Goal: Use online tool/utility: Utilize a website feature to perform a specific function

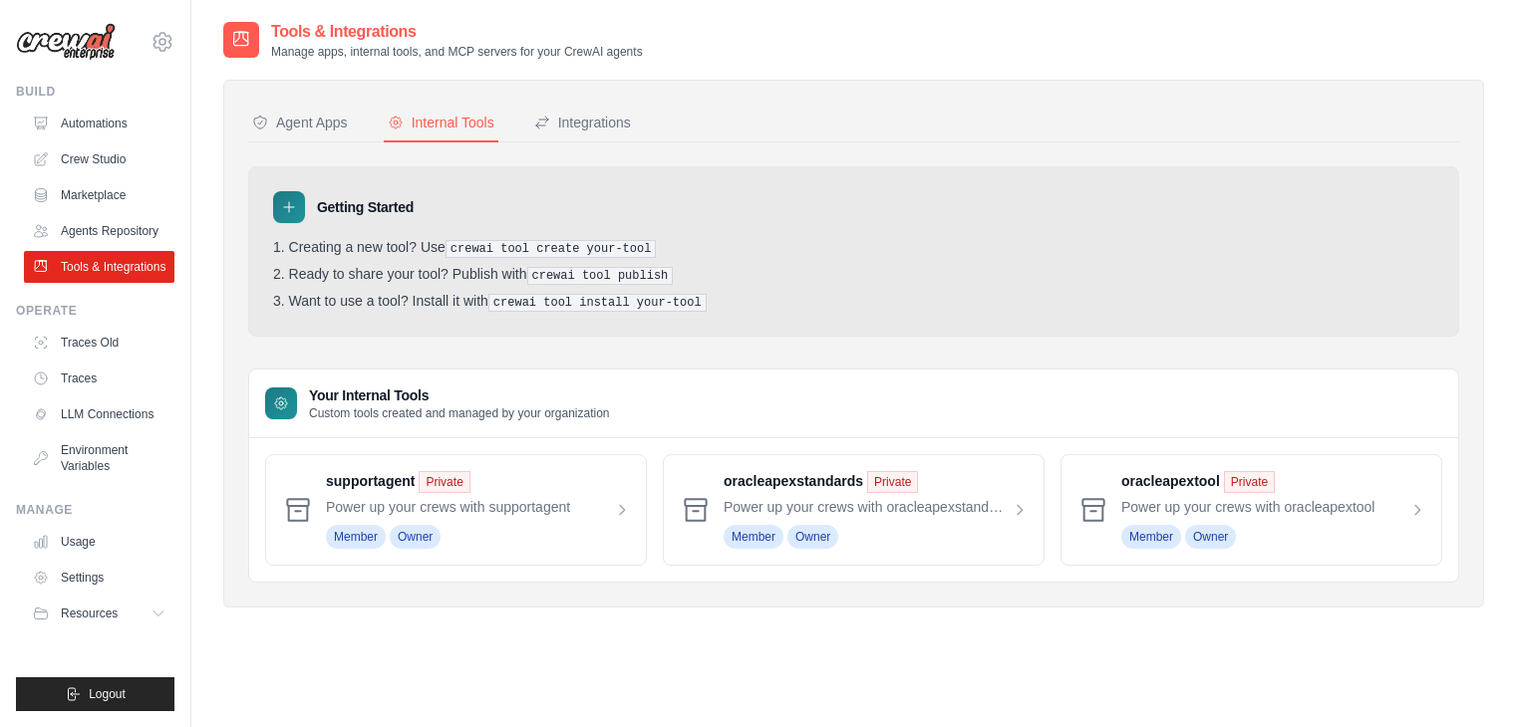
scroll to position [40, 0]
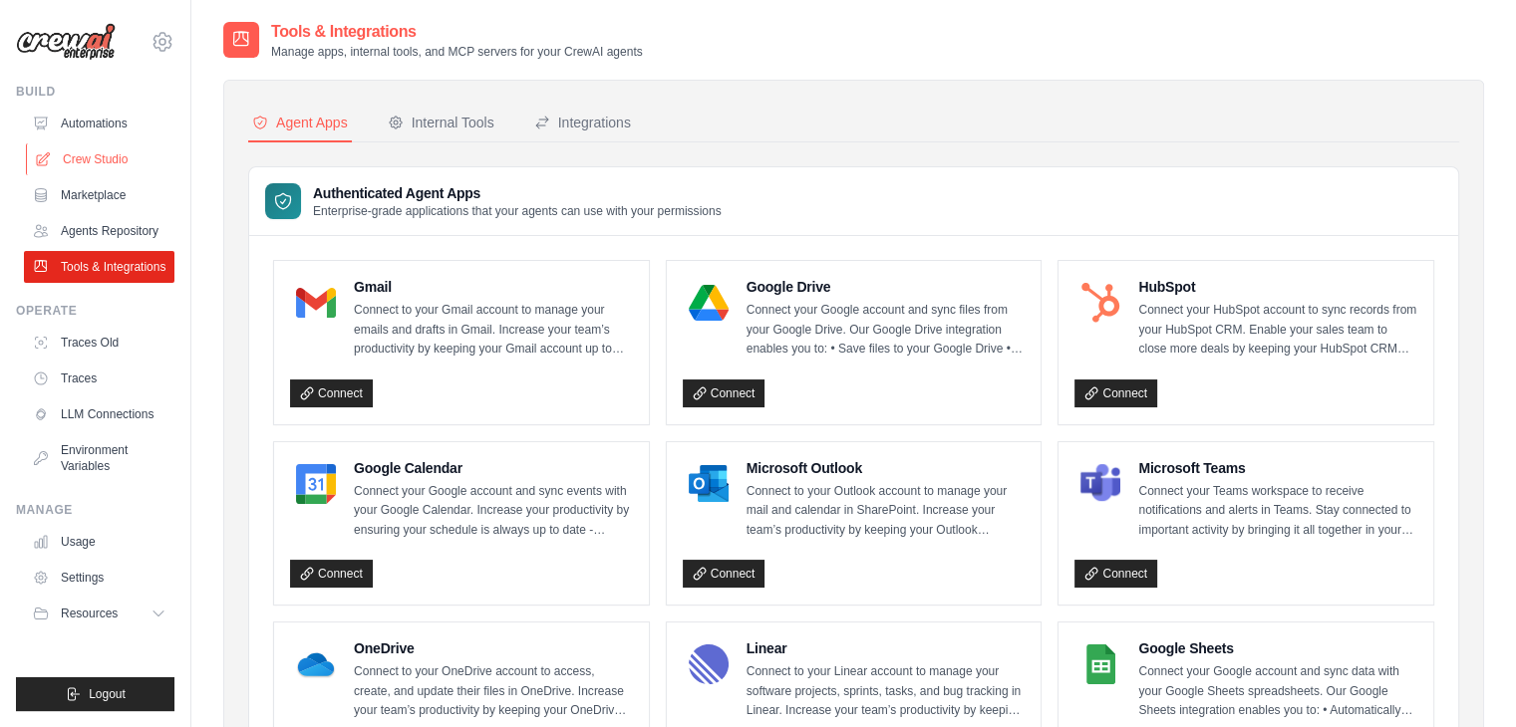
click at [88, 158] on link "Crew Studio" at bounding box center [101, 160] width 150 height 32
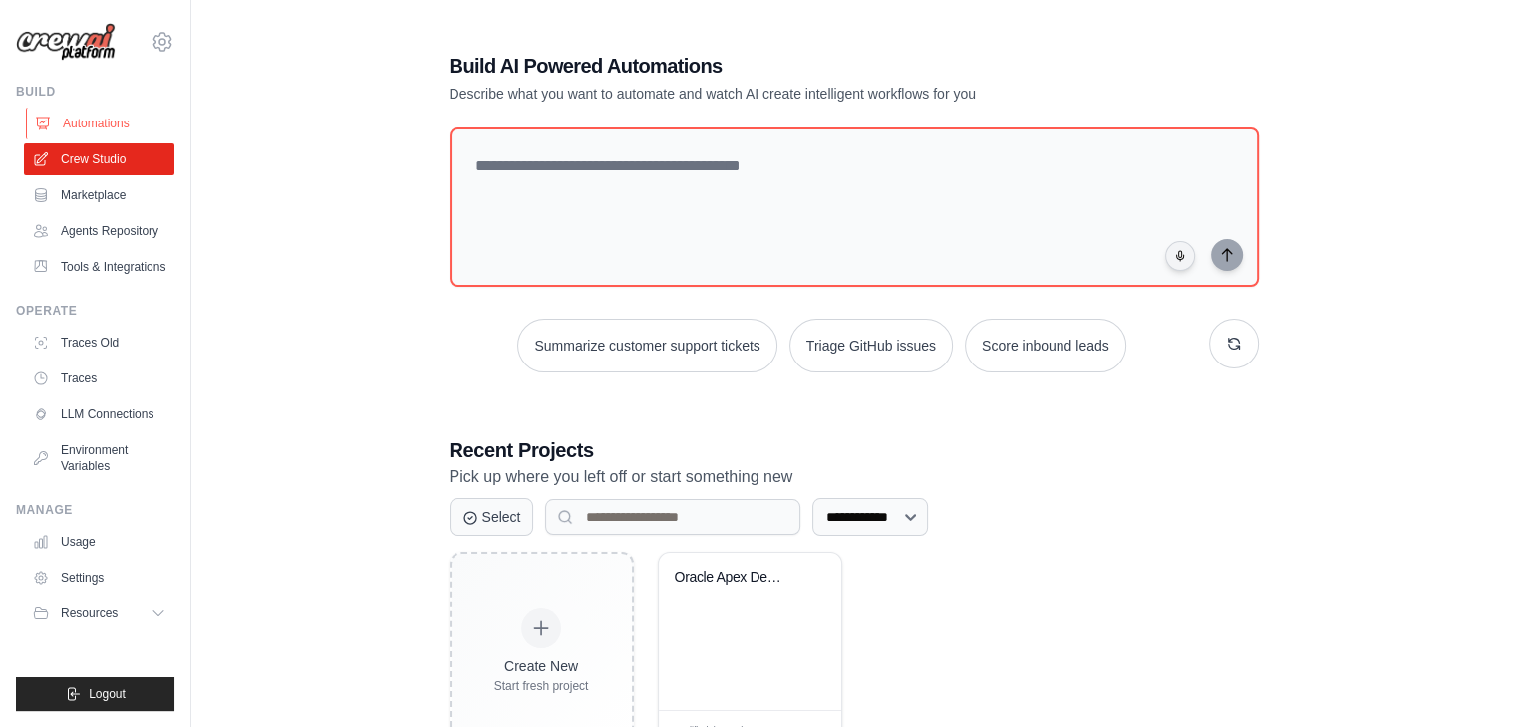
click at [67, 125] on link "Automations" at bounding box center [101, 124] width 150 height 32
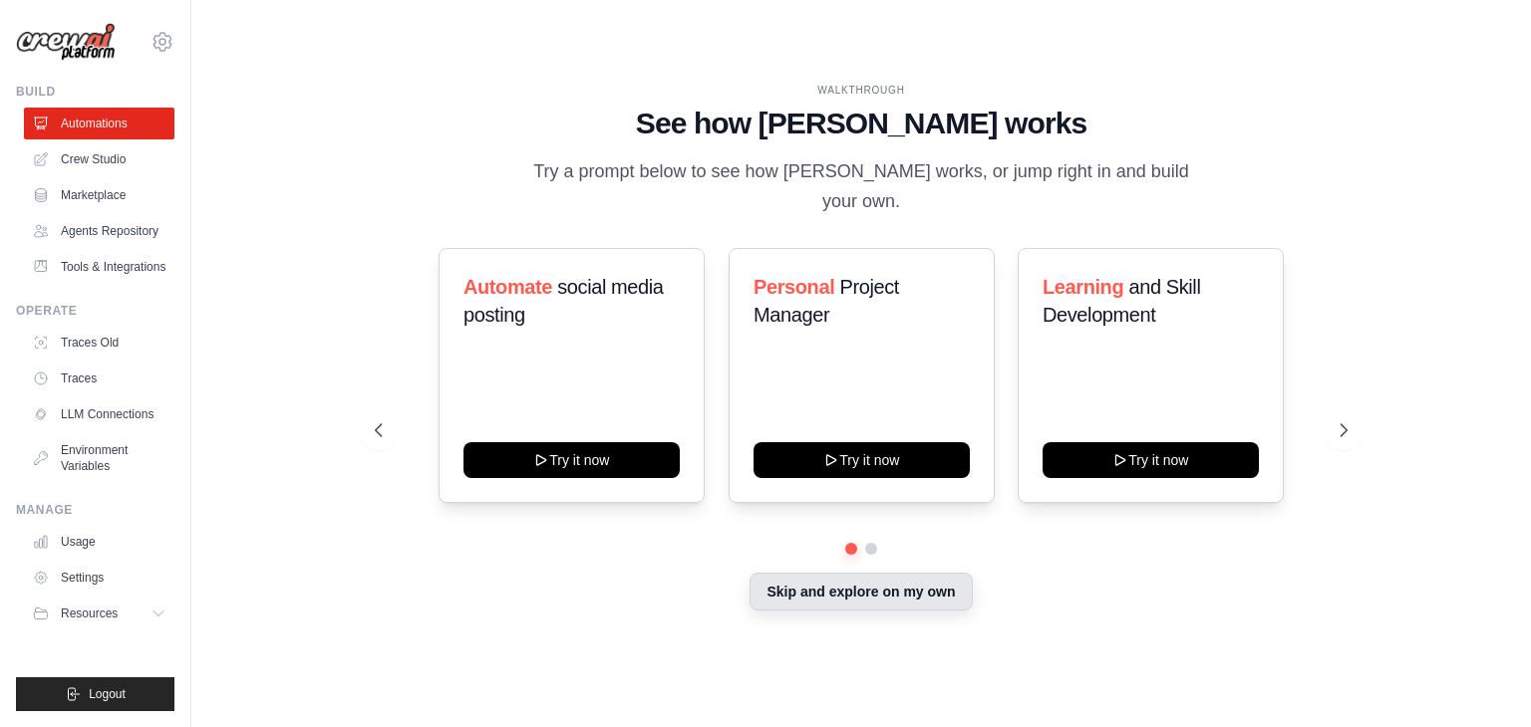
click at [844, 573] on button "Skip and explore on my own" at bounding box center [860, 592] width 222 height 38
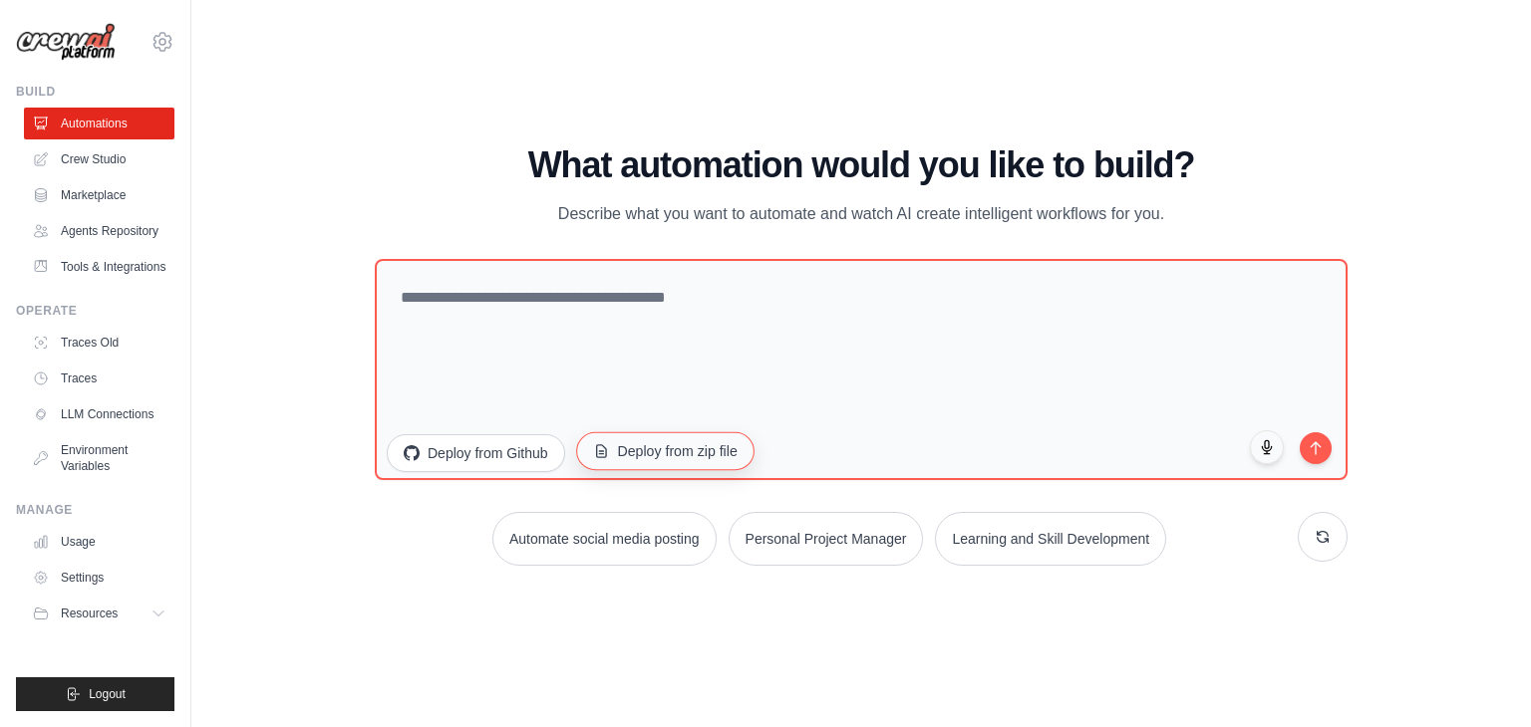
click at [650, 447] on button "Deploy from zip file" at bounding box center [665, 451] width 178 height 38
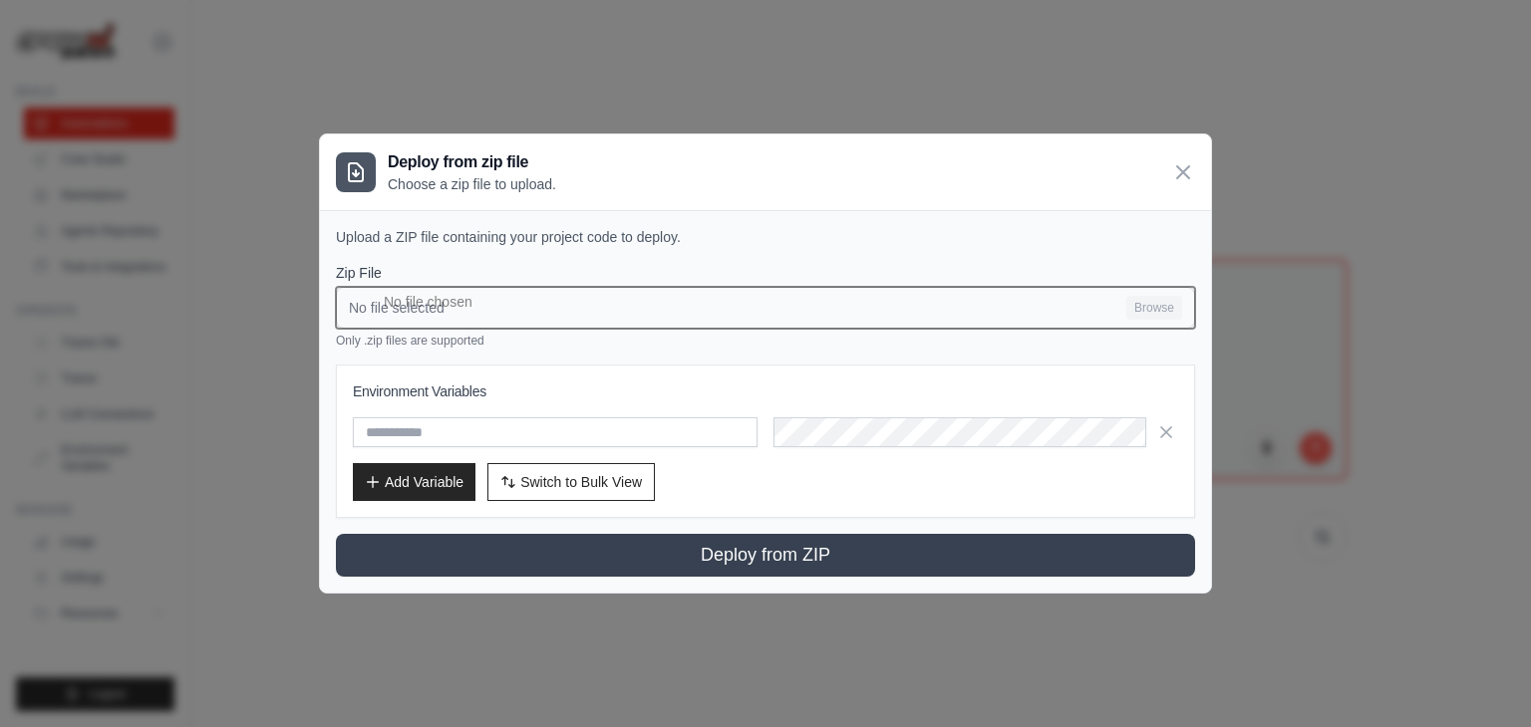
click at [1150, 312] on input "No file selected Browse" at bounding box center [765, 308] width 859 height 42
type input "**********"
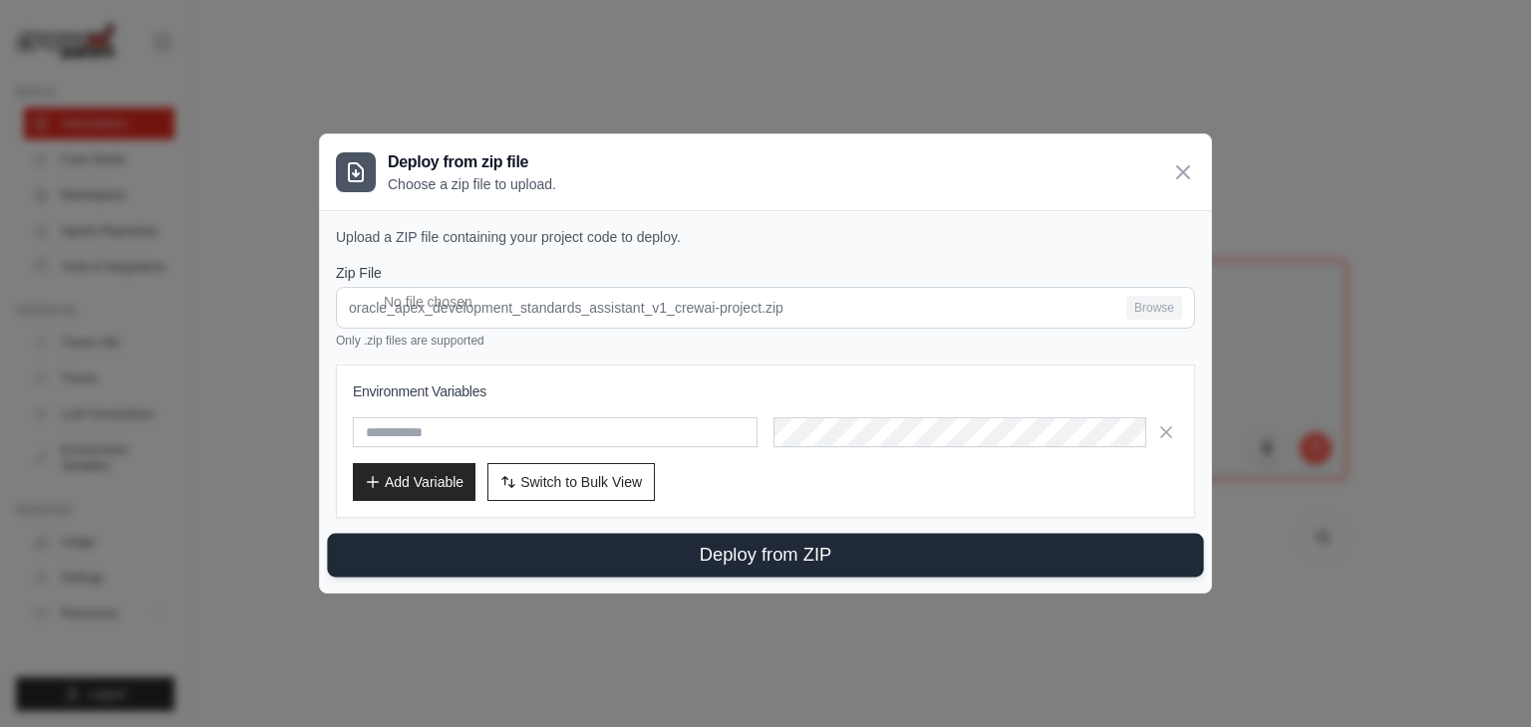
click at [743, 555] on button "Deploy from ZIP" at bounding box center [765, 556] width 876 height 44
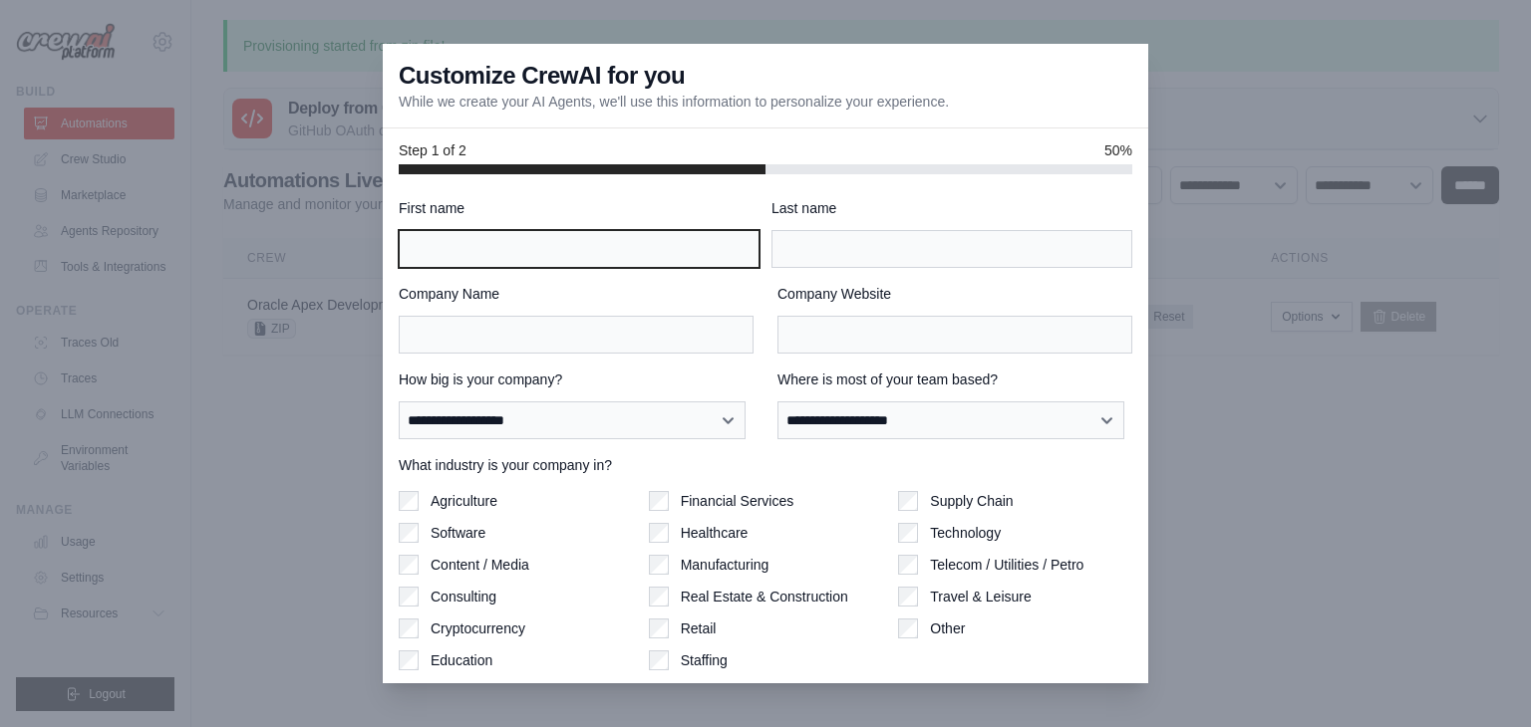
click at [573, 260] on input "First name" at bounding box center [579, 249] width 361 height 38
type input "**********"
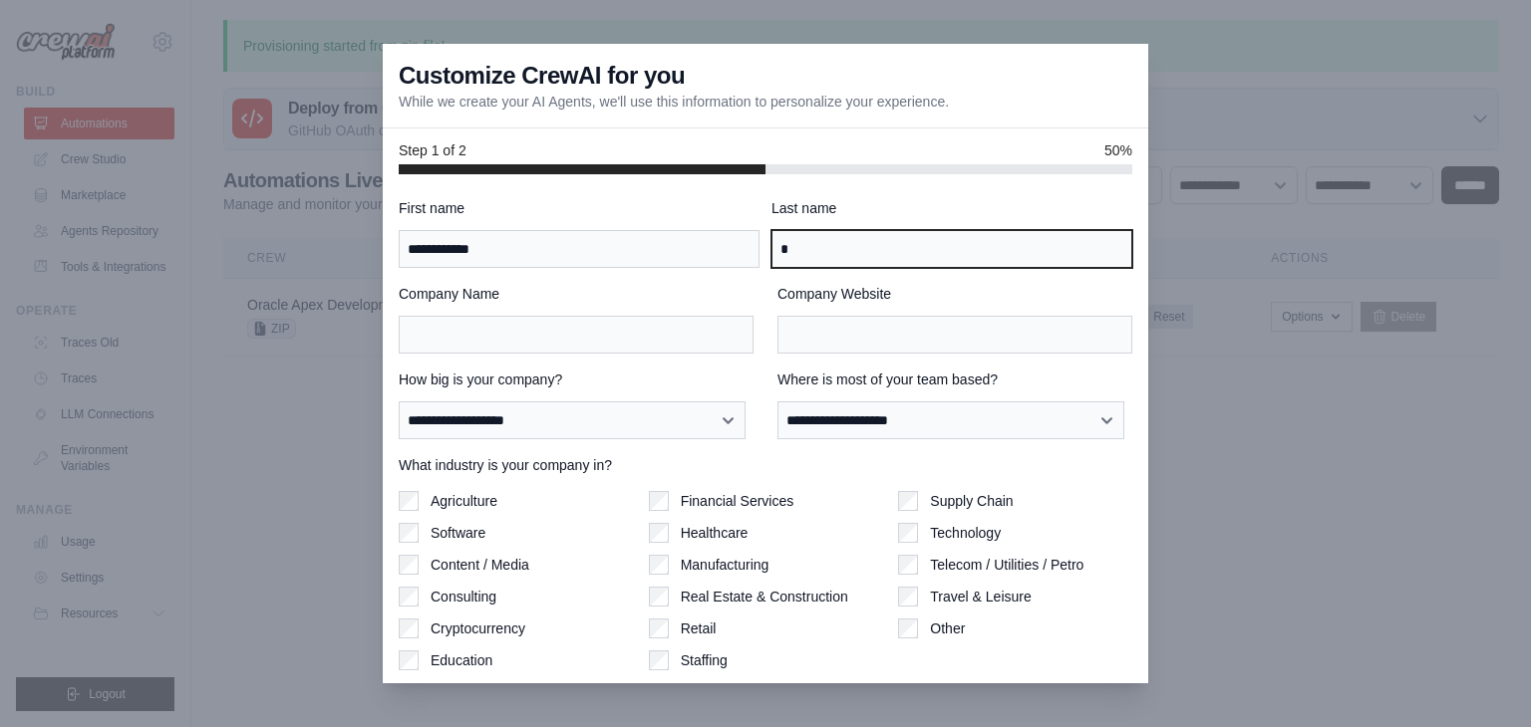
type input "*"
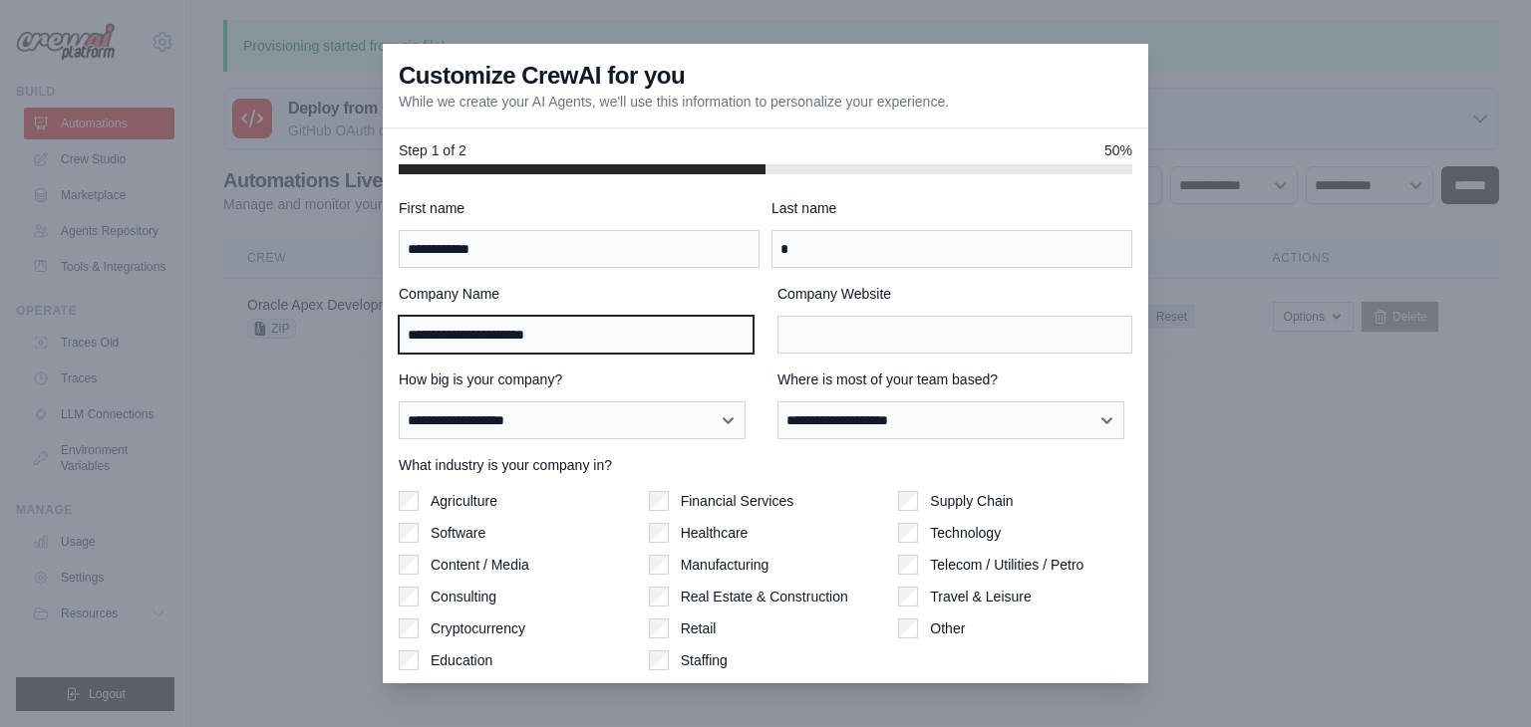
type input "**********"
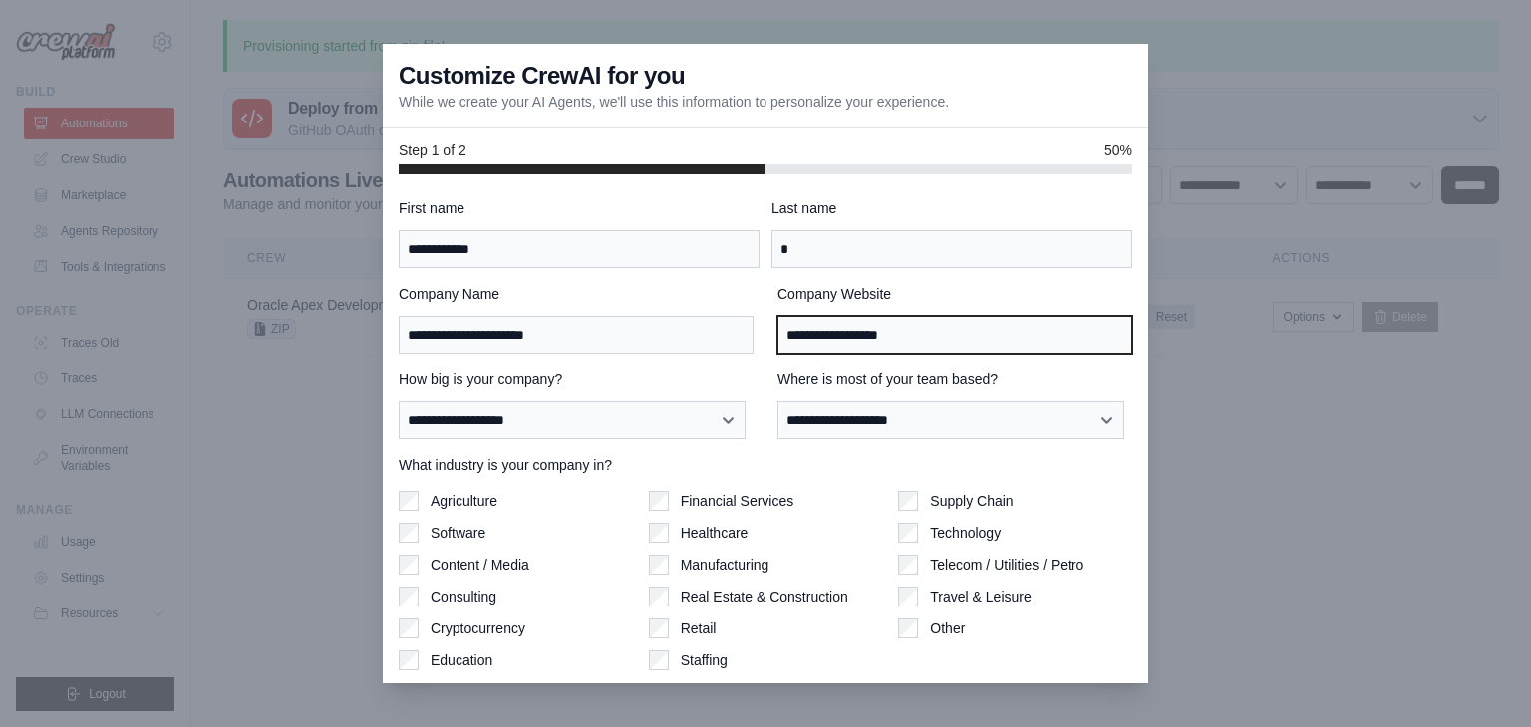
type input "**********"
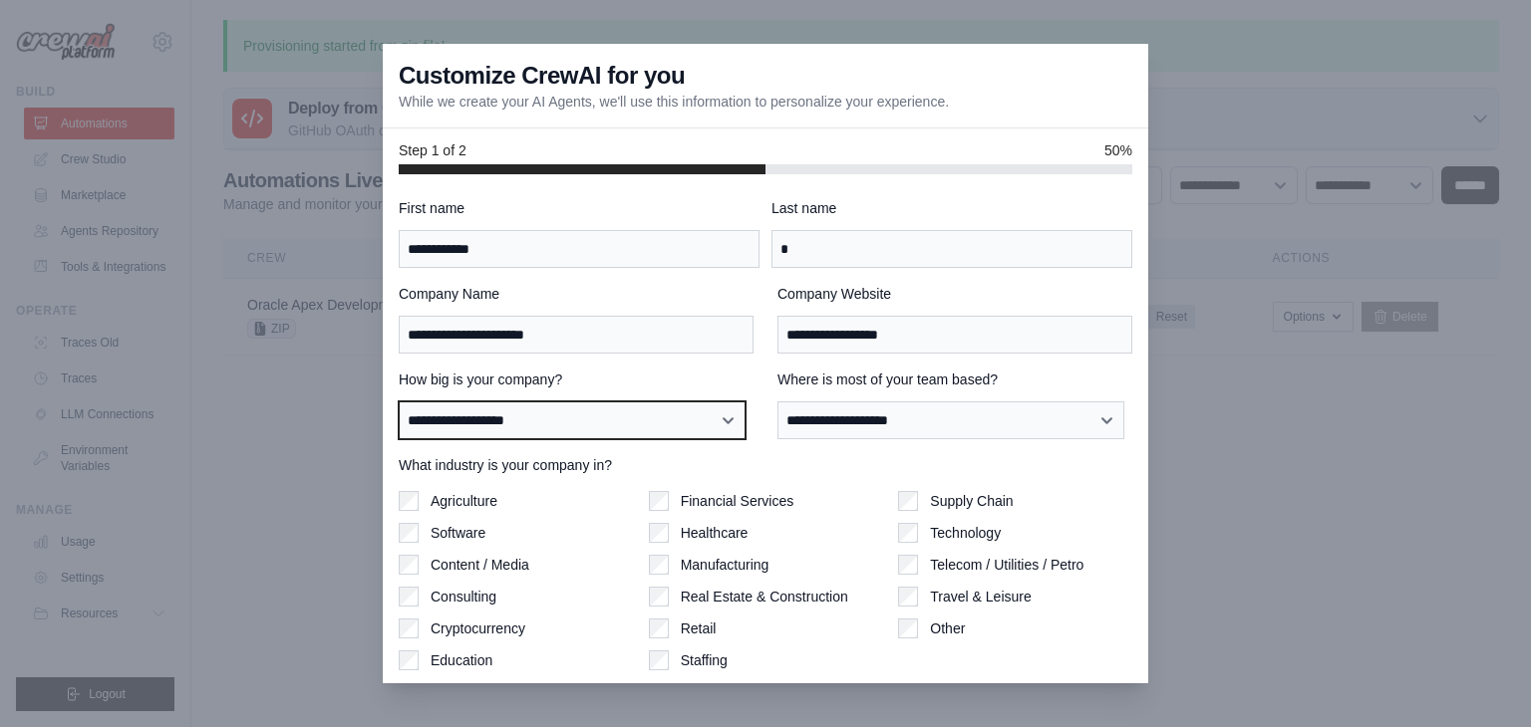
click at [626, 432] on select "**********" at bounding box center [572, 421] width 347 height 38
select select "**********"
click at [399, 402] on select "**********" at bounding box center [572, 421] width 347 height 38
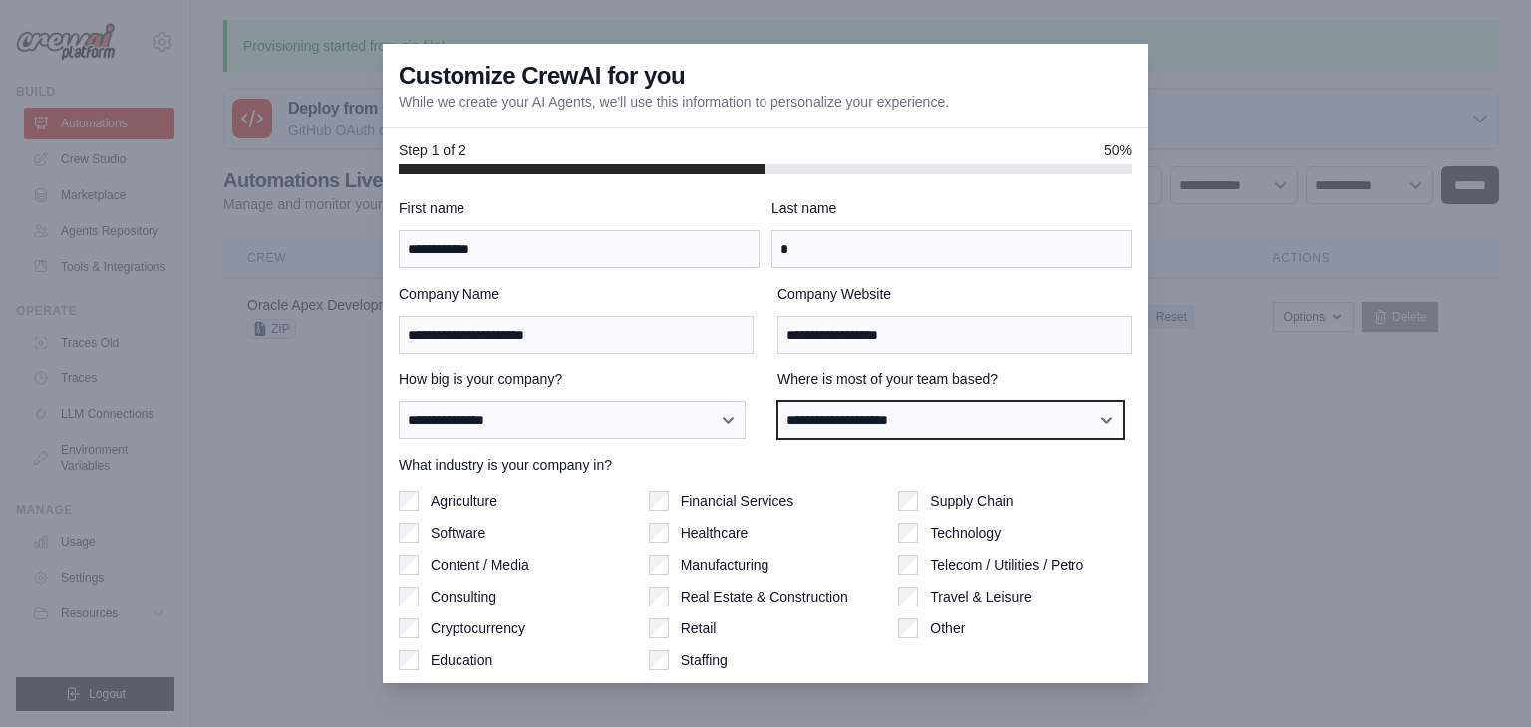
click at [891, 431] on select "**********" at bounding box center [950, 421] width 347 height 38
select select "**********"
click at [777, 402] on select "**********" at bounding box center [950, 421] width 347 height 38
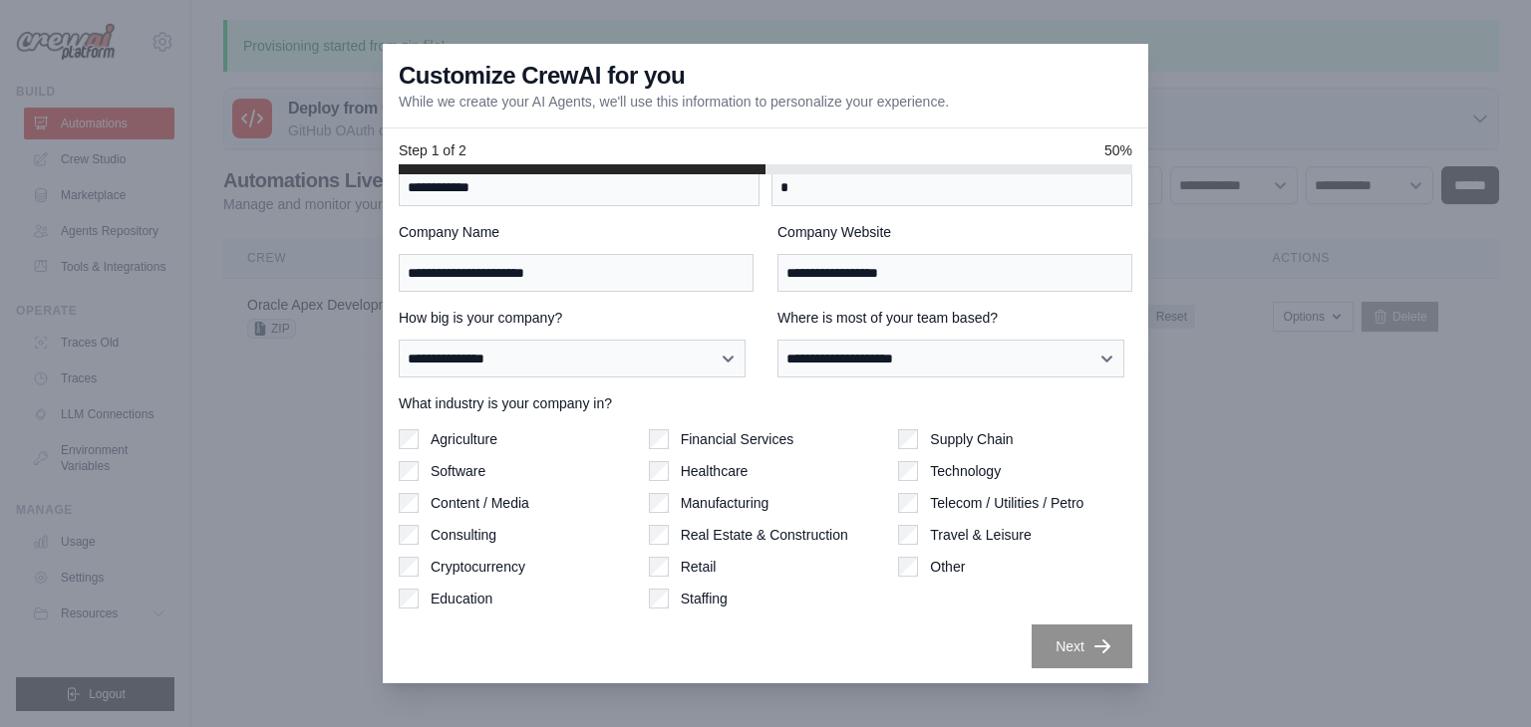
click at [439, 461] on label "Software" at bounding box center [458, 471] width 55 height 20
click at [484, 599] on label "Education" at bounding box center [462, 599] width 62 height 20
click at [957, 475] on label "Technology" at bounding box center [965, 471] width 71 height 20
click at [458, 438] on label "Agriculture" at bounding box center [464, 440] width 67 height 20
click at [681, 563] on label "Retail" at bounding box center [699, 567] width 36 height 20
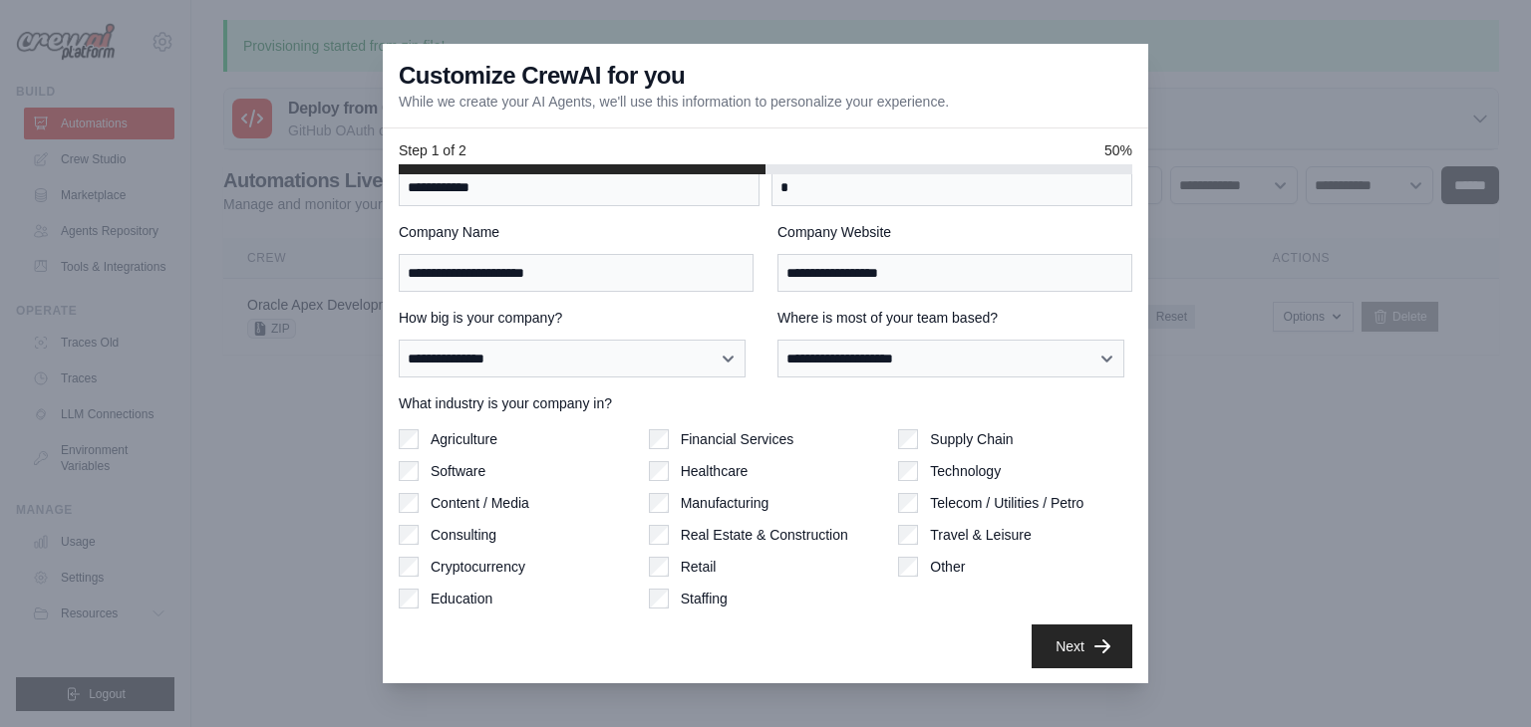
click at [681, 595] on label "Staffing" at bounding box center [704, 599] width 47 height 20
click at [706, 528] on label "Real Estate & Construction" at bounding box center [764, 535] width 167 height 20
click at [686, 504] on label "Manufacturing" at bounding box center [725, 503] width 89 height 20
click at [697, 472] on label "Healthcare" at bounding box center [715, 471] width 68 height 20
click at [714, 433] on label "Financial Services" at bounding box center [738, 440] width 114 height 20
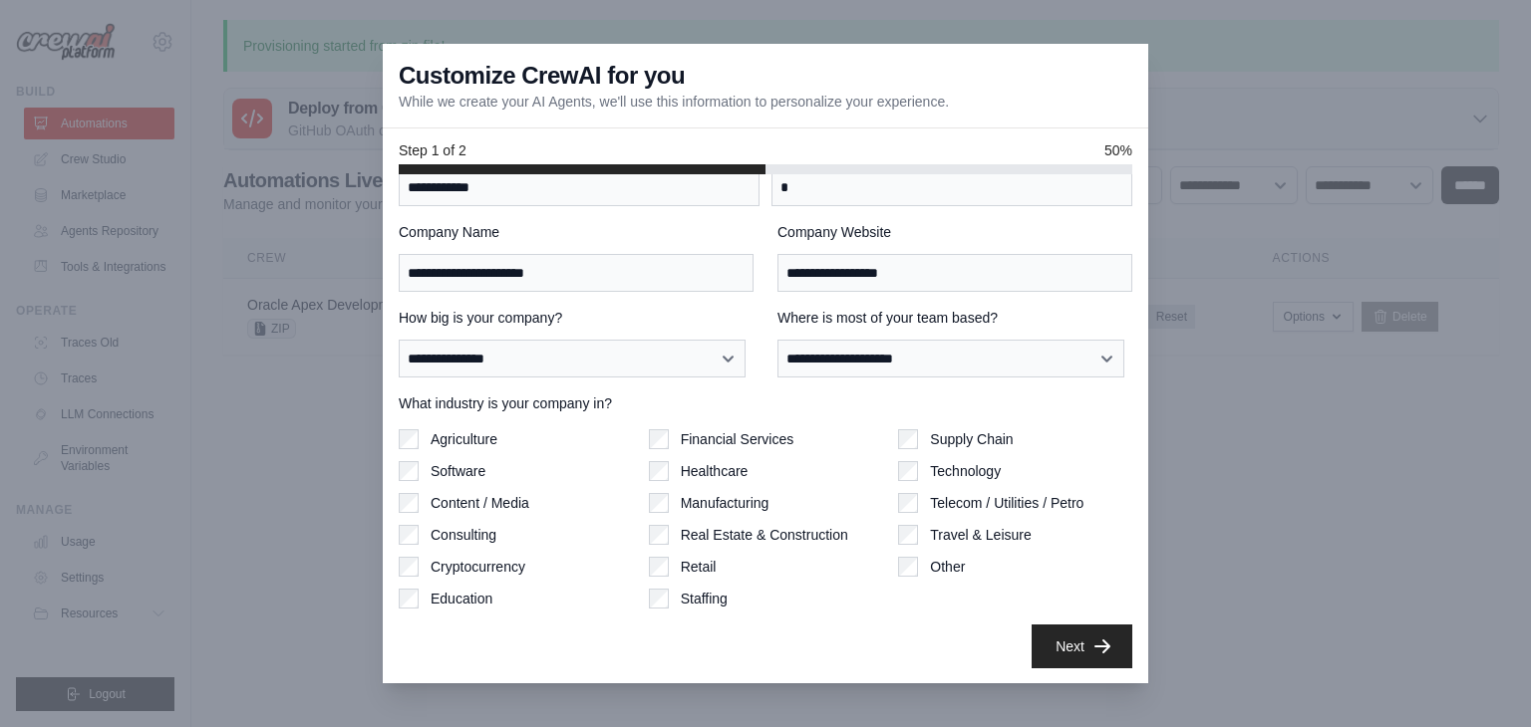
click at [938, 535] on label "Travel & Leisure" at bounding box center [980, 535] width 101 height 20
click at [942, 433] on label "Supply Chain" at bounding box center [971, 440] width 83 height 20
click at [452, 528] on label "Consulting" at bounding box center [464, 535] width 66 height 20
click at [909, 572] on div "Other" at bounding box center [1015, 567] width 234 height 20
click at [1039, 633] on button "Next" at bounding box center [1081, 646] width 101 height 44
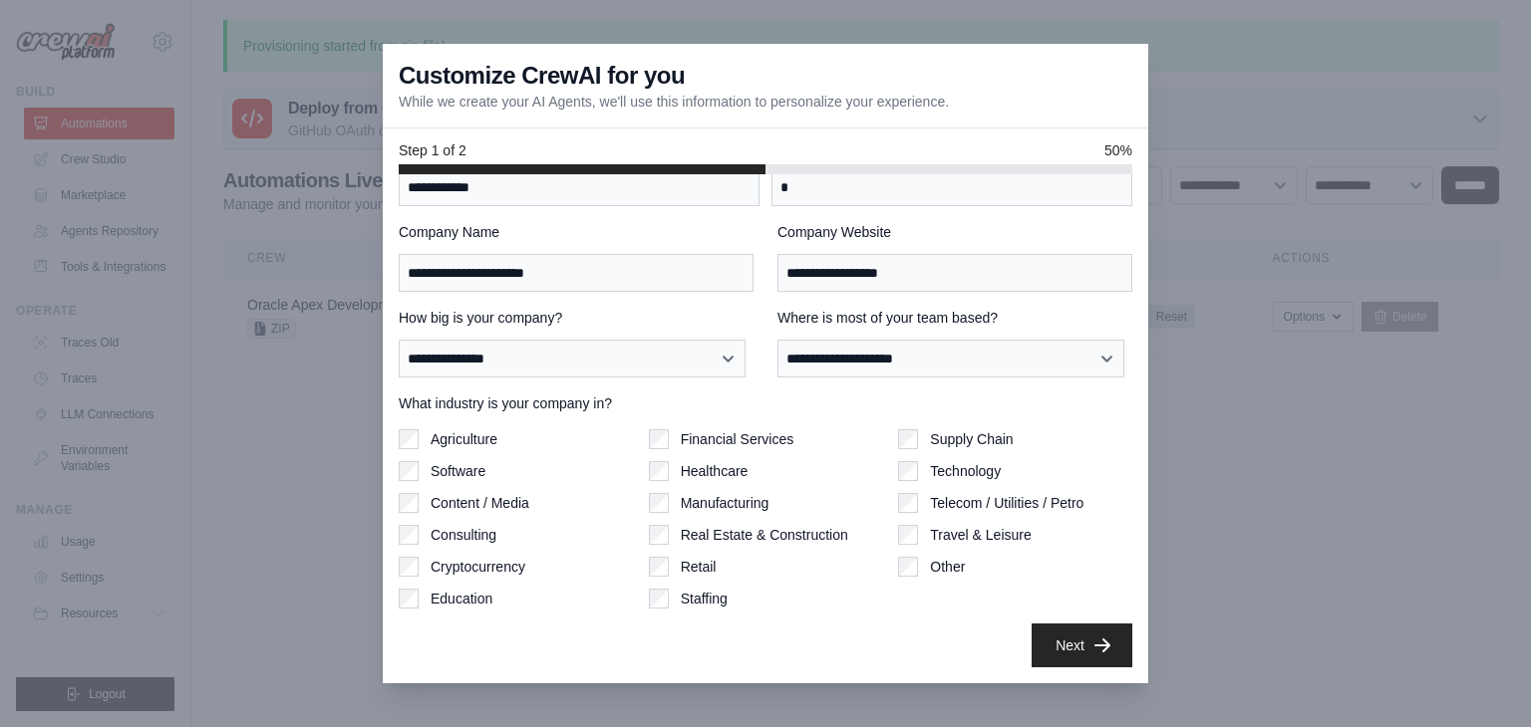
scroll to position [0, 0]
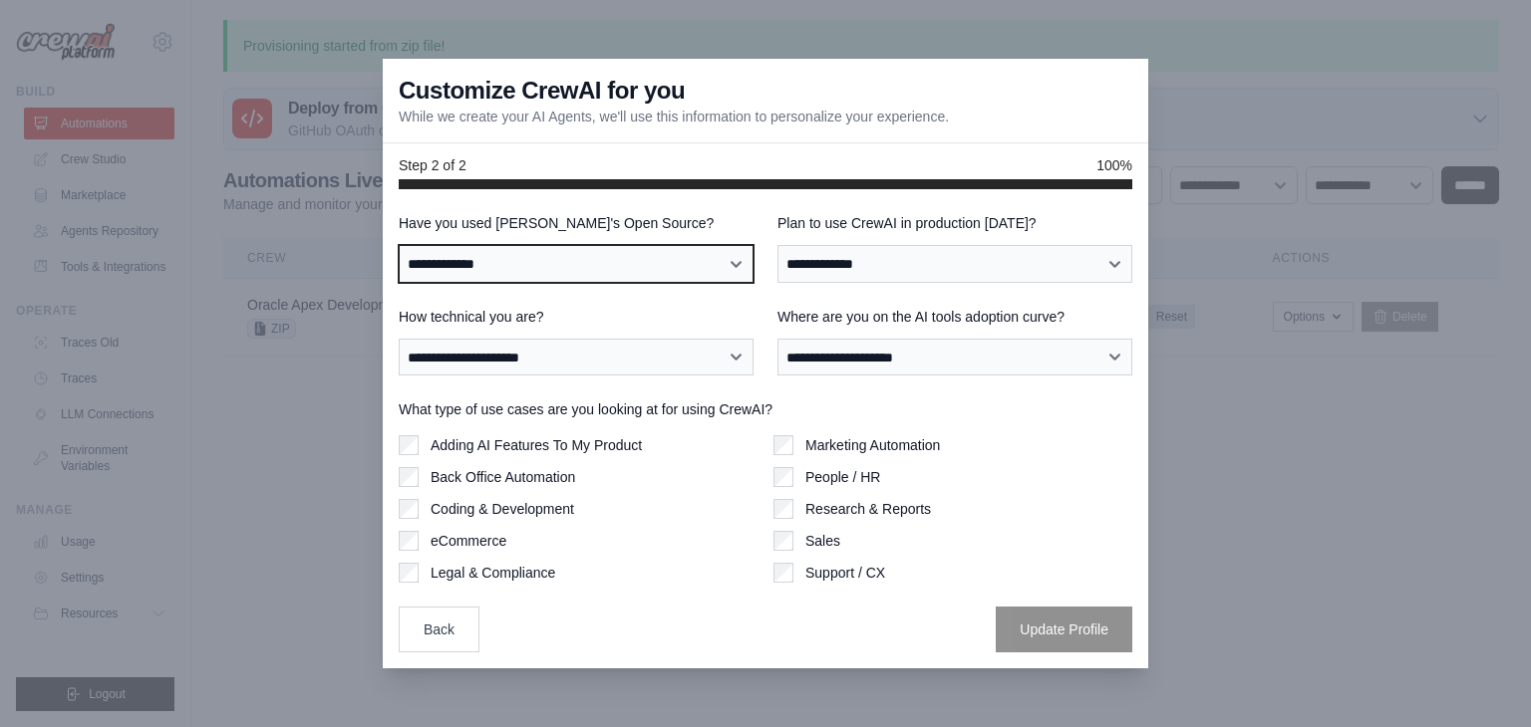
click at [659, 248] on select "**********" at bounding box center [576, 264] width 355 height 38
select select "**********"
click at [399, 245] on select "**********" at bounding box center [576, 264] width 355 height 38
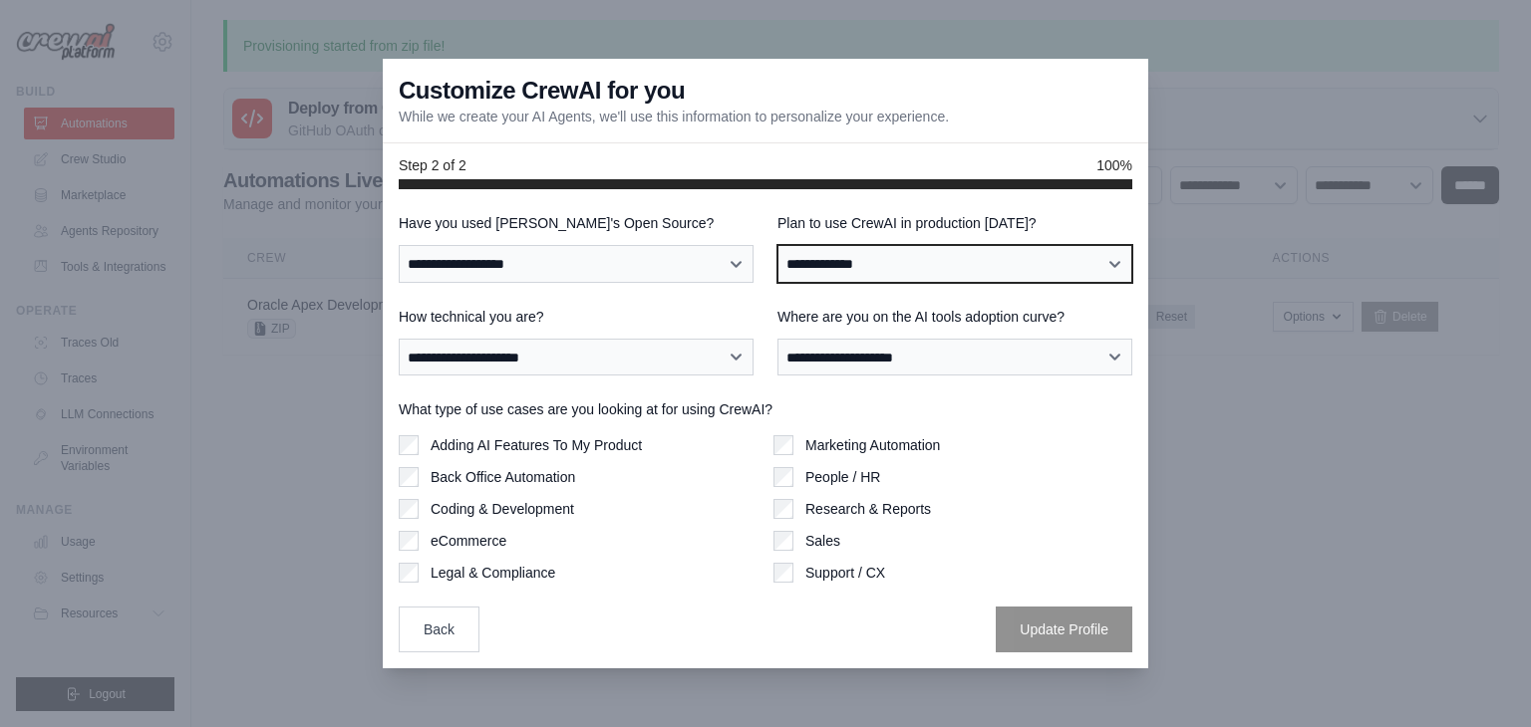
click at [934, 268] on select "**********" at bounding box center [954, 264] width 355 height 38
select select "*****"
click at [777, 245] on select "**********" at bounding box center [954, 264] width 355 height 38
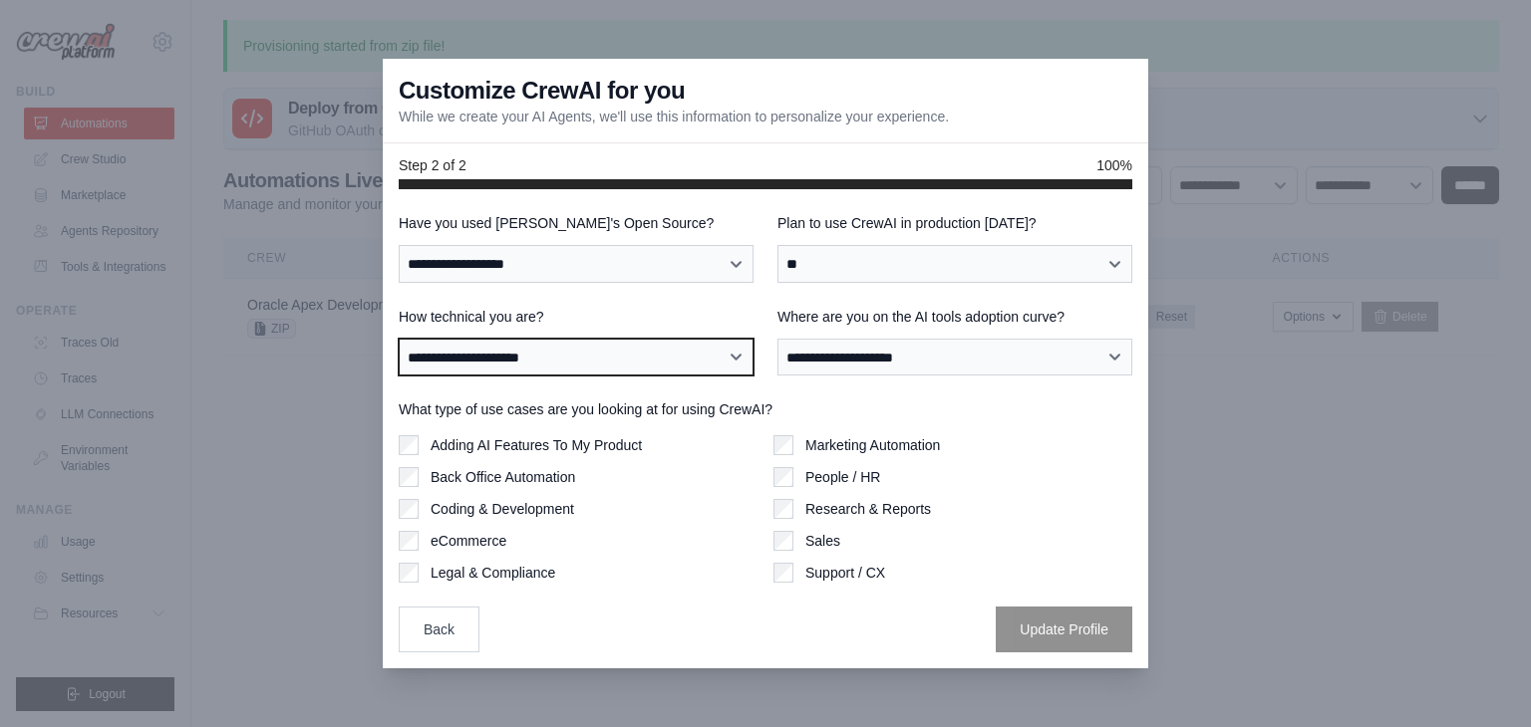
click at [555, 368] on select "**********" at bounding box center [576, 358] width 355 height 38
select select "**********"
click at [399, 339] on select "**********" at bounding box center [576, 358] width 355 height 38
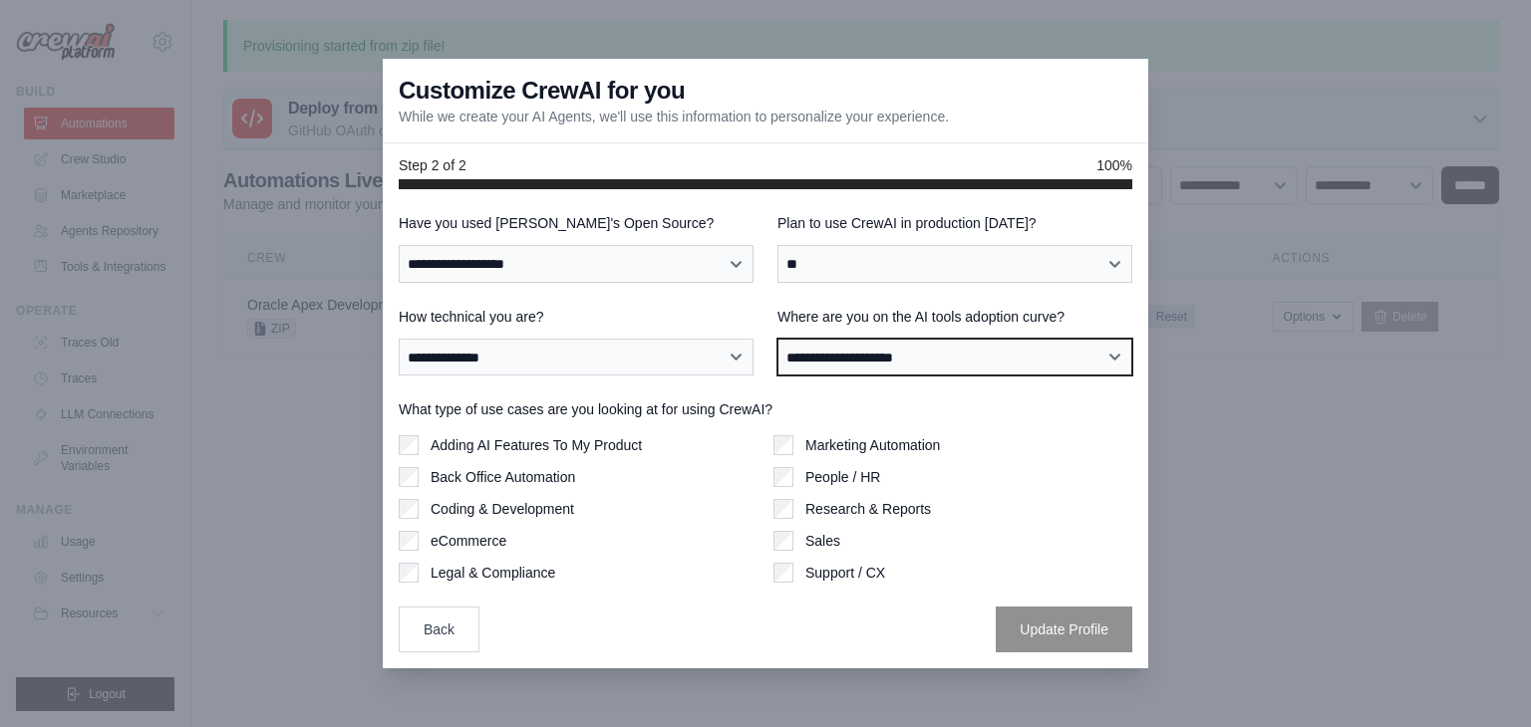
click at [881, 363] on select "**********" at bounding box center [954, 358] width 355 height 38
select select "**********"
click at [777, 339] on select "**********" at bounding box center [954, 358] width 355 height 38
click at [442, 535] on label "eCommerce" at bounding box center [469, 541] width 76 height 20
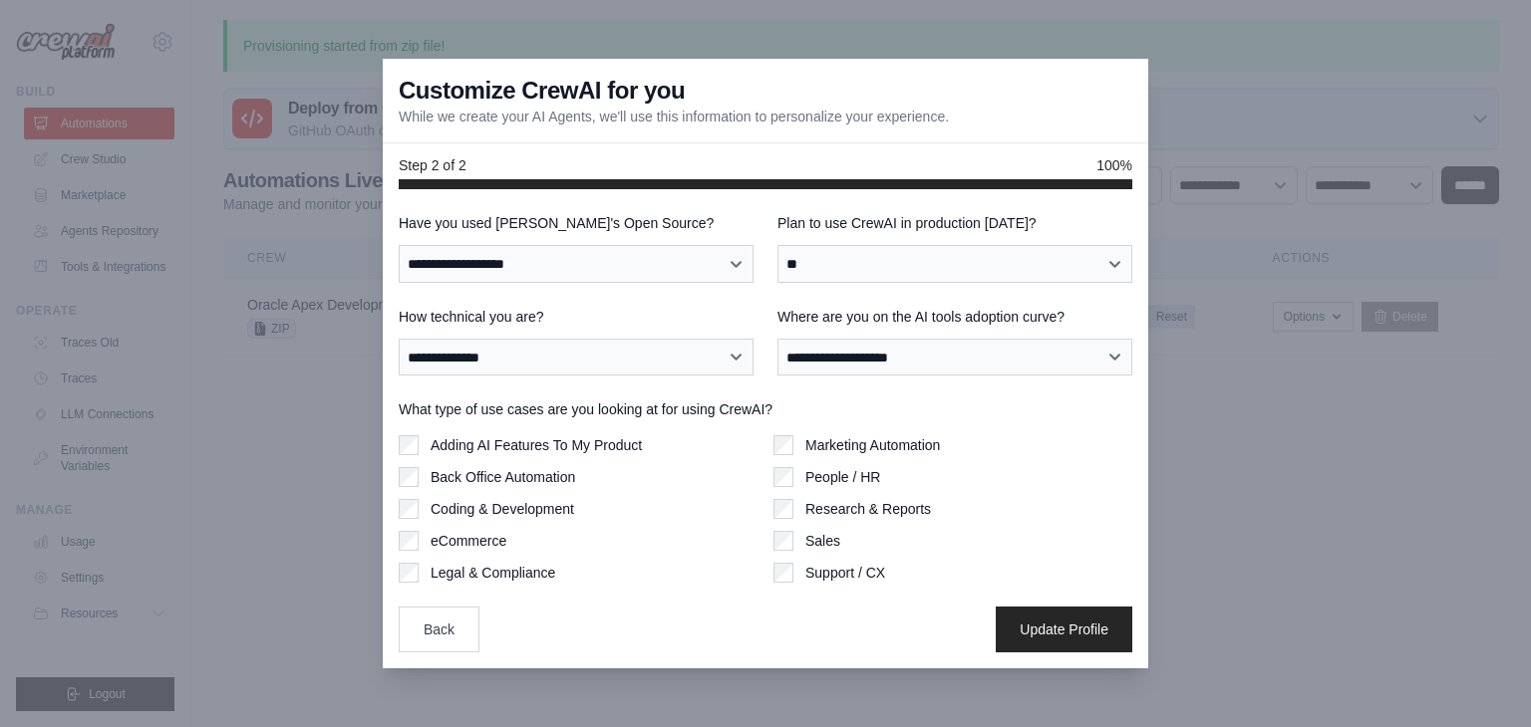
click at [478, 434] on div "What type of use cases are you looking at for using CrewAI? Adding AI Features …" at bounding box center [765, 491] width 733 height 183
click at [417, 463] on div "Adding AI Features To My Product Back Office Automation Coding & Development eC…" at bounding box center [578, 508] width 359 height 147
click at [411, 477] on div "Adding AI Features To My Product Back Office Automation Coding & Development eC…" at bounding box center [578, 508] width 359 height 147
click at [842, 441] on label "Marketing Automation" at bounding box center [872, 445] width 135 height 20
click at [808, 480] on label "People / HR" at bounding box center [842, 477] width 75 height 20
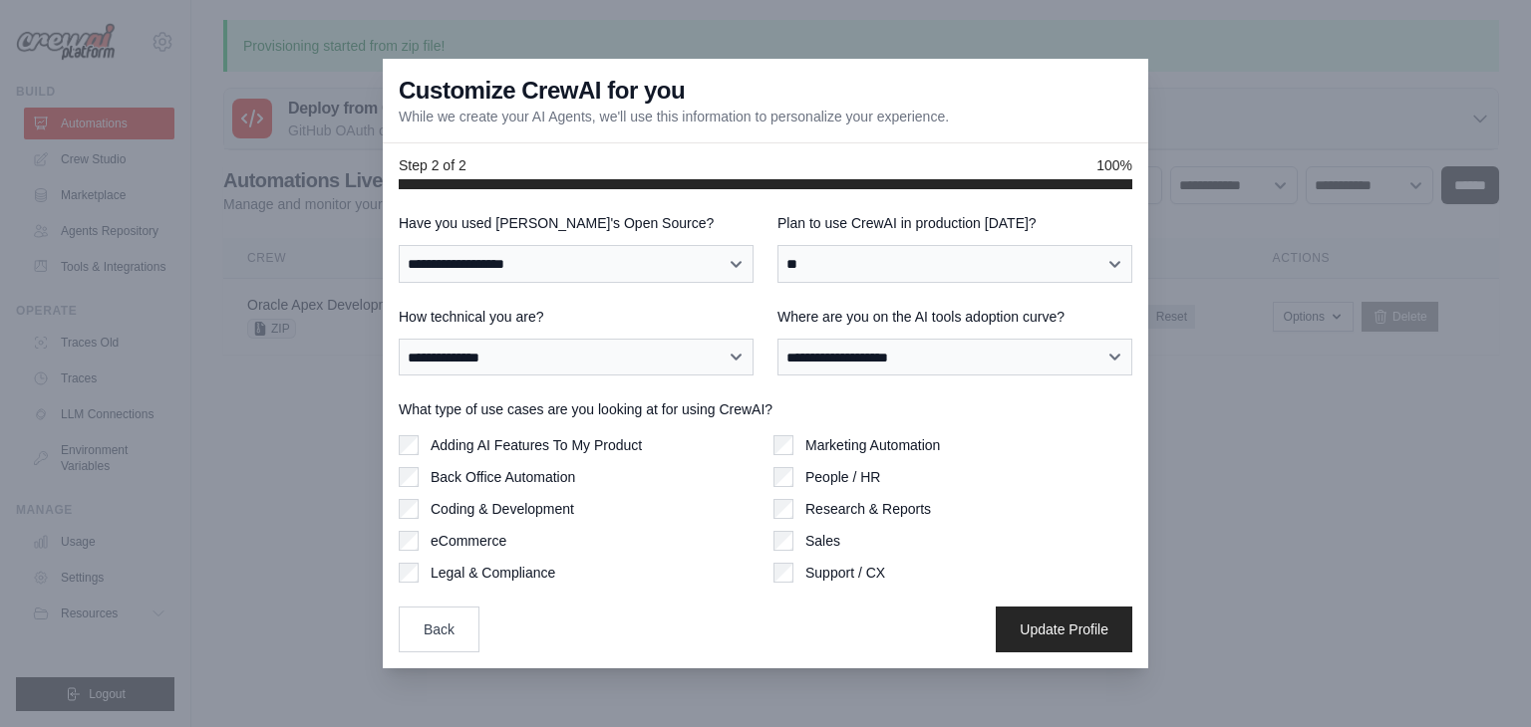
click at [796, 503] on div "Research & Reports" at bounding box center [952, 509] width 359 height 20
click at [1017, 635] on button "Update Profile" at bounding box center [1064, 629] width 137 height 46
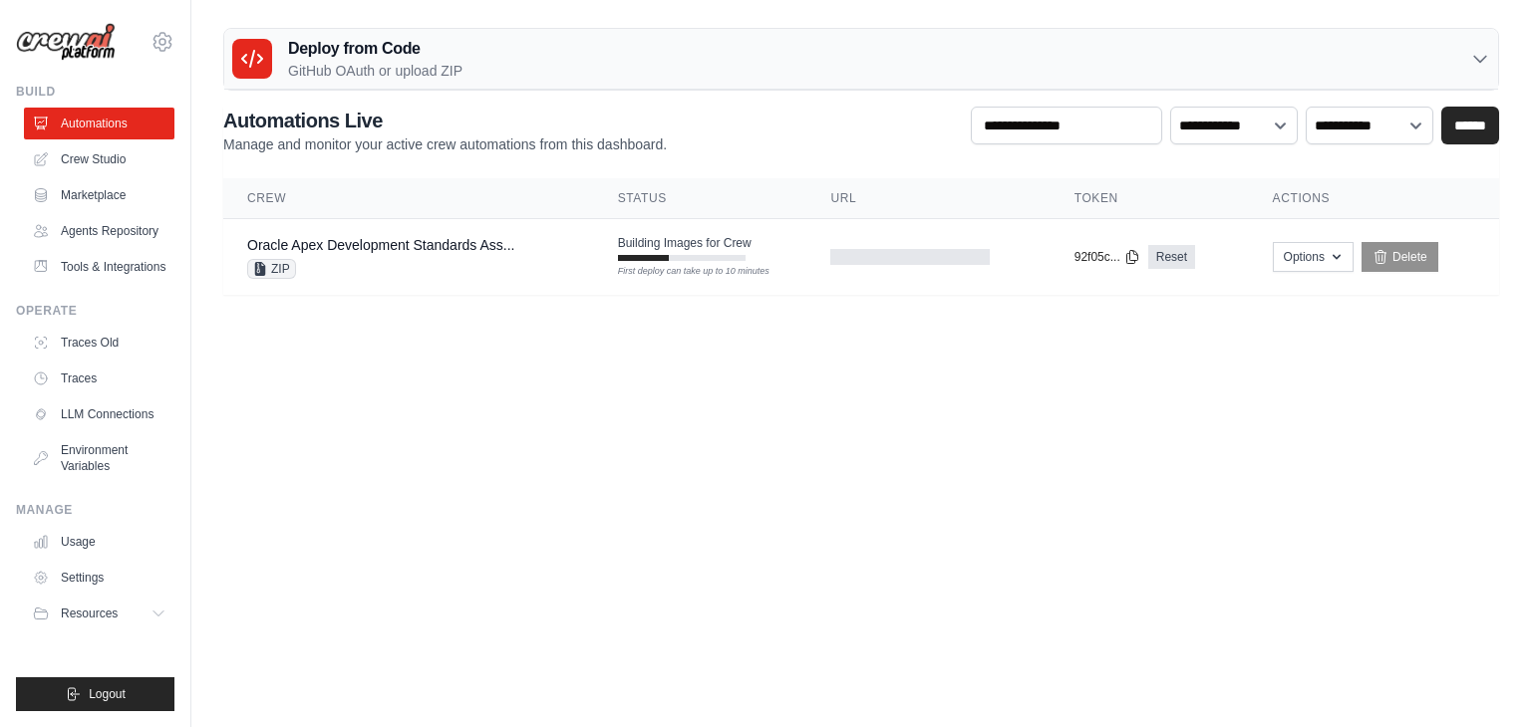
click at [900, 443] on body "satishkolamudi@gmail.com Settings Build Automations" at bounding box center [765, 363] width 1531 height 727
click at [670, 263] on td "Building Images for Crew First deploy can take up to 10 minutes" at bounding box center [700, 248] width 213 height 58
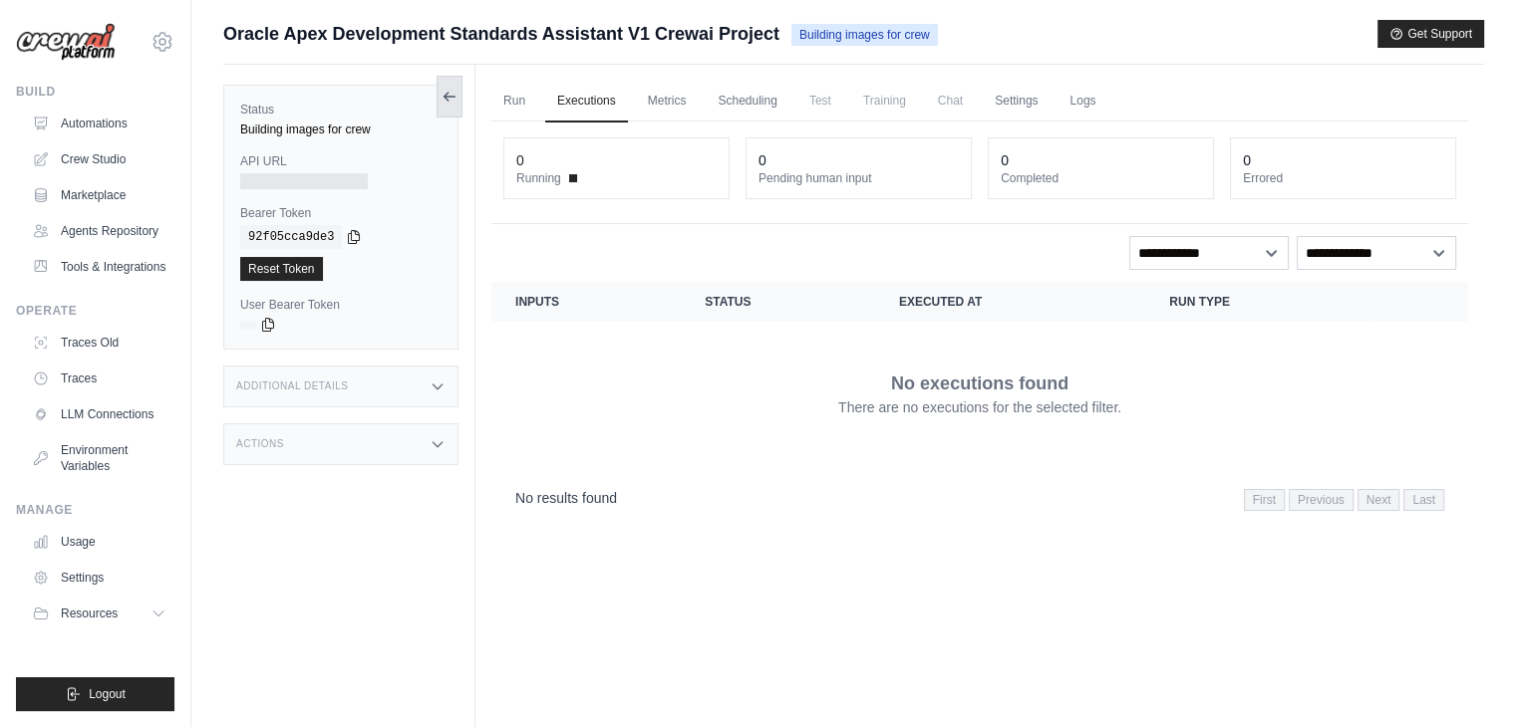
click at [458, 96] on button at bounding box center [449, 97] width 26 height 42
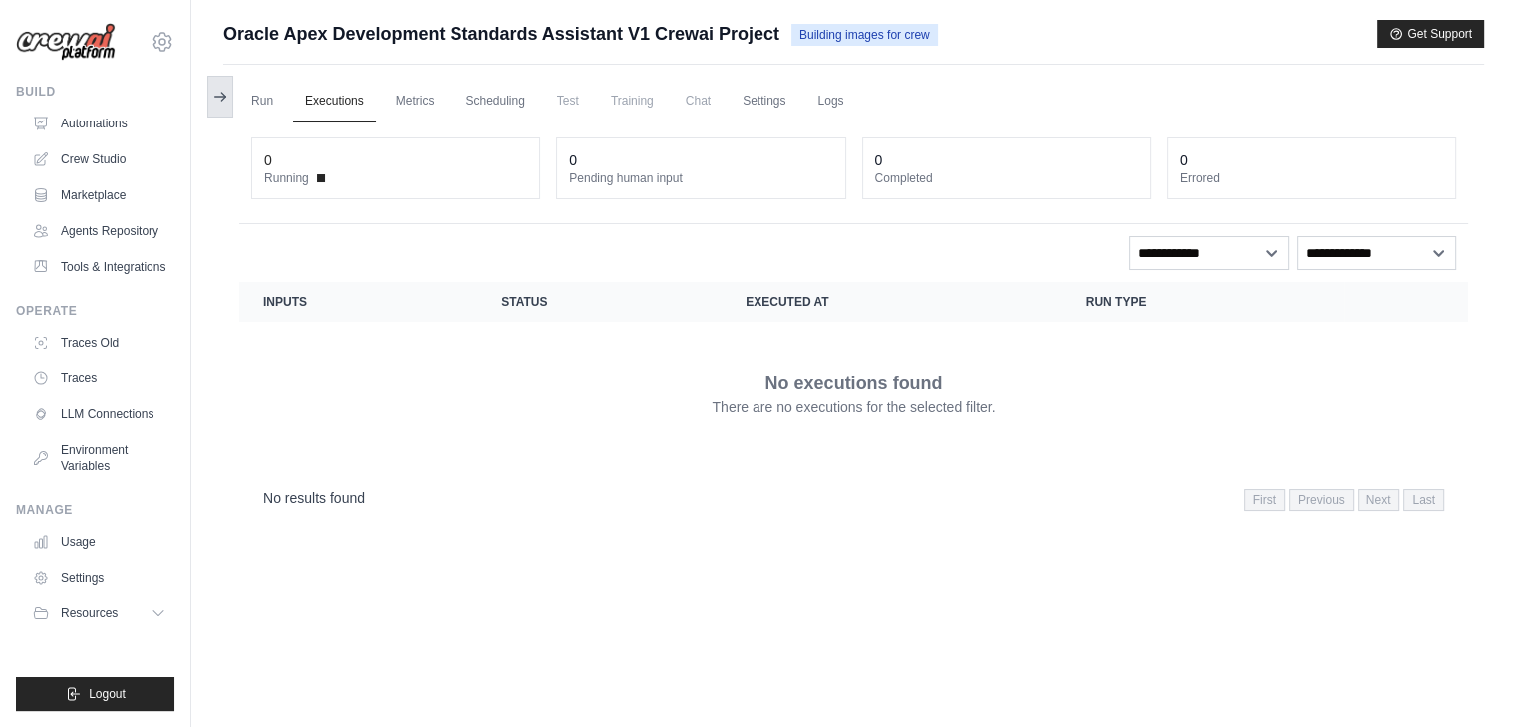
click at [216, 93] on icon at bounding box center [220, 97] width 16 height 16
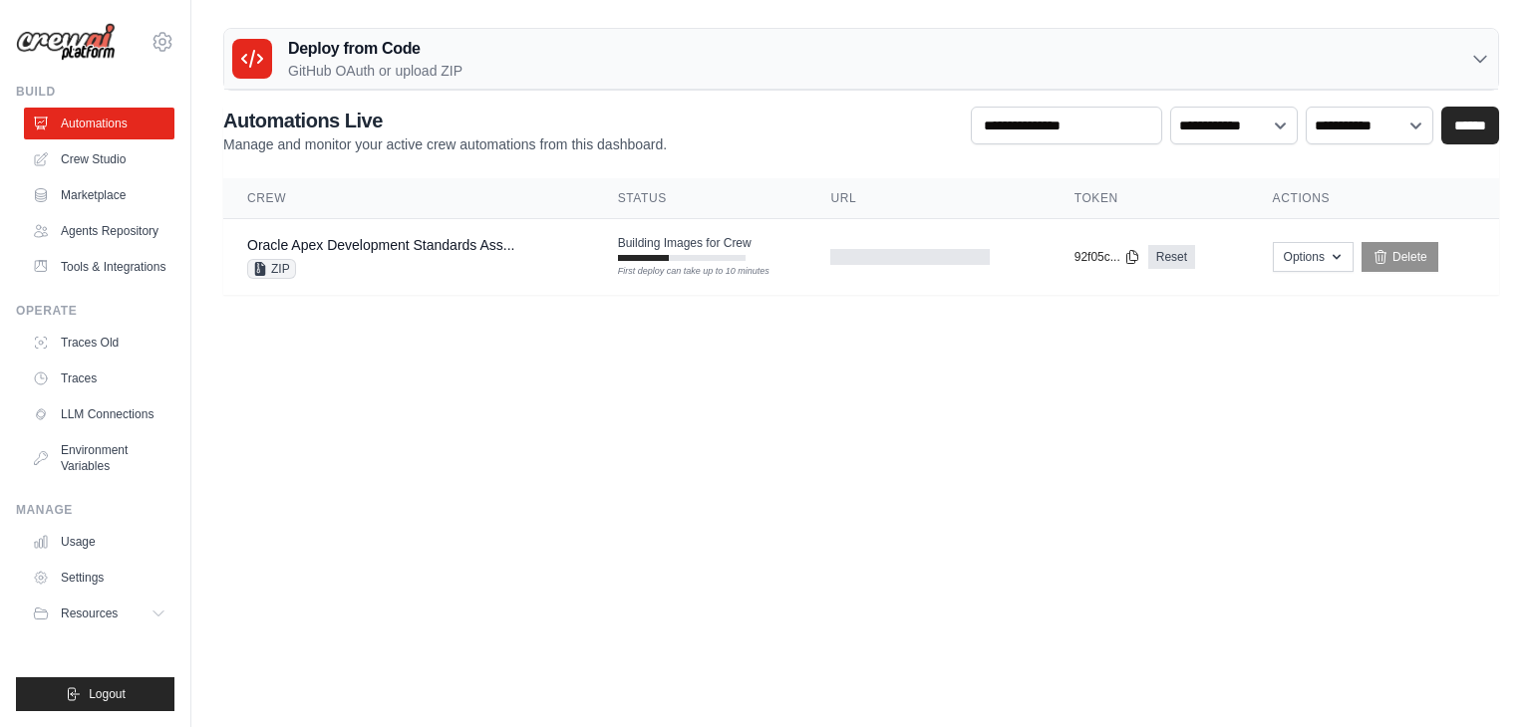
click at [994, 462] on body "[EMAIL_ADDRESS][DOMAIN_NAME] Settings Build Automations" at bounding box center [765, 363] width 1531 height 727
click at [613, 366] on body "satishkolamudi@gmail.com Settings Build Automations" at bounding box center [765, 363] width 1531 height 727
click at [577, 408] on body "satishkolamudi@gmail.com Settings Build Automations" at bounding box center [765, 363] width 1531 height 727
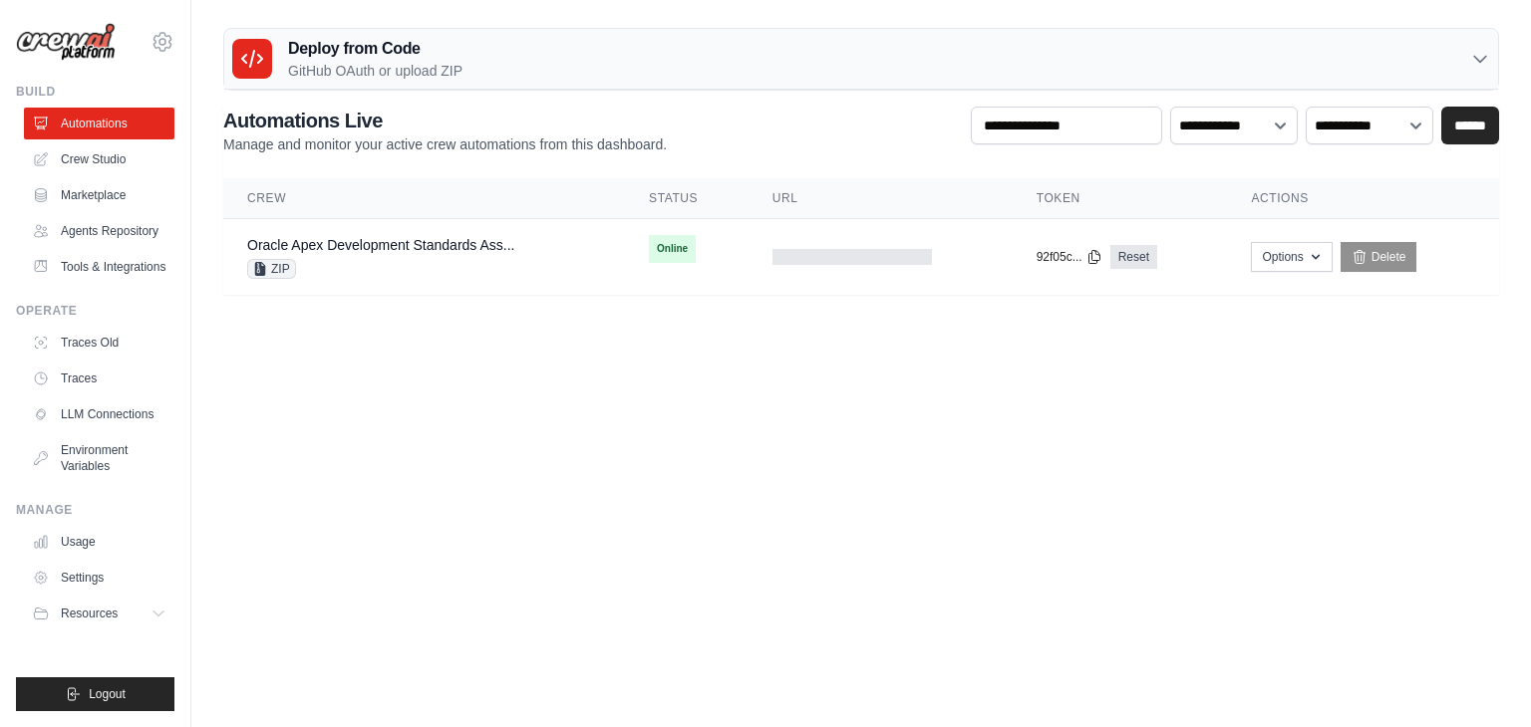
click at [840, 487] on body "satishkolamudi@gmail.com Settings Build Automations" at bounding box center [765, 363] width 1531 height 727
click at [400, 238] on link "Oracle Apex Development Standards Ass..." at bounding box center [380, 245] width 267 height 16
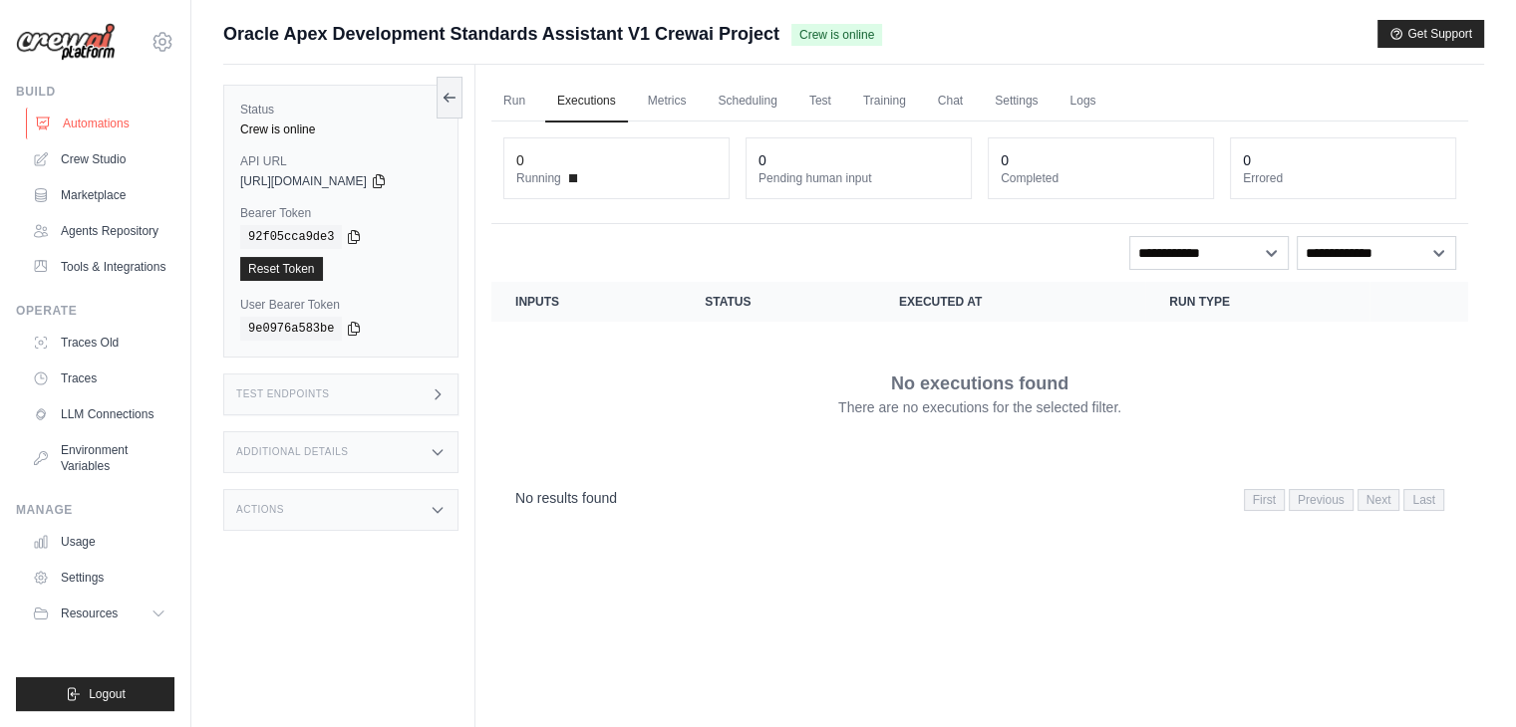
click at [79, 119] on link "Automations" at bounding box center [101, 124] width 150 height 32
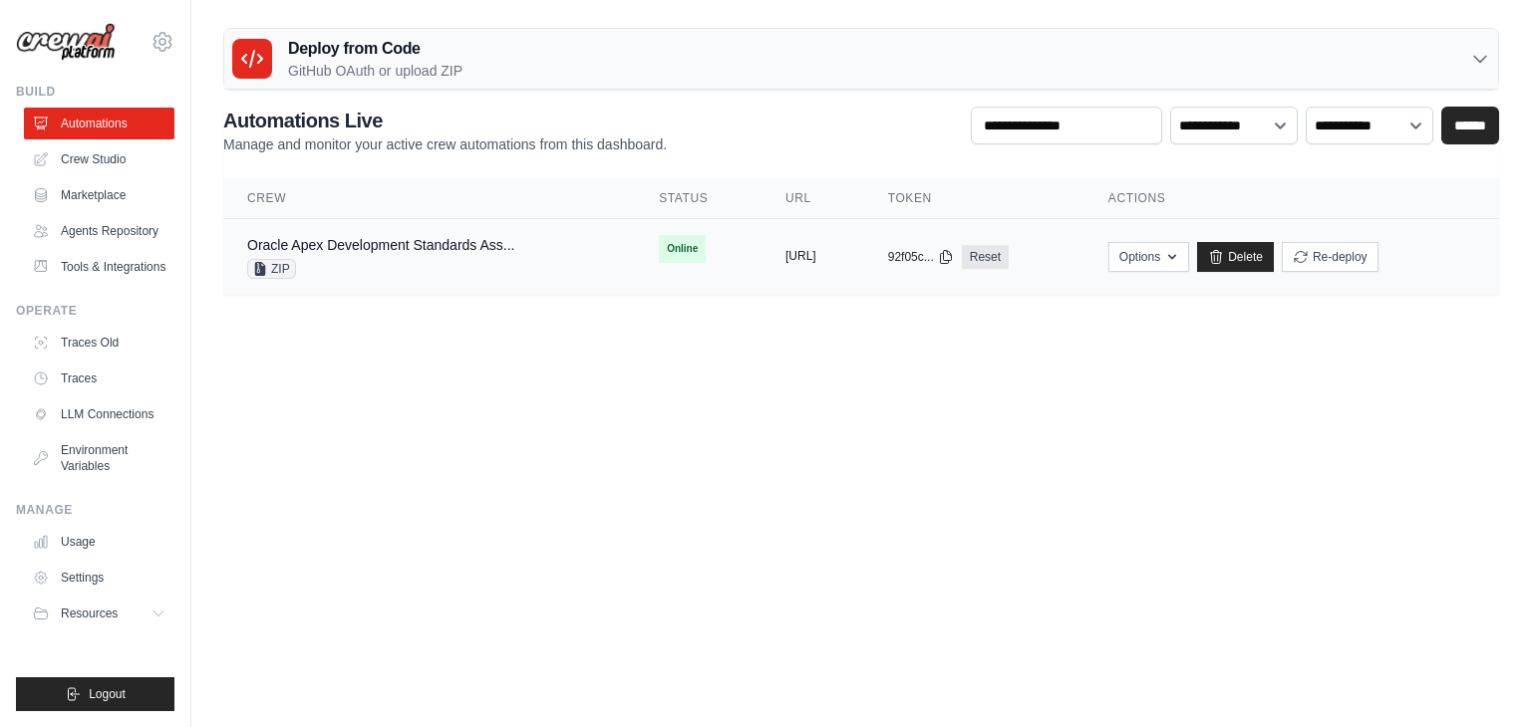
click at [805, 253] on button "https://oracle-apex-development-sta" at bounding box center [800, 256] width 31 height 16
click at [318, 256] on div "Oracle Apex Development Standards Ass... ZIP" at bounding box center [380, 257] width 267 height 44
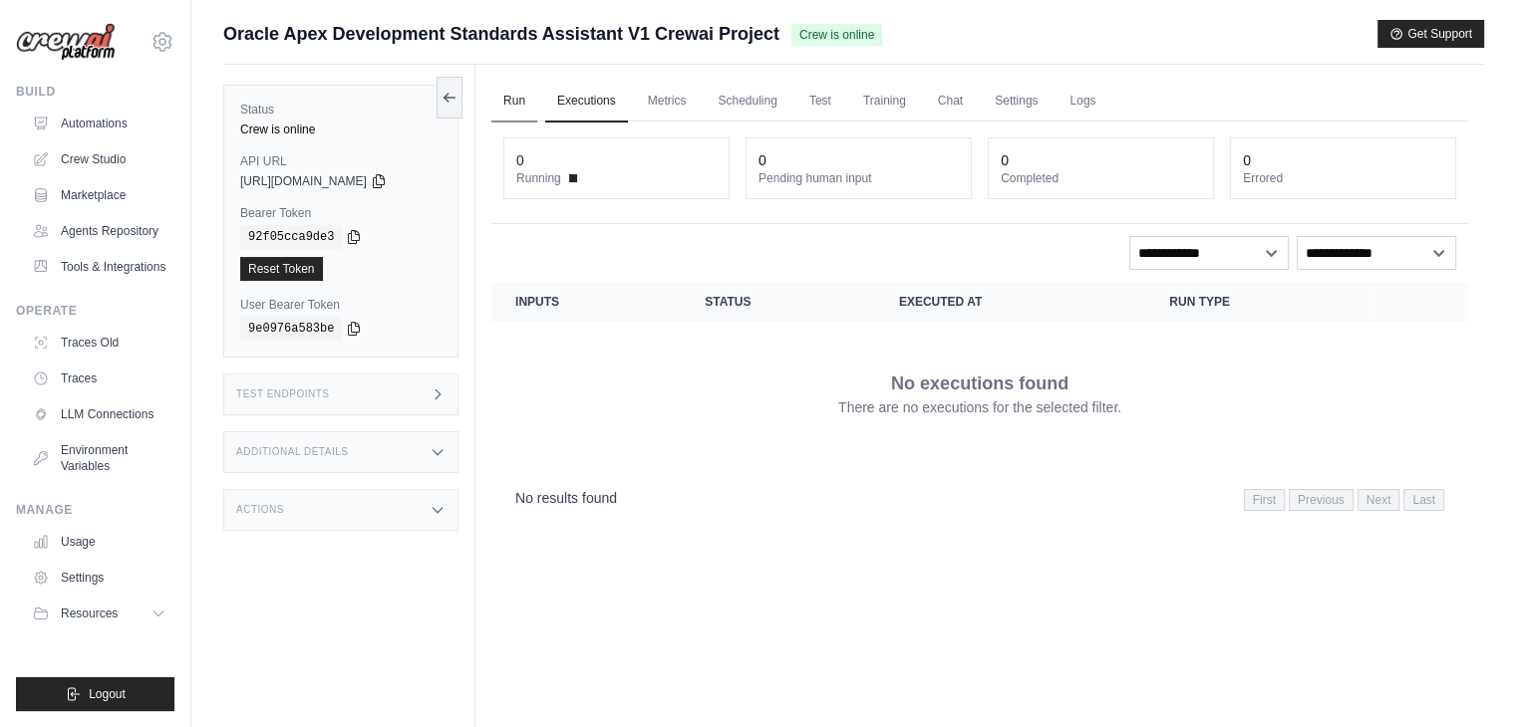
click at [500, 108] on link "Run" at bounding box center [514, 102] width 46 height 42
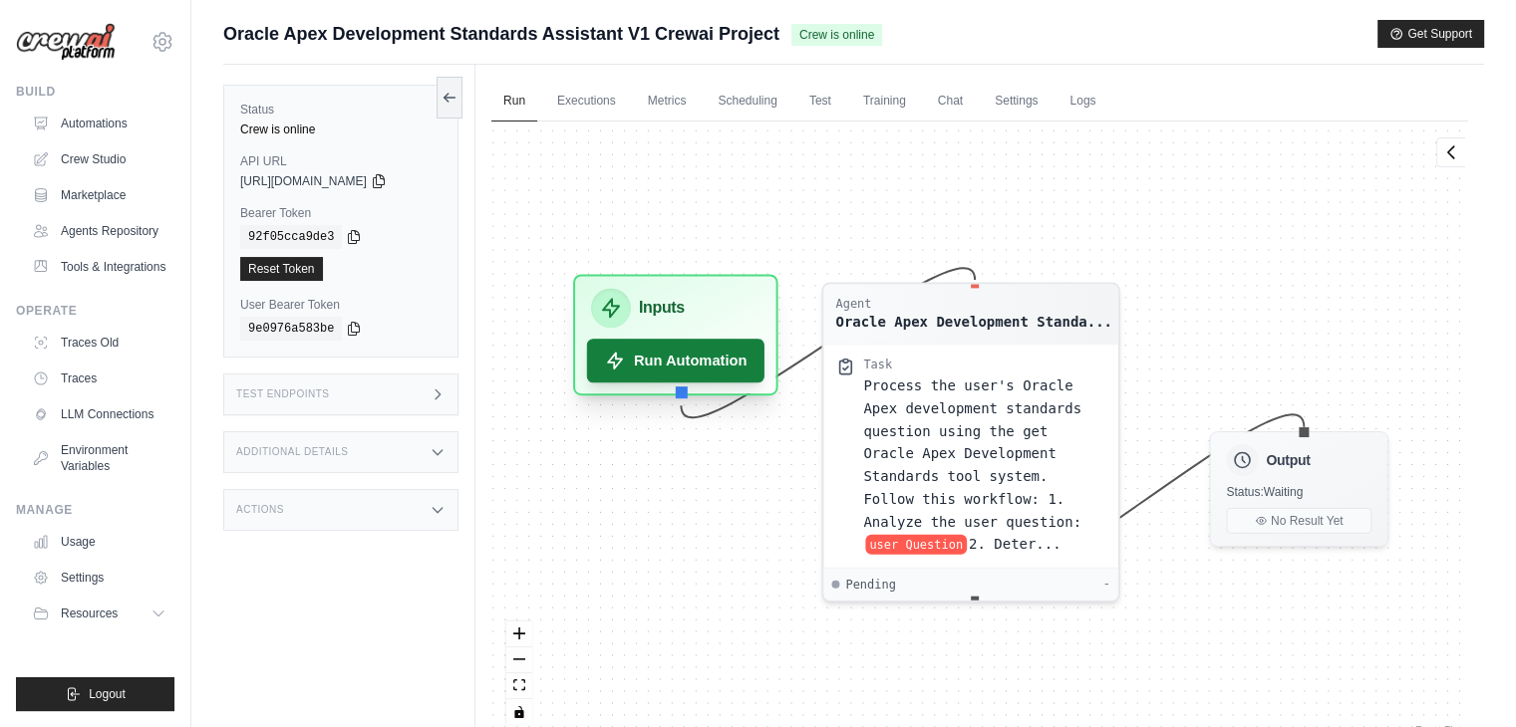
click at [641, 360] on button "Run Automation" at bounding box center [675, 361] width 177 height 44
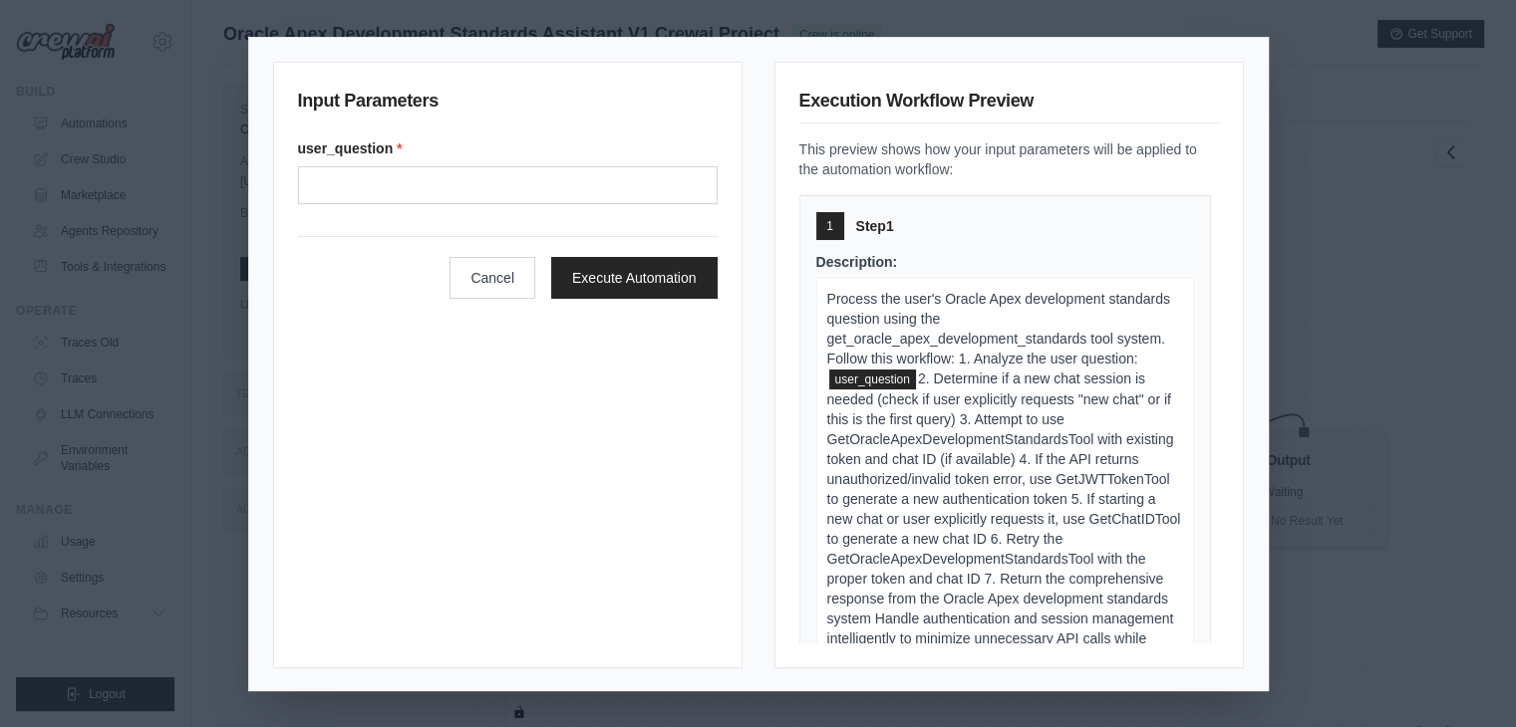
click at [339, 155] on label "user_question *" at bounding box center [508, 149] width 420 height 20
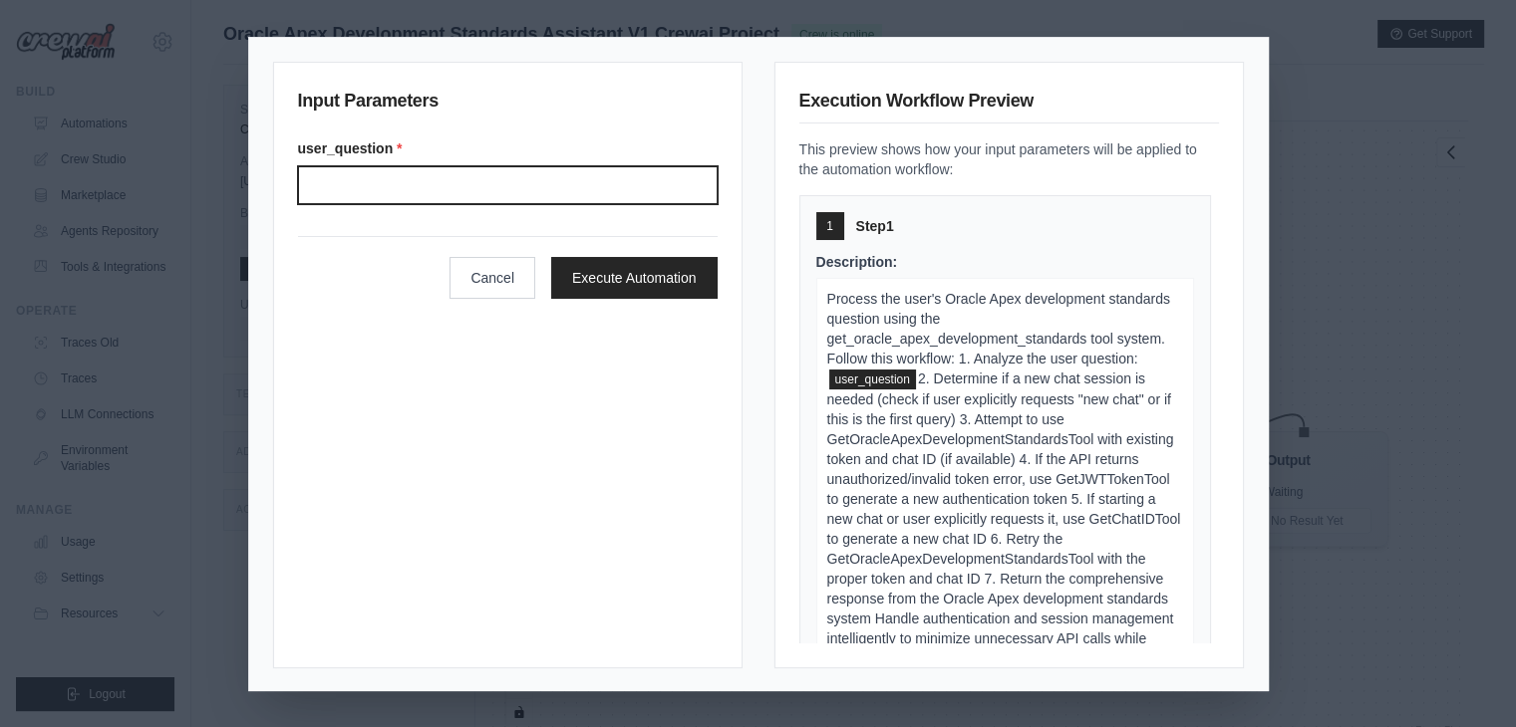
click at [339, 166] on input "User question" at bounding box center [508, 185] width 420 height 38
click at [378, 180] on input "User question" at bounding box center [508, 185] width 420 height 38
paste input "**********"
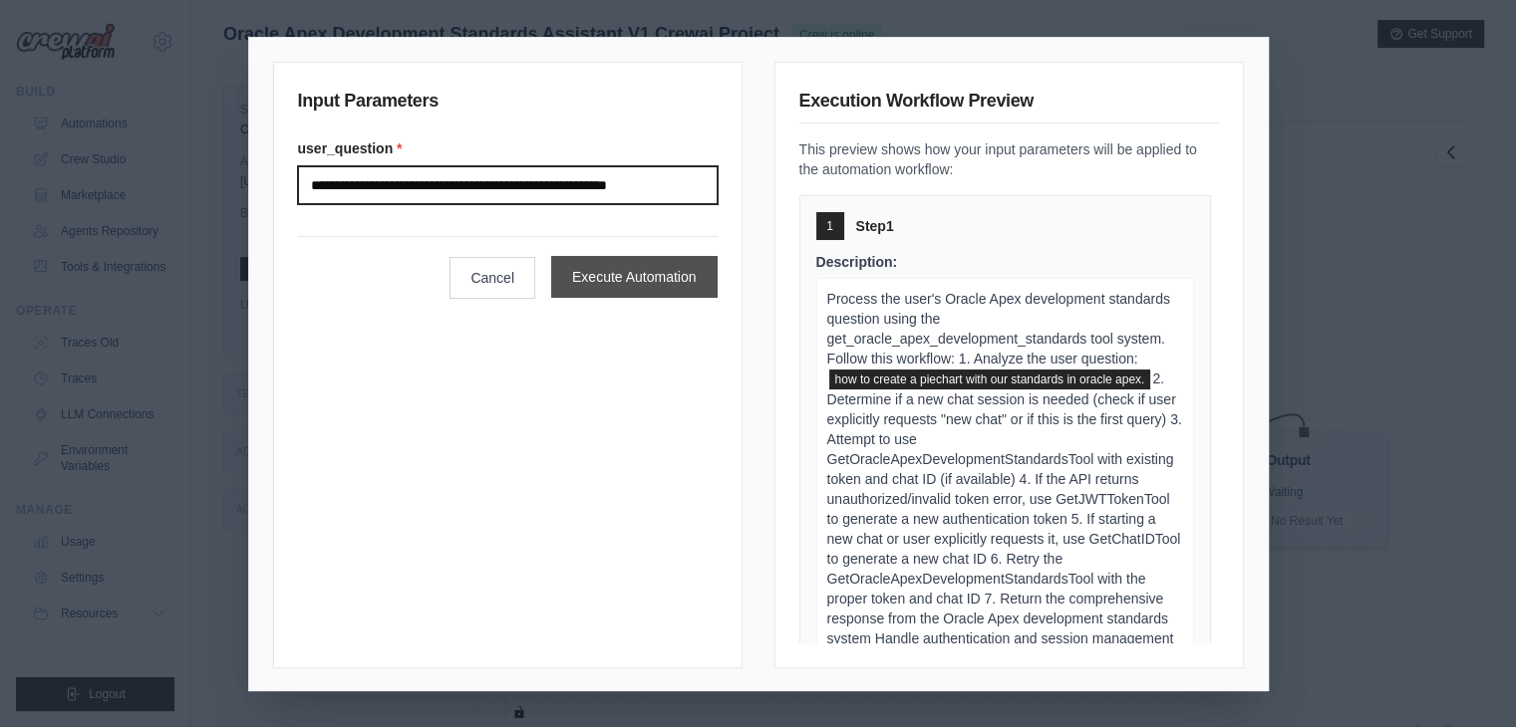
type input "**********"
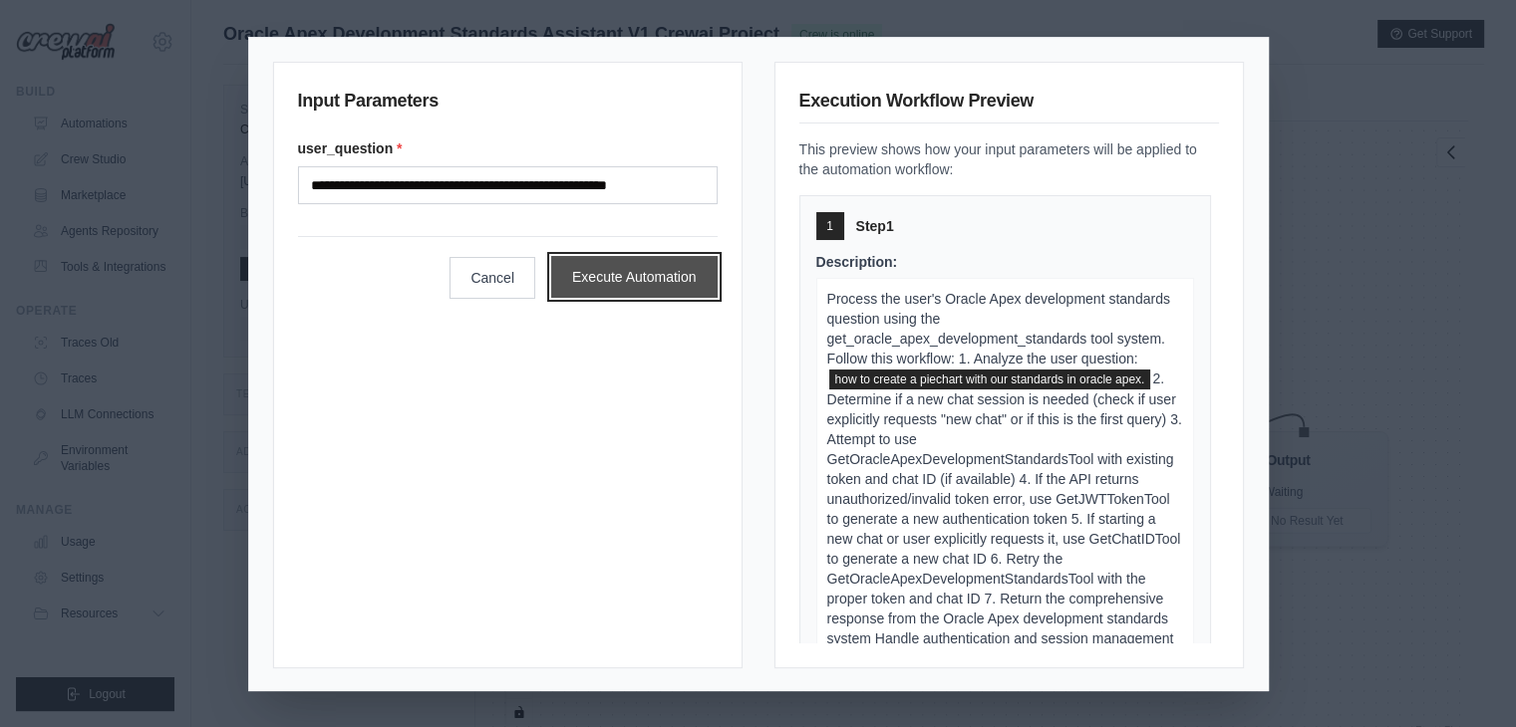
click at [589, 278] on button "Execute Automation" at bounding box center [634, 277] width 166 height 42
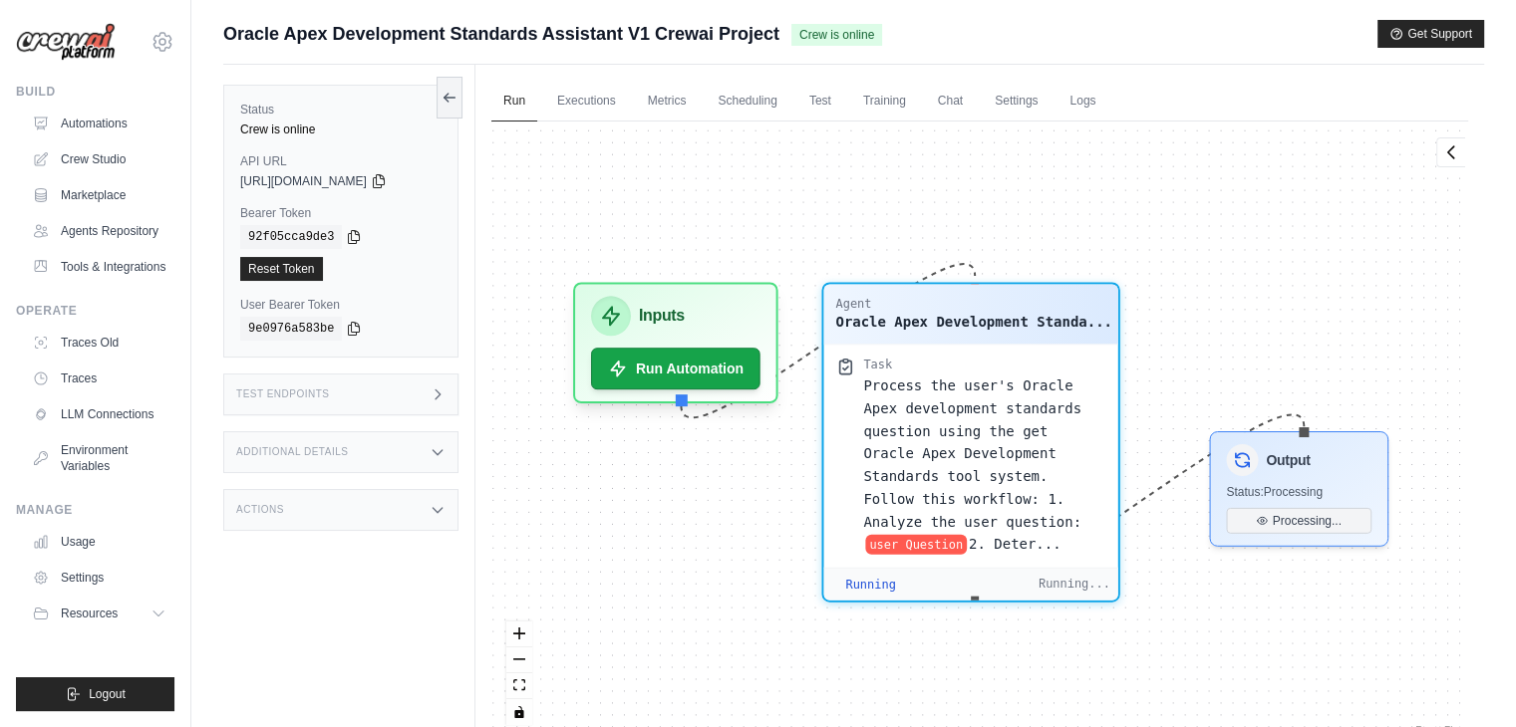
scroll to position [1236, 0]
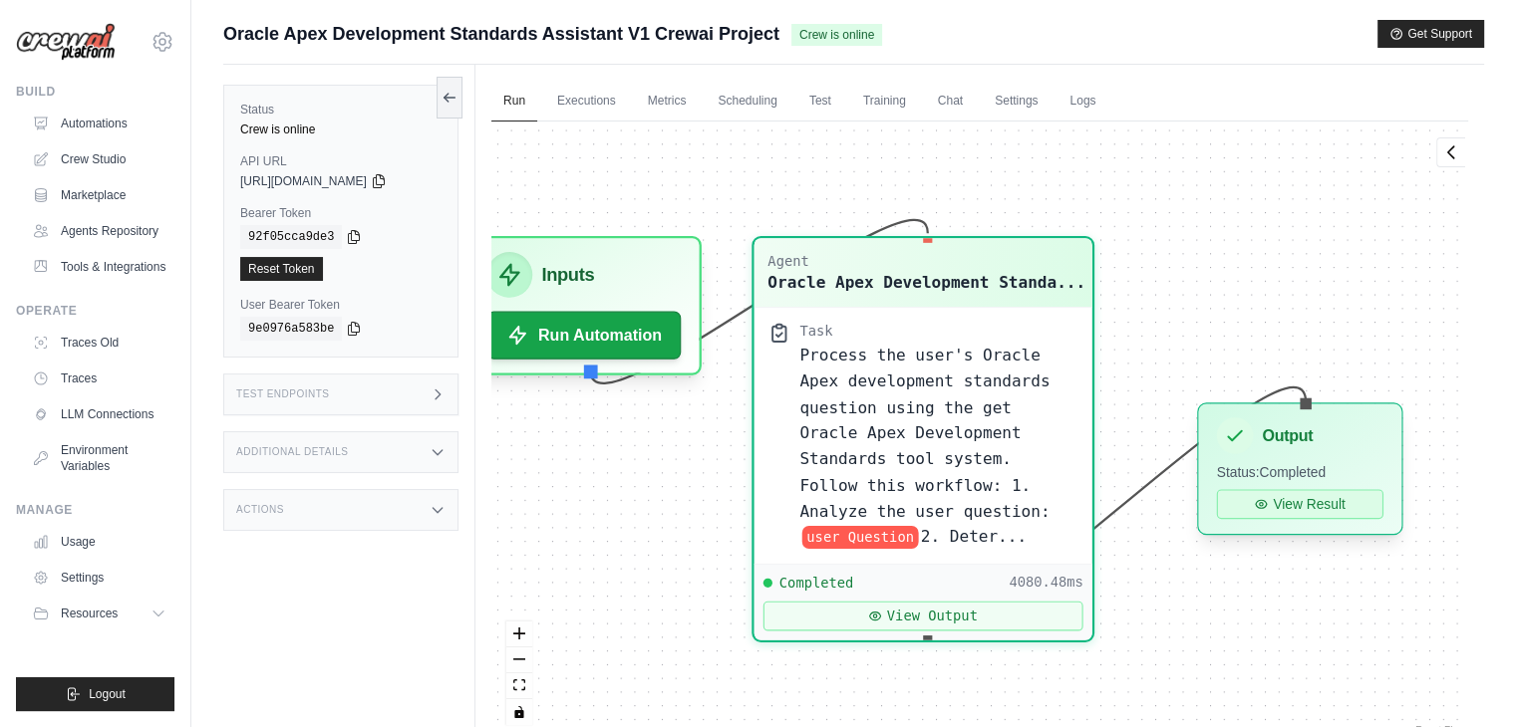
click at [1306, 501] on button "View Result" at bounding box center [1300, 504] width 166 height 30
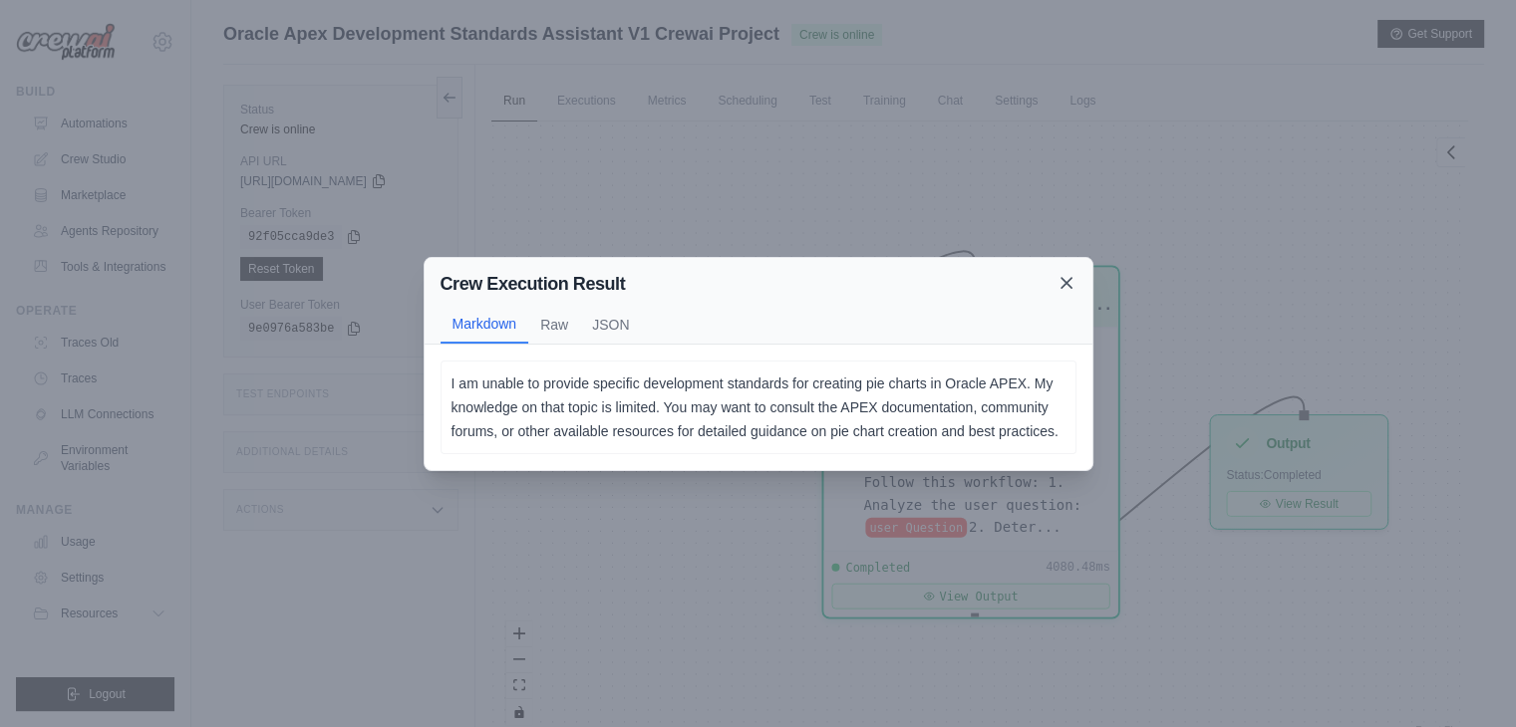
click at [1064, 278] on icon at bounding box center [1066, 283] width 20 height 20
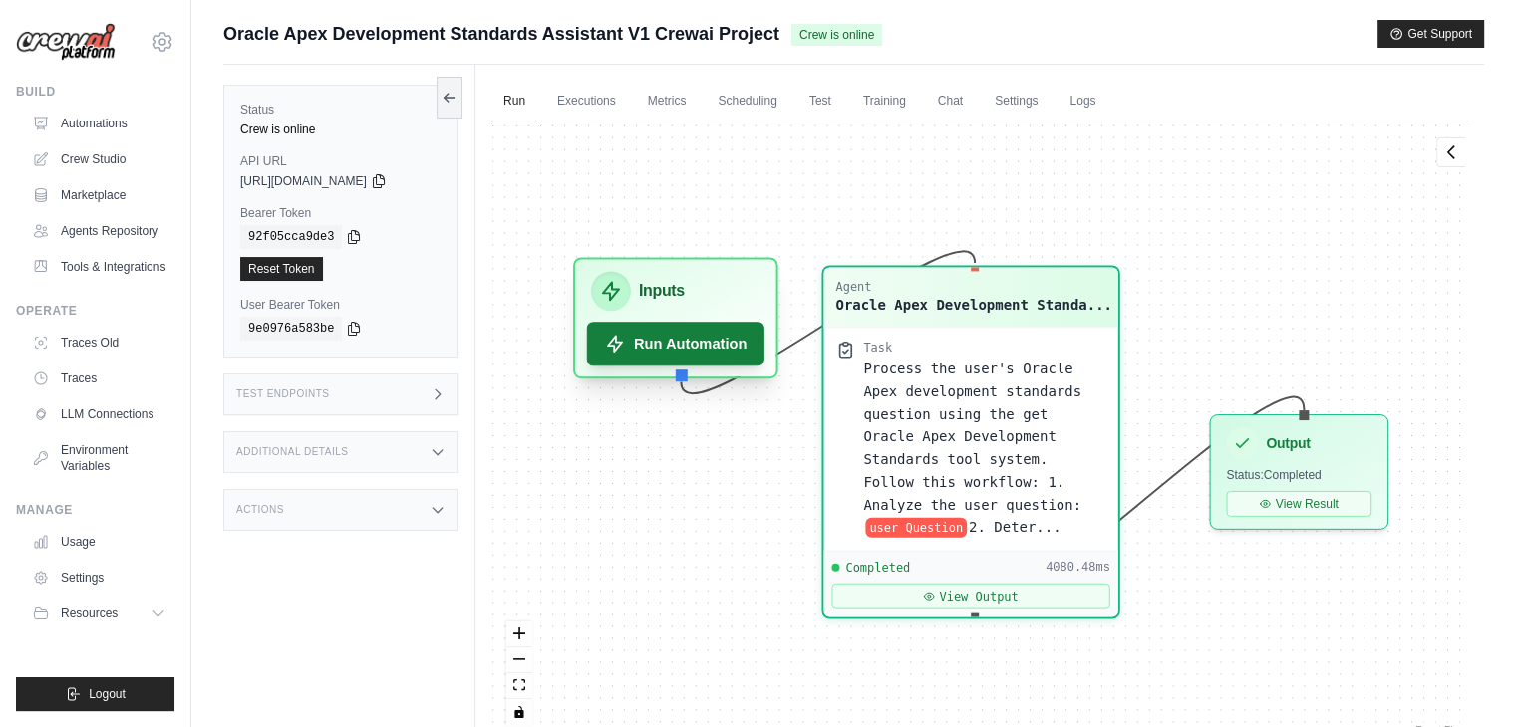
click at [643, 340] on button "Run Automation" at bounding box center [675, 344] width 177 height 44
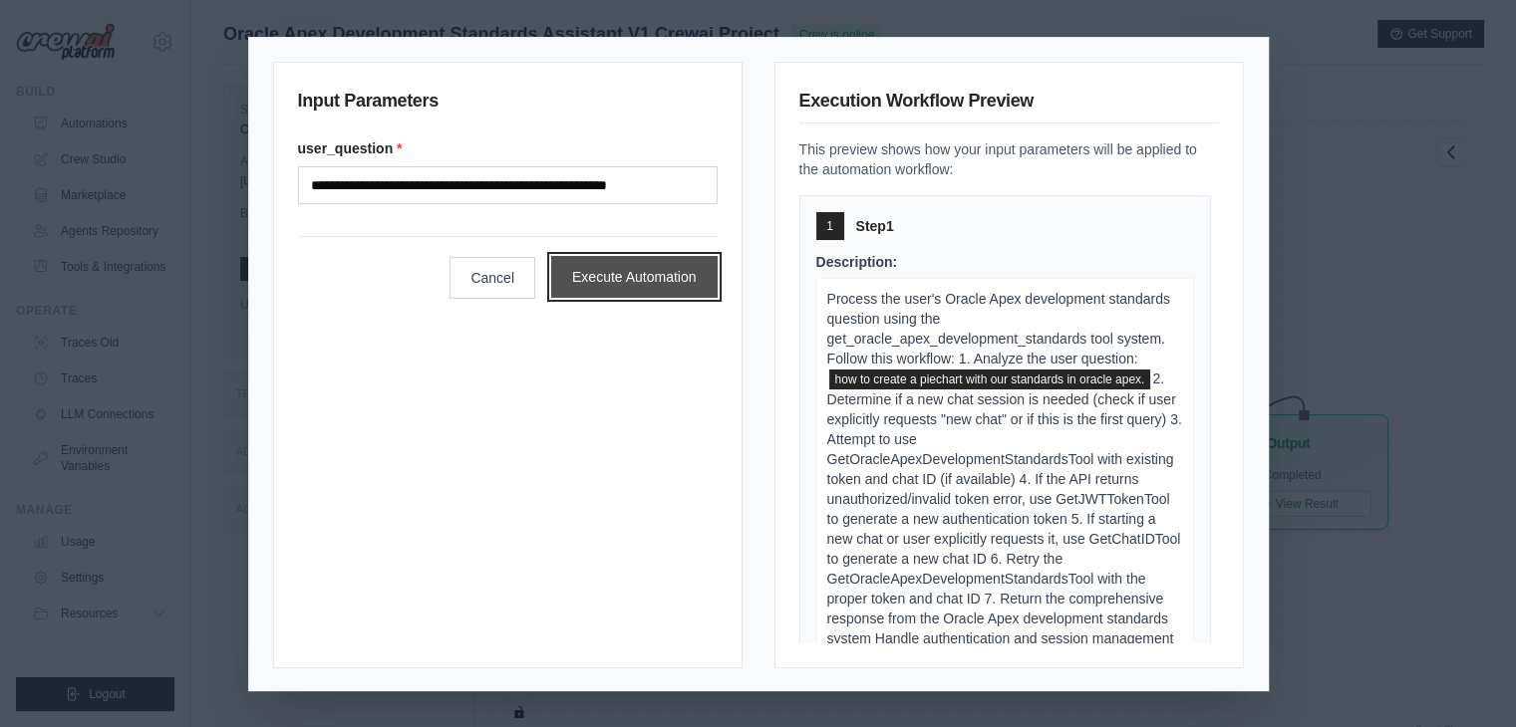
click at [608, 269] on button "Execute Automation" at bounding box center [634, 277] width 166 height 42
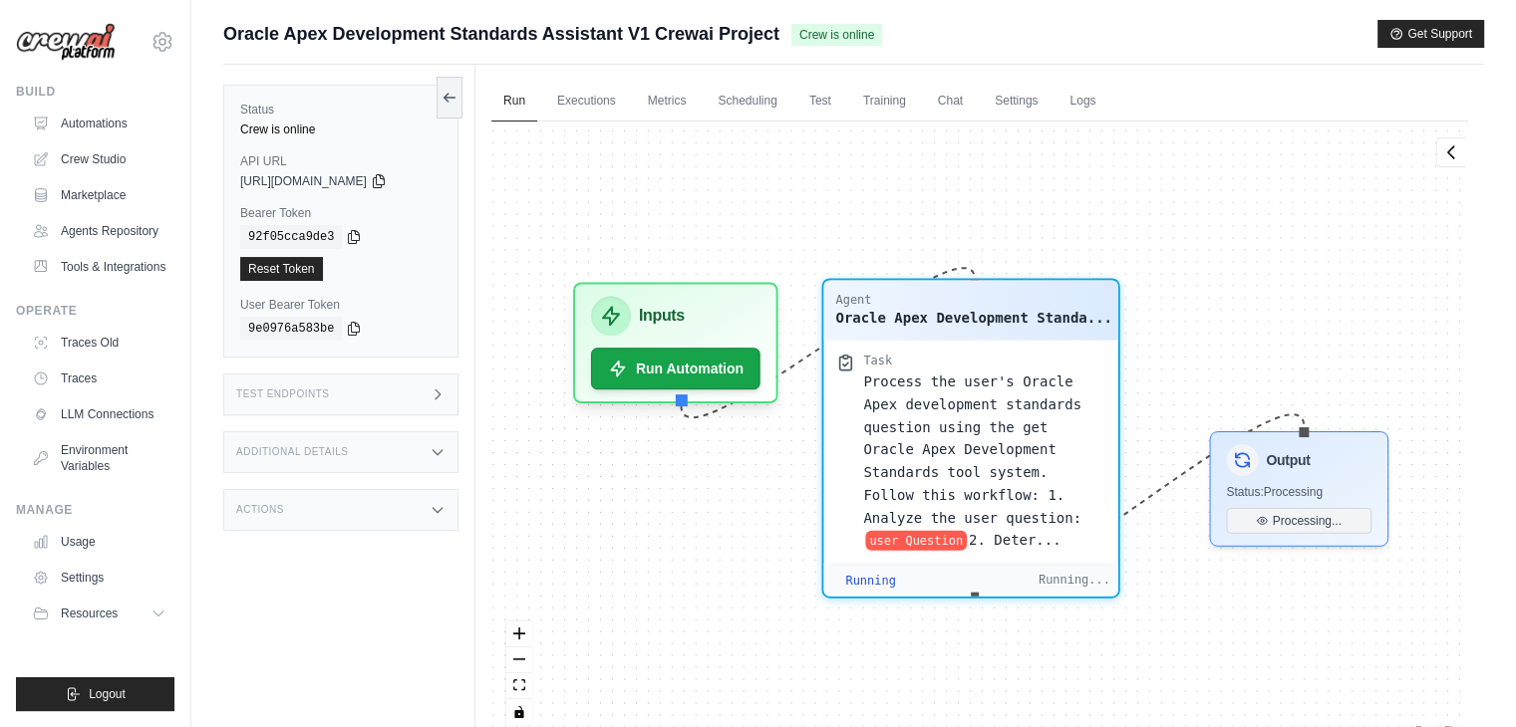
scroll to position [24519, 0]
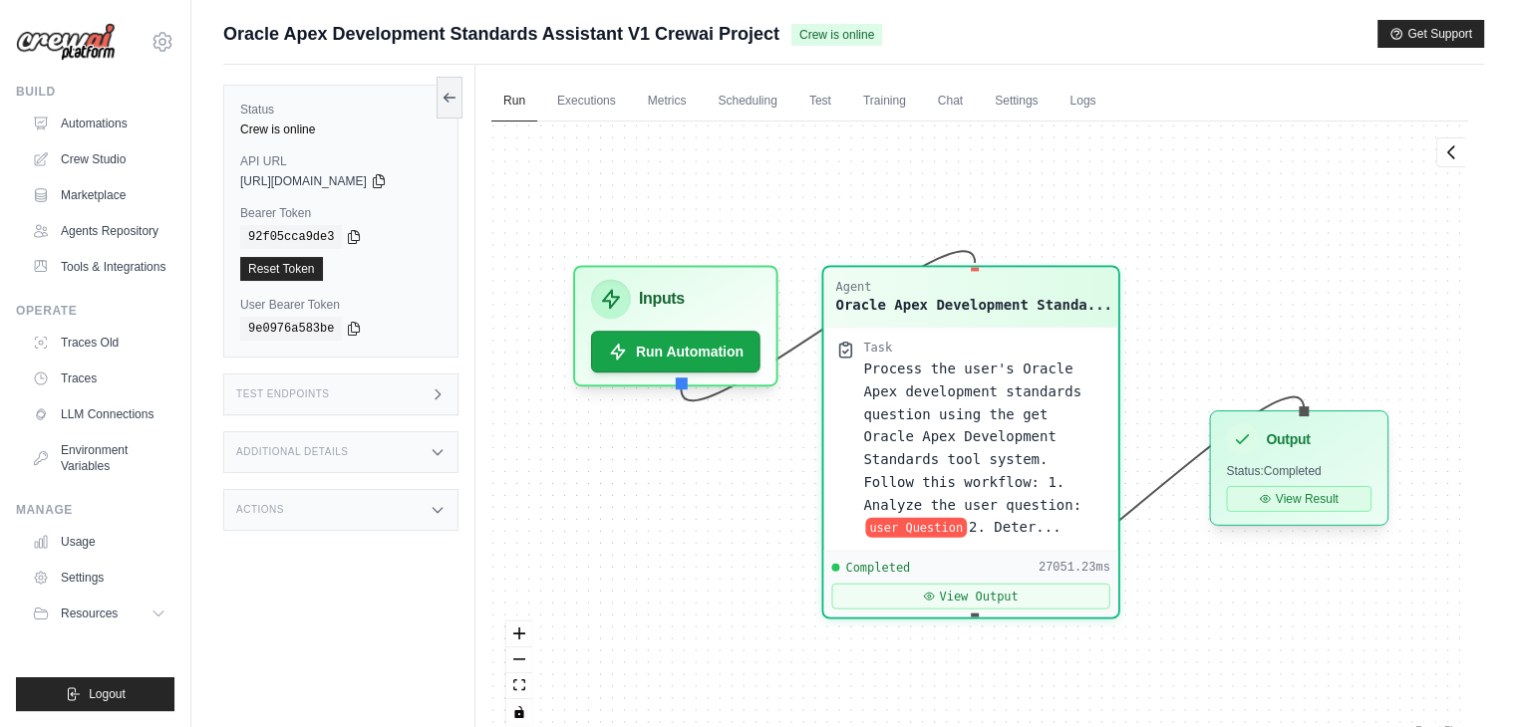
click at [1281, 503] on button "View Result" at bounding box center [1298, 499] width 145 height 26
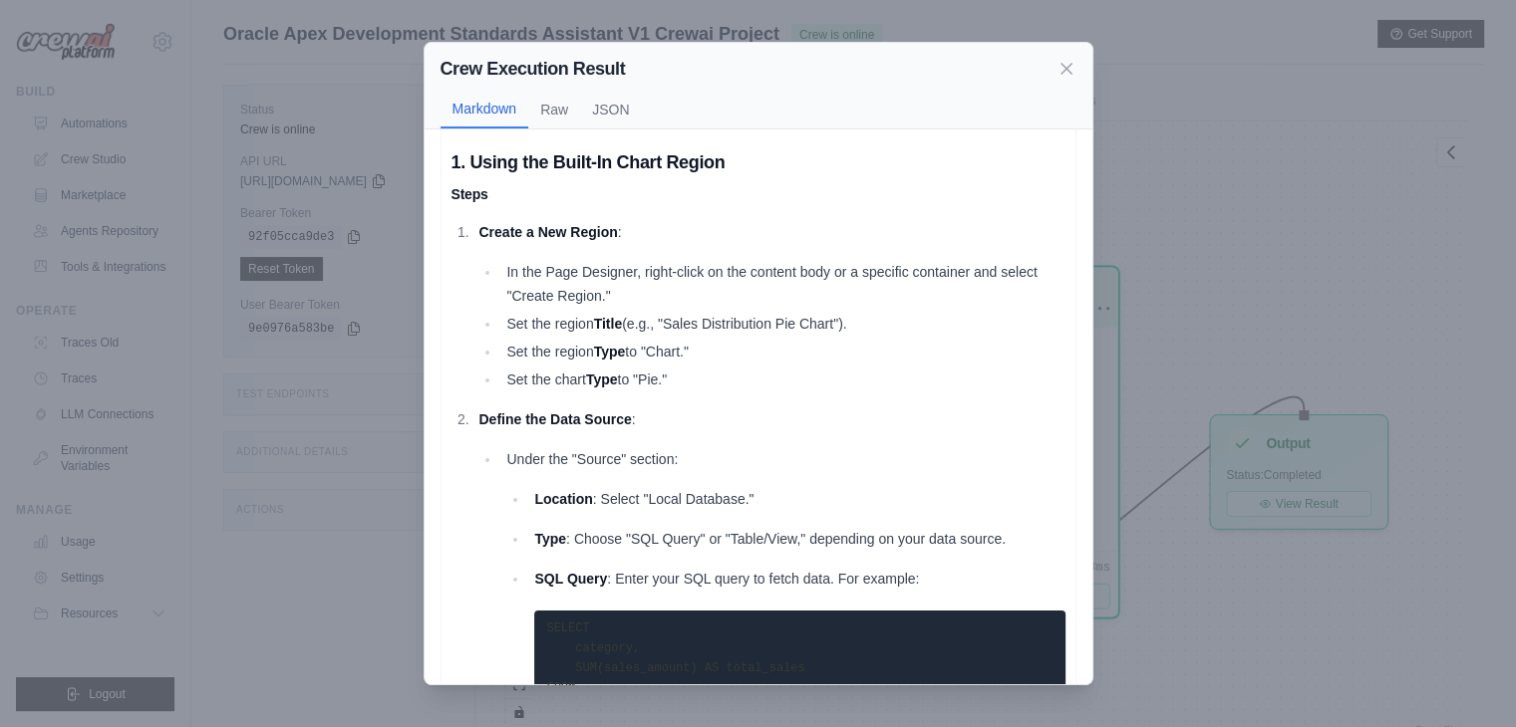
scroll to position [0, 0]
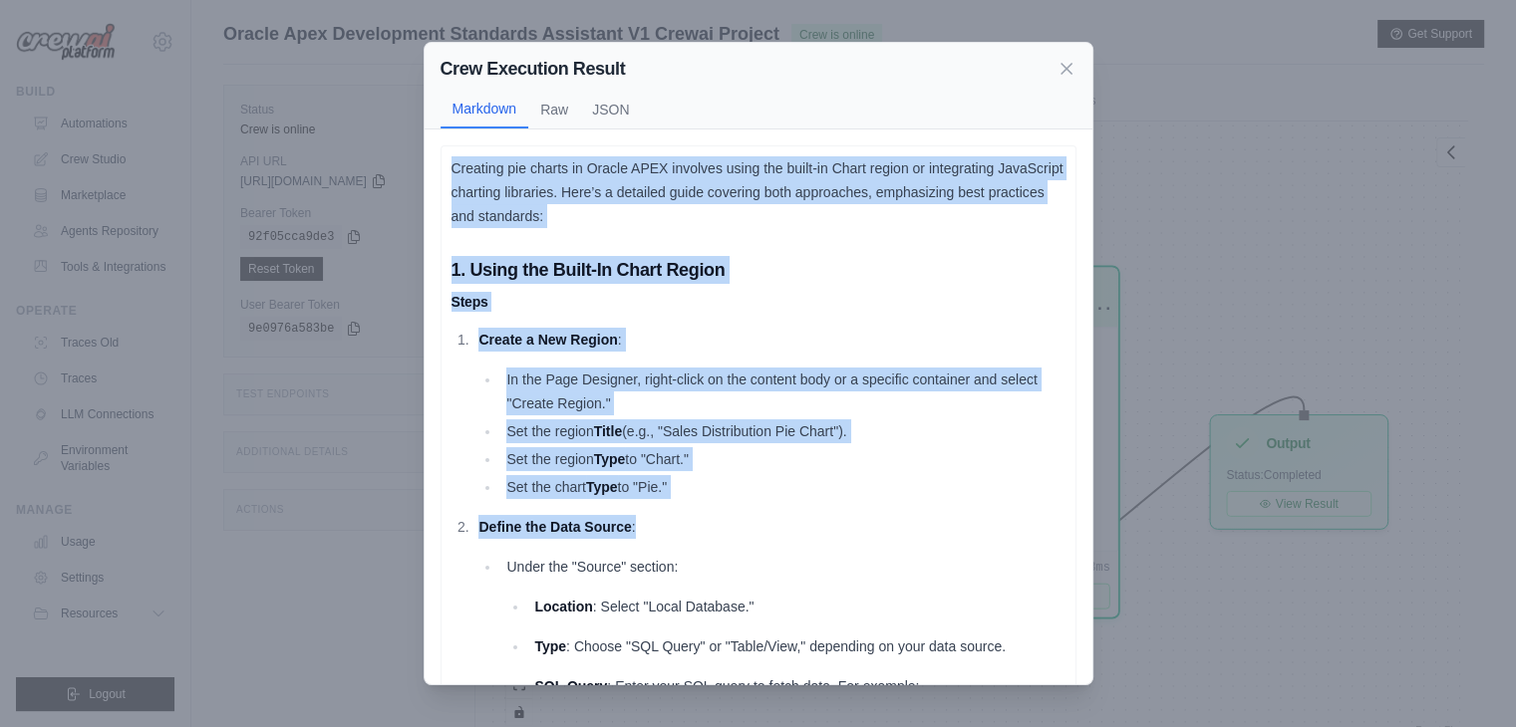
drag, startPoint x: 449, startPoint y: 165, endPoint x: 797, endPoint y: 514, distance: 492.6
click at [1064, 67] on icon at bounding box center [1066, 68] width 10 height 10
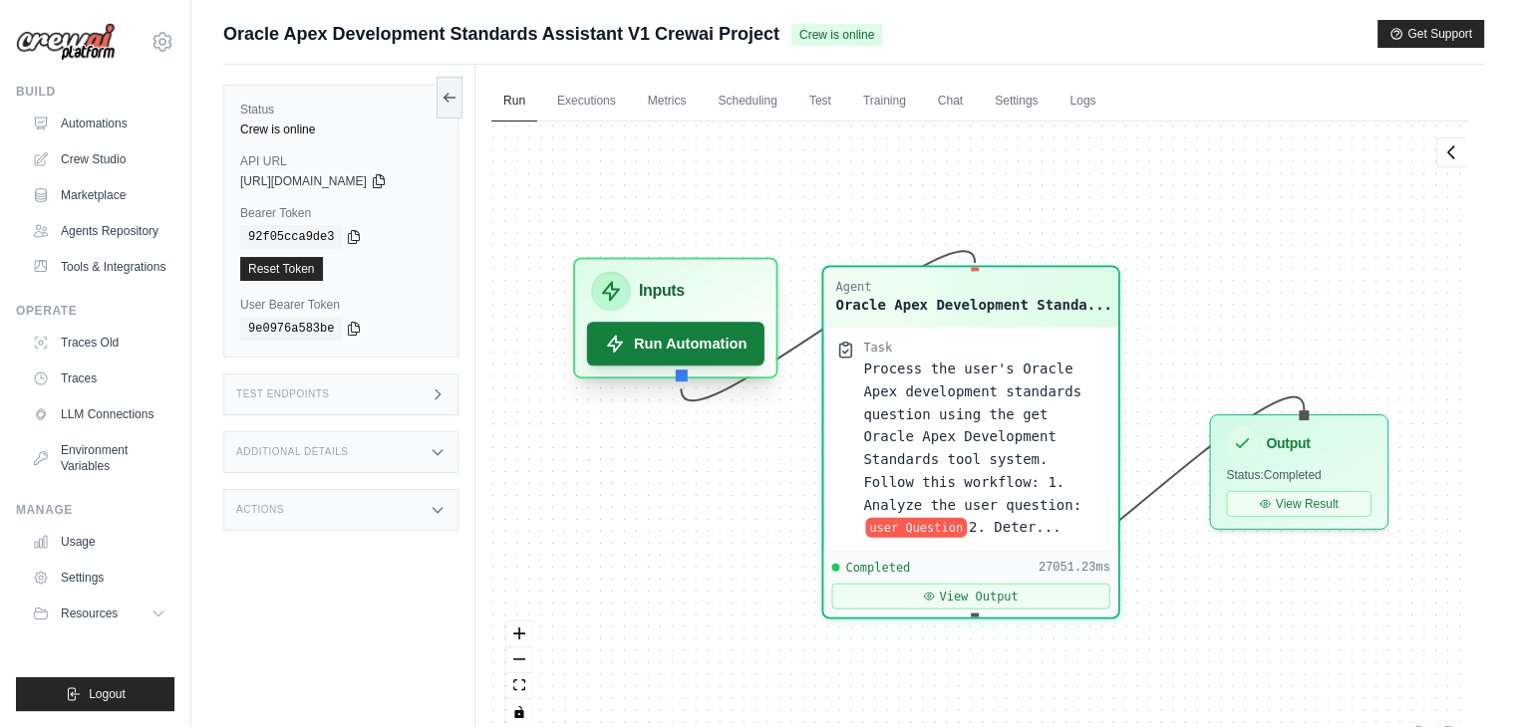
click at [677, 355] on button "Run Automation" at bounding box center [675, 344] width 177 height 44
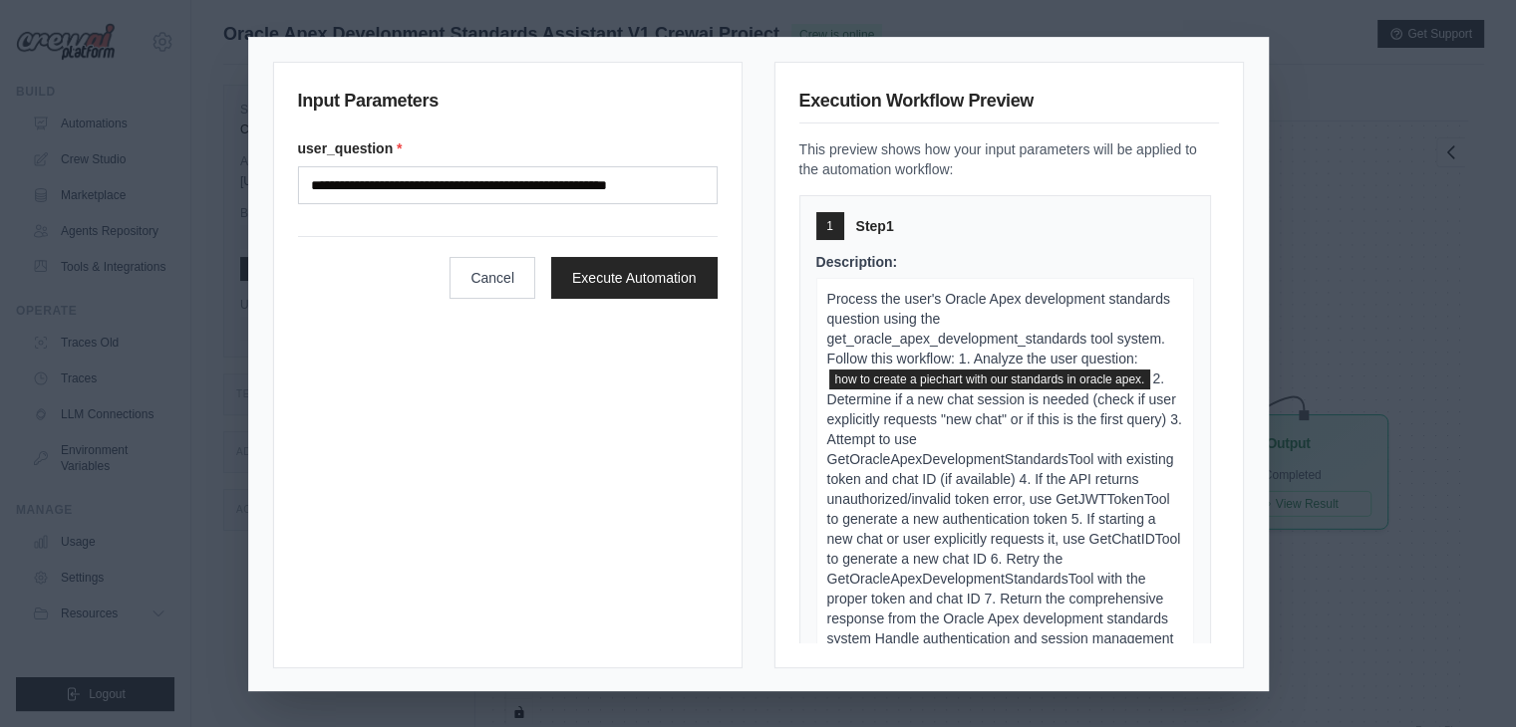
click at [1364, 307] on div "**********" at bounding box center [758, 363] width 1516 height 727
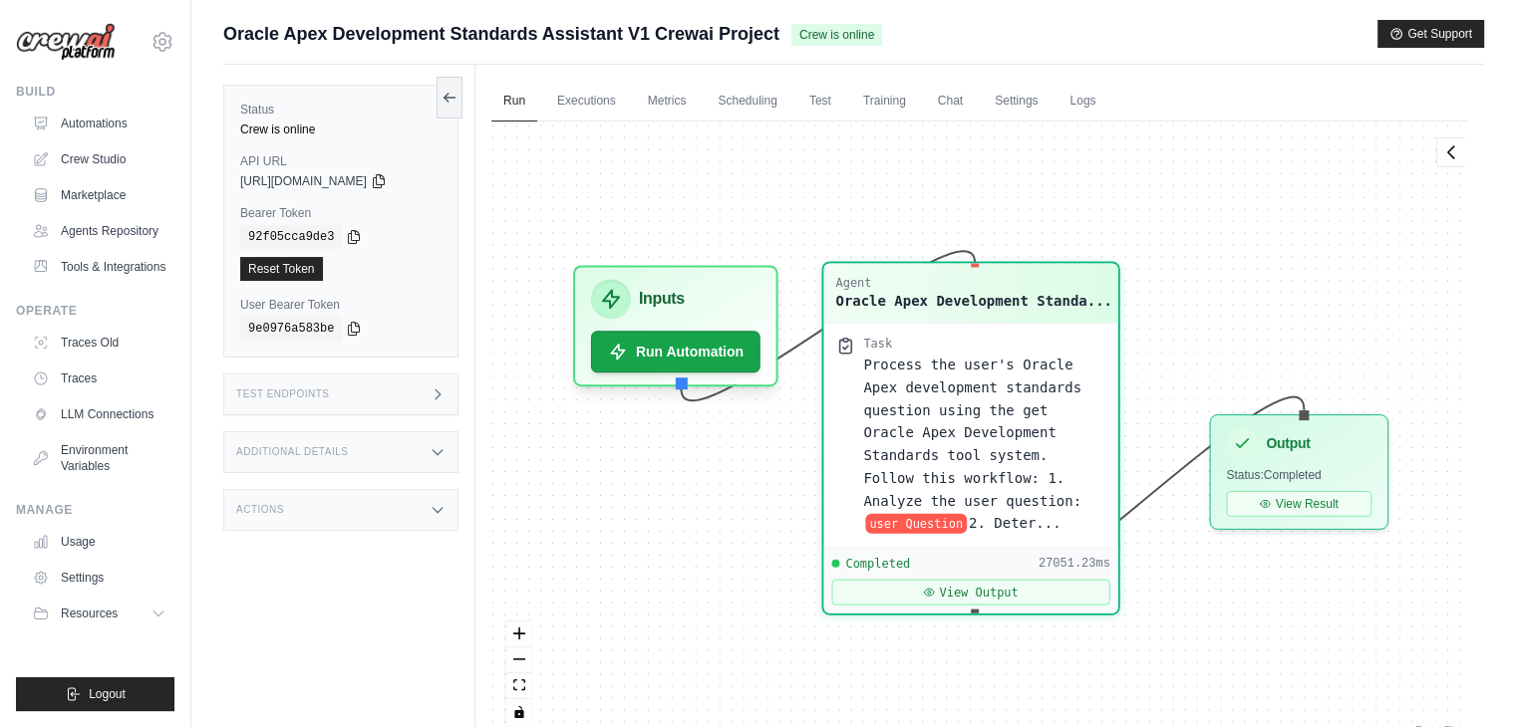
click at [949, 416] on span "Process the user's Oracle Apex development standards question using the get Ora…" at bounding box center [972, 432] width 218 height 151
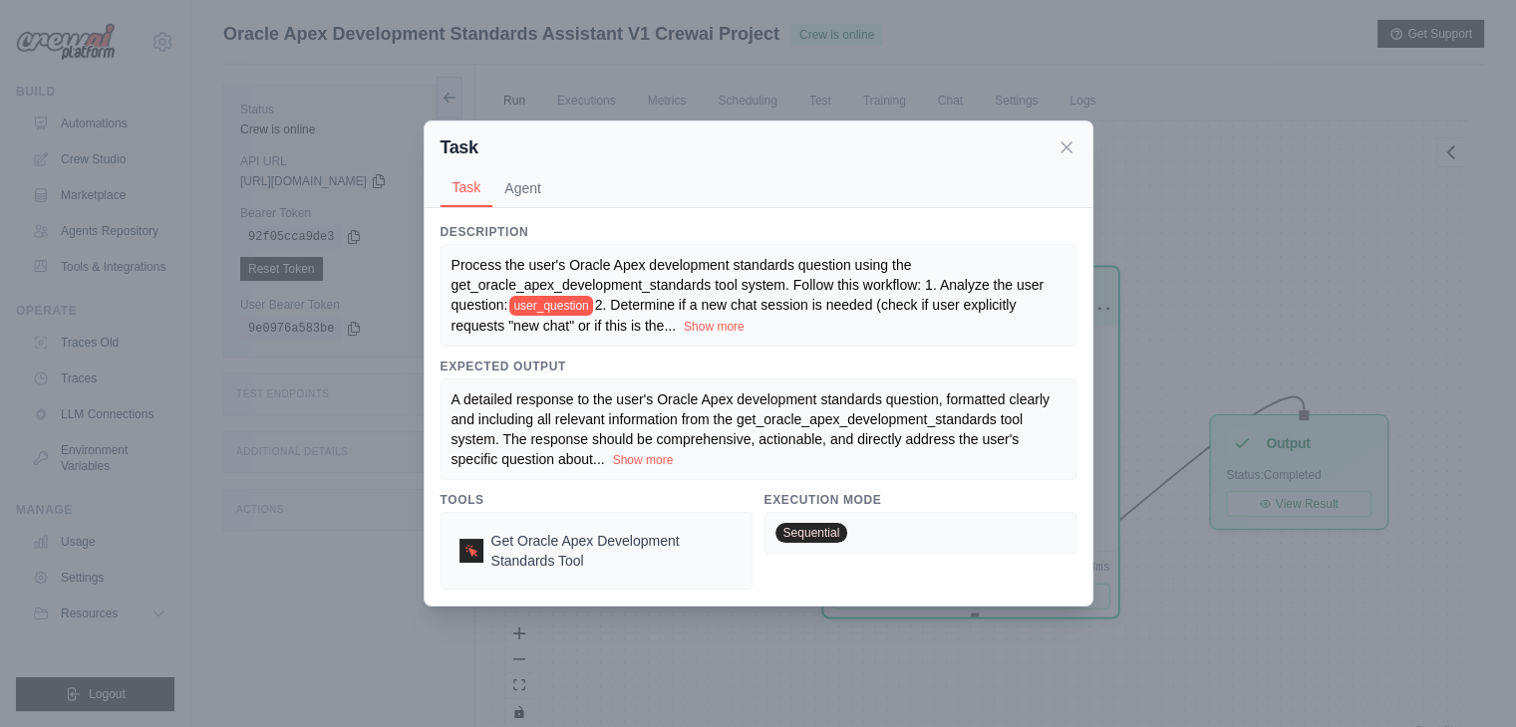
click at [1256, 216] on div "Task Task Agent Description Process the user's Oracle Apex development standard…" at bounding box center [758, 363] width 1516 height 727
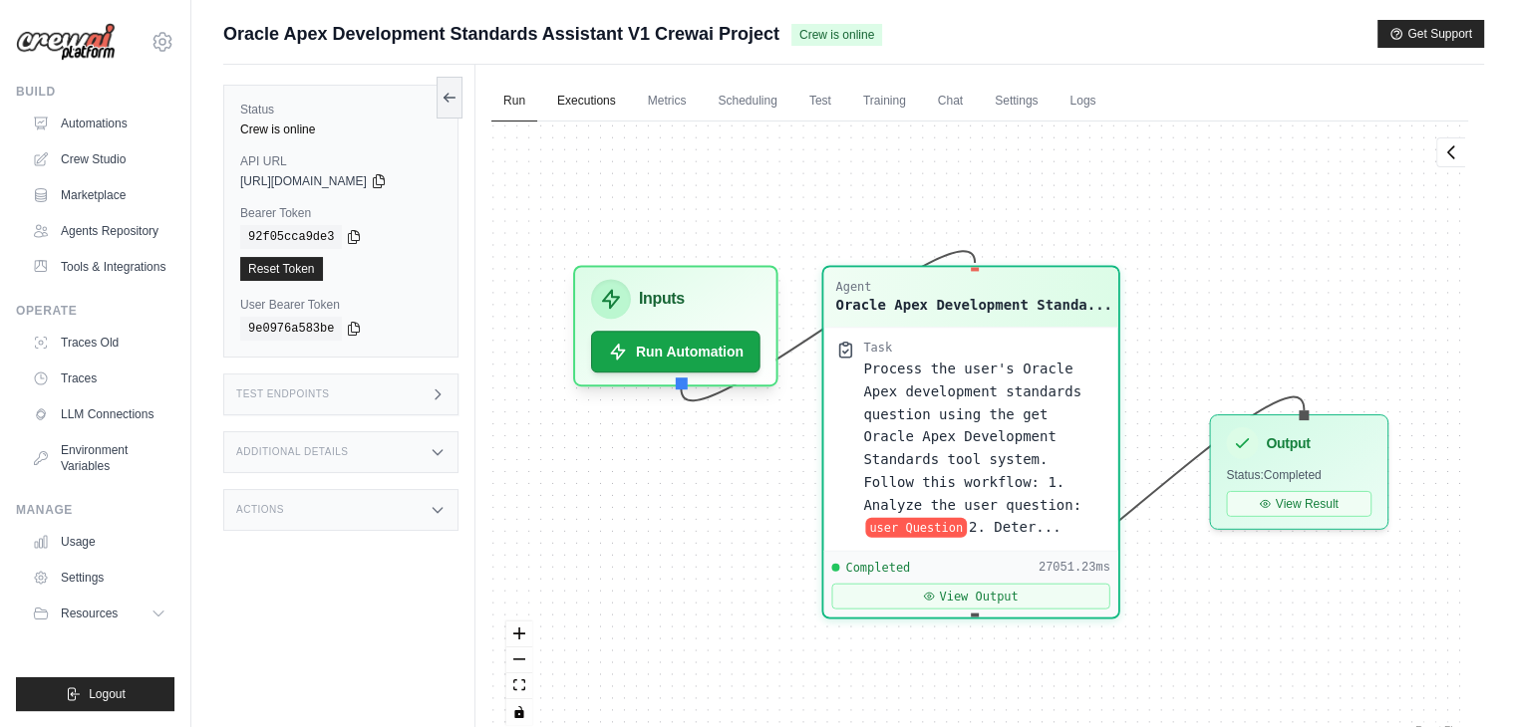
click at [569, 98] on link "Executions" at bounding box center [586, 102] width 83 height 42
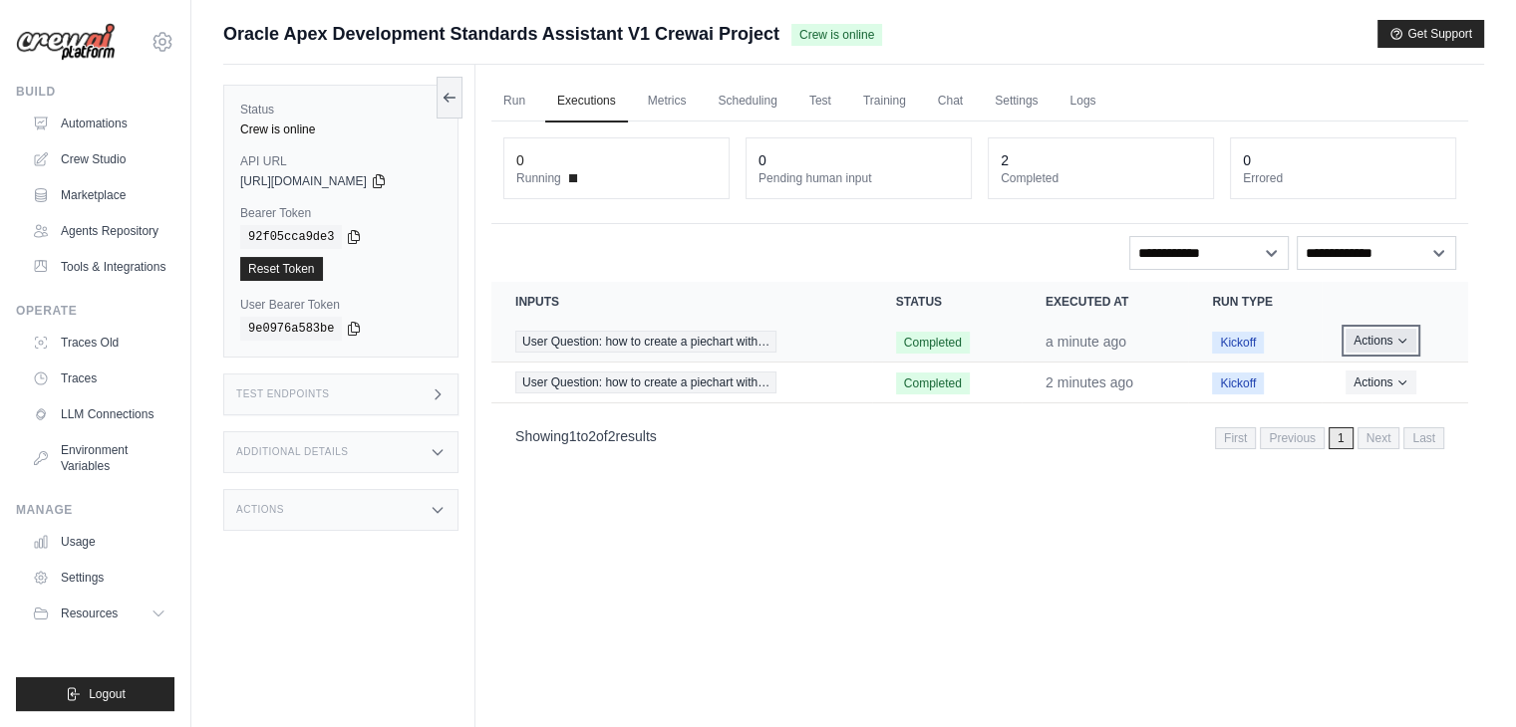
click at [1367, 344] on button "Actions" at bounding box center [1380, 341] width 71 height 24
click at [1368, 374] on link "View Details" at bounding box center [1380, 378] width 128 height 32
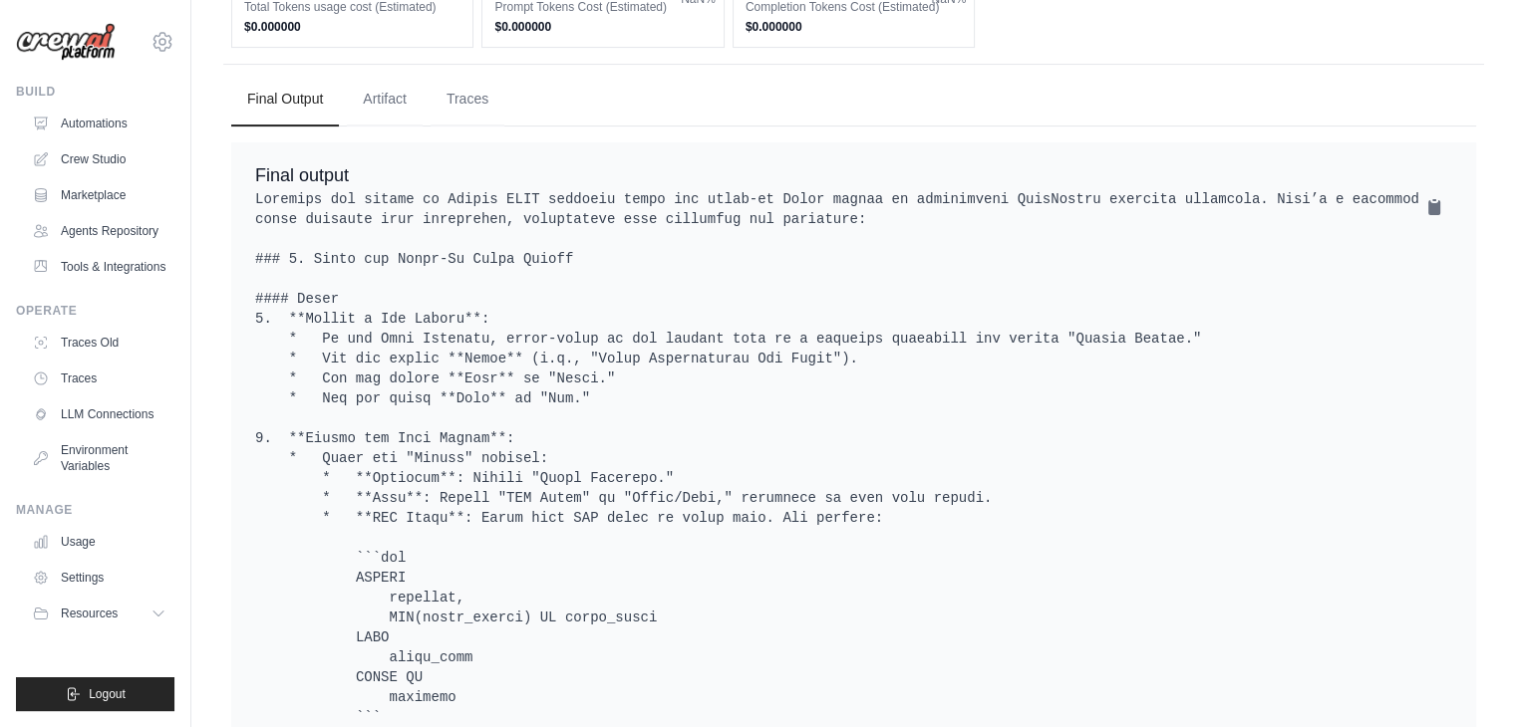
scroll to position [399, 0]
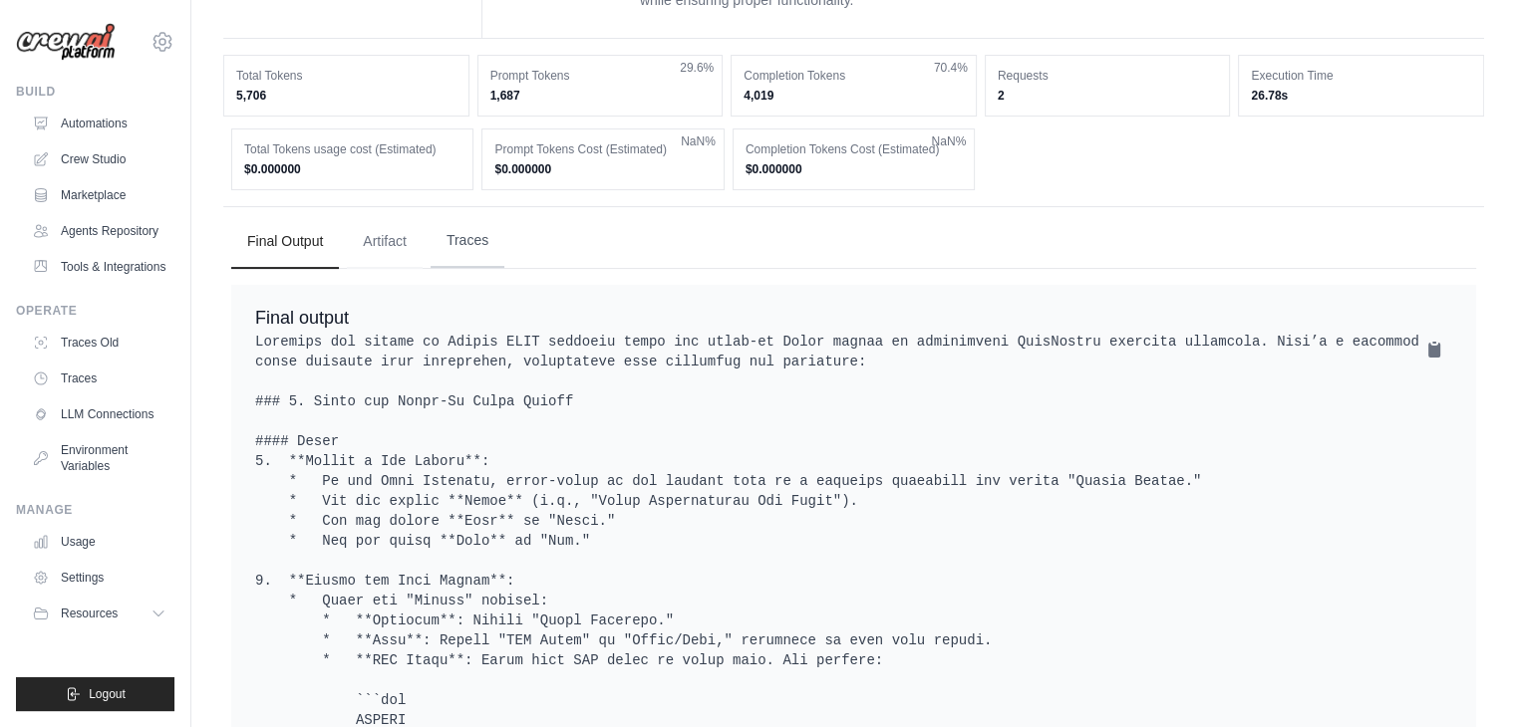
click at [473, 233] on button "Traces" at bounding box center [468, 241] width 74 height 54
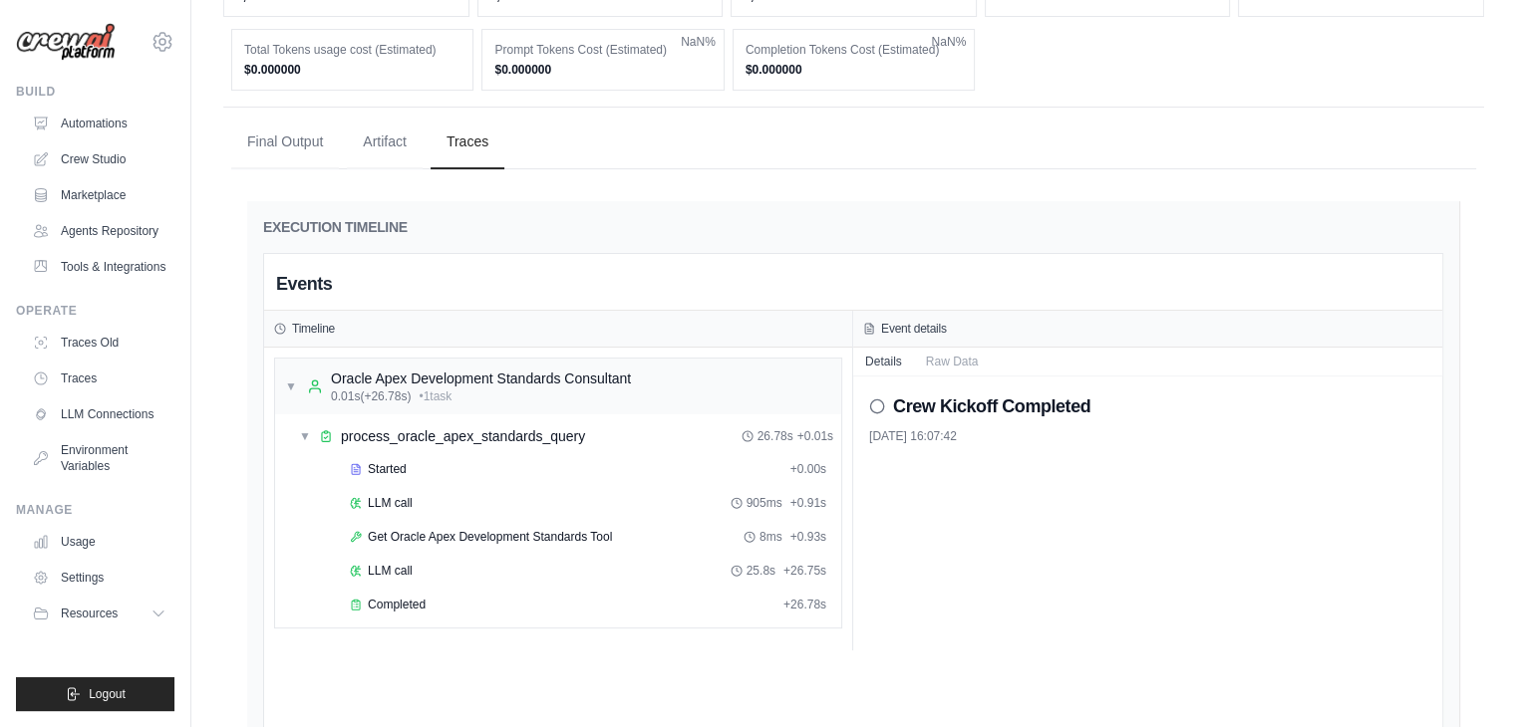
scroll to position [598, 0]
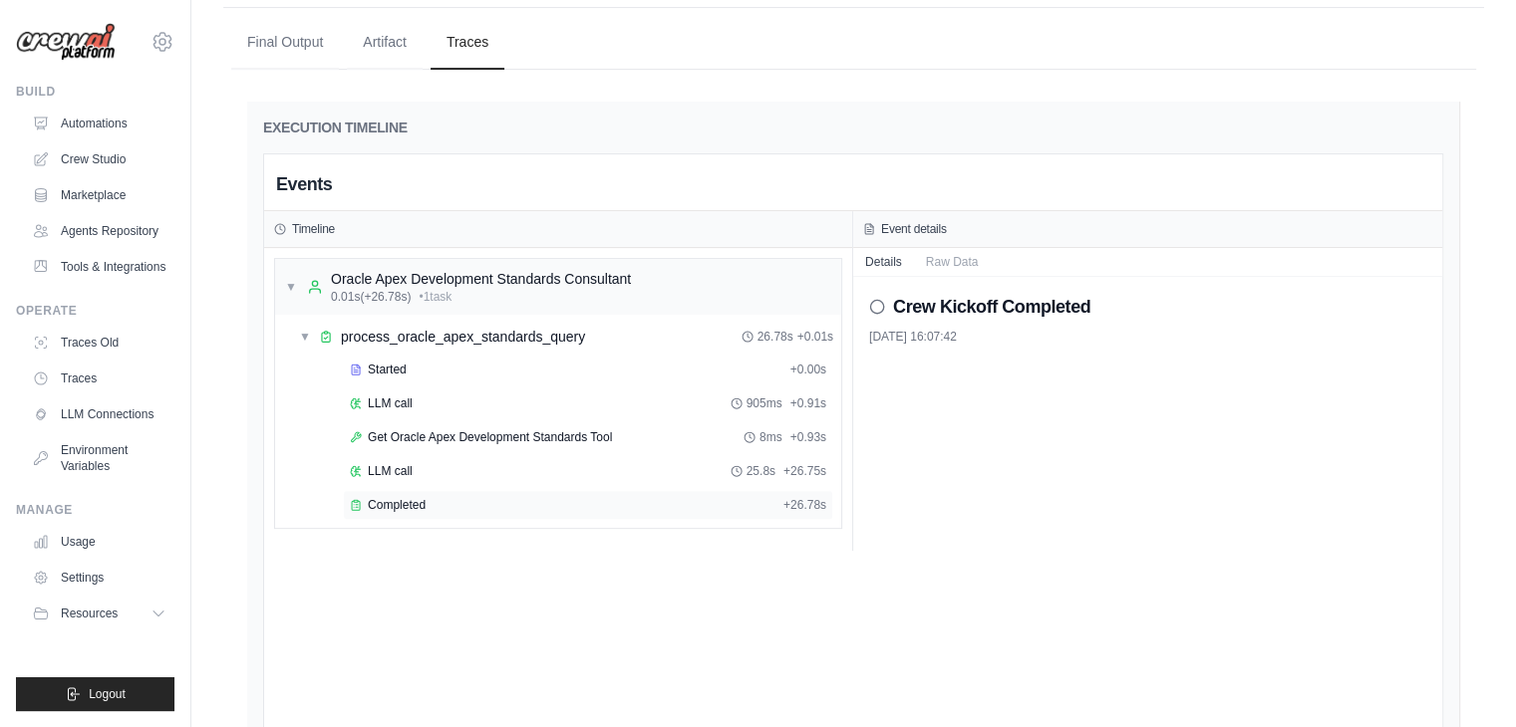
click at [382, 501] on span "Completed" at bounding box center [397, 505] width 58 height 16
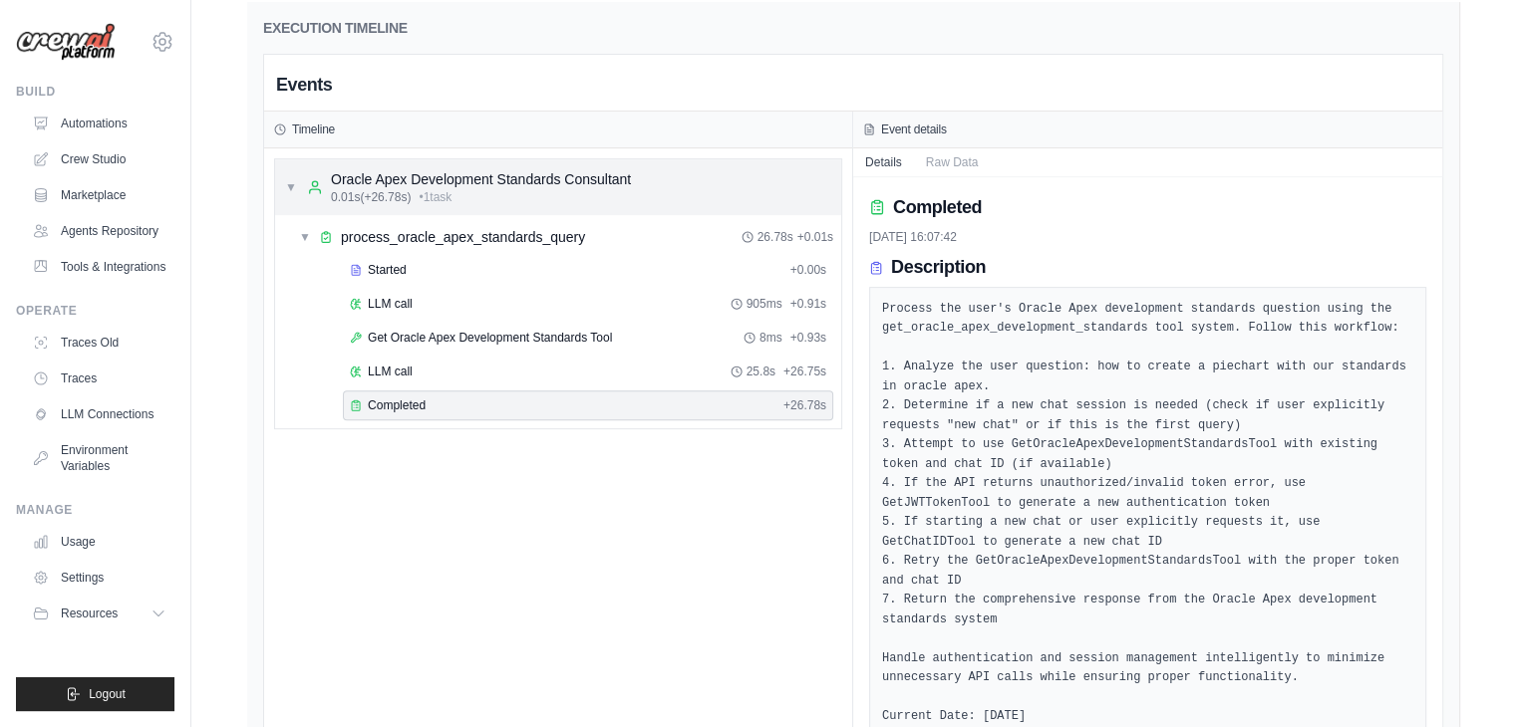
scroll to position [498, 0]
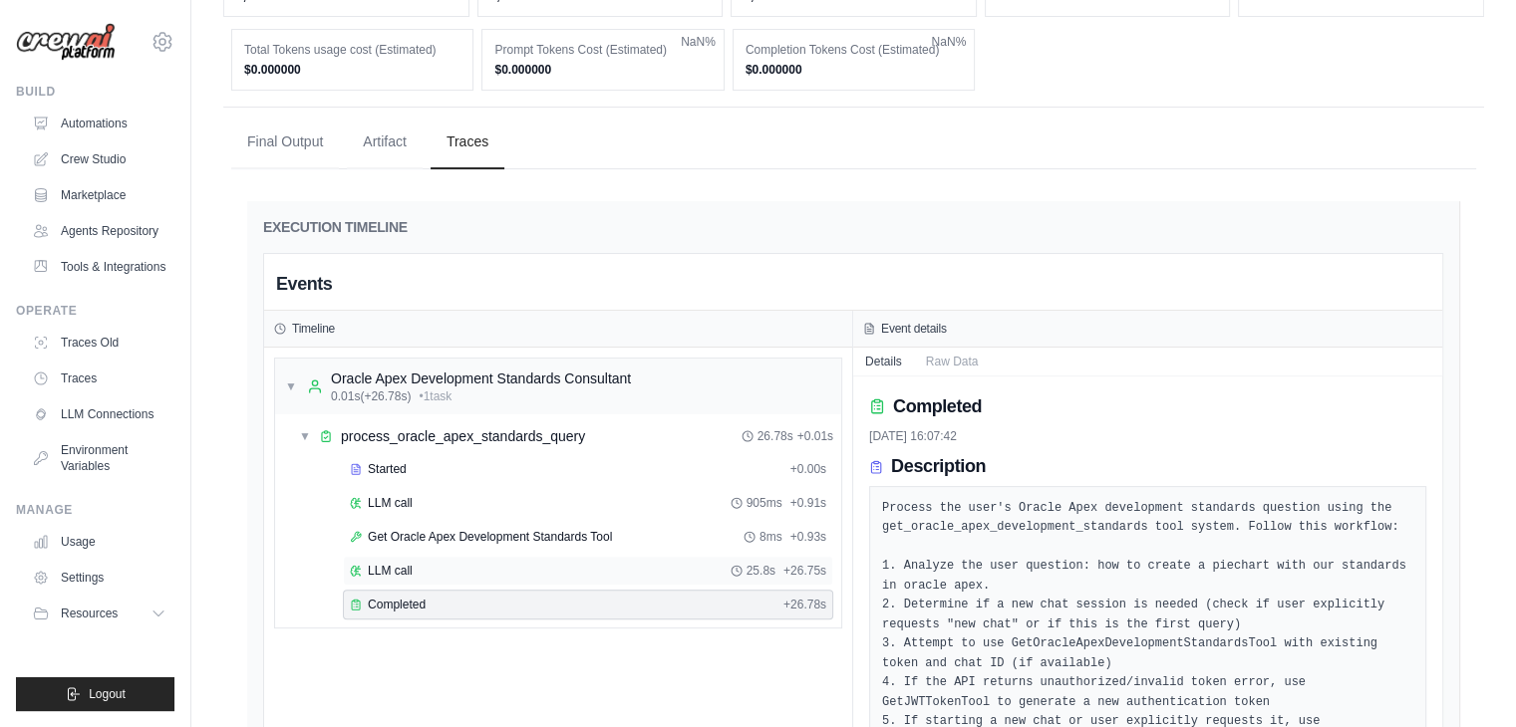
click at [378, 566] on span "LLM call" at bounding box center [390, 571] width 45 height 16
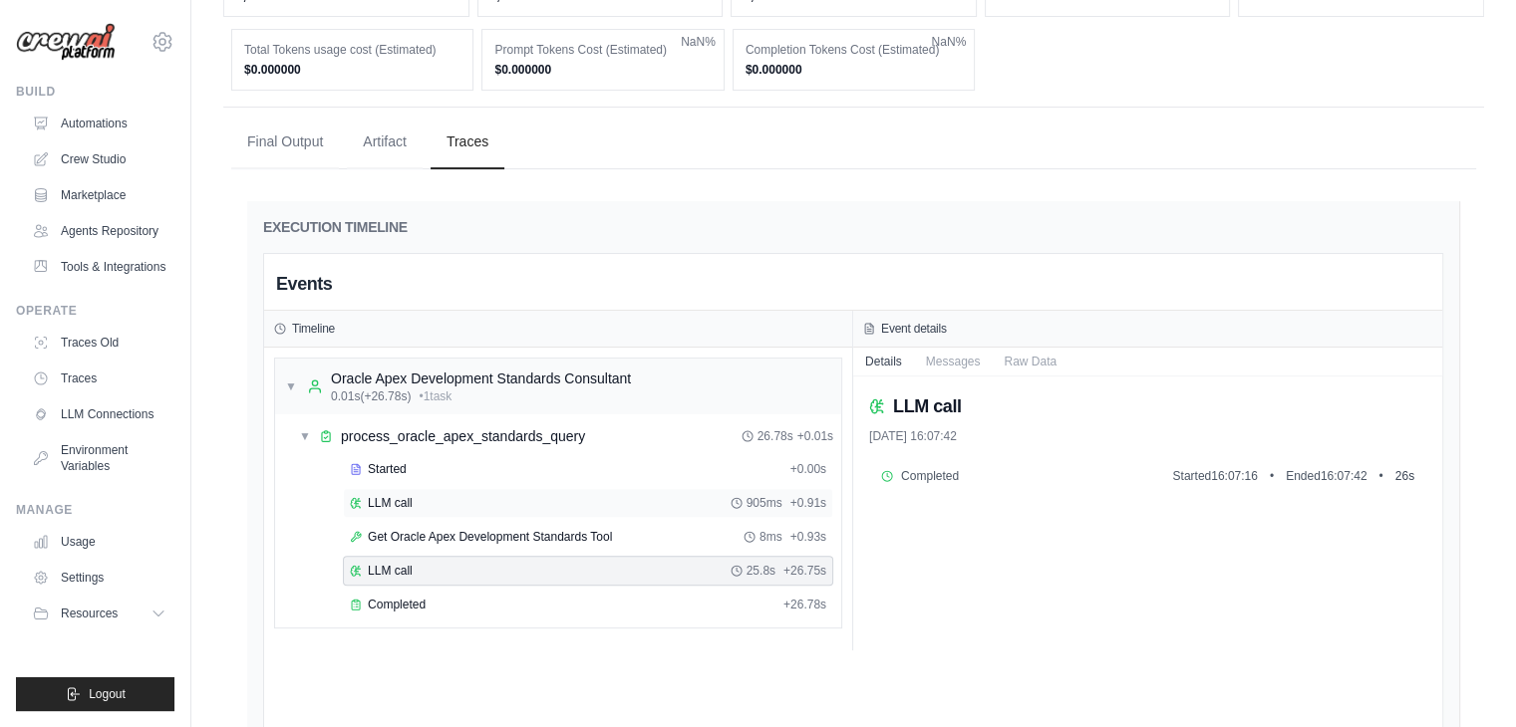
click at [370, 488] on div "LLM call 905ms + 0.91s" at bounding box center [588, 503] width 490 height 30
click at [392, 533] on span "Get Oracle Apex Development Standards Tool" at bounding box center [490, 537] width 244 height 16
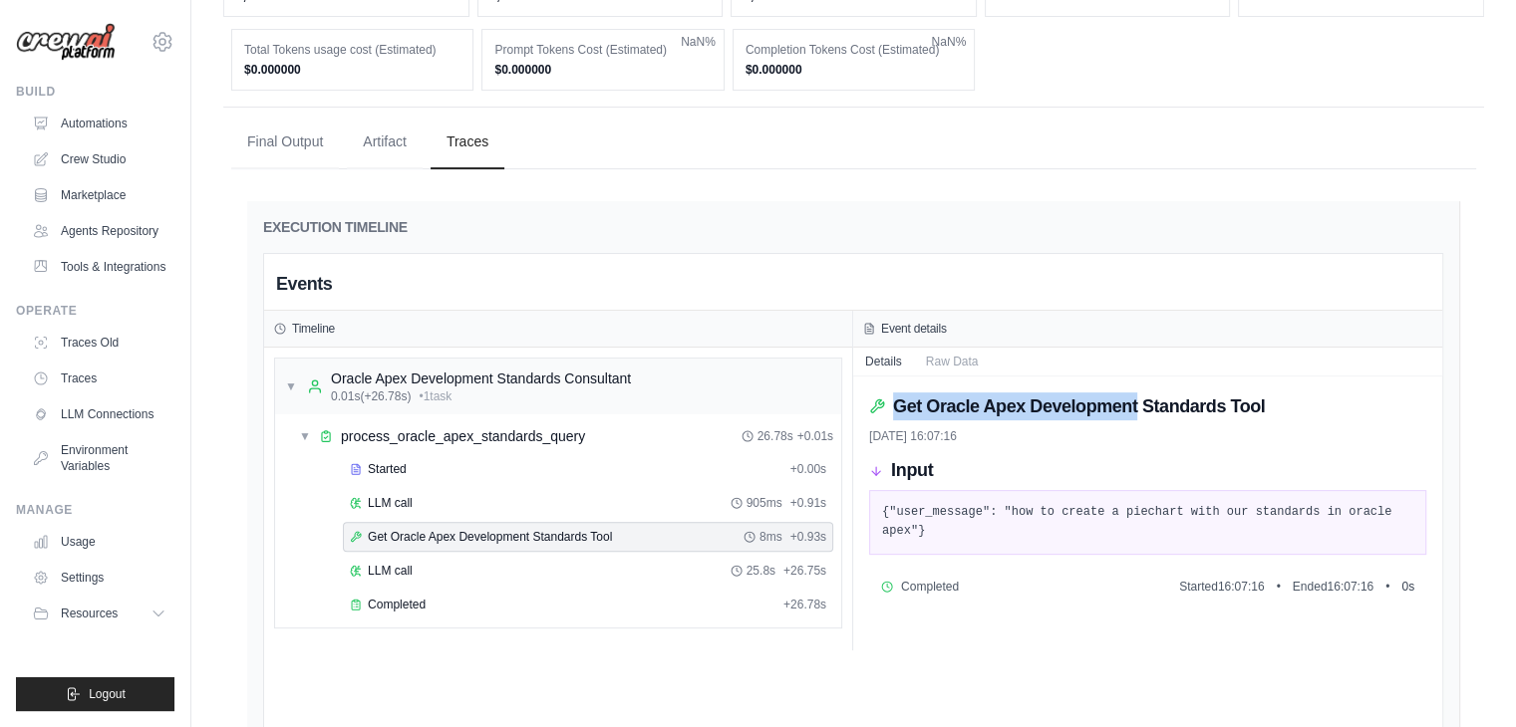
drag, startPoint x: 882, startPoint y: 403, endPoint x: 1143, endPoint y: 405, distance: 261.1
click at [1143, 405] on div "Get Oracle Apex Development Standards Tool" at bounding box center [1147, 407] width 557 height 28
click at [1313, 393] on div "Get Oracle Apex Development Standards Tool" at bounding box center [1147, 407] width 557 height 28
click at [942, 358] on button "Raw Data" at bounding box center [952, 361] width 77 height 28
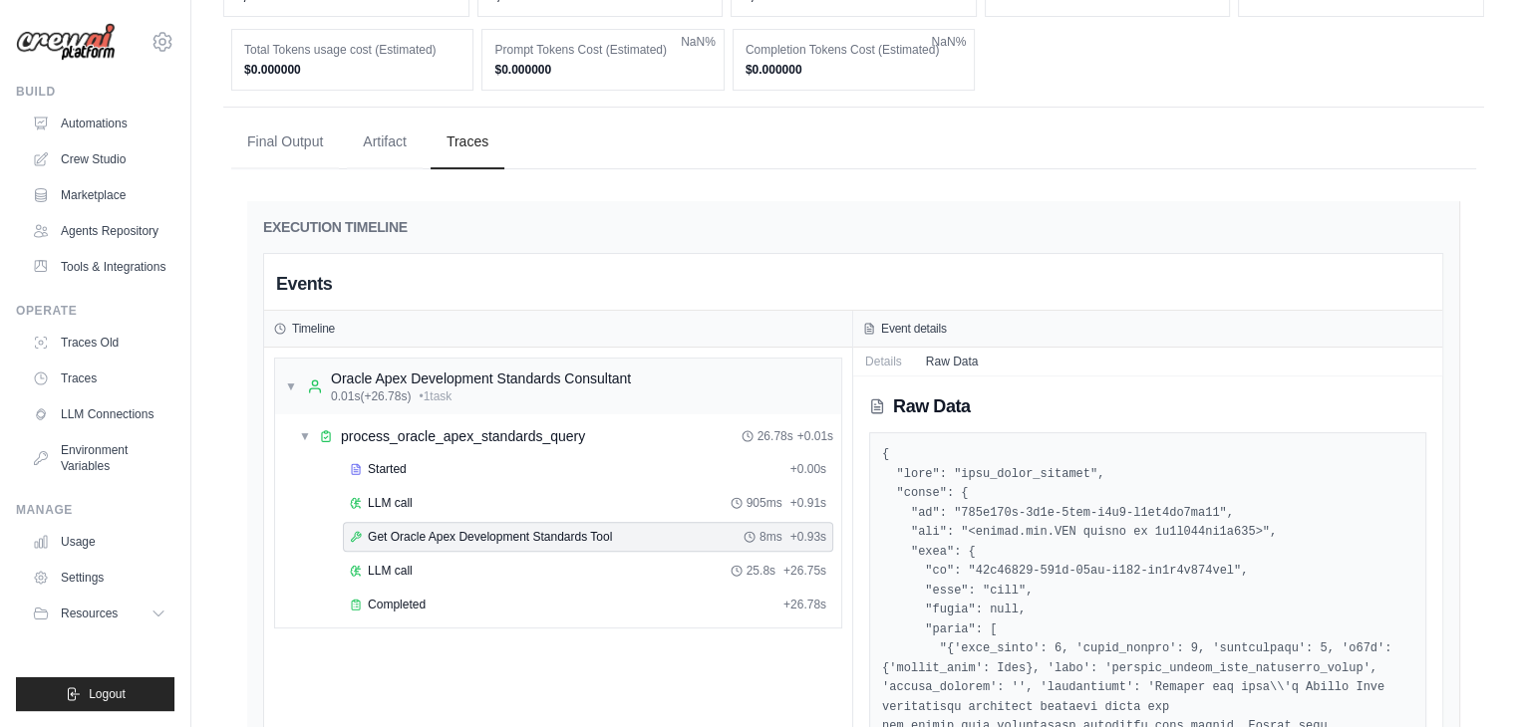
scroll to position [0, 0]
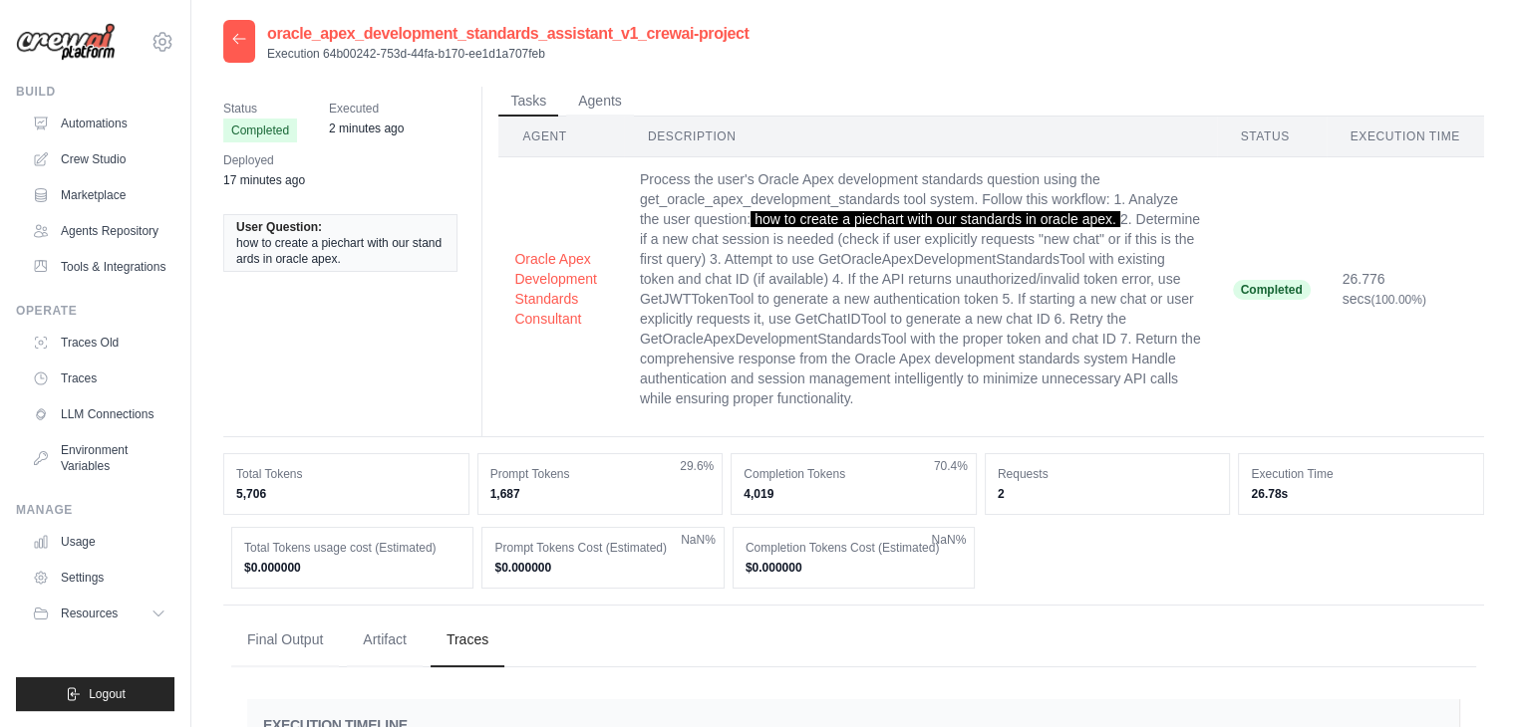
click at [241, 49] on div at bounding box center [239, 41] width 32 height 43
click at [236, 29] on div at bounding box center [239, 41] width 32 height 43
click at [234, 39] on icon at bounding box center [239, 38] width 12 height 9
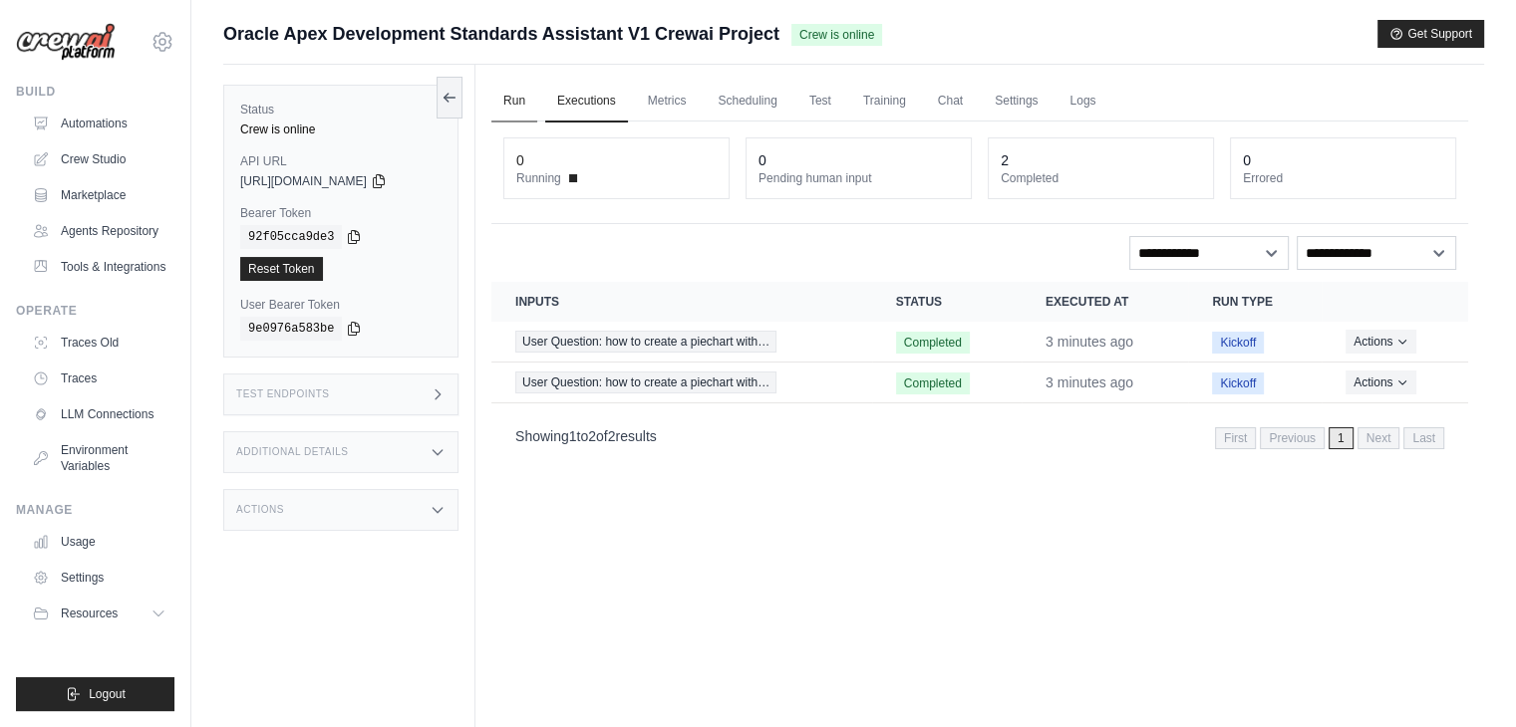
click at [502, 97] on link "Run" at bounding box center [514, 102] width 46 height 42
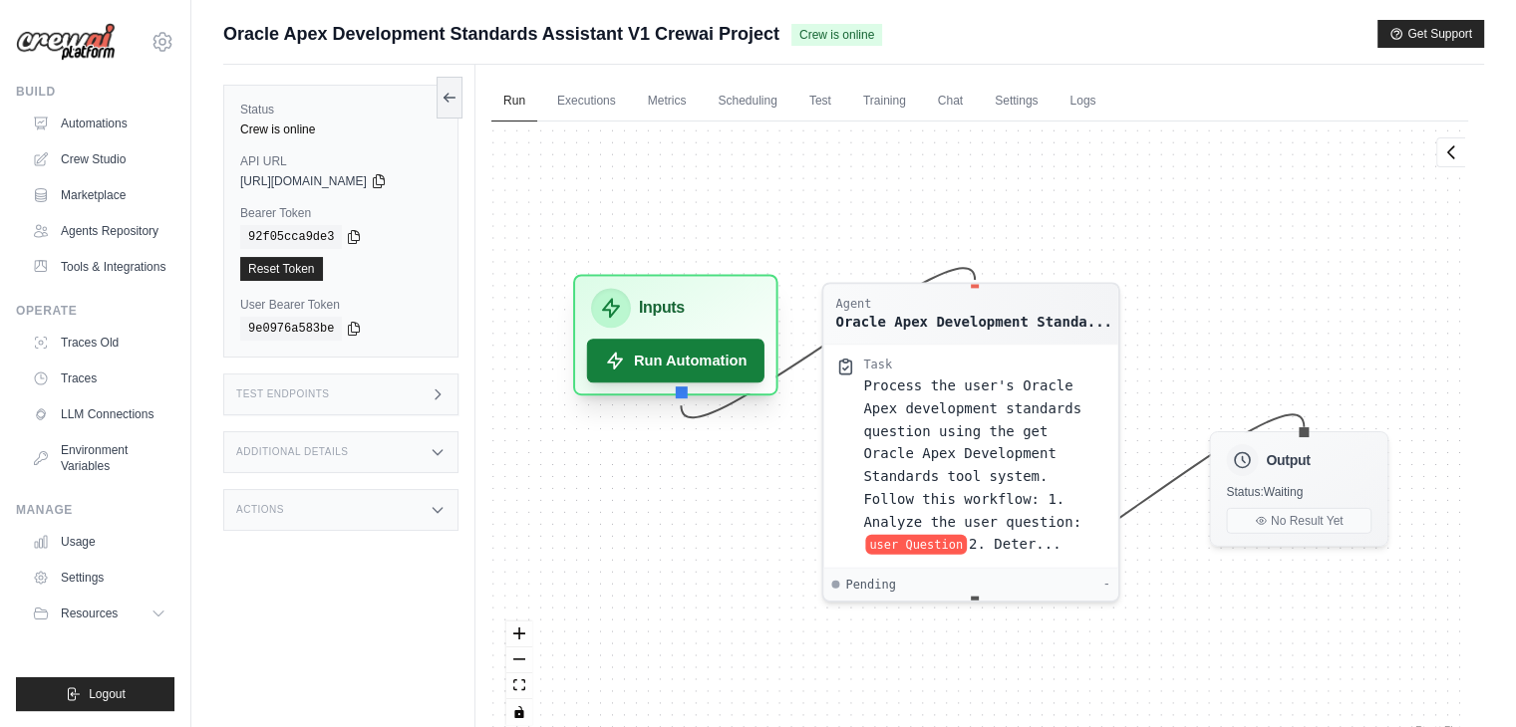
click at [663, 364] on button "Run Automation" at bounding box center [675, 361] width 177 height 44
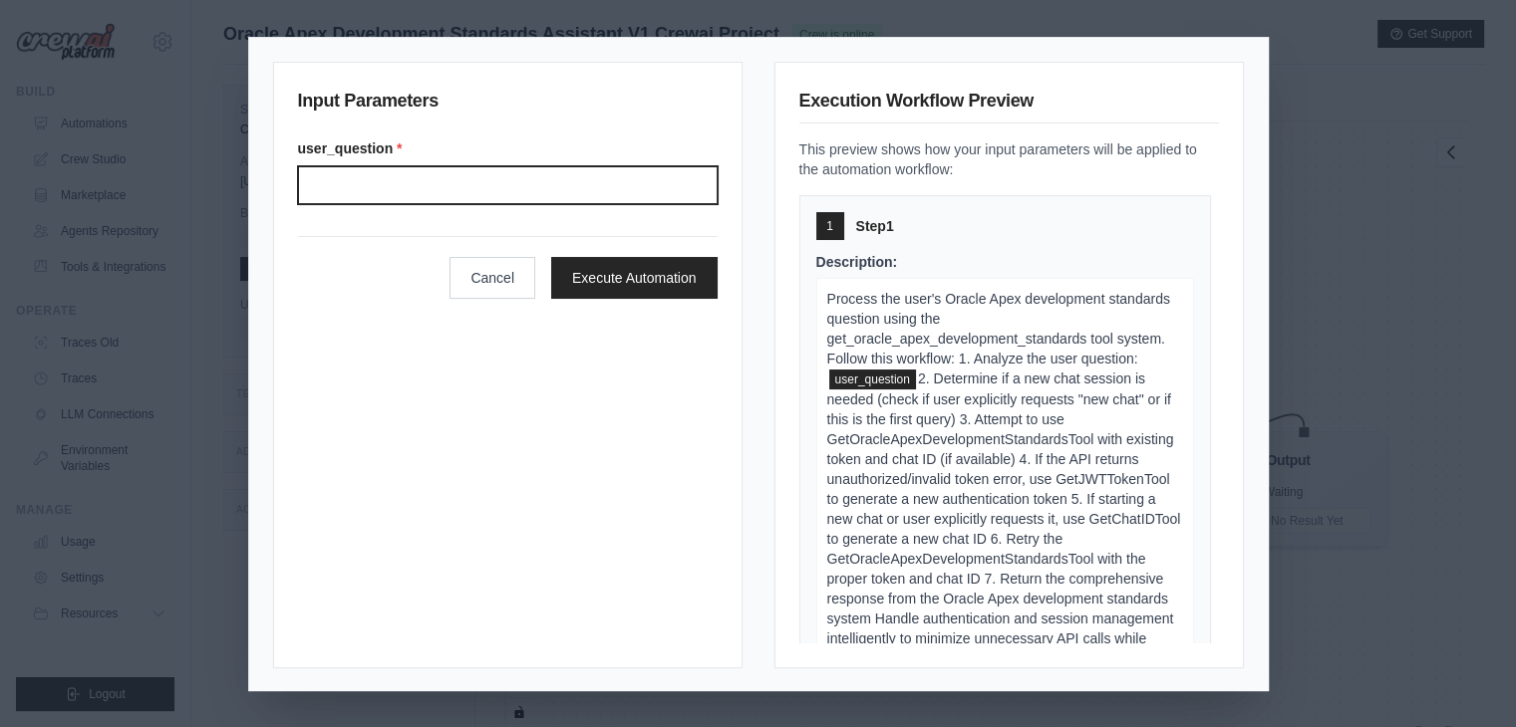
click at [453, 183] on input "User question" at bounding box center [508, 185] width 420 height 38
type input "**********"
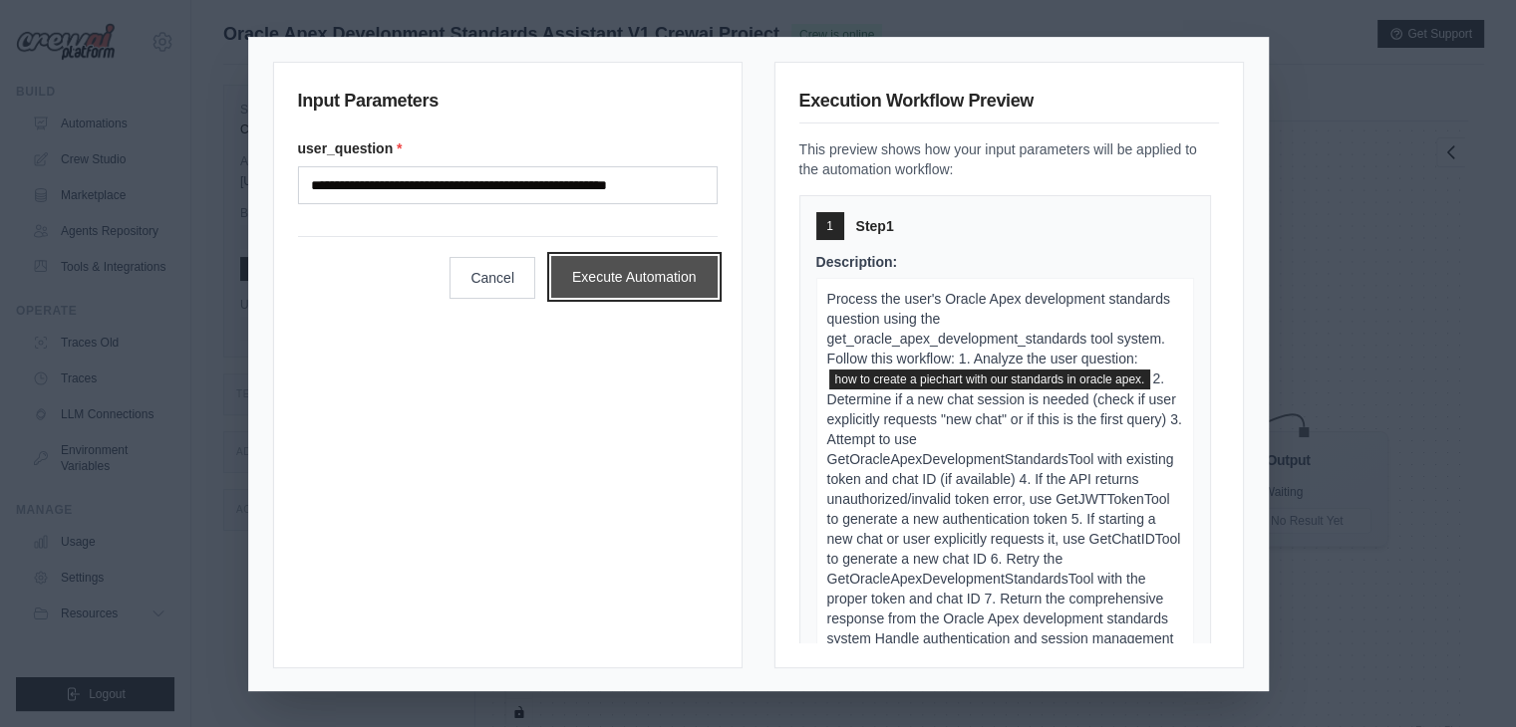
click at [605, 281] on button "Execute Automation" at bounding box center [634, 277] width 166 height 42
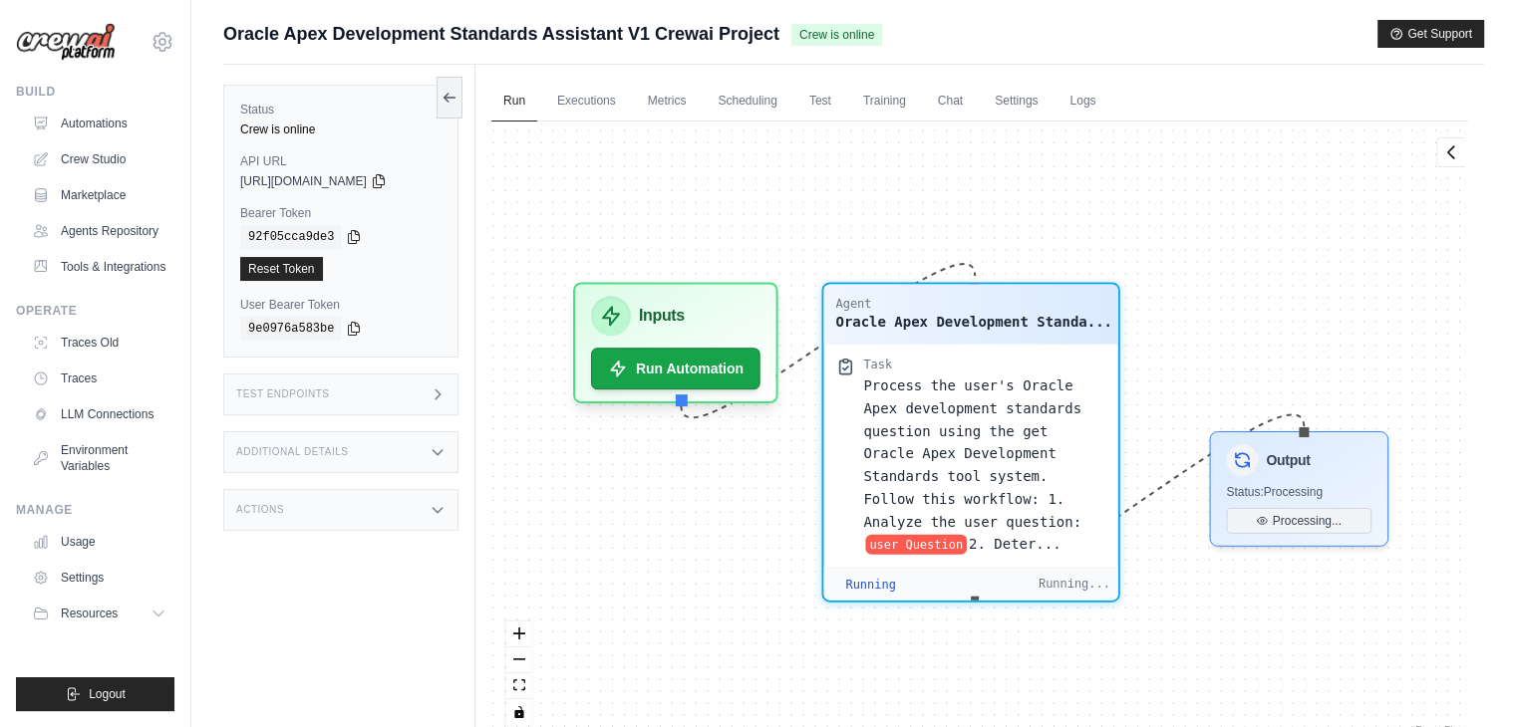
scroll to position [231, 0]
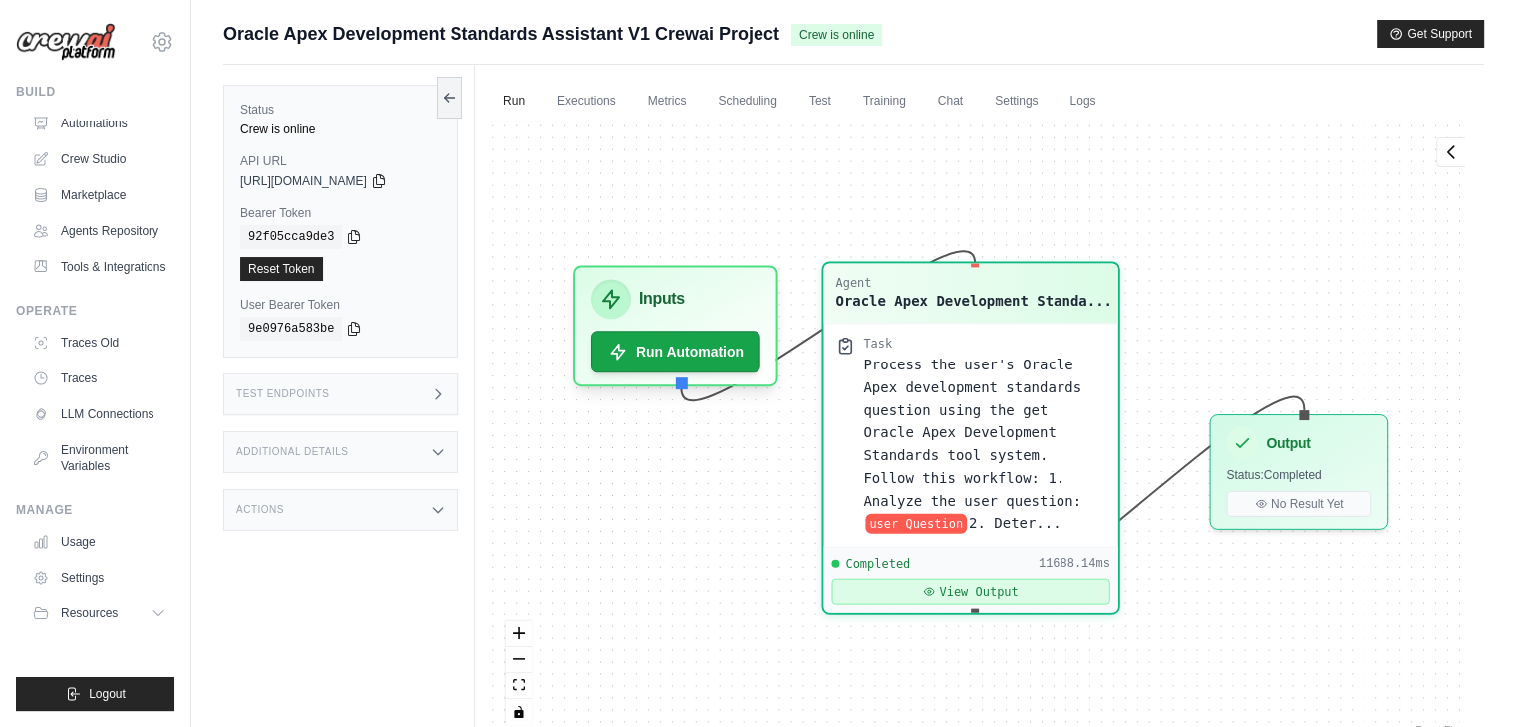
click at [970, 579] on button "View Output" at bounding box center [970, 592] width 278 height 26
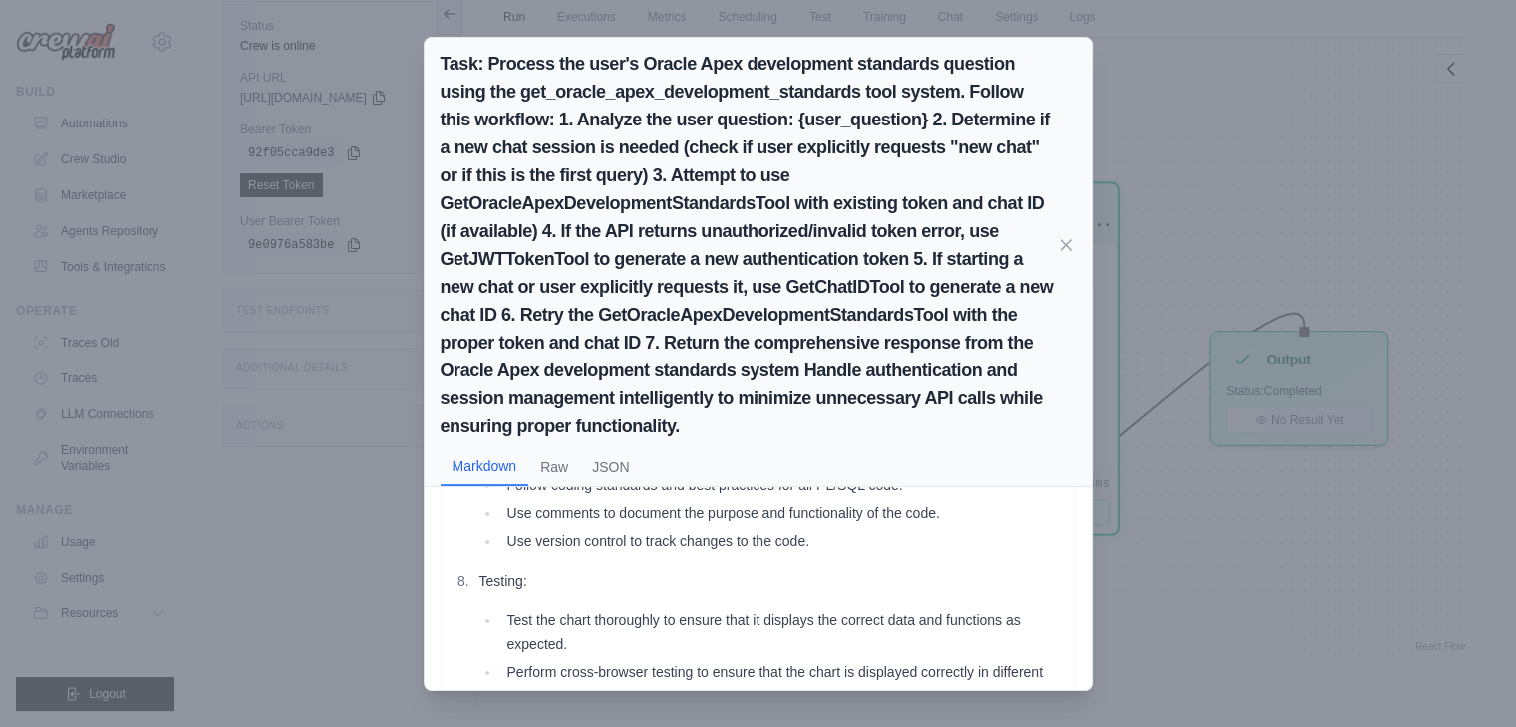
scroll to position [1610, 0]
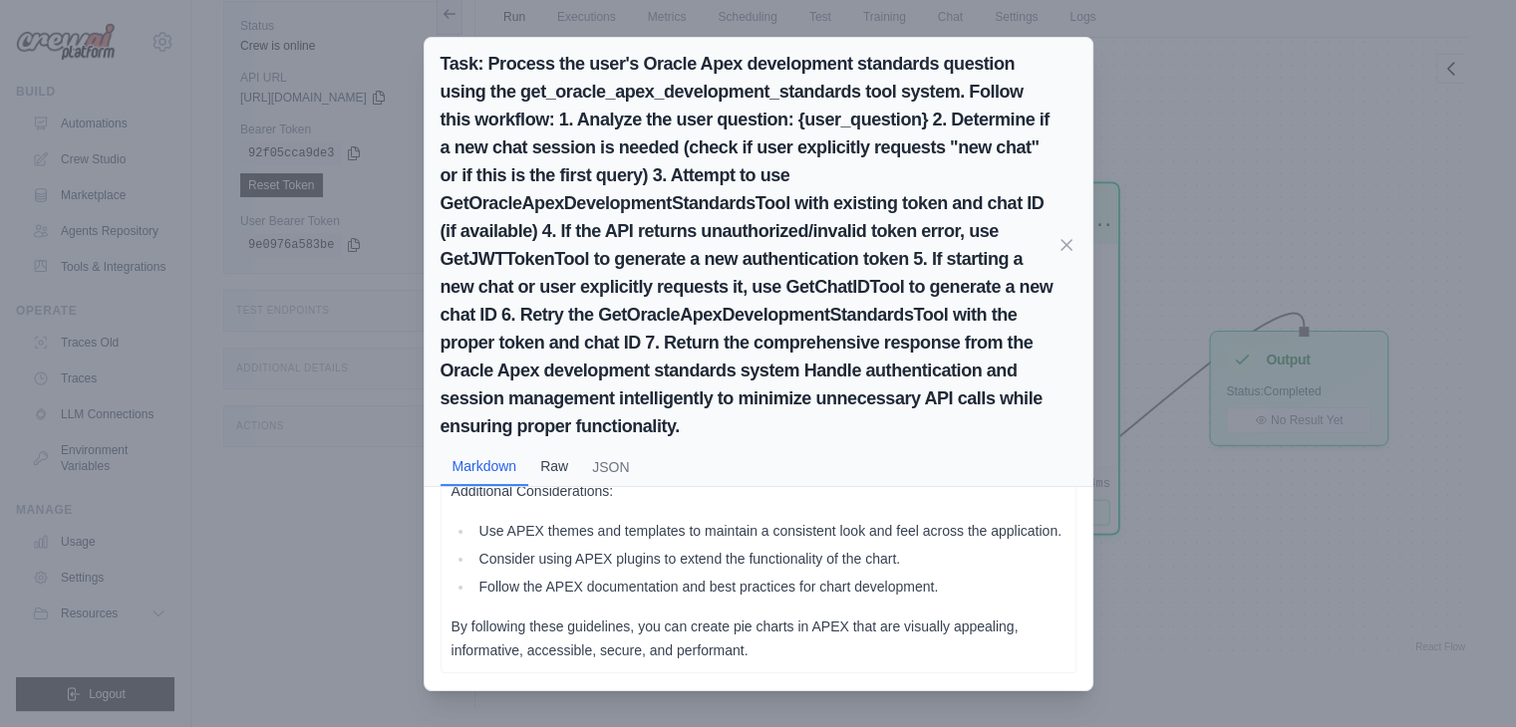
click at [547, 467] on button "Raw" at bounding box center [554, 466] width 52 height 38
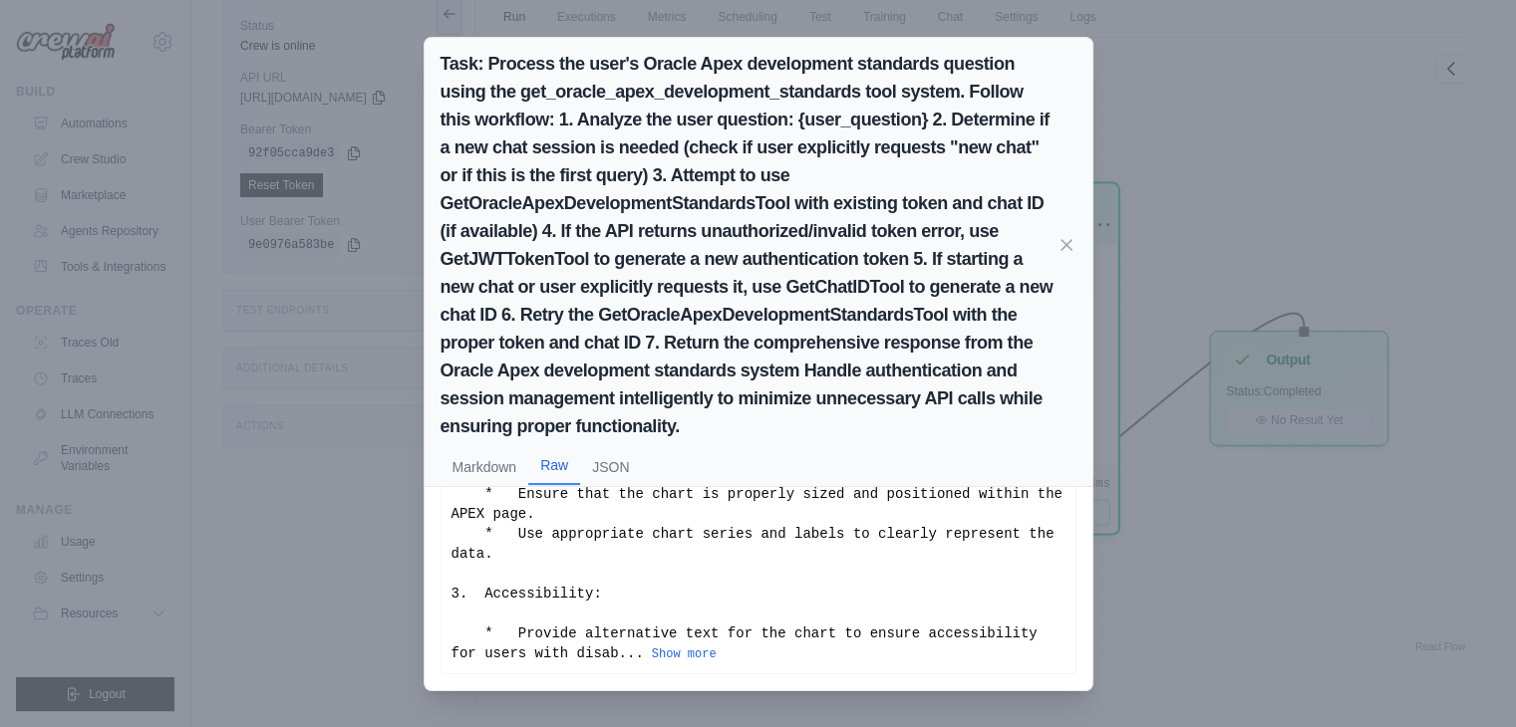
scroll to position [347, 0]
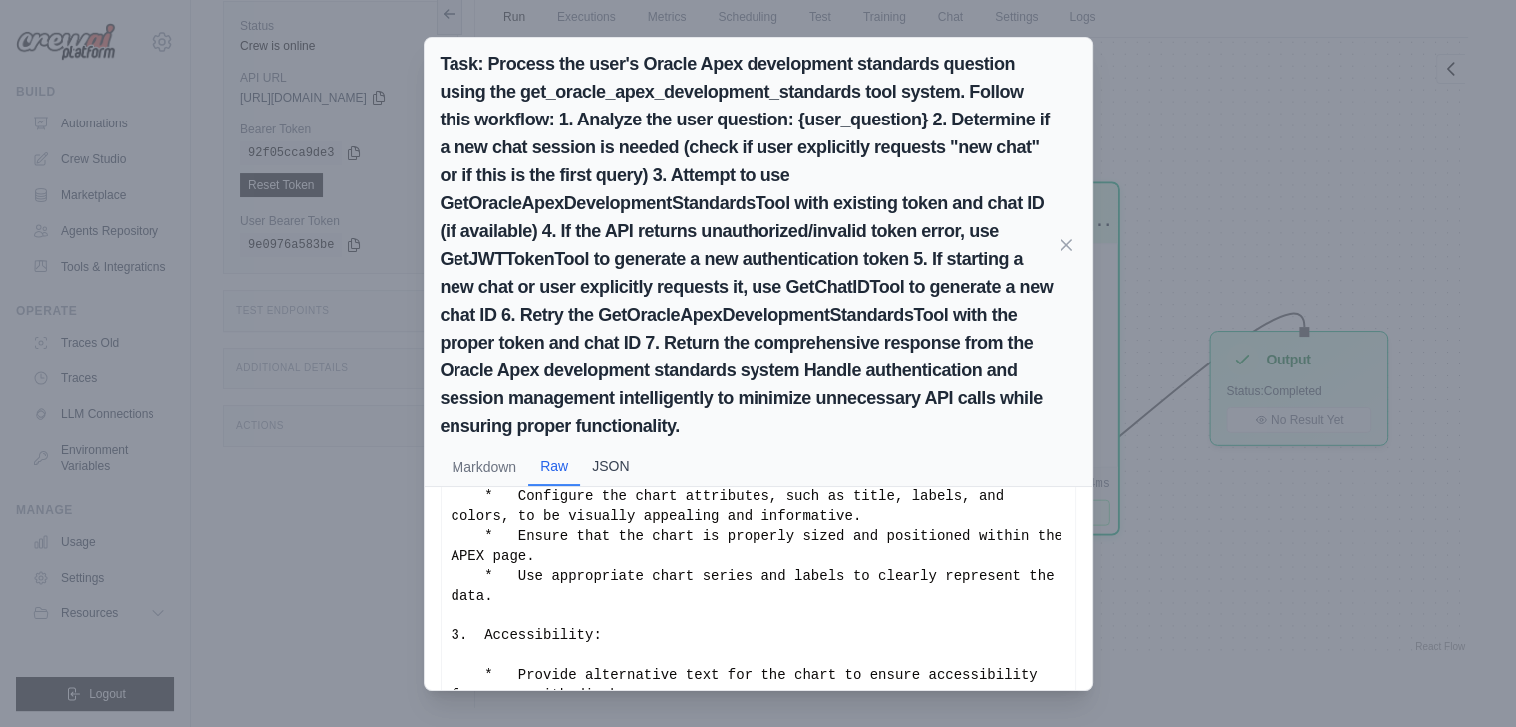
click at [590, 467] on button "JSON" at bounding box center [610, 466] width 61 height 38
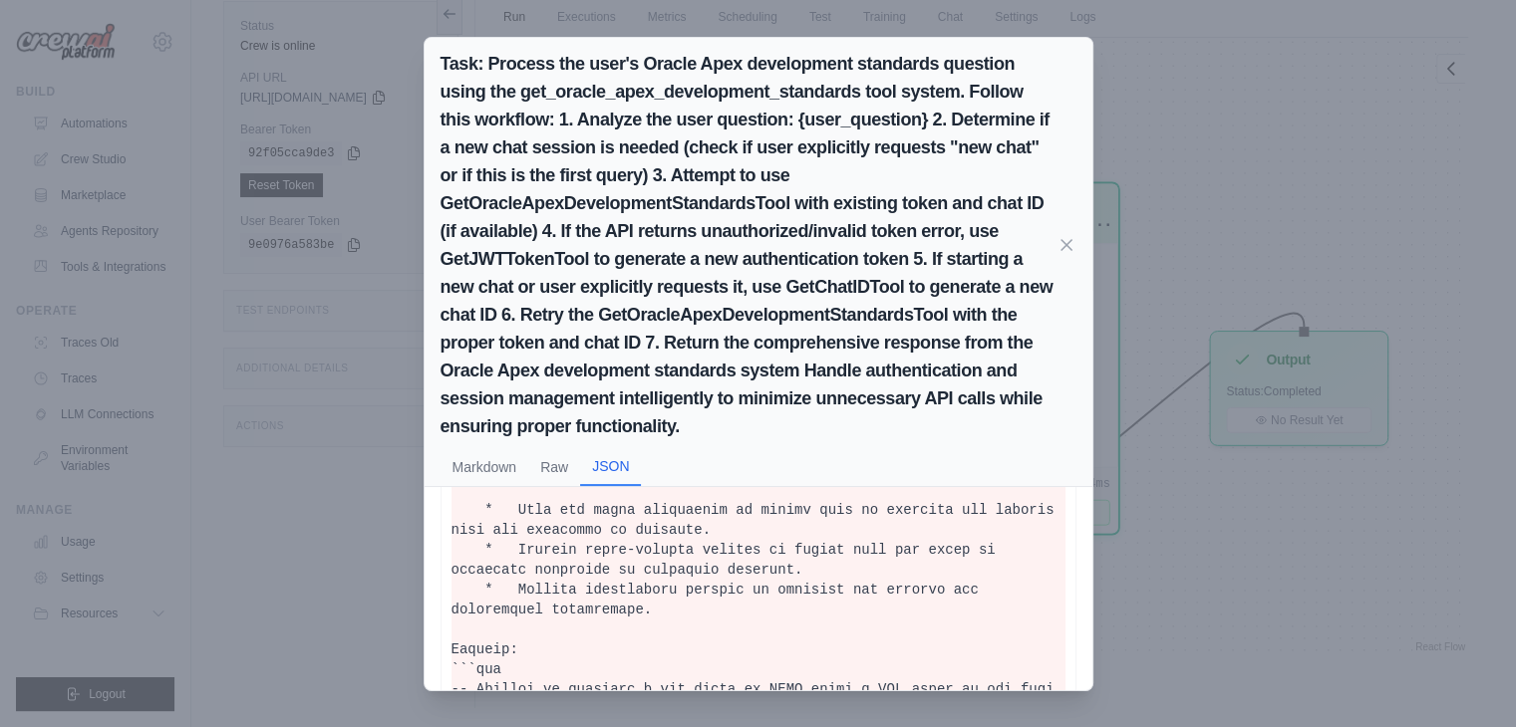
scroll to position [1443, 0]
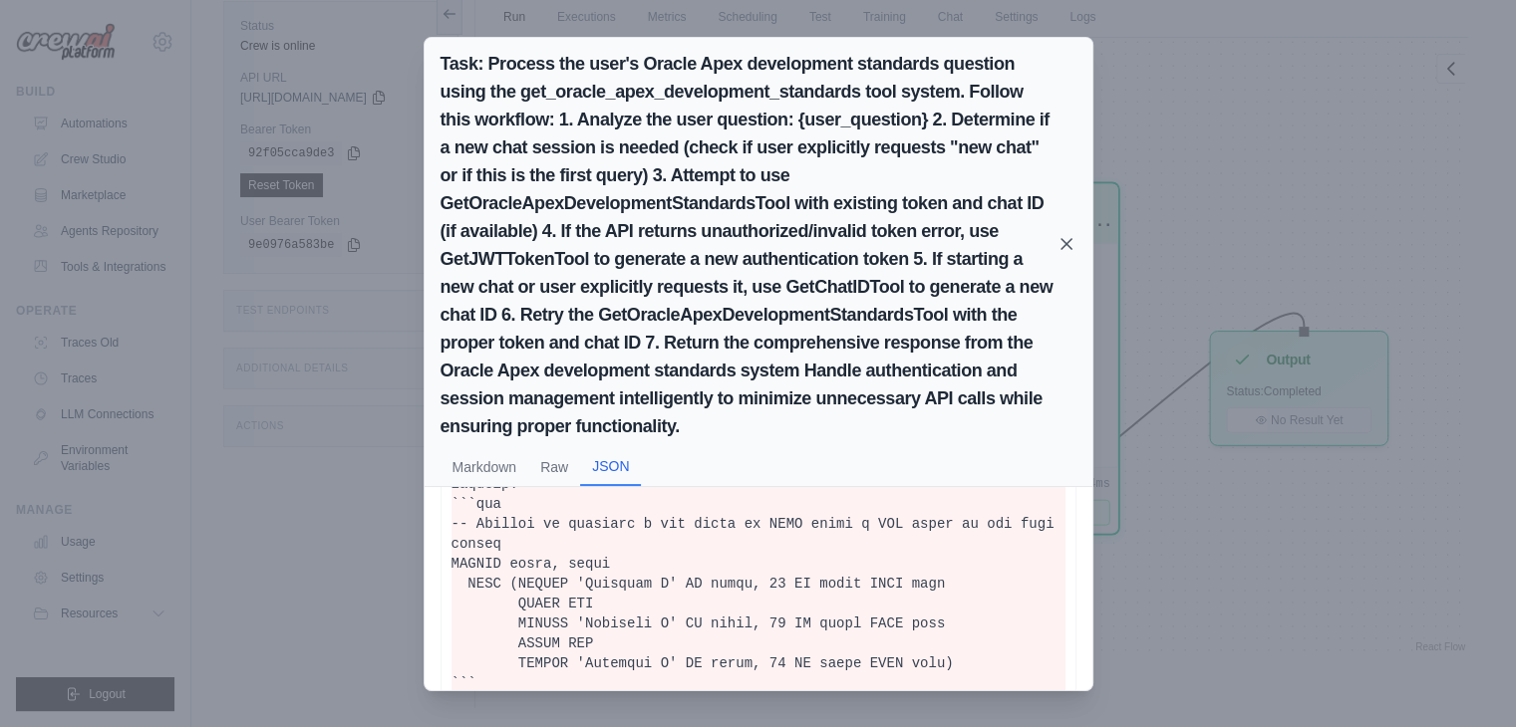
click at [1066, 241] on icon at bounding box center [1066, 244] width 10 height 10
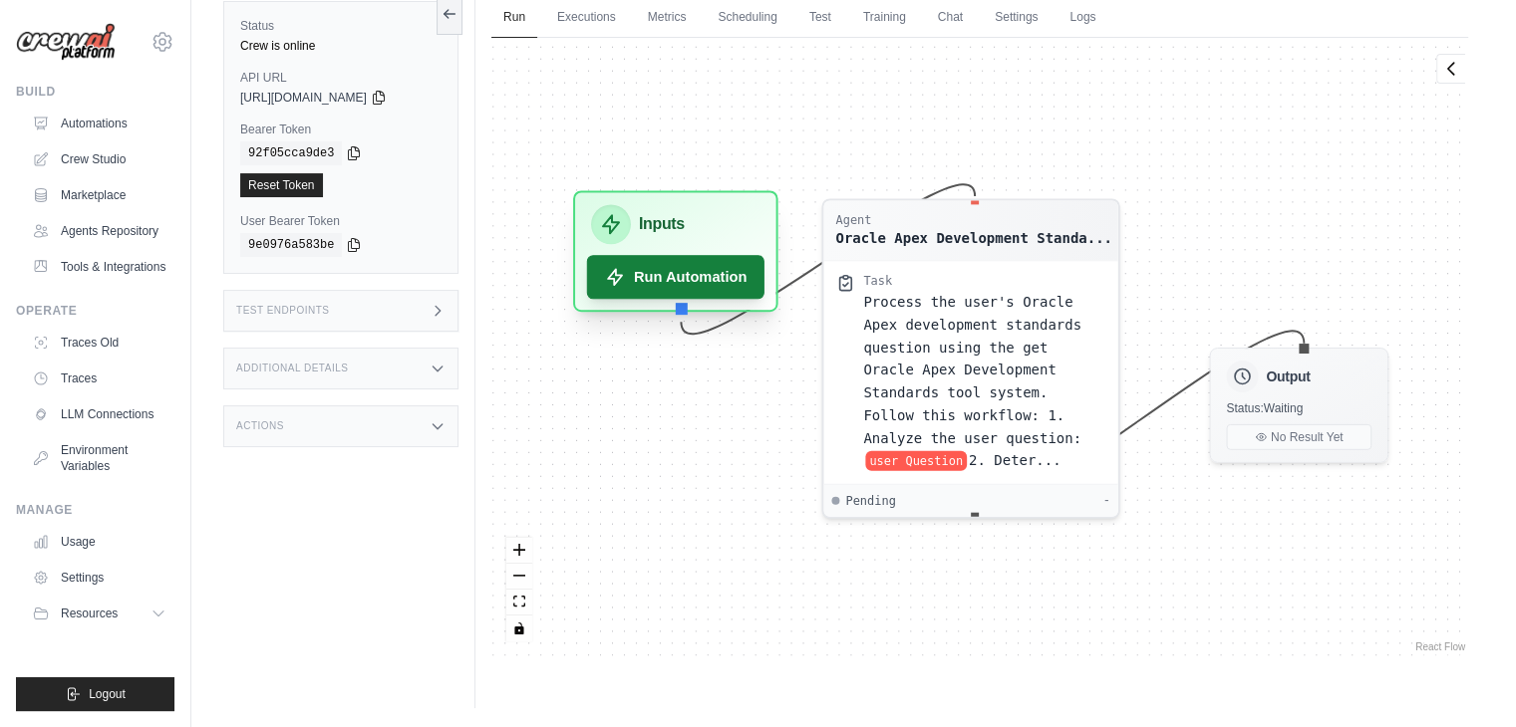
click at [656, 276] on button "Run Automation" at bounding box center [675, 277] width 177 height 44
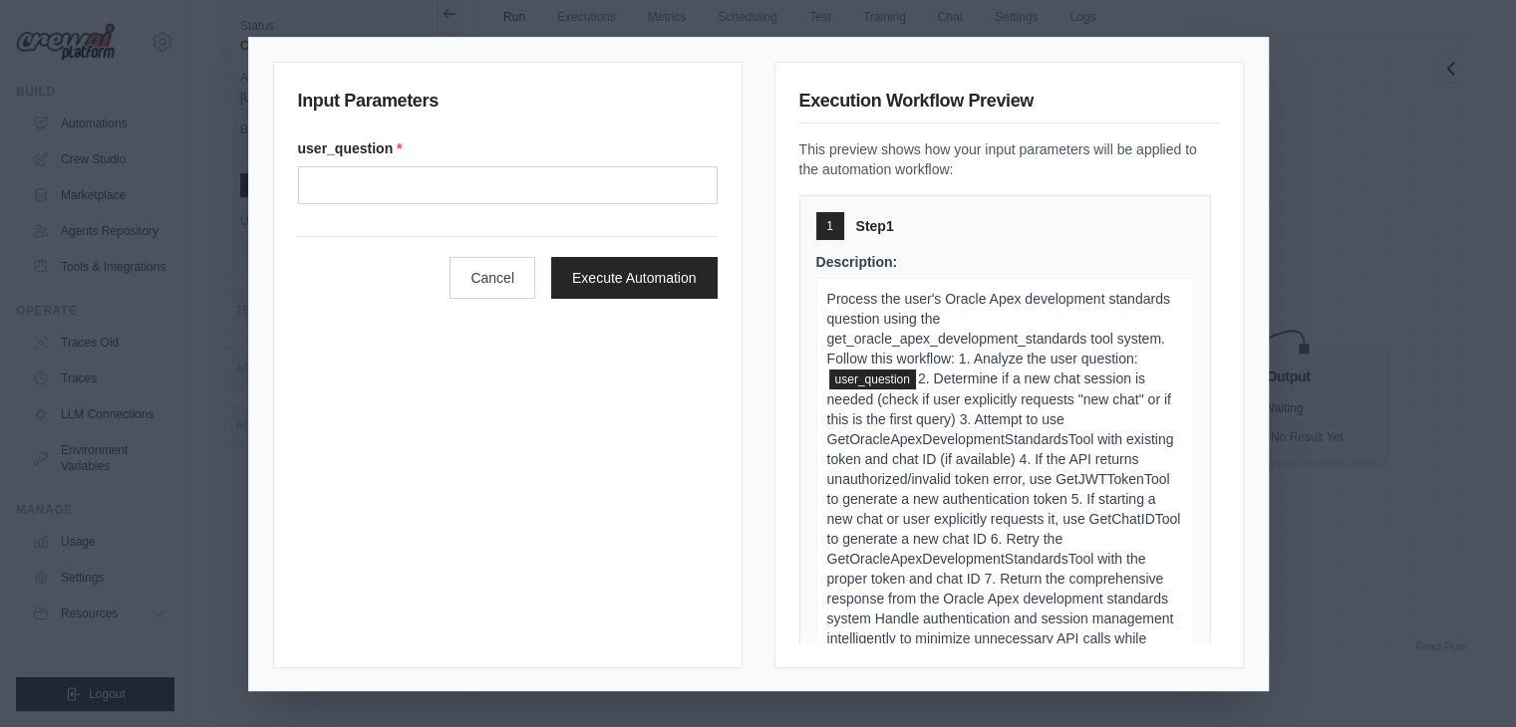
click at [1510, 81] on div "Input Parameters user_question * Cancel Execute Automation Execution Workflow P…" at bounding box center [758, 363] width 1516 height 727
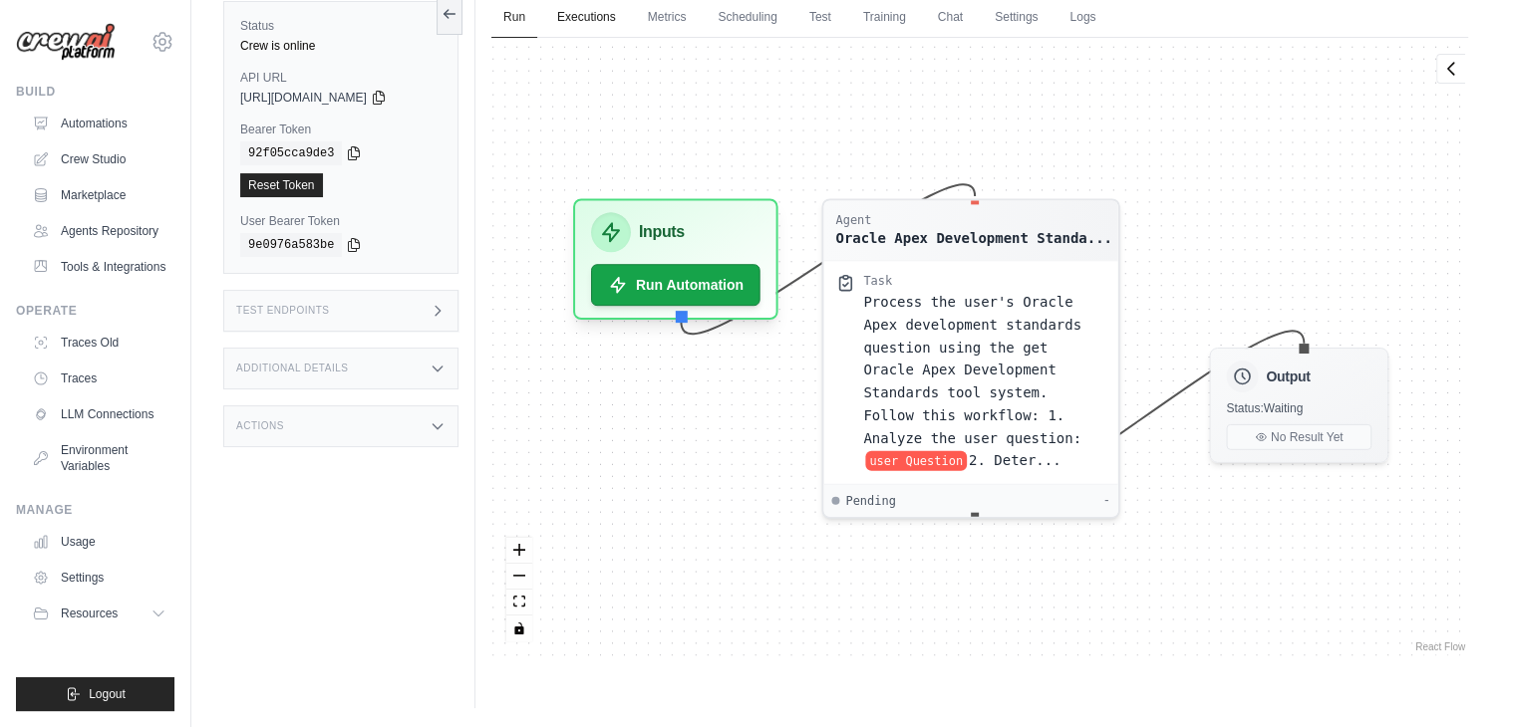
click at [600, 20] on link "Executions" at bounding box center [586, 18] width 83 height 42
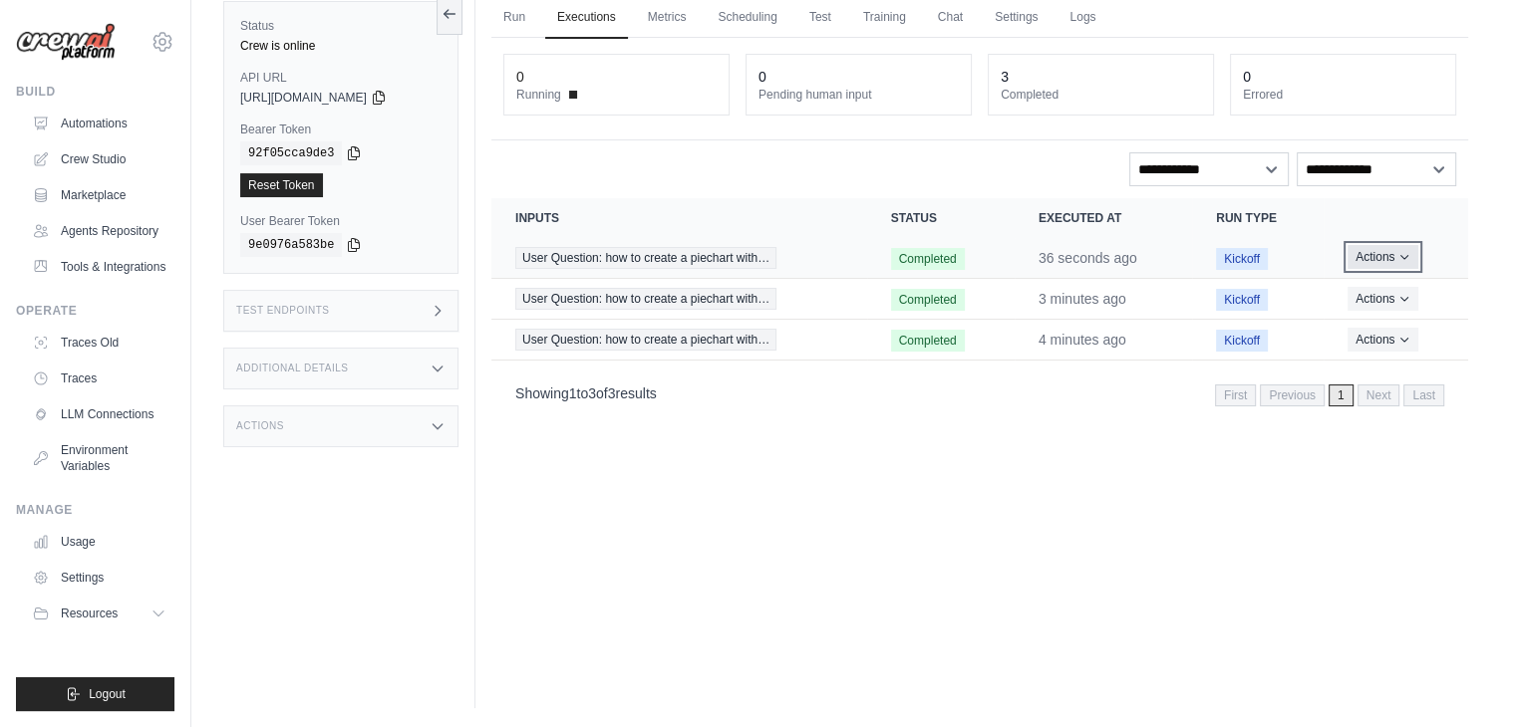
click at [1391, 263] on button "Actions" at bounding box center [1382, 257] width 71 height 24
click at [1363, 259] on button "Actions" at bounding box center [1382, 257] width 71 height 24
click at [1365, 280] on link "View Details" at bounding box center [1380, 294] width 128 height 32
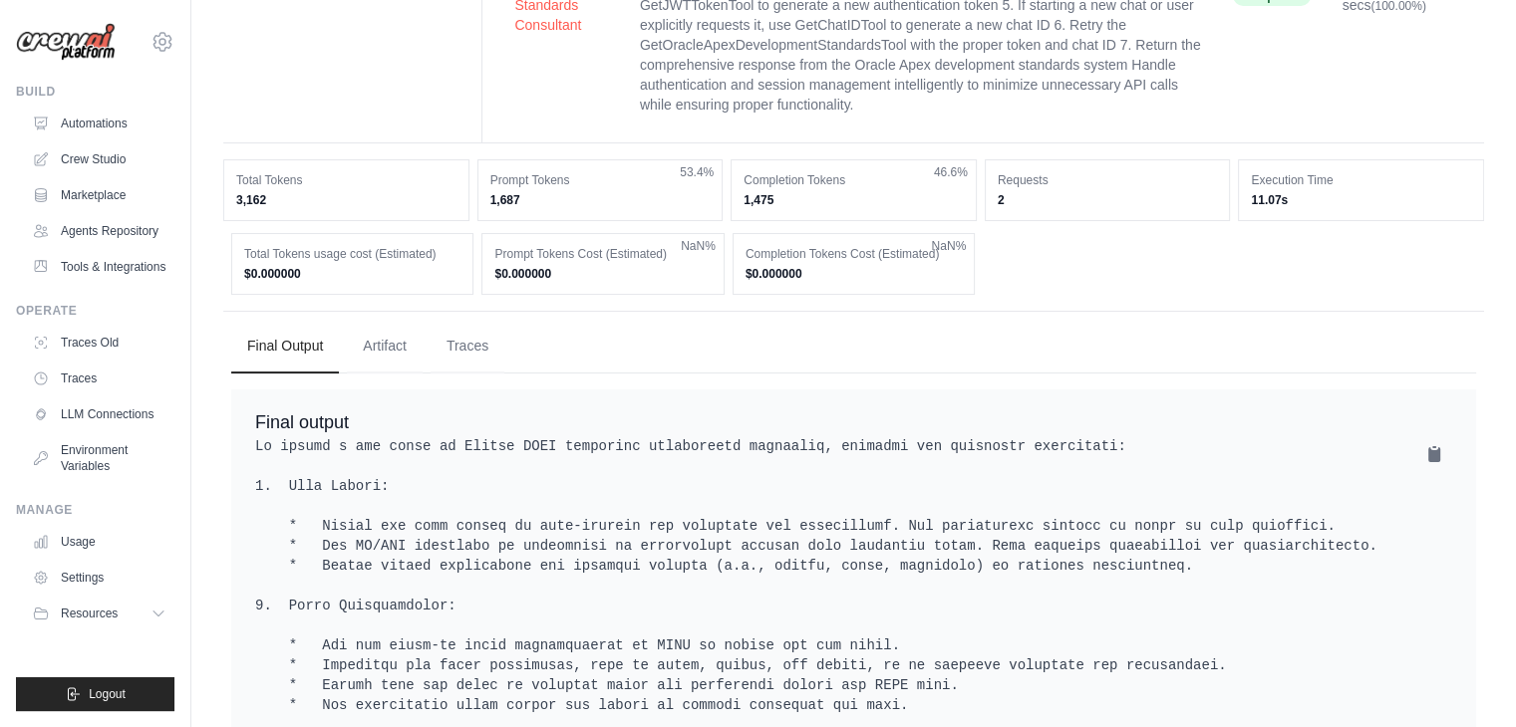
scroll to position [399, 0]
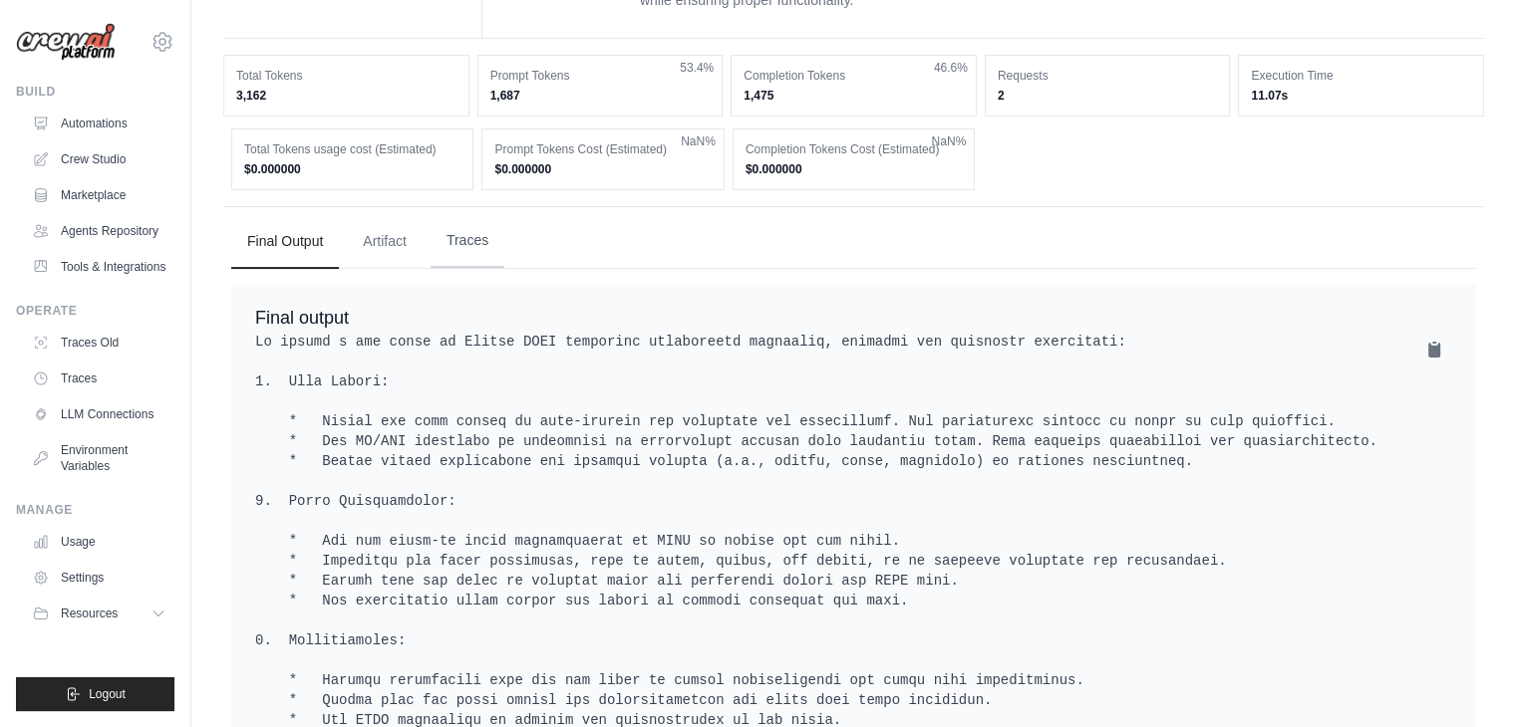
click at [459, 244] on button "Traces" at bounding box center [468, 241] width 74 height 54
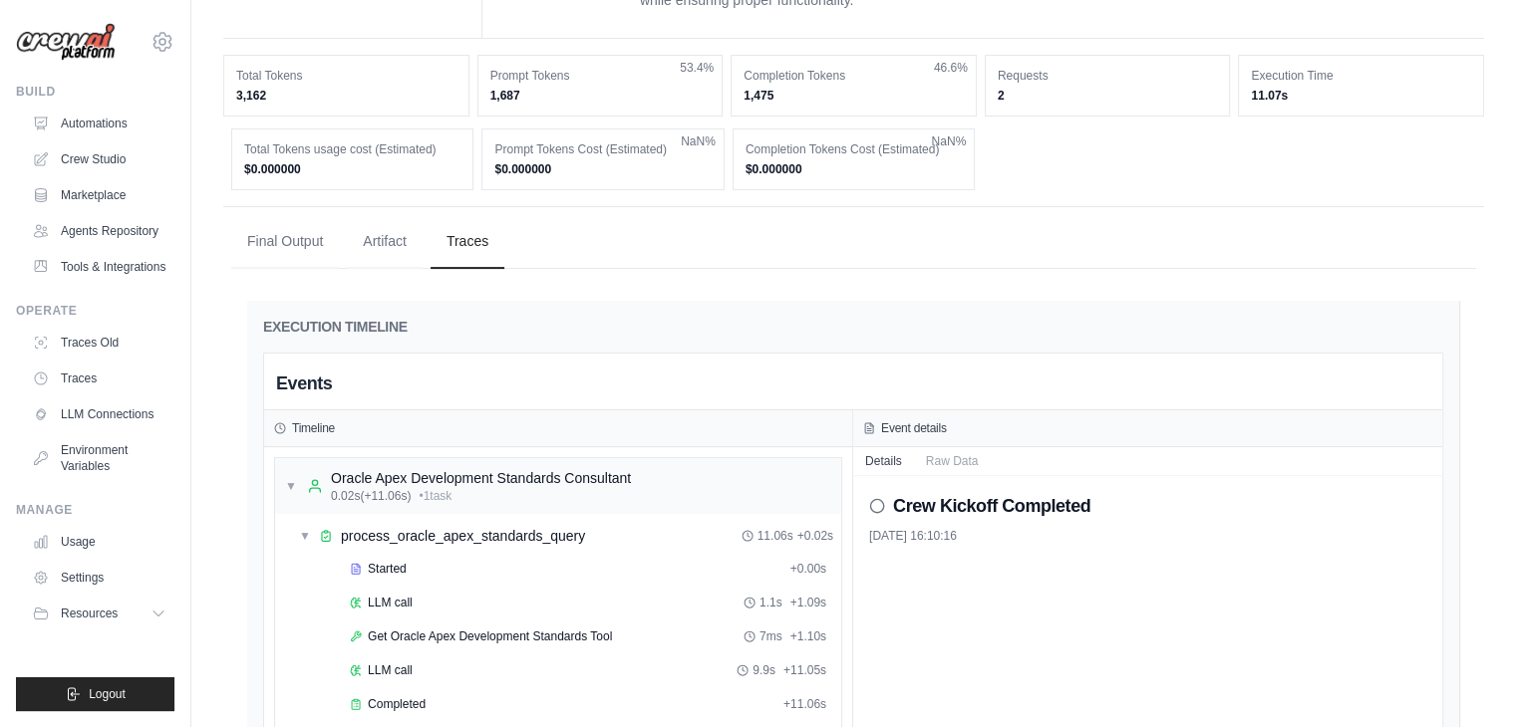
scroll to position [698, 0]
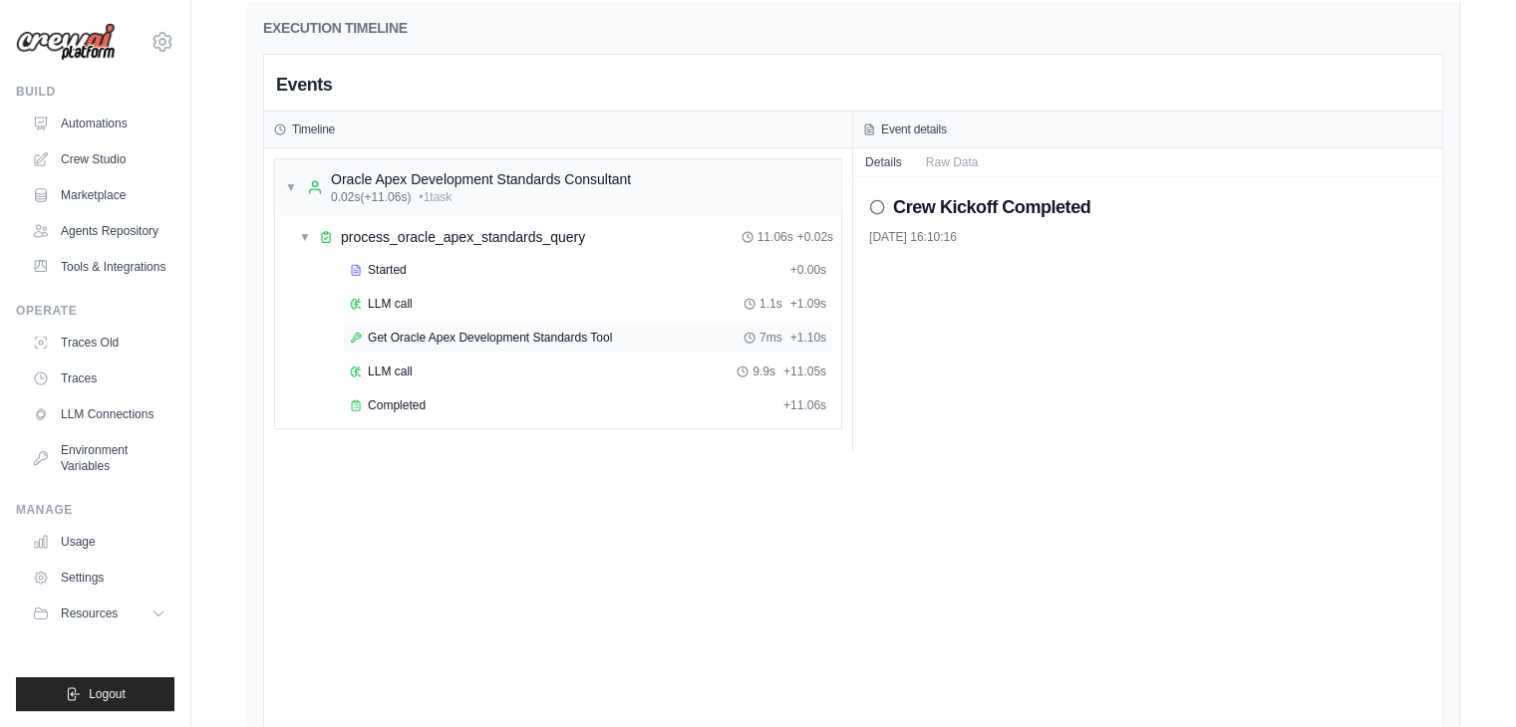
click at [393, 332] on span "Get Oracle Apex Development Standards Tool" at bounding box center [490, 338] width 244 height 16
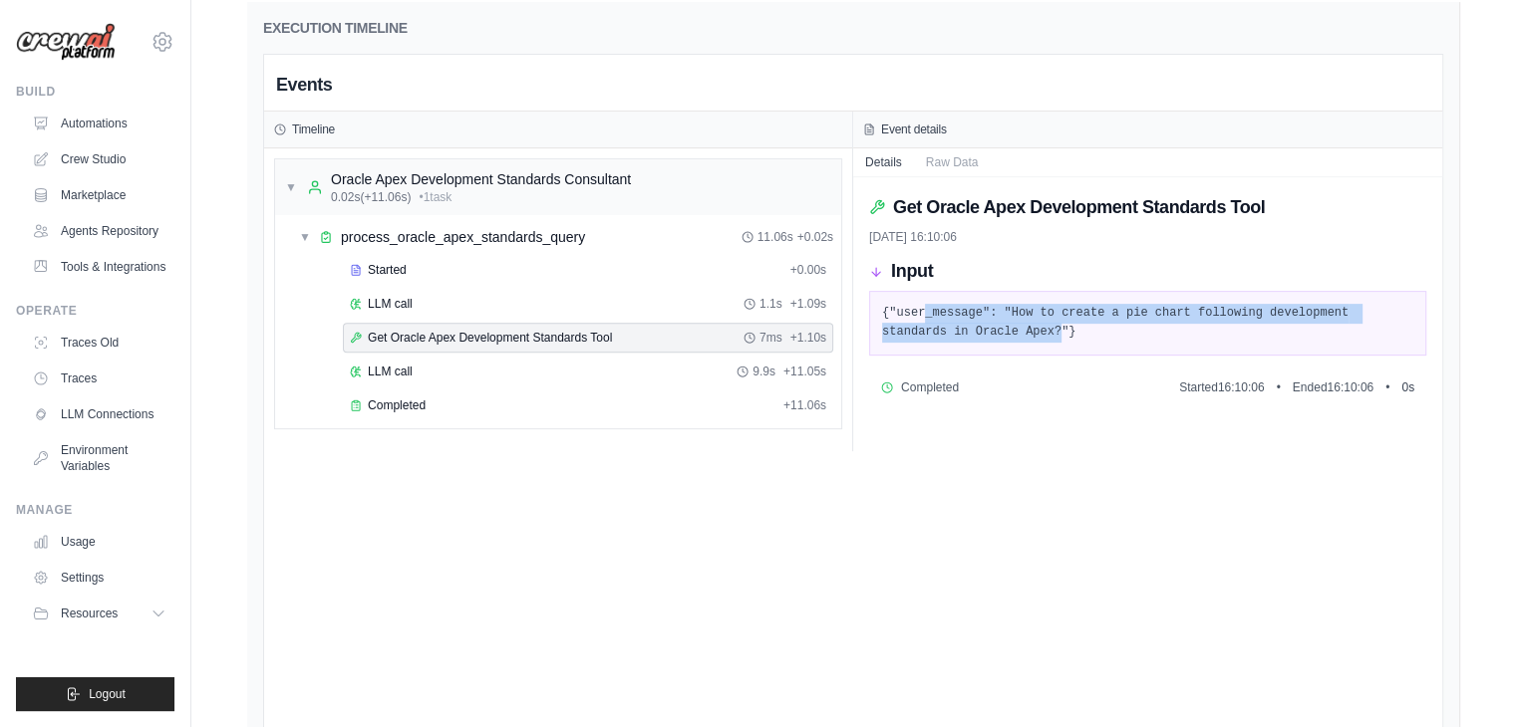
drag, startPoint x: 961, startPoint y: 329, endPoint x: 918, endPoint y: 308, distance: 47.7
click at [918, 308] on pre "{"user_message": "How to create a pie chart following development standards in …" at bounding box center [1147, 323] width 531 height 39
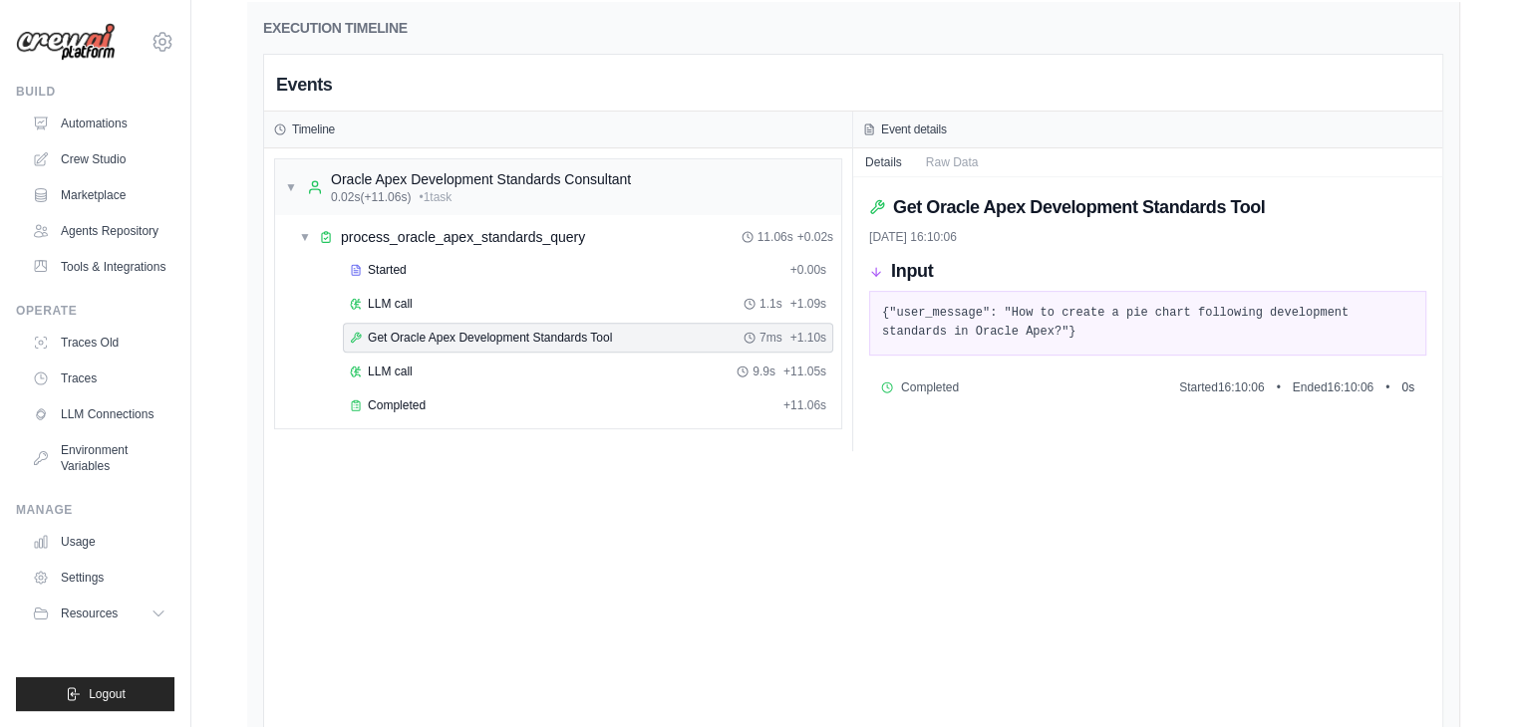
click at [968, 334] on pre "{"user_message": "How to create a pie chart following development standards in …" at bounding box center [1147, 323] width 531 height 39
click at [368, 264] on span "Started" at bounding box center [387, 270] width 39 height 16
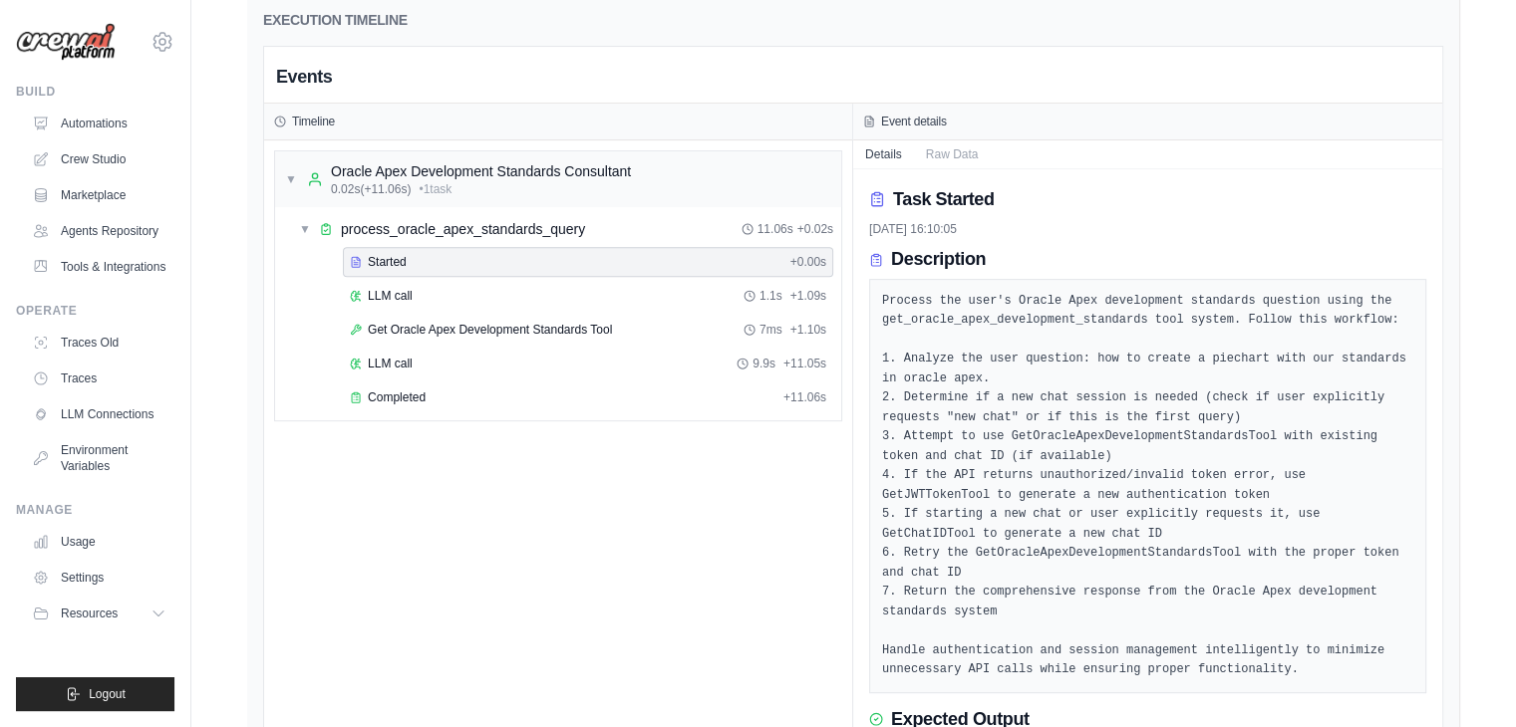
scroll to position [650, 0]
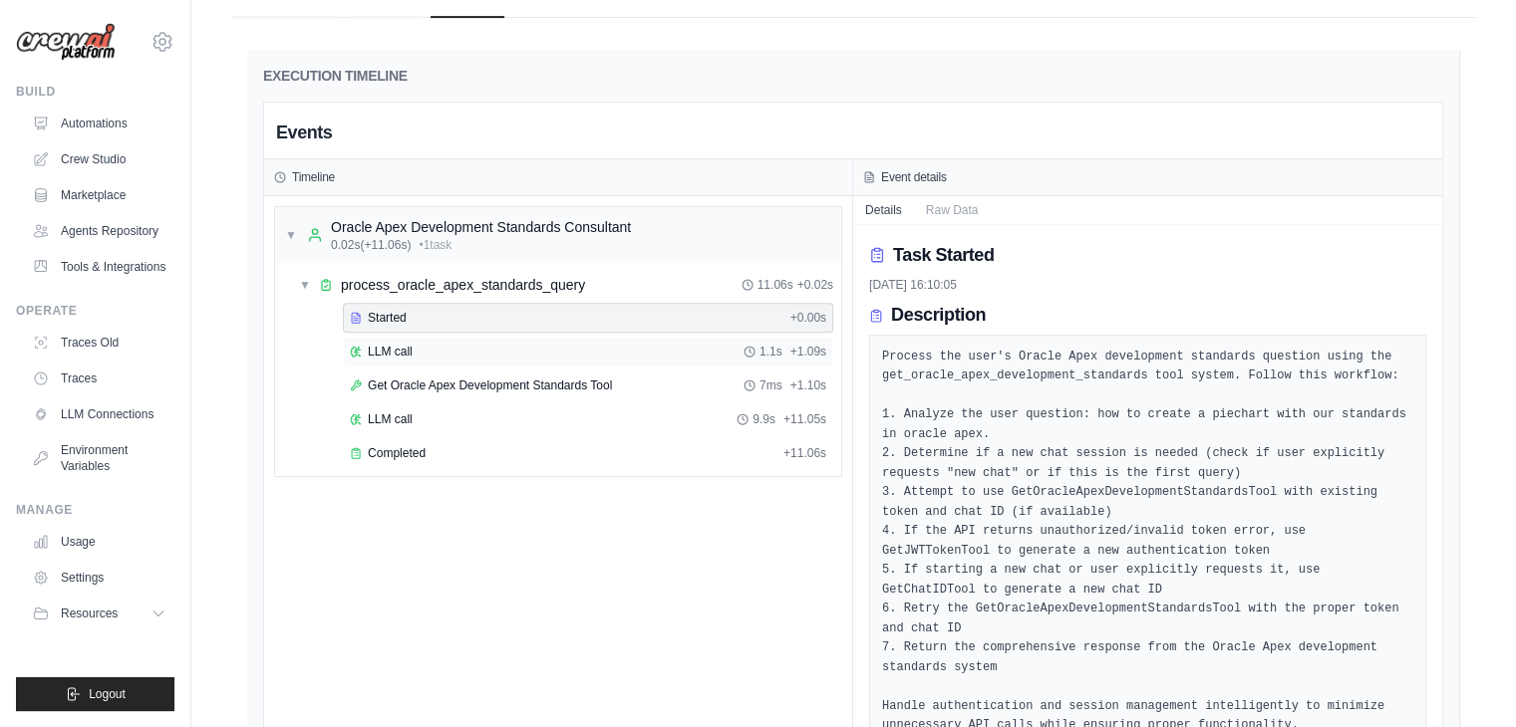
click at [363, 358] on div "LLM call 1.1s + 1.09s" at bounding box center [588, 352] width 490 height 30
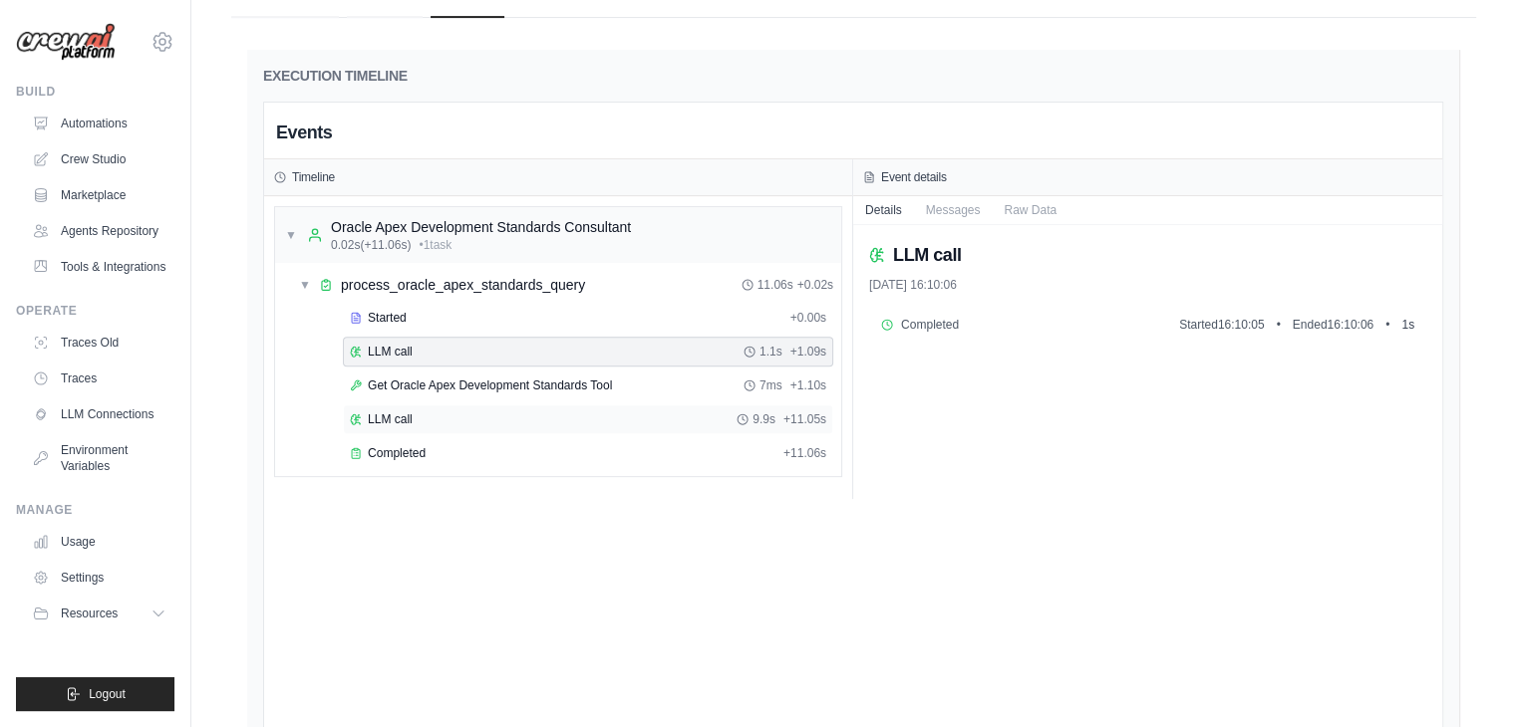
click at [375, 405] on div "LLM call 9.9s + 11.05s" at bounding box center [588, 420] width 490 height 30
click at [409, 448] on span "Completed" at bounding box center [397, 453] width 58 height 16
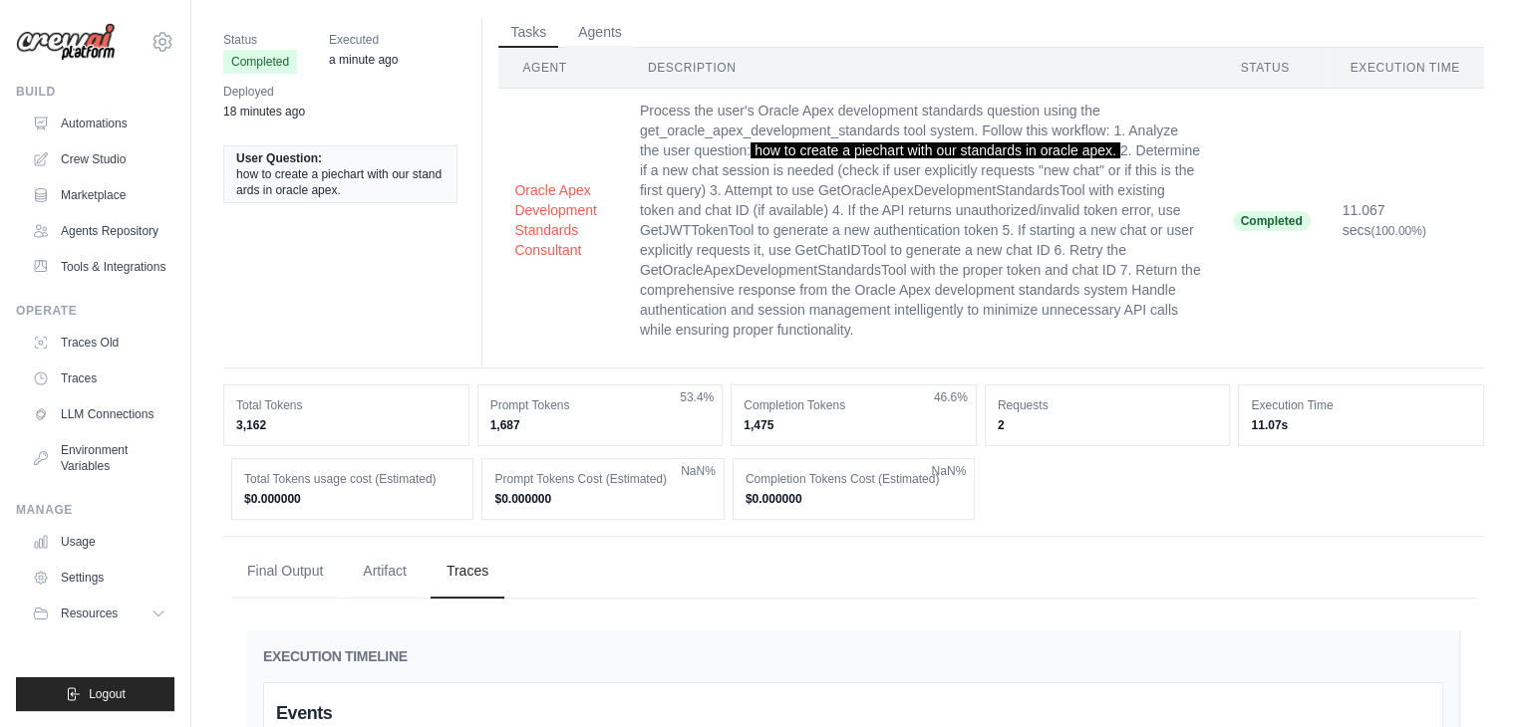
scroll to position [0, 0]
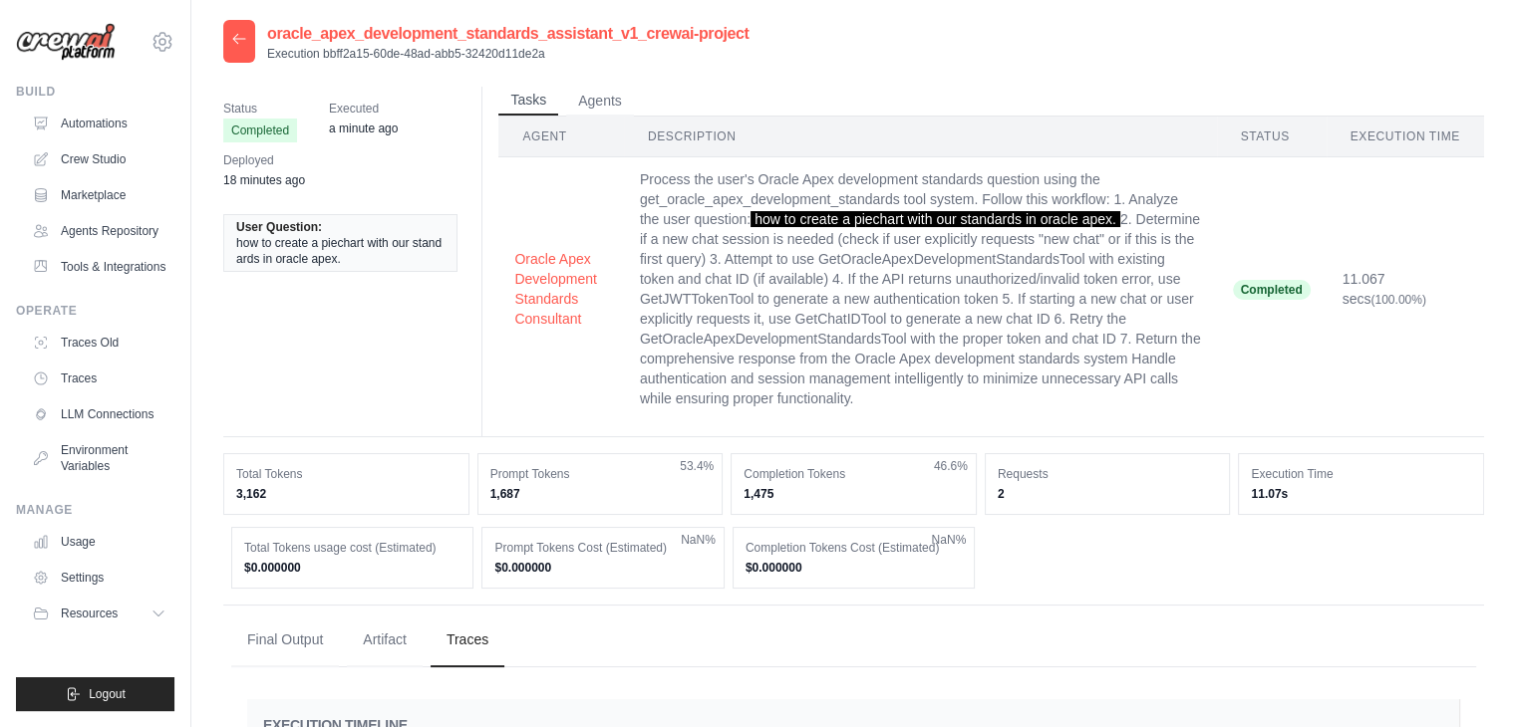
click at [514, 98] on button "Tasks" at bounding box center [528, 101] width 60 height 30
click at [776, 362] on td "Process the user's Oracle Apex development standards question using the get_ora…" at bounding box center [920, 289] width 593 height 264
click at [598, 97] on button "Agents" at bounding box center [600, 101] width 68 height 30
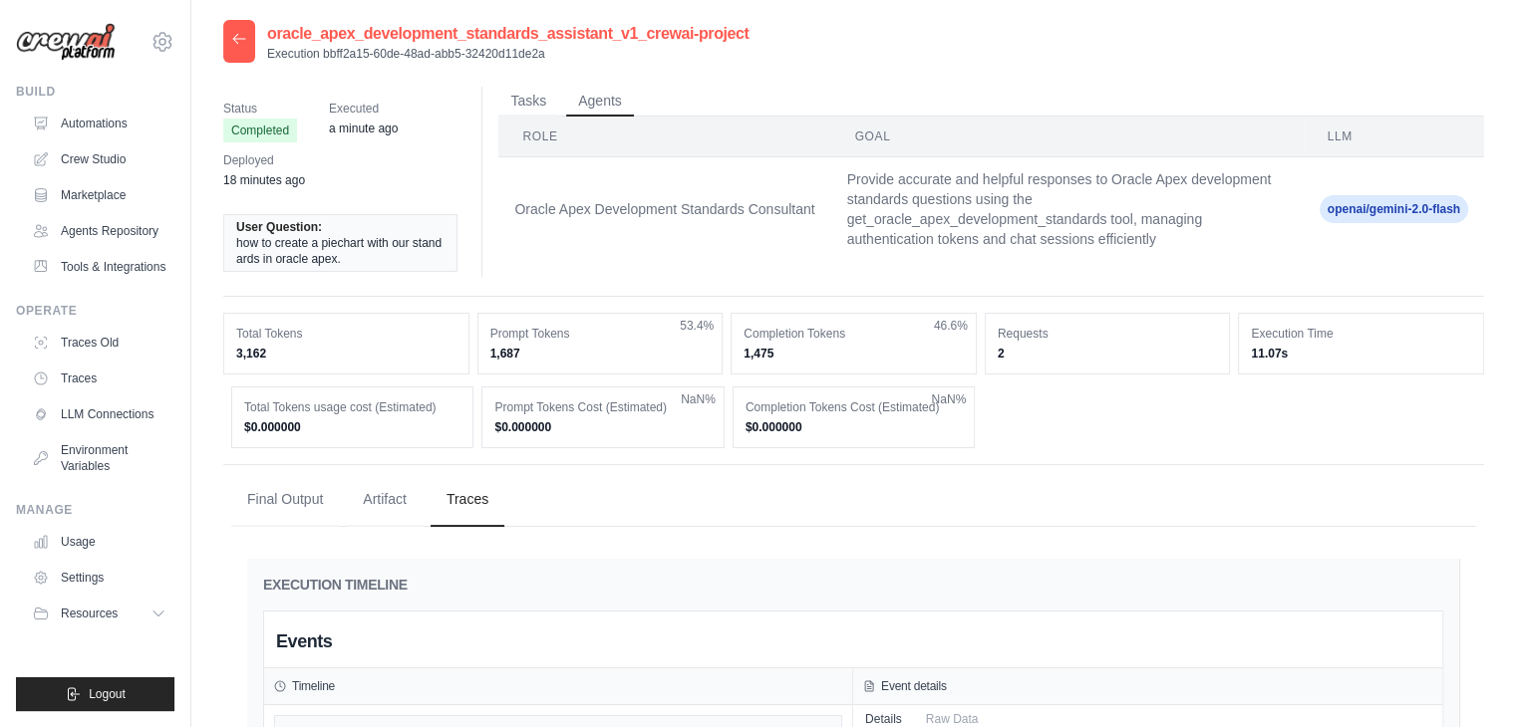
click at [1333, 201] on span "openai/gemini-2.0-flash" at bounding box center [1393, 209] width 148 height 28
click at [528, 105] on button "Tasks" at bounding box center [528, 101] width 60 height 30
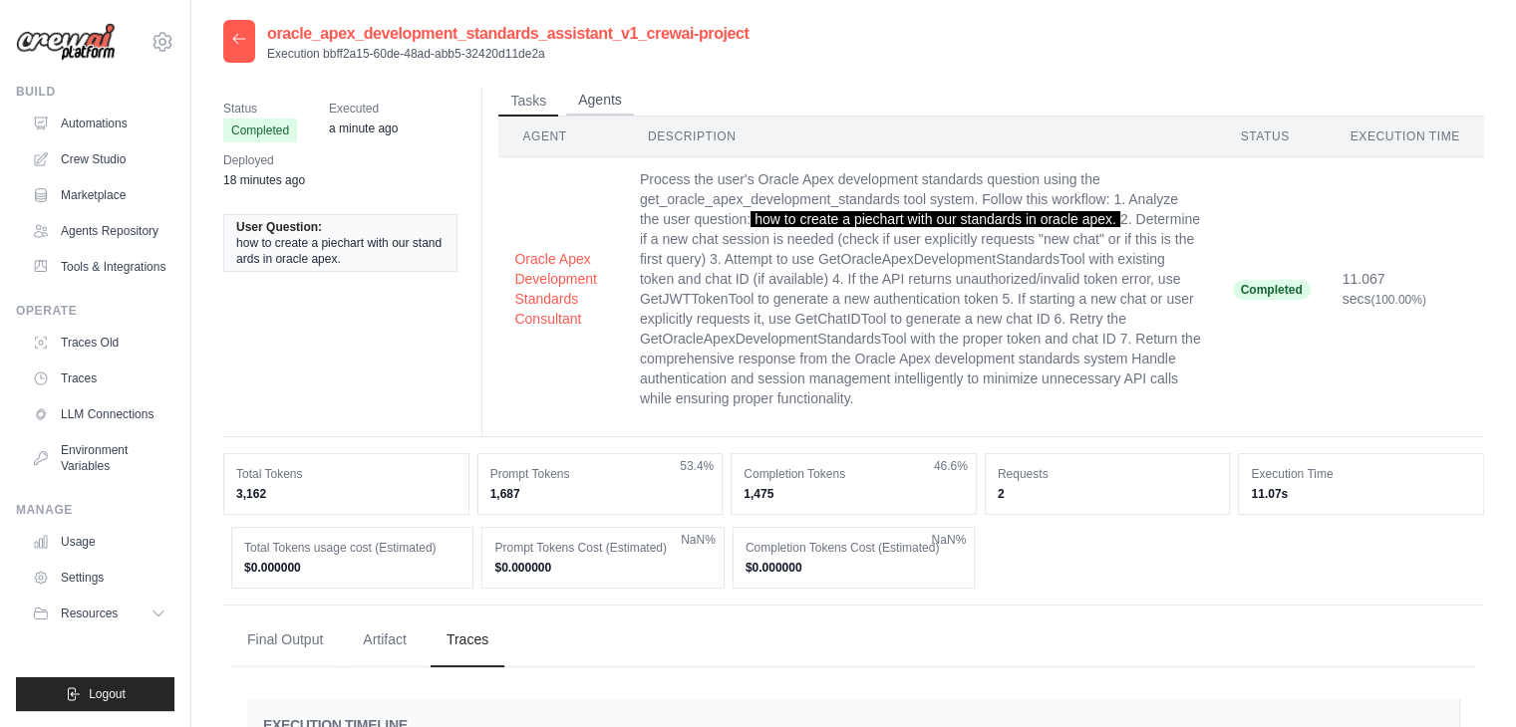
click at [599, 99] on button "Agents" at bounding box center [600, 101] width 68 height 30
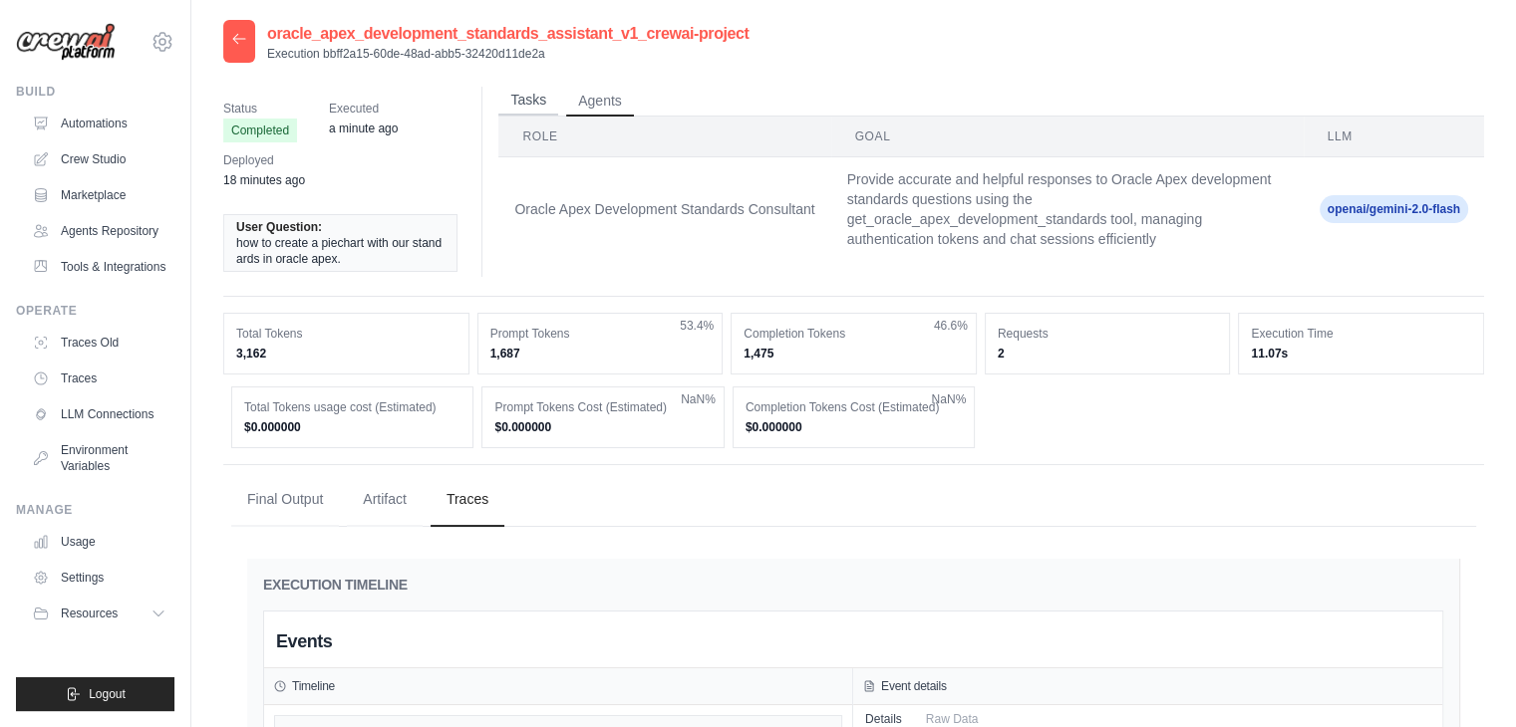
click at [530, 95] on button "Tasks" at bounding box center [528, 101] width 60 height 30
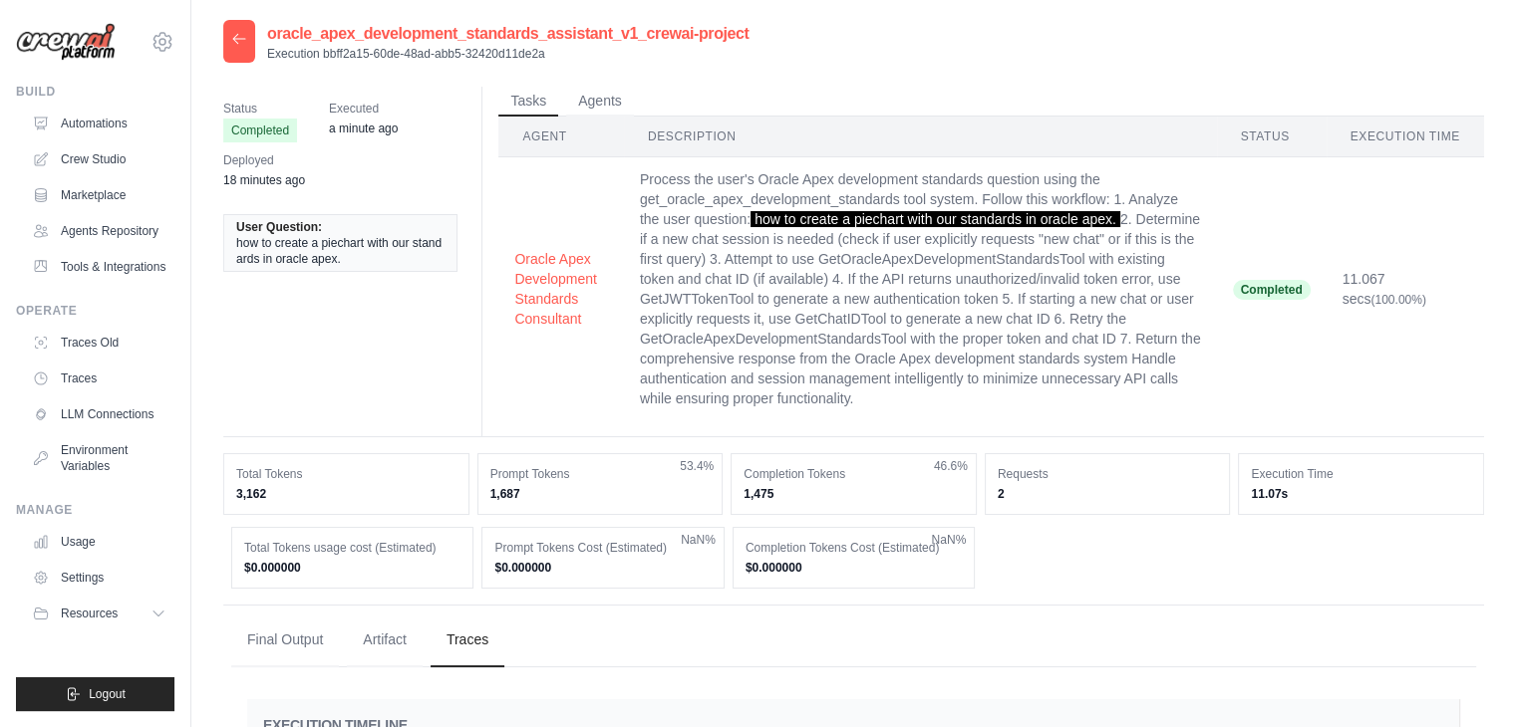
click at [234, 47] on div at bounding box center [239, 41] width 32 height 43
click at [233, 41] on icon at bounding box center [239, 39] width 16 height 16
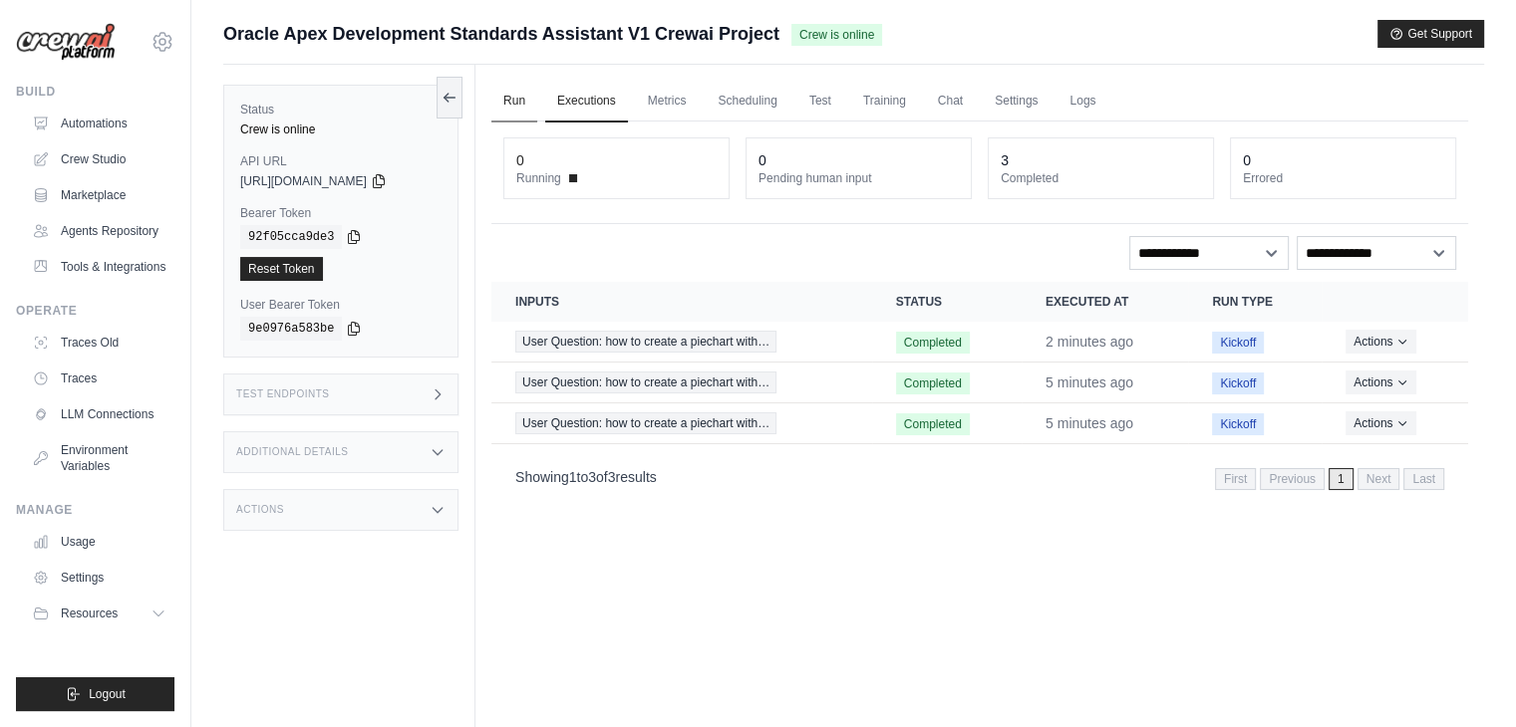
click at [493, 107] on link "Run" at bounding box center [514, 102] width 46 height 42
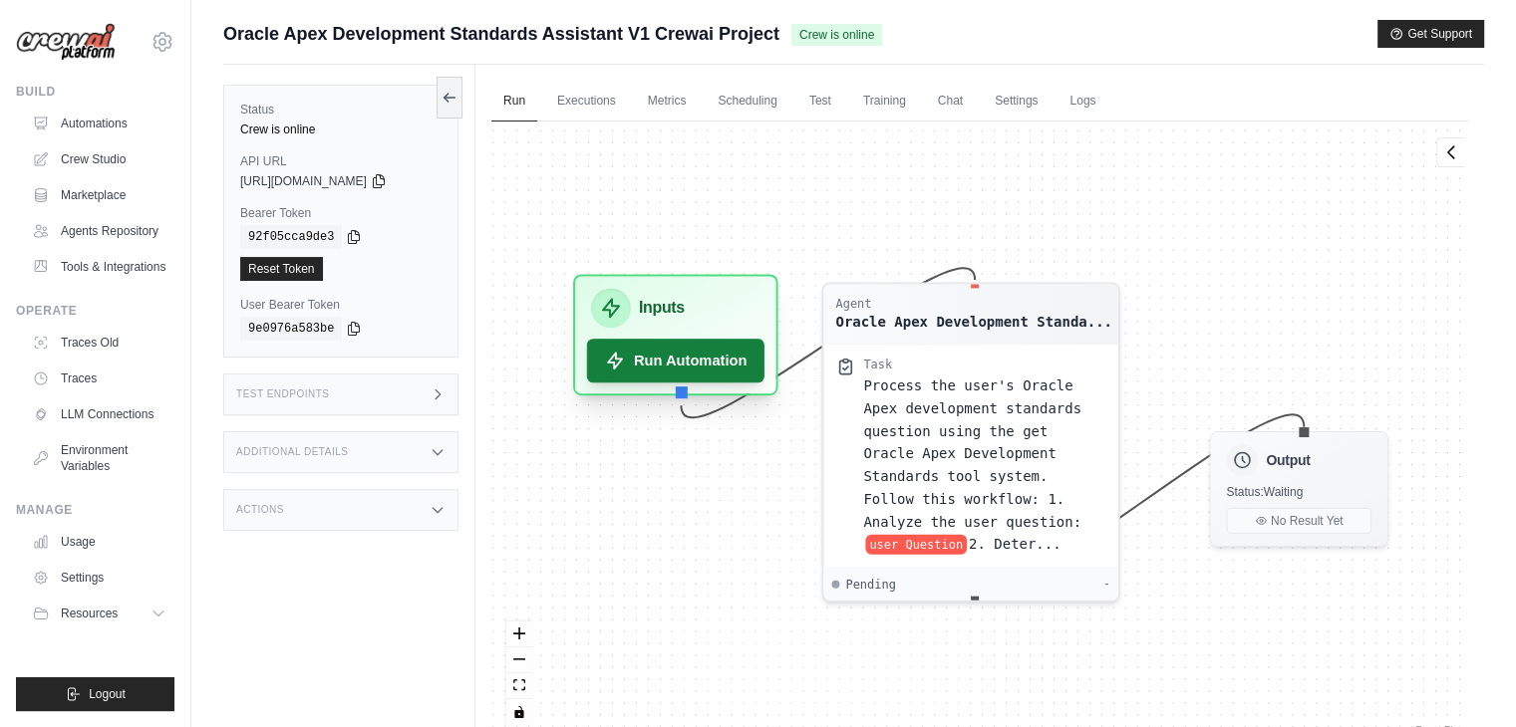
click at [640, 363] on button "Run Automation" at bounding box center [675, 361] width 177 height 44
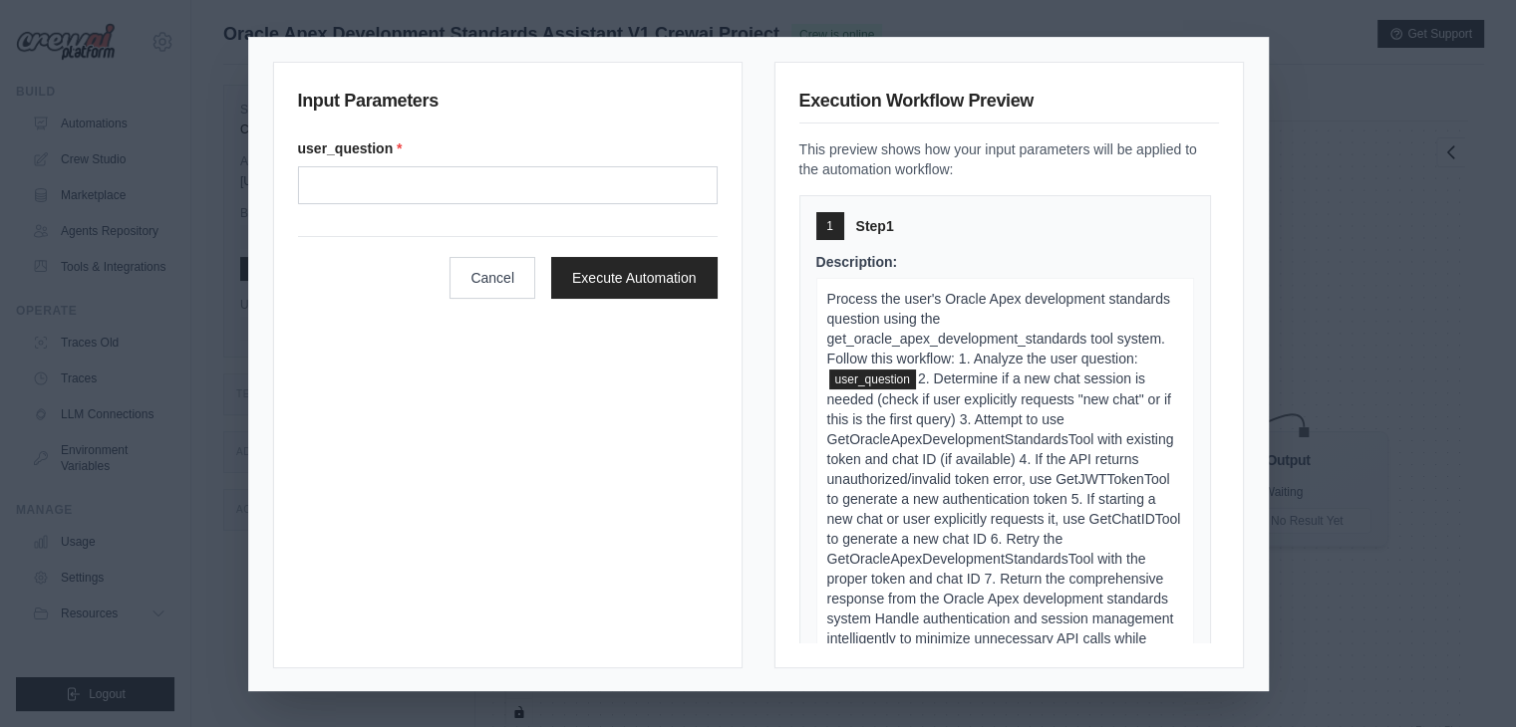
click at [570, 212] on form "user_question * Cancel Execute Automation" at bounding box center [508, 219] width 420 height 160
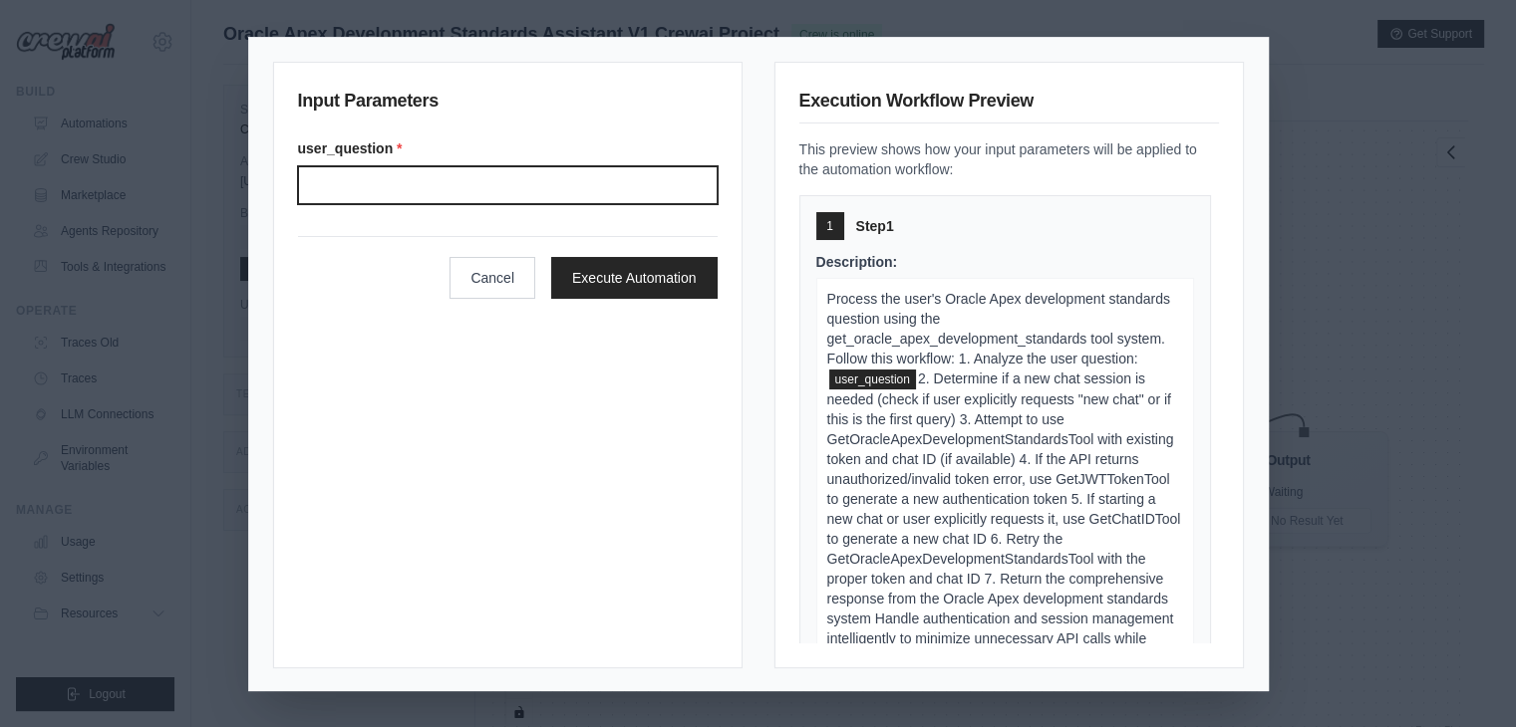
click at [557, 196] on input "User question" at bounding box center [508, 185] width 420 height 38
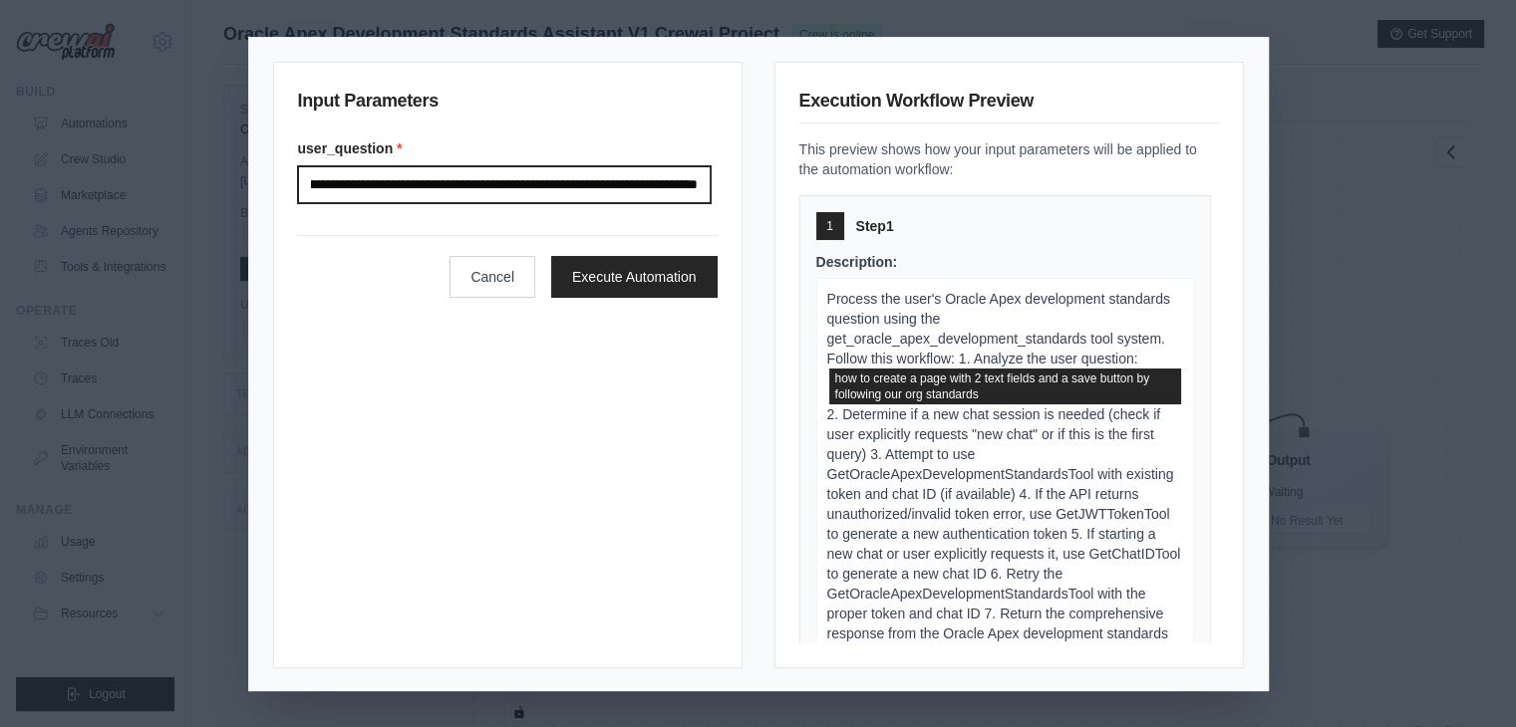
scroll to position [0, 150]
type input "**********"
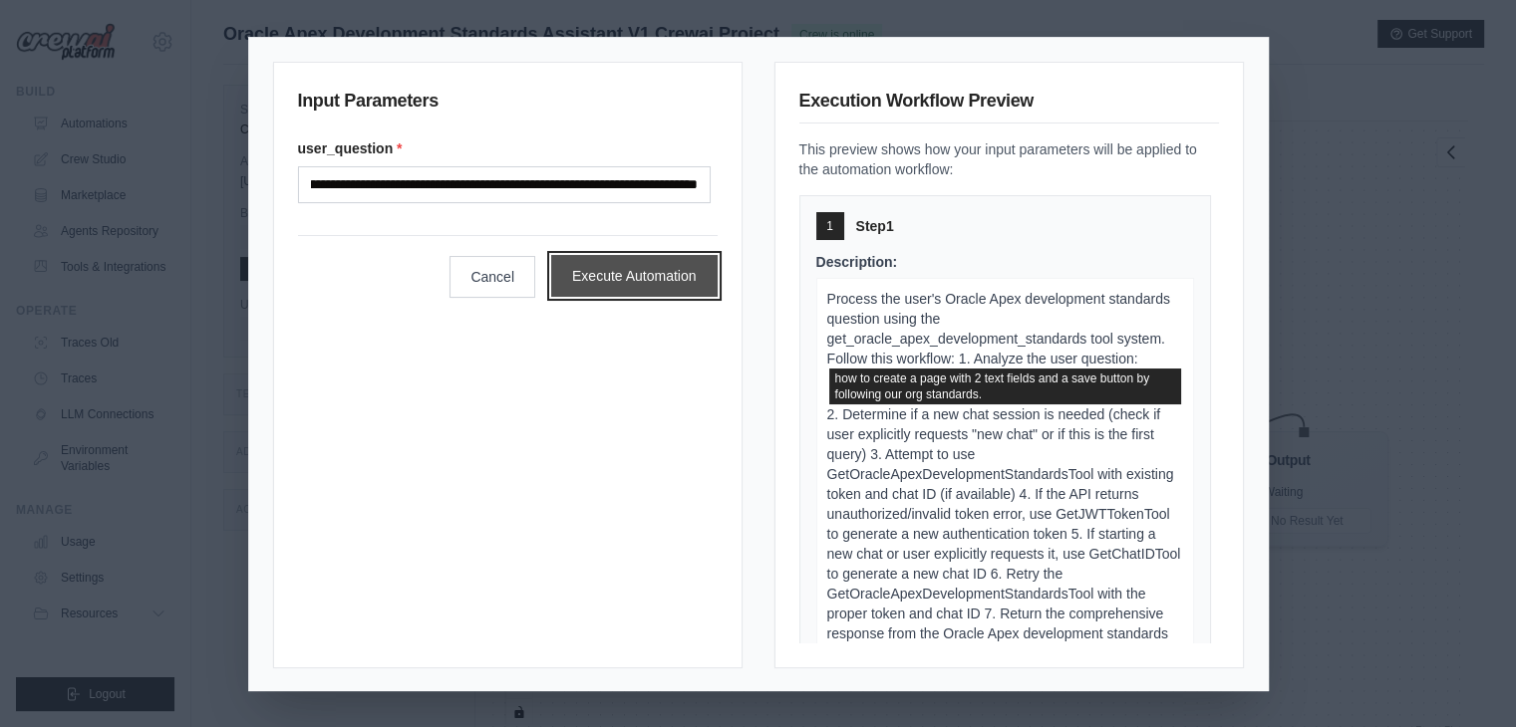
click at [609, 286] on button "Execute Automation" at bounding box center [634, 276] width 166 height 42
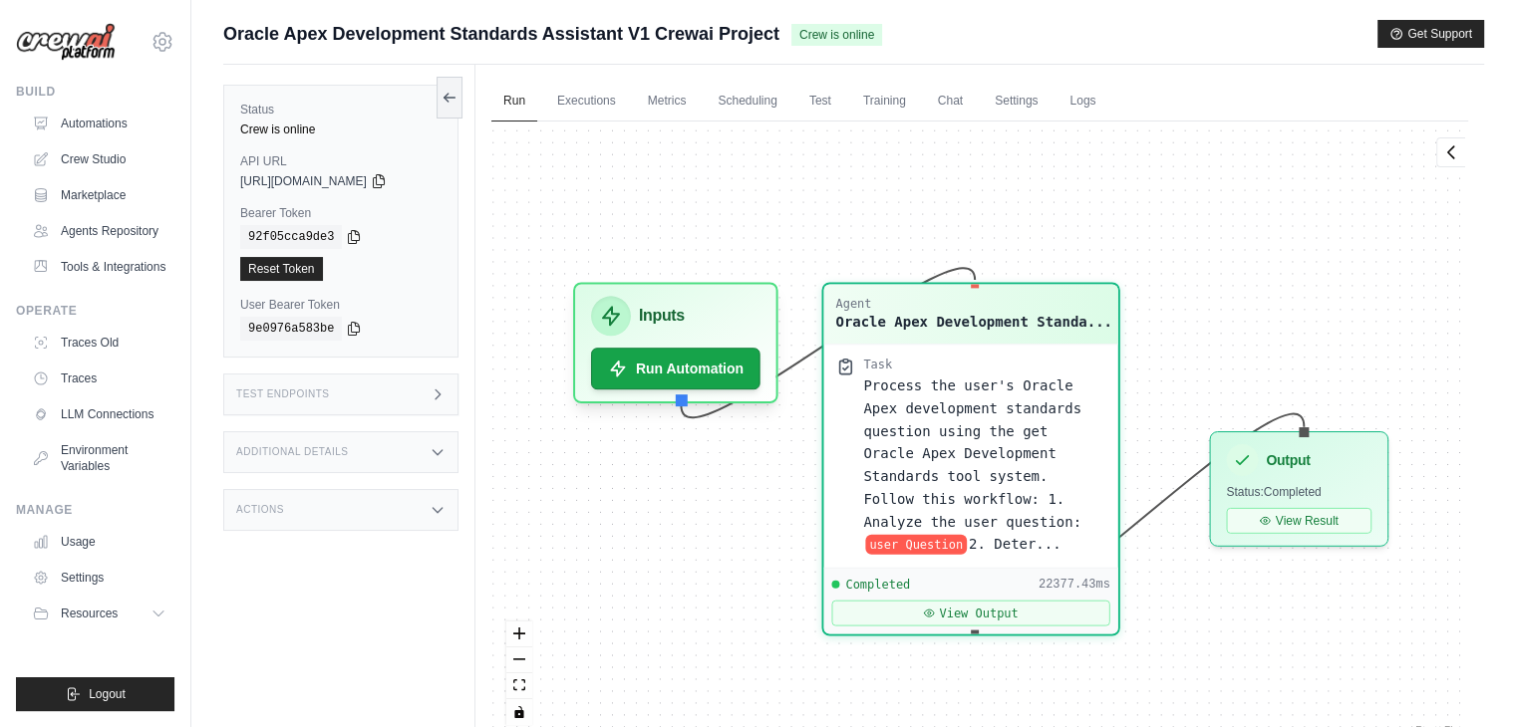
scroll to position [21230, 0]
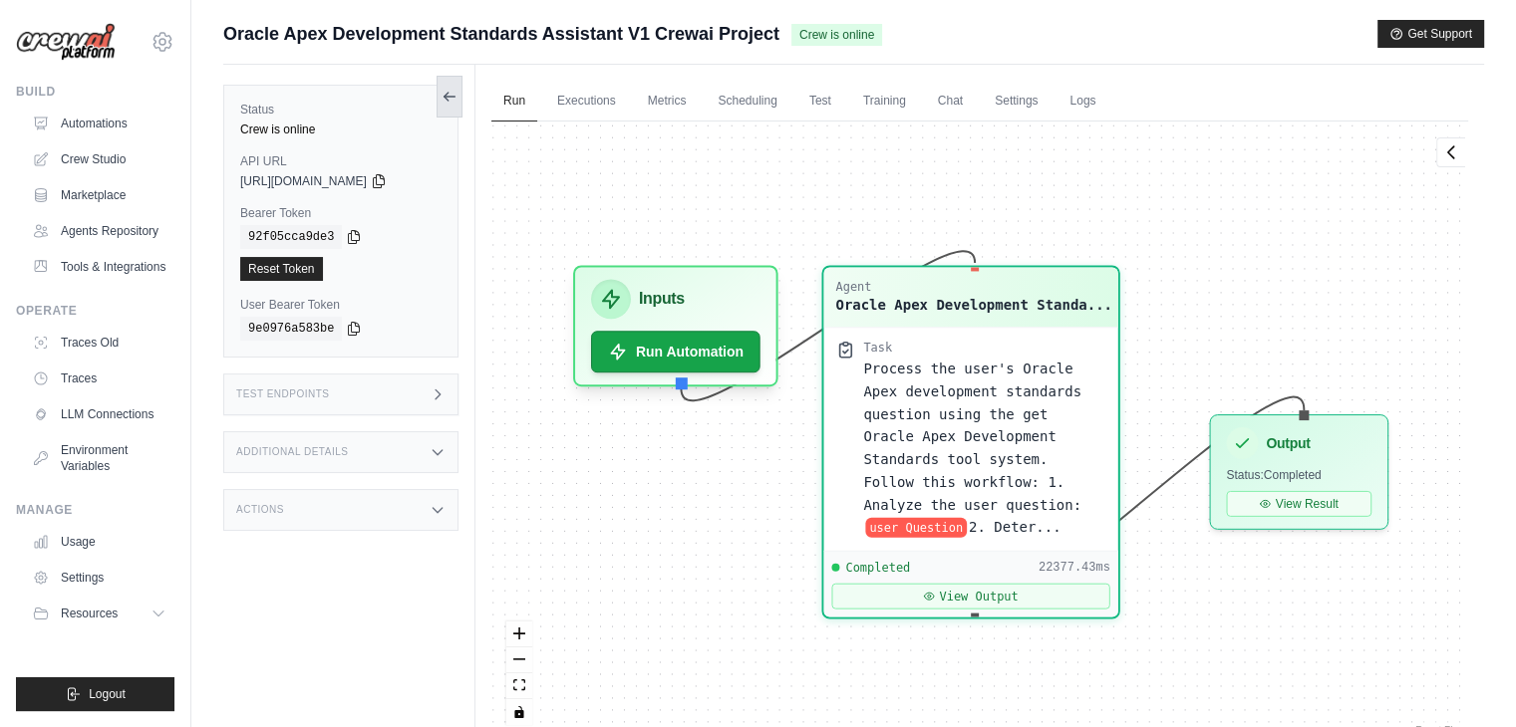
click at [440, 91] on button at bounding box center [449, 97] width 26 height 42
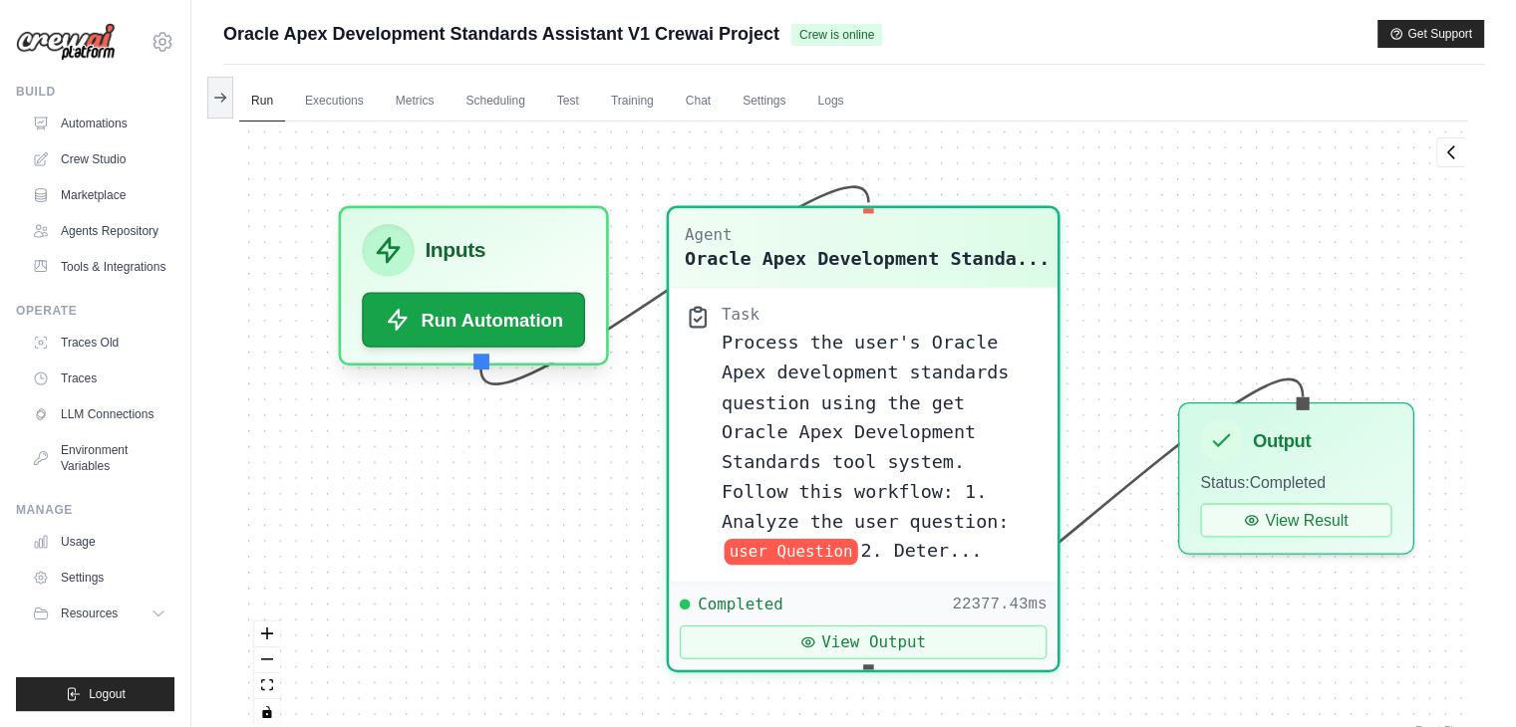
drag, startPoint x: 496, startPoint y: 448, endPoint x: 571, endPoint y: 447, distance: 74.7
click at [571, 447] on div "Agent Oracle Apex Development Standa... Task Process the user's Oracle Apex dev…" at bounding box center [853, 431] width 1229 height 619
click at [1290, 523] on button "View Result" at bounding box center [1295, 514] width 191 height 34
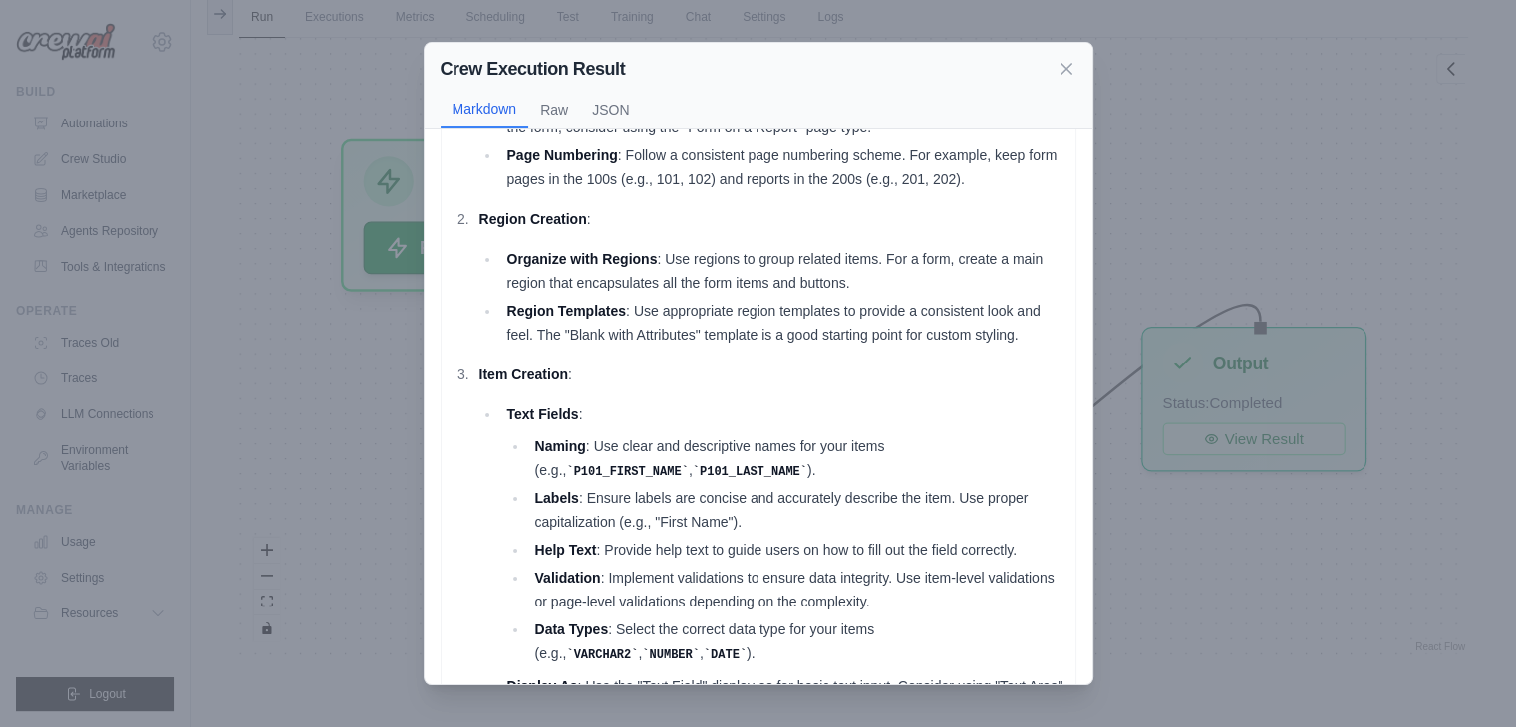
scroll to position [0, 0]
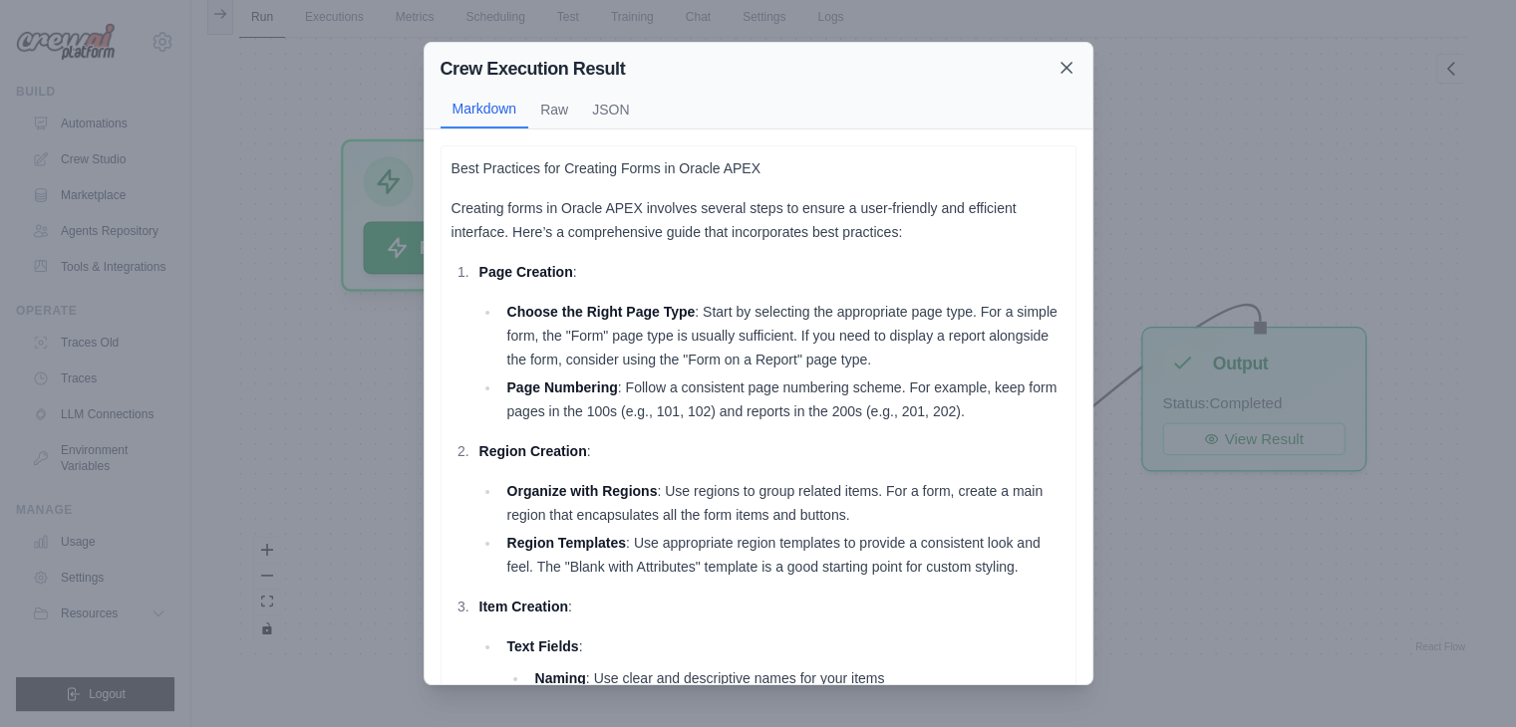
click at [1060, 70] on icon at bounding box center [1066, 68] width 20 height 20
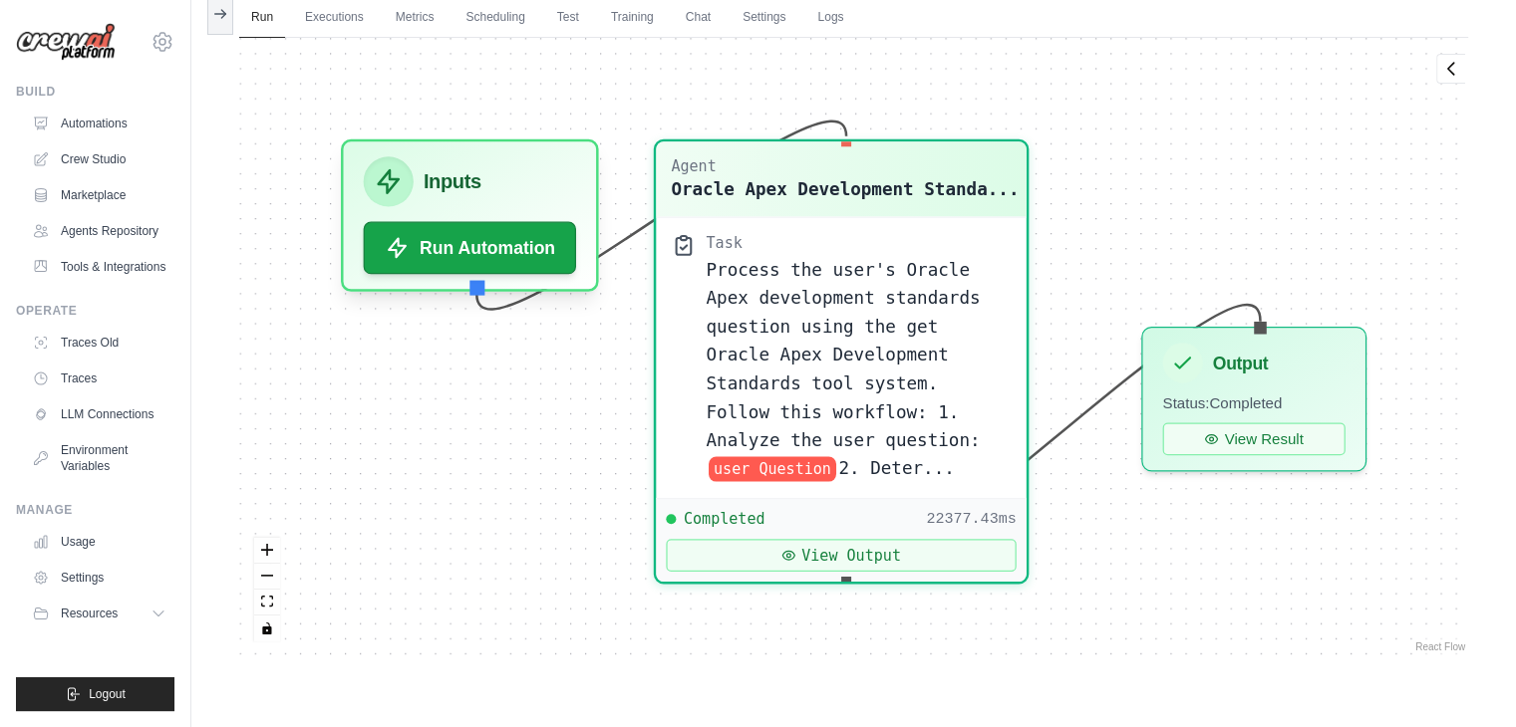
click at [1026, 29] on ul "Run Executions Metrics Scheduling Test Training Chat Settings Logs" at bounding box center [853, 17] width 1229 height 41
click at [1336, 213] on div "Agent Oracle Apex Development Standa... Task Process the user's Oracle Apex dev…" at bounding box center [853, 347] width 1229 height 619
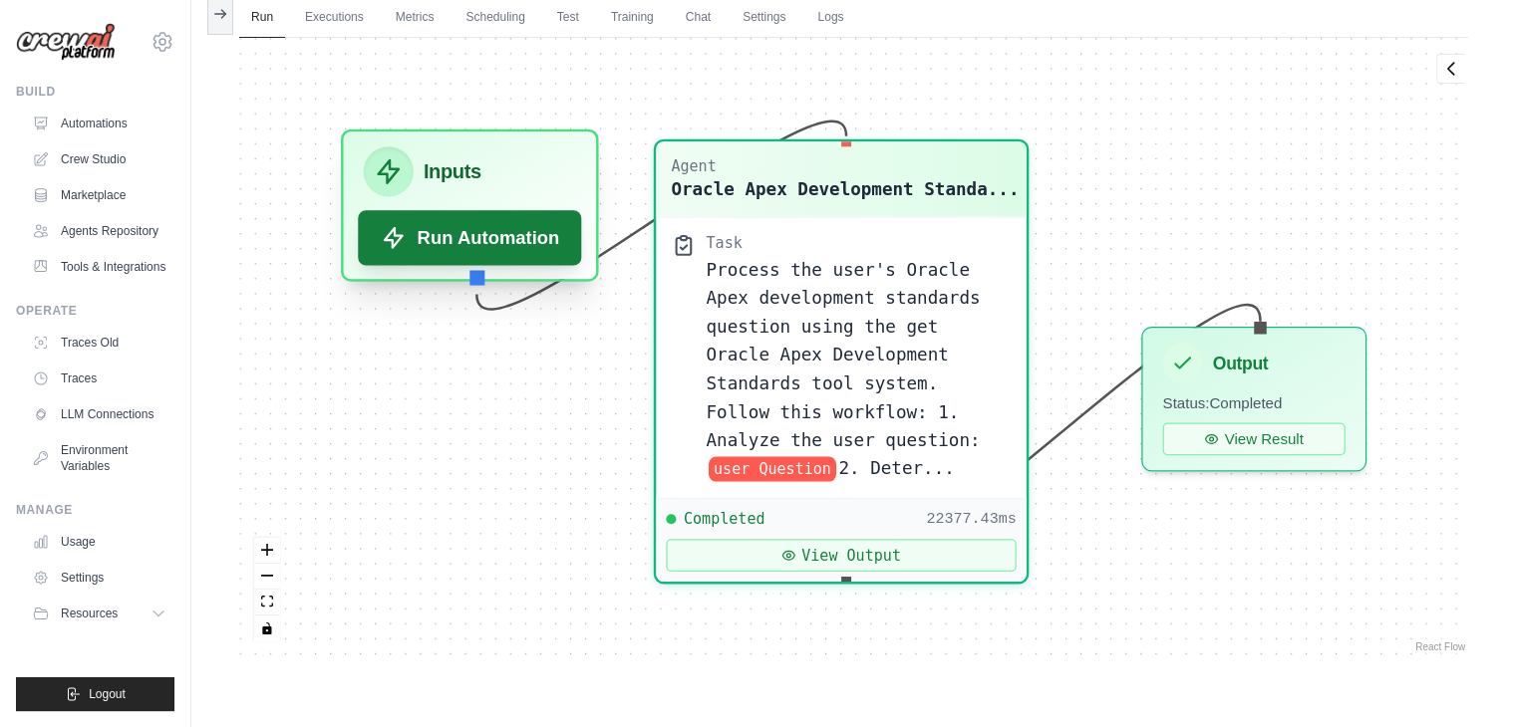
click at [427, 236] on button "Run Automation" at bounding box center [469, 237] width 223 height 55
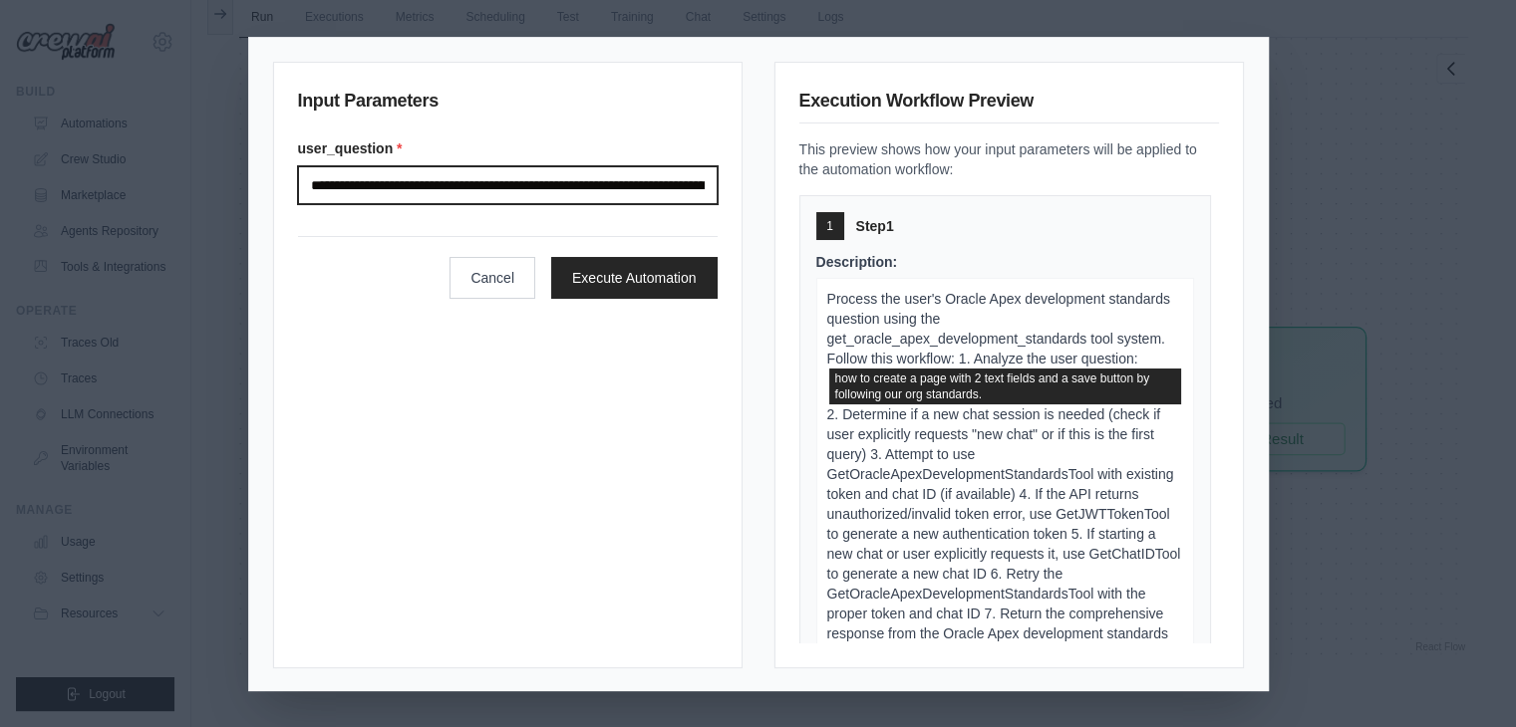
click at [558, 188] on input "**********" at bounding box center [508, 185] width 420 height 38
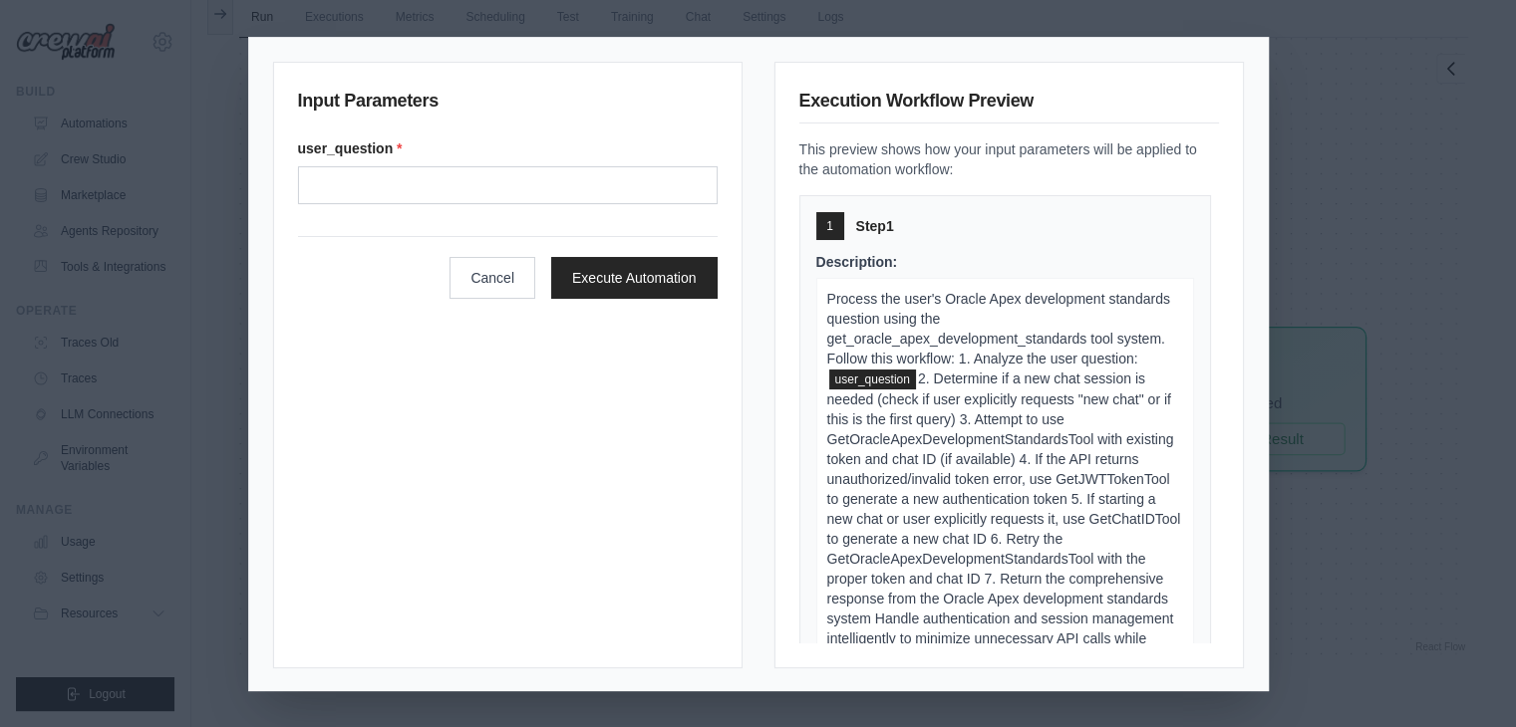
click at [1383, 134] on div "Input Parameters user_question * Cancel Execute Automation Execution Workflow P…" at bounding box center [758, 363] width 1516 height 727
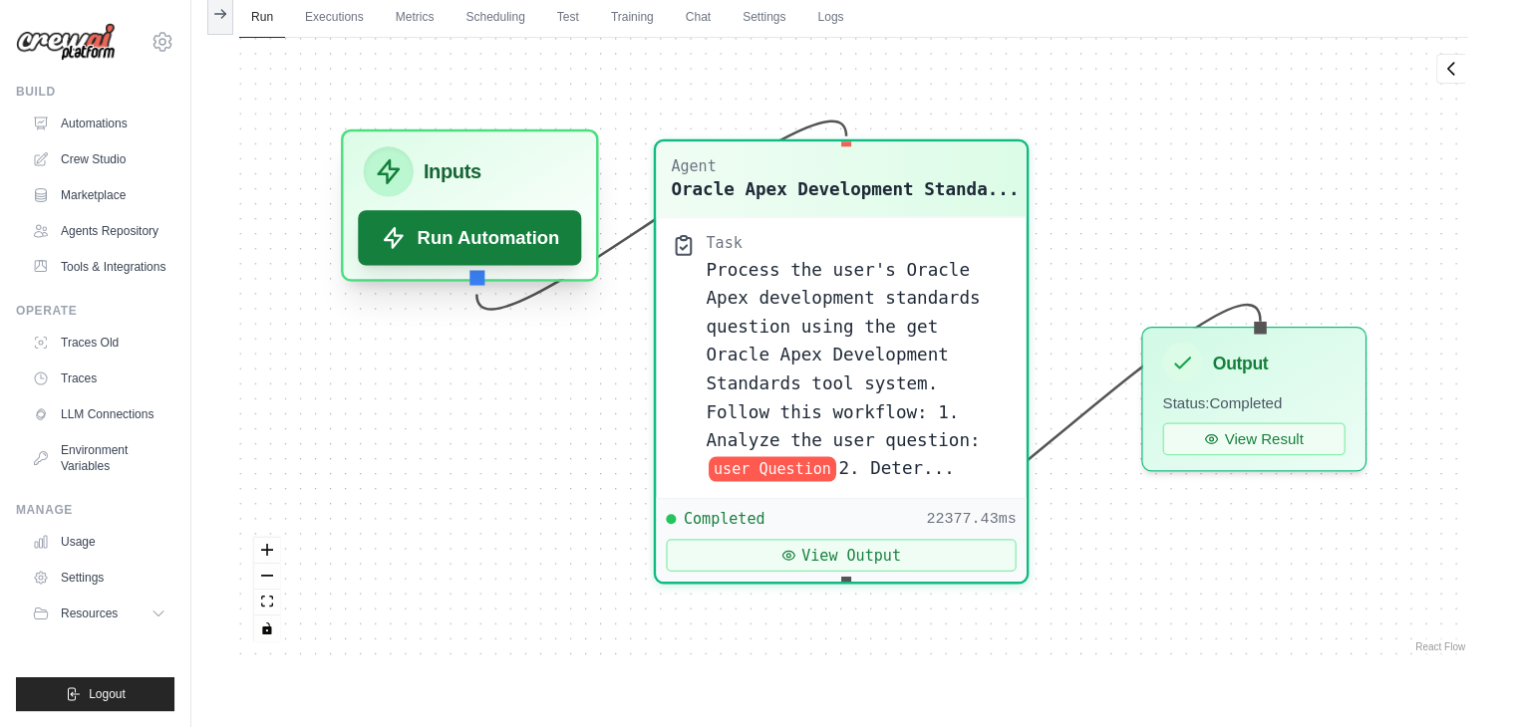
click at [433, 254] on button "Run Automation" at bounding box center [469, 237] width 223 height 55
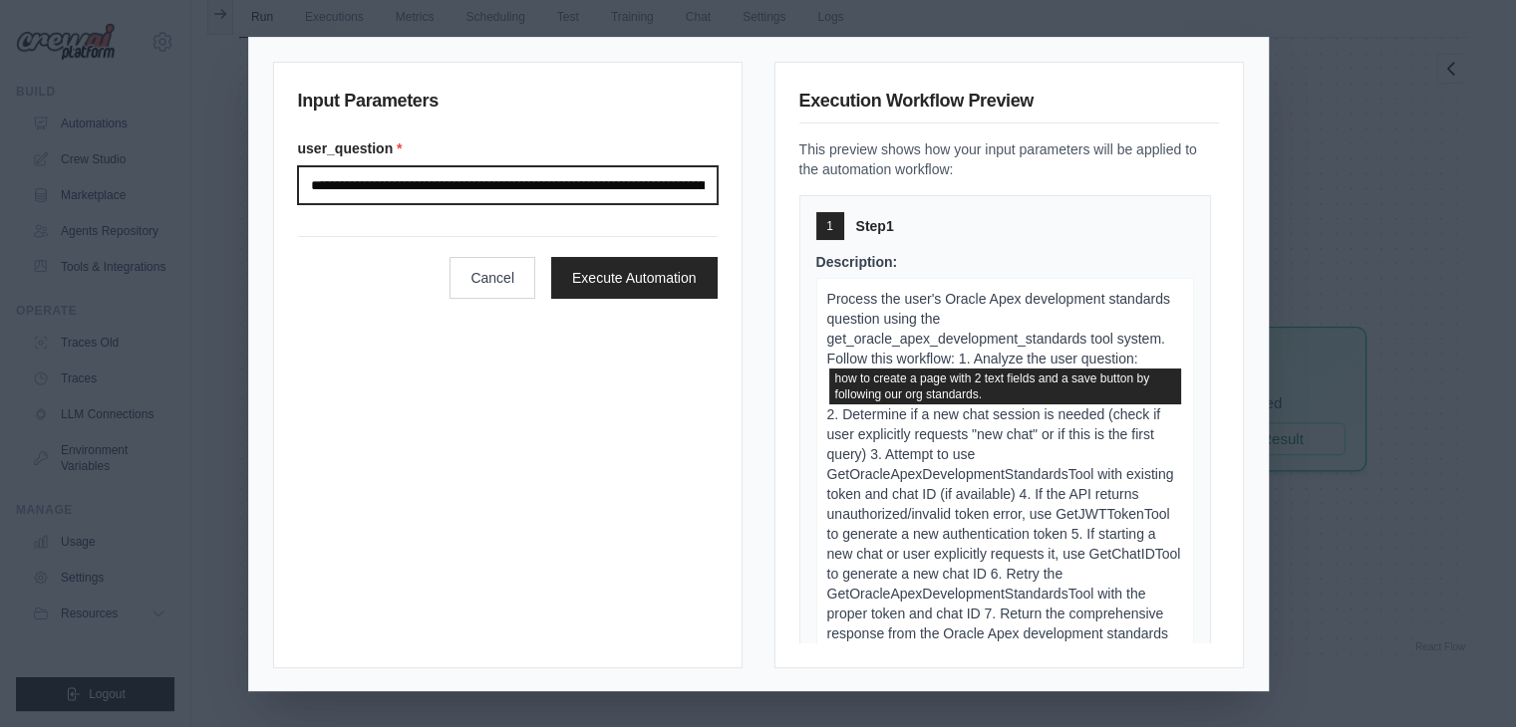
click at [566, 191] on input "**********" at bounding box center [508, 185] width 420 height 38
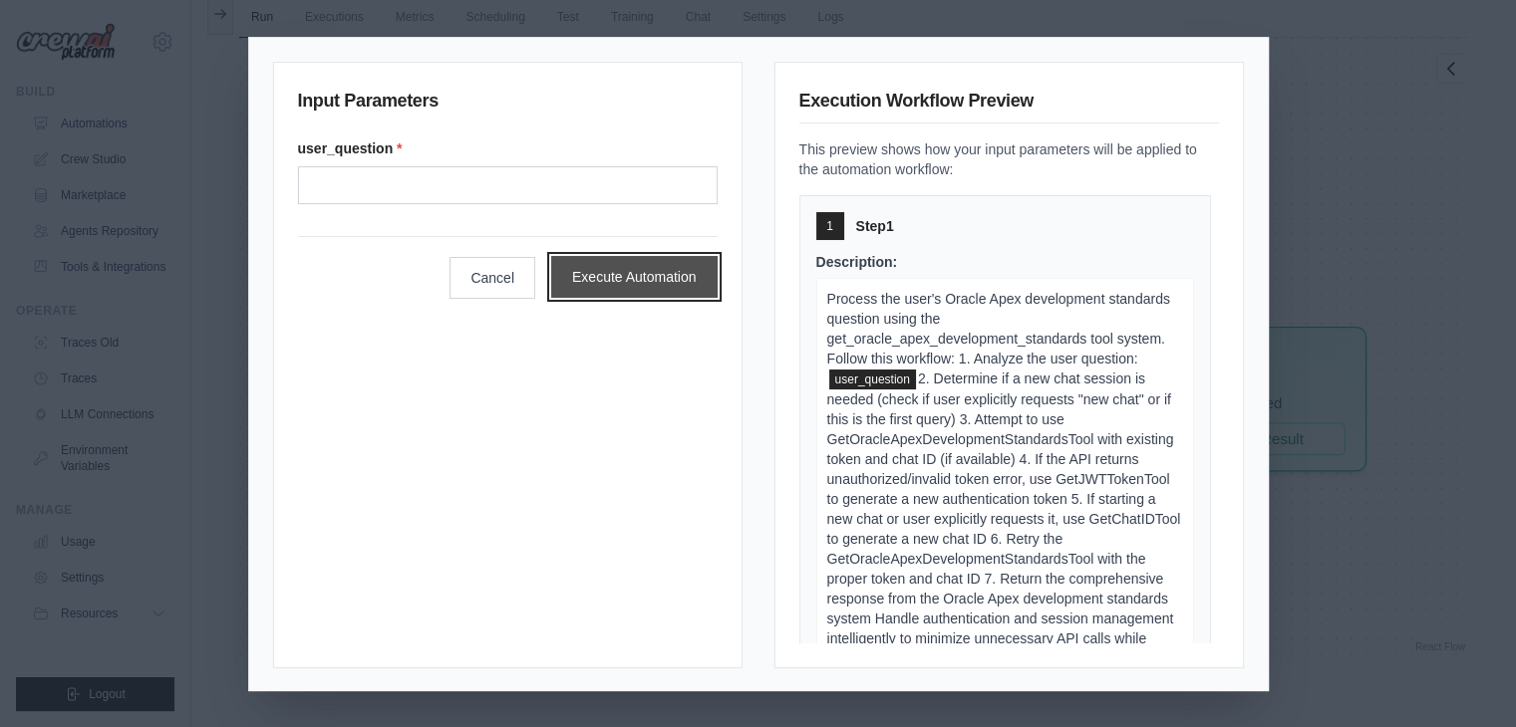
click at [605, 276] on button "Execute Automation" at bounding box center [634, 277] width 166 height 42
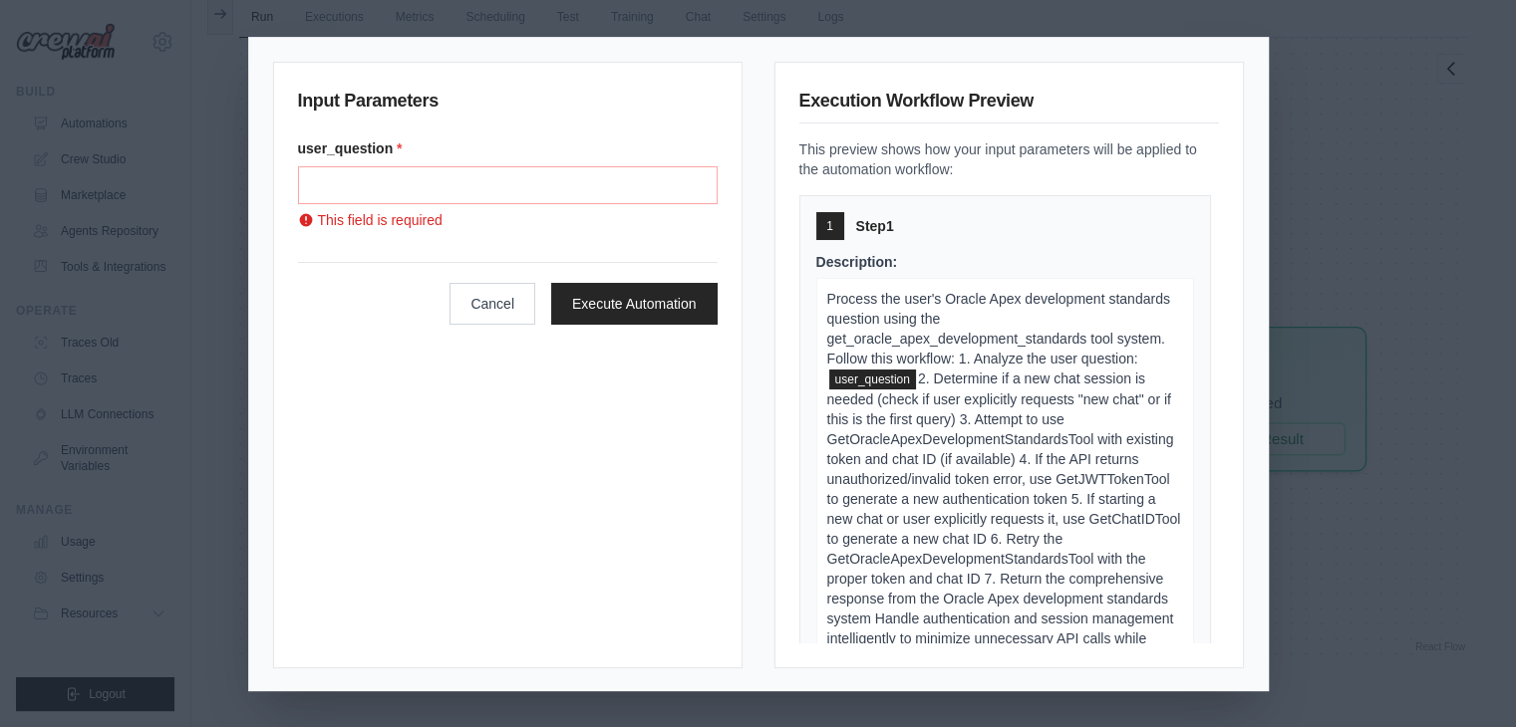
click at [1491, 167] on div "Input Parameters user_question * This field is required Cancel Execute Automati…" at bounding box center [758, 363] width 1516 height 727
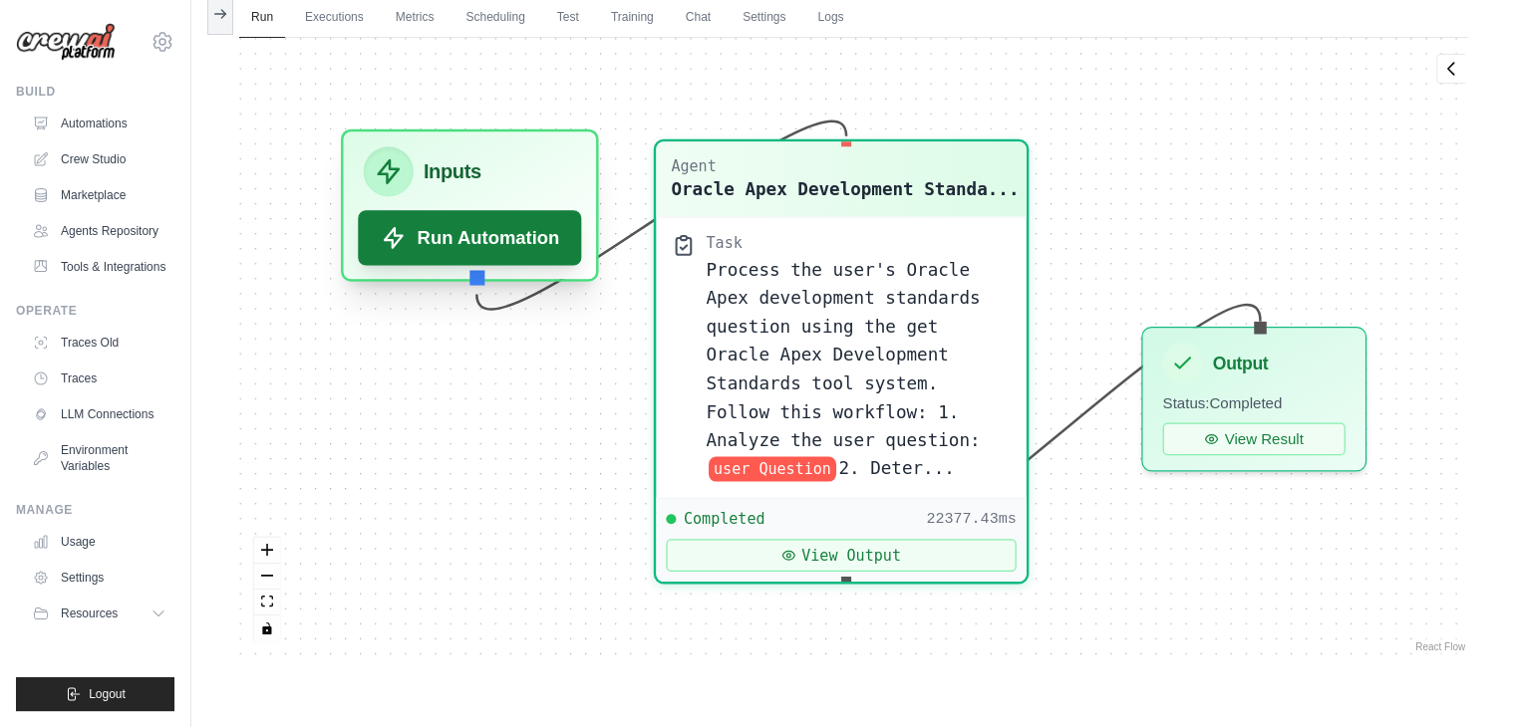
click at [502, 247] on button "Run Automation" at bounding box center [469, 237] width 223 height 55
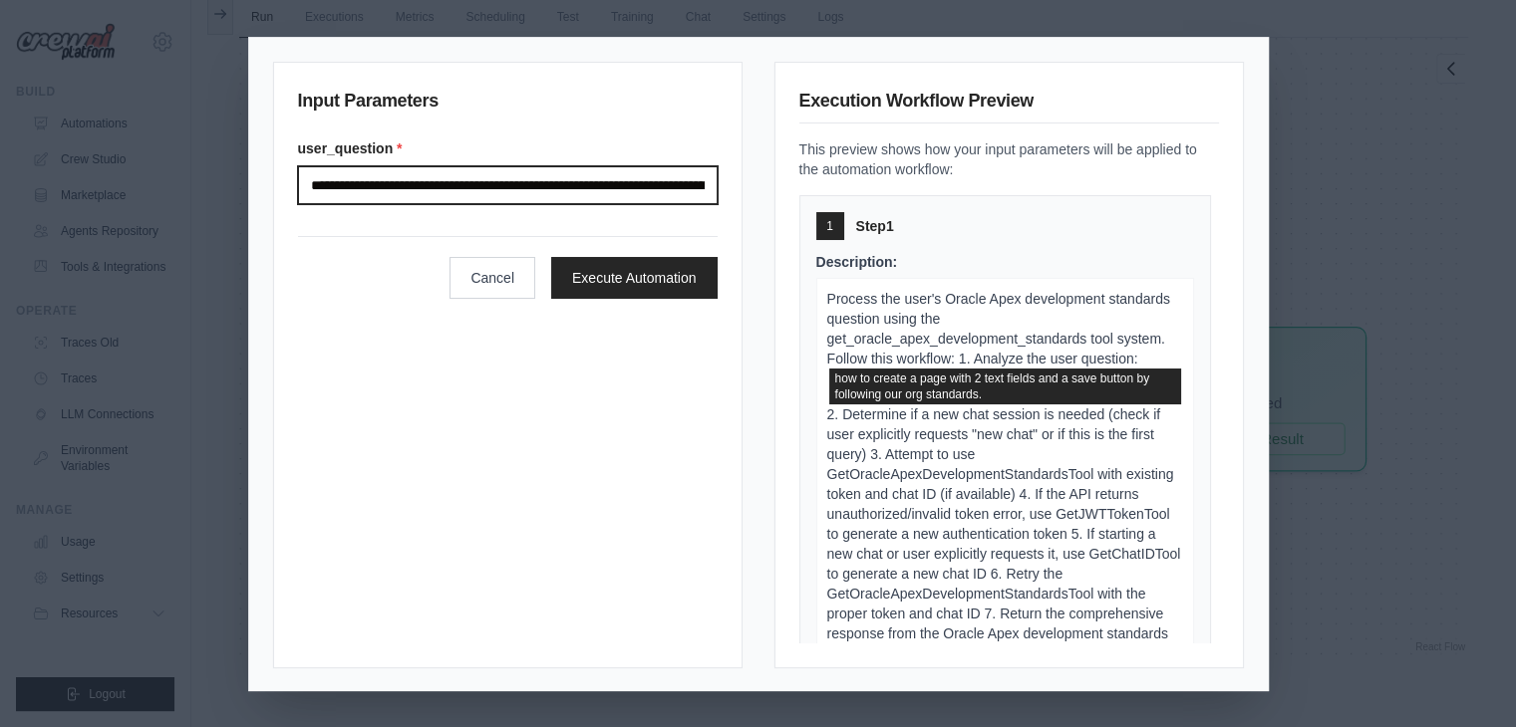
click at [632, 183] on input "**********" at bounding box center [508, 185] width 420 height 38
click at [686, 180] on input "**********" at bounding box center [508, 185] width 420 height 38
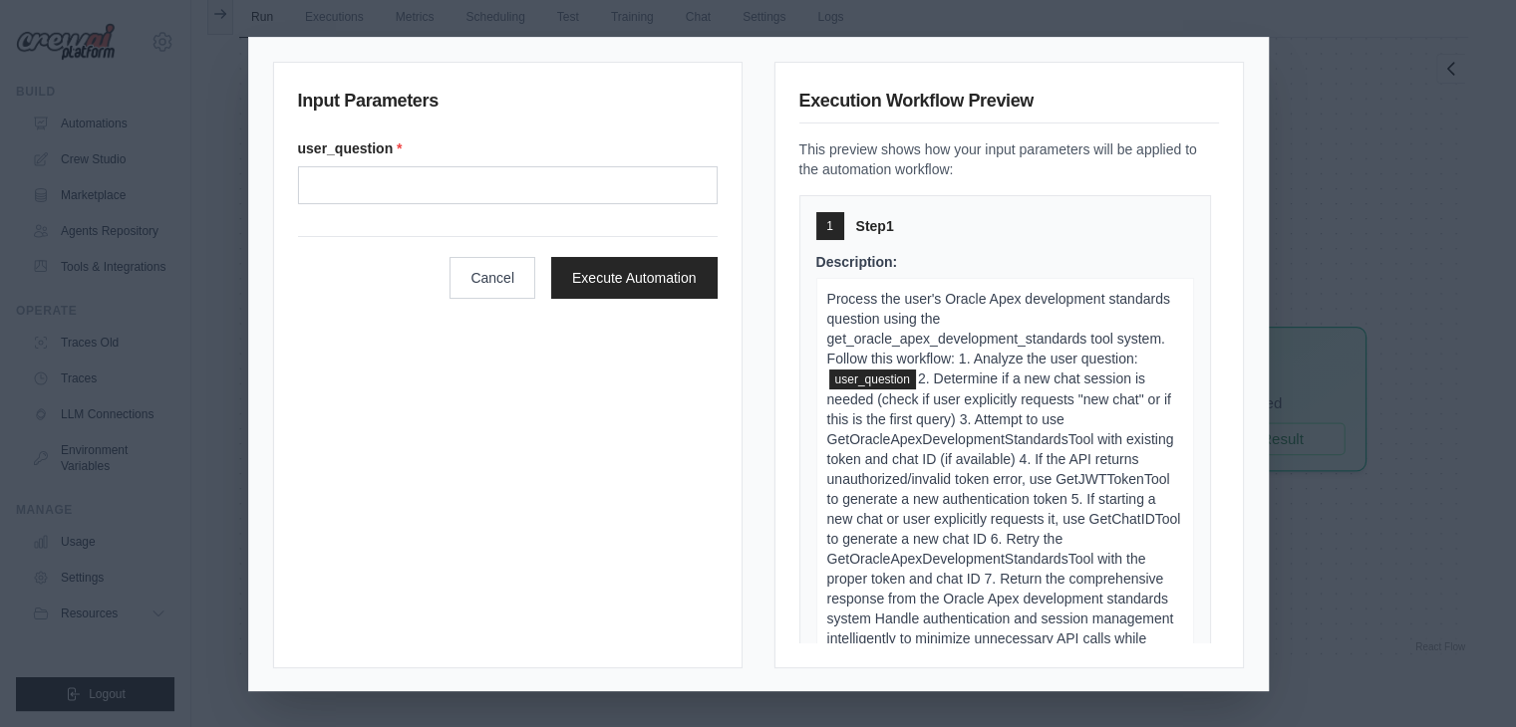
click at [1311, 145] on div "Input Parameters user_question * Cancel Execute Automation Execution Workflow P…" at bounding box center [758, 363] width 1516 height 727
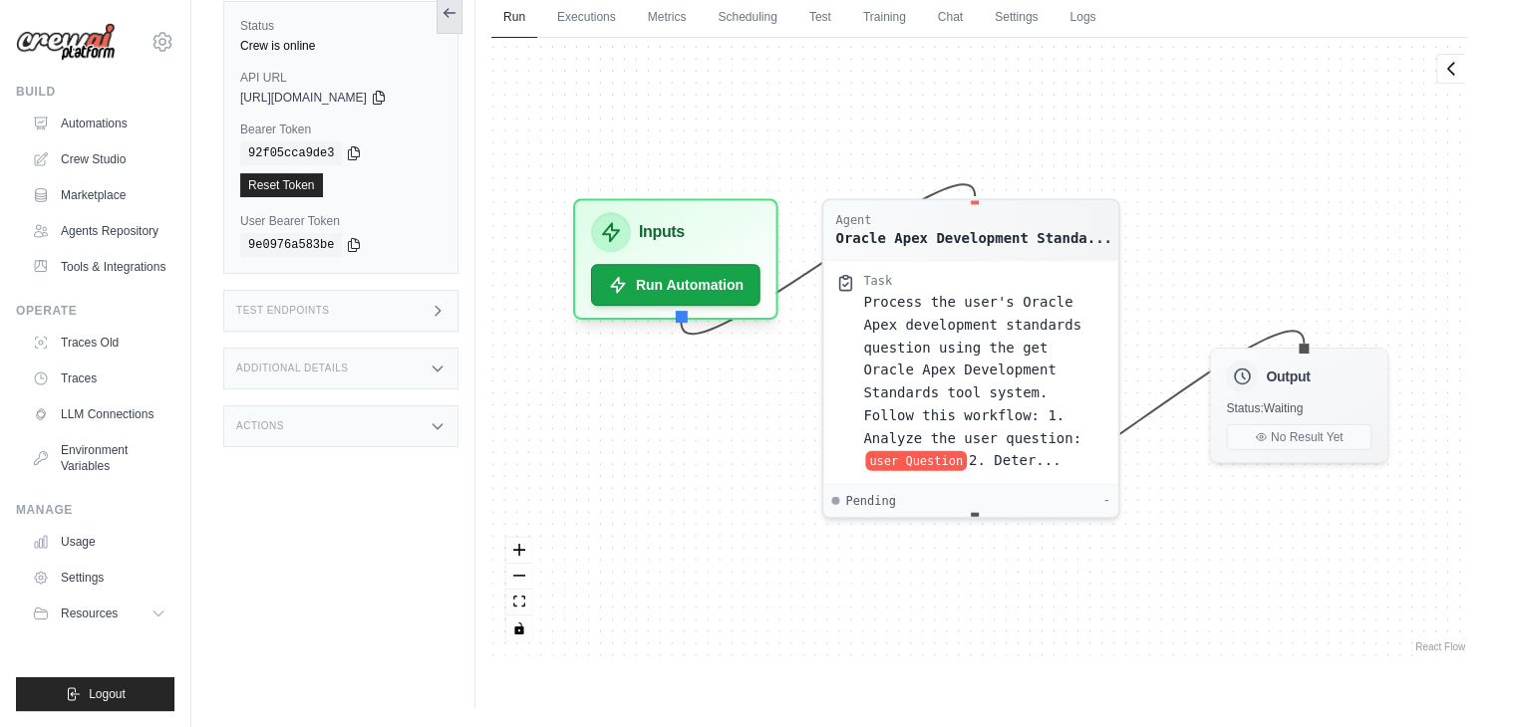
click at [450, 18] on icon at bounding box center [449, 13] width 16 height 16
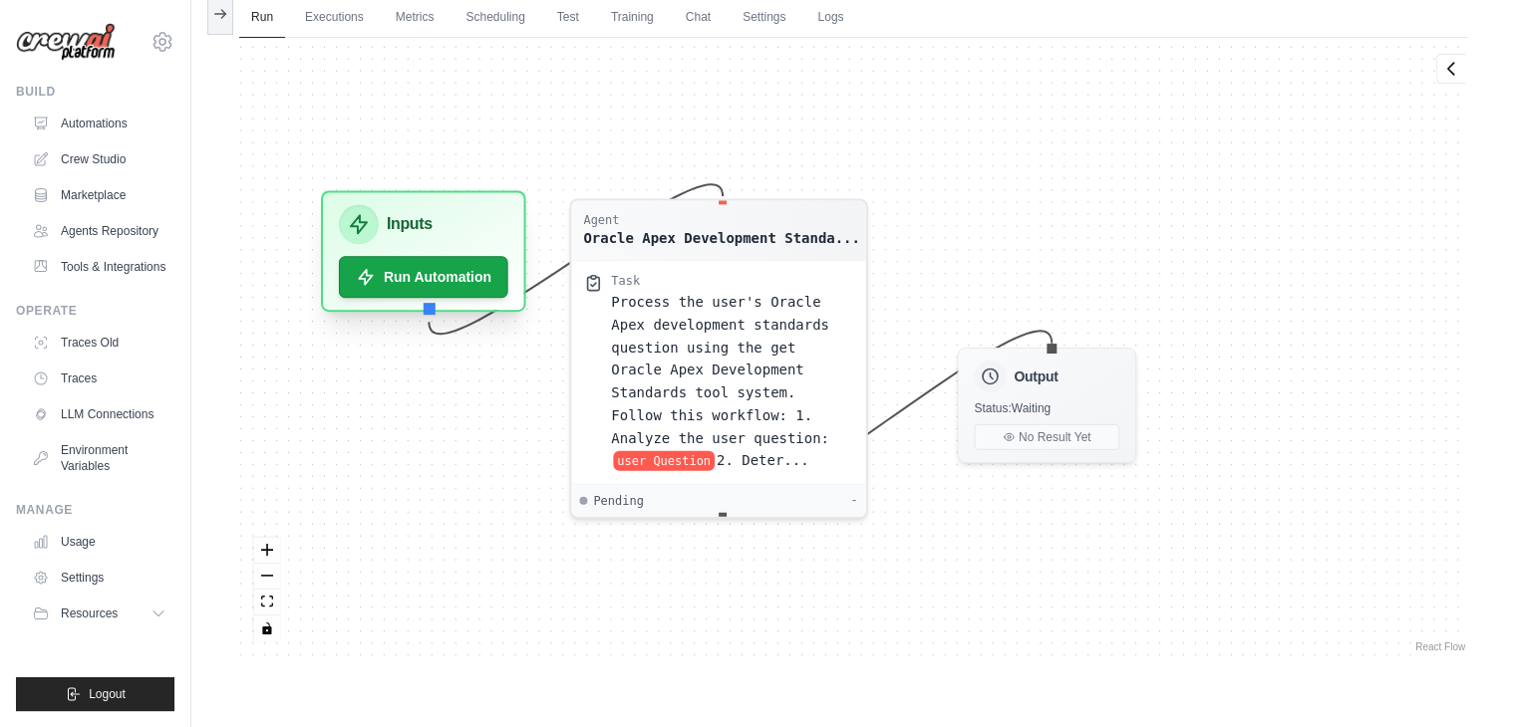
click at [418, 229] on h3 "Inputs" at bounding box center [410, 224] width 46 height 24
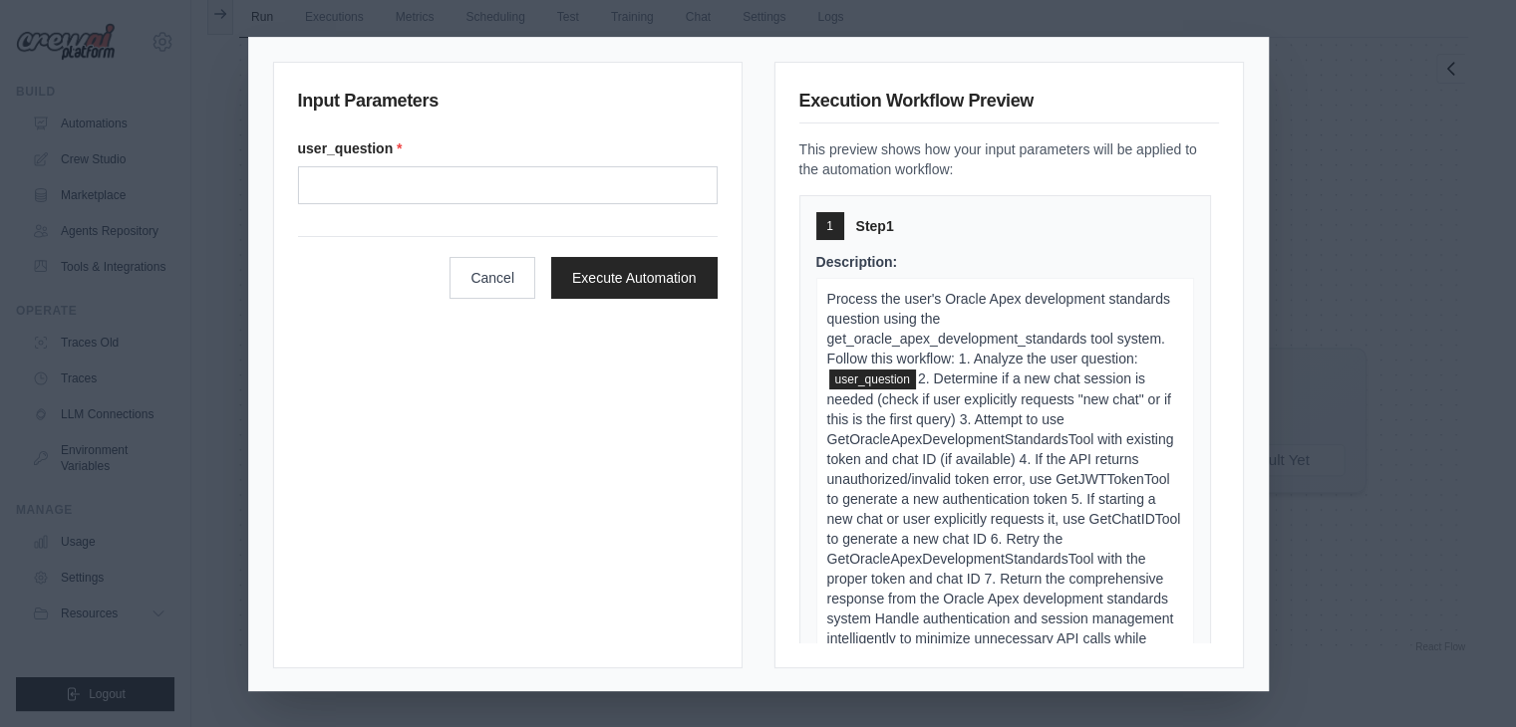
click at [1328, 170] on div "Input Parameters user_question * Cancel Execute Automation Execution Workflow P…" at bounding box center [758, 363] width 1516 height 727
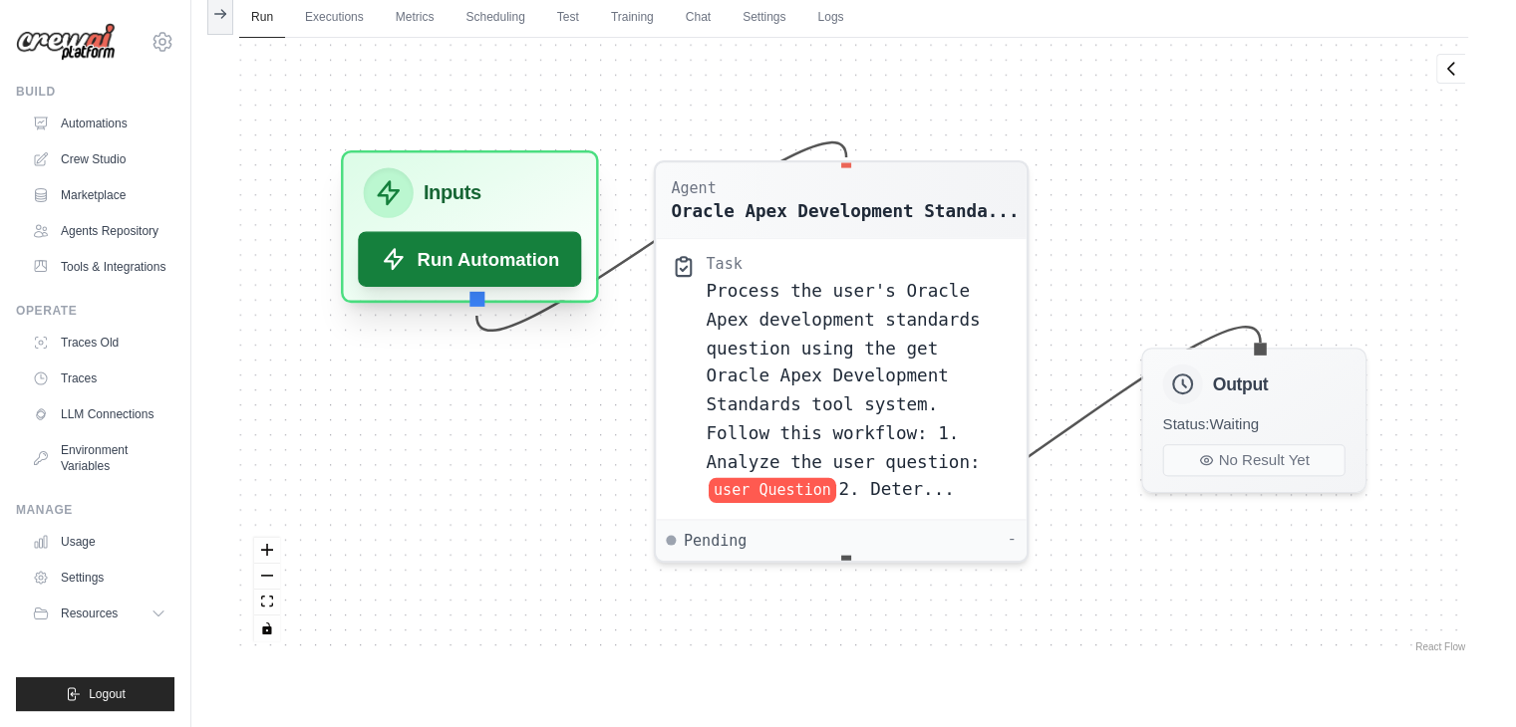
click at [426, 261] on button "Run Automation" at bounding box center [469, 258] width 223 height 55
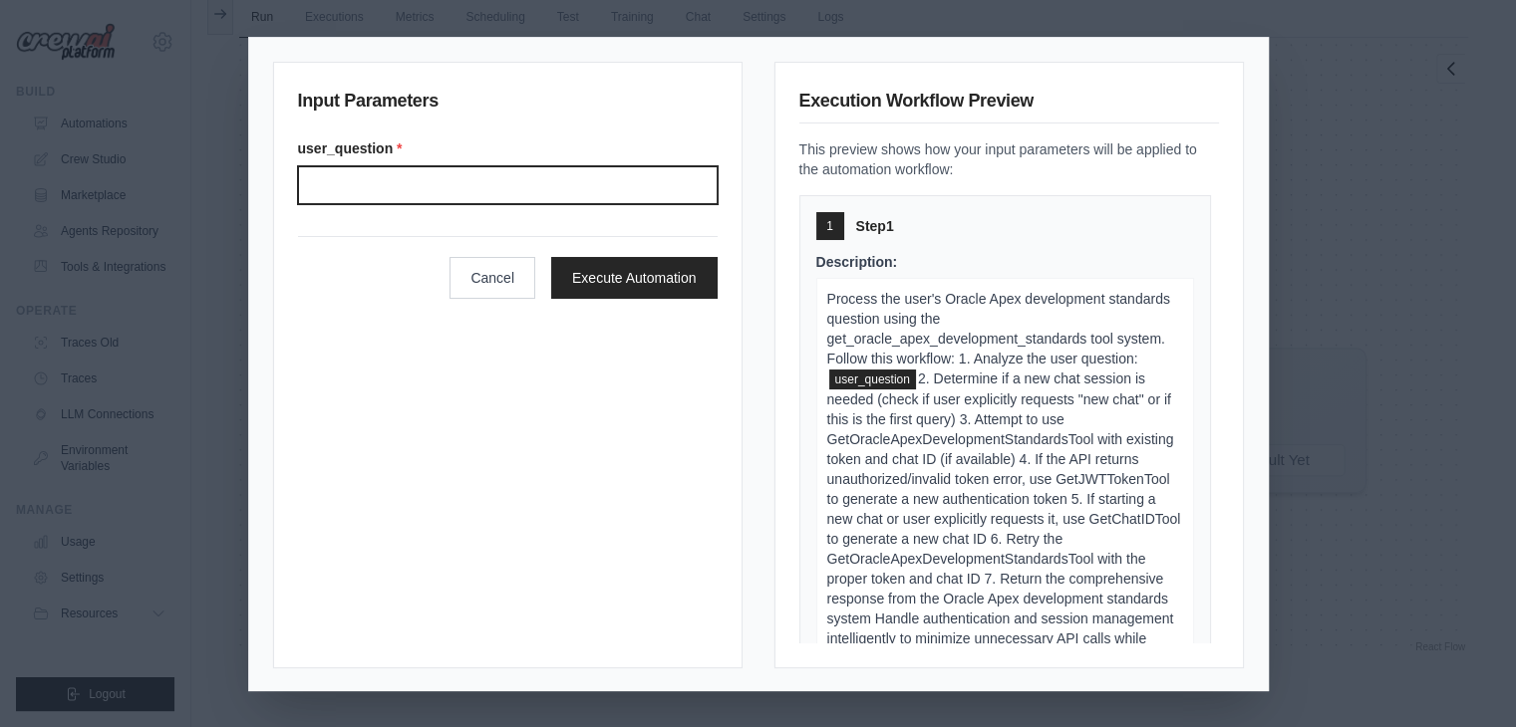
click at [469, 197] on input "User question" at bounding box center [508, 185] width 420 height 38
paste input "**********"
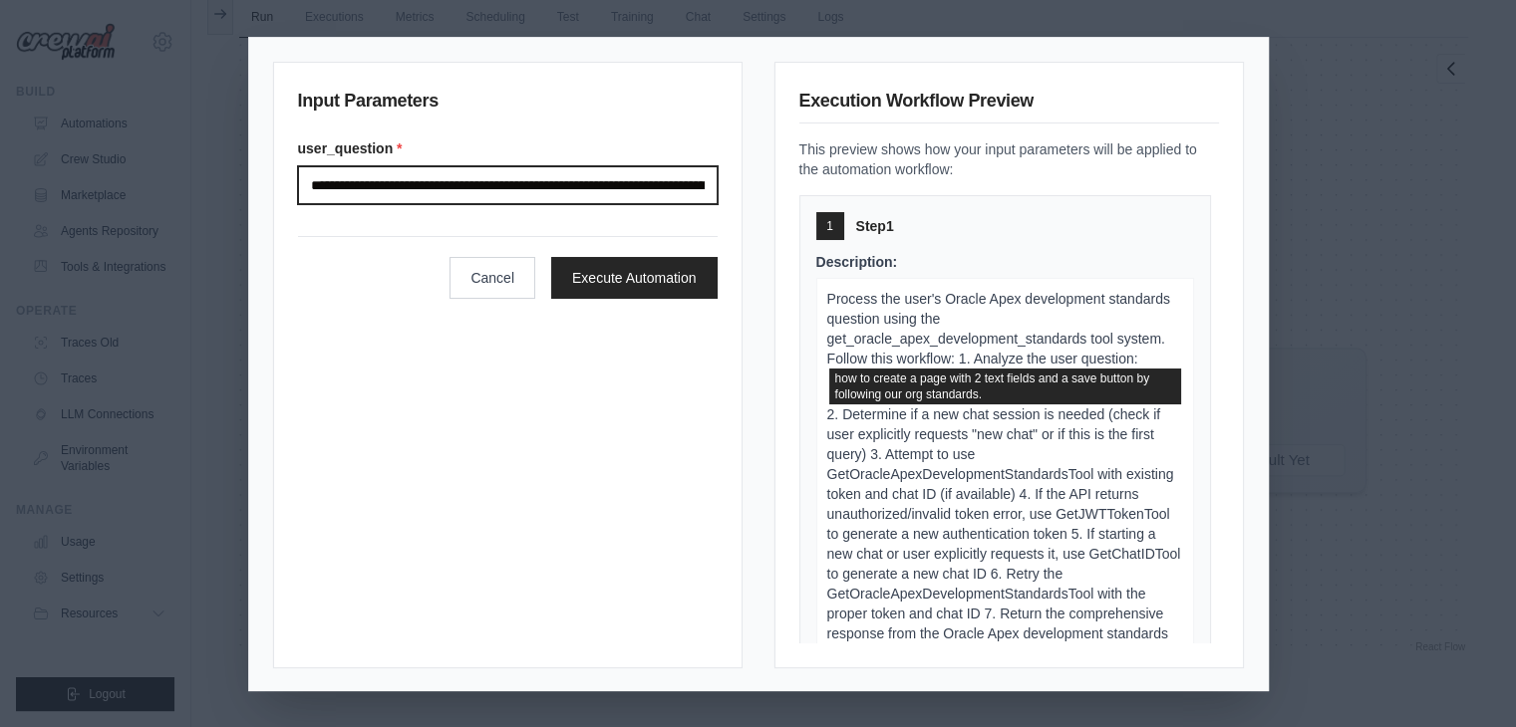
scroll to position [0, 154]
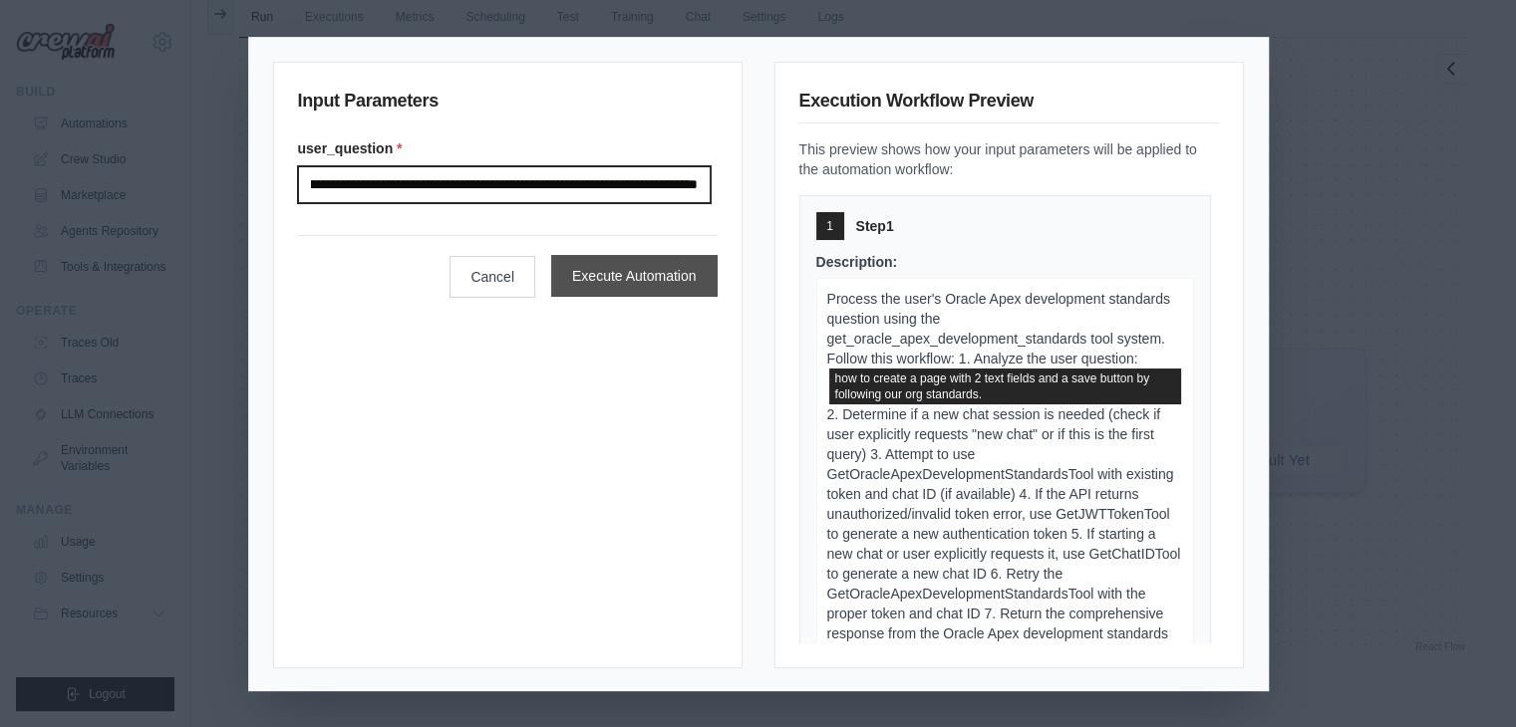
type input "**********"
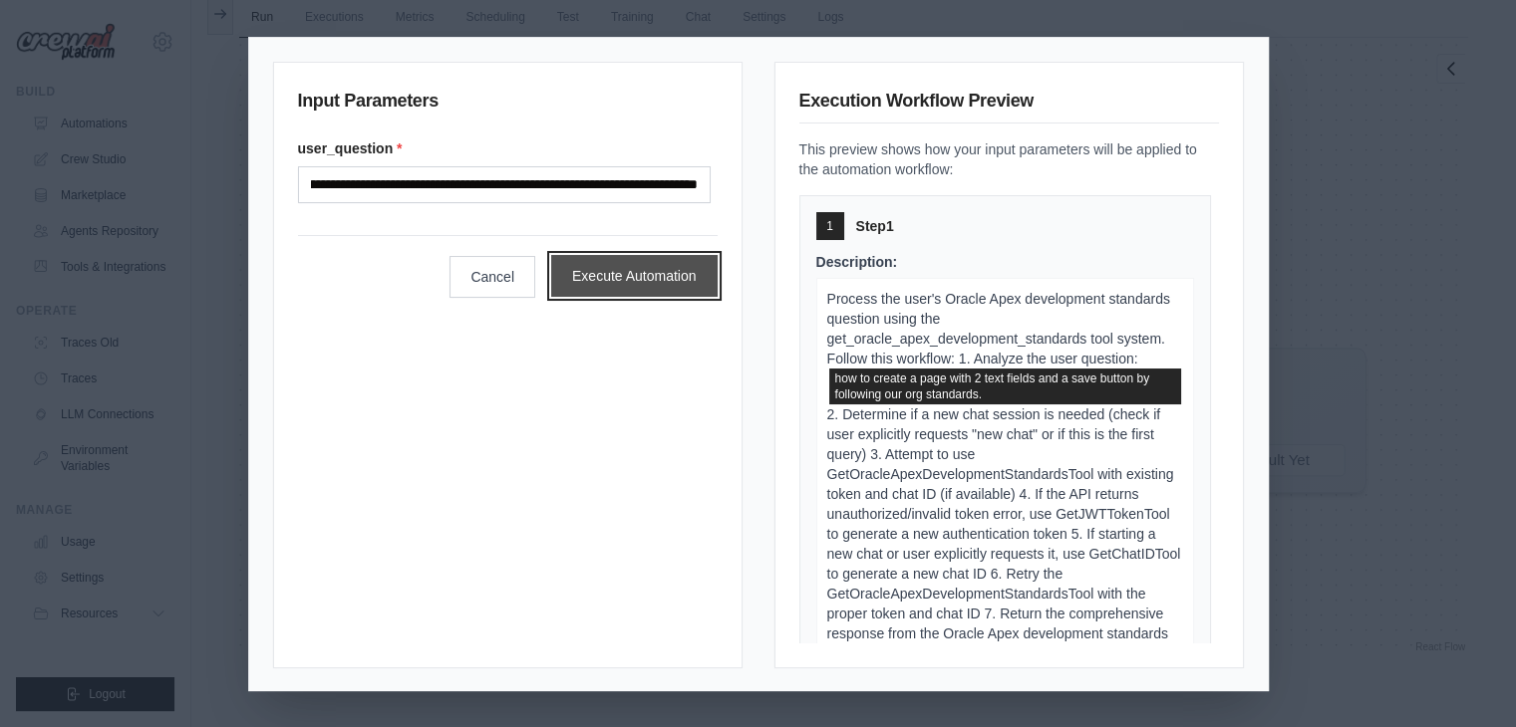
scroll to position [0, 0]
click at [618, 272] on button "Execute Automation" at bounding box center [634, 276] width 166 height 42
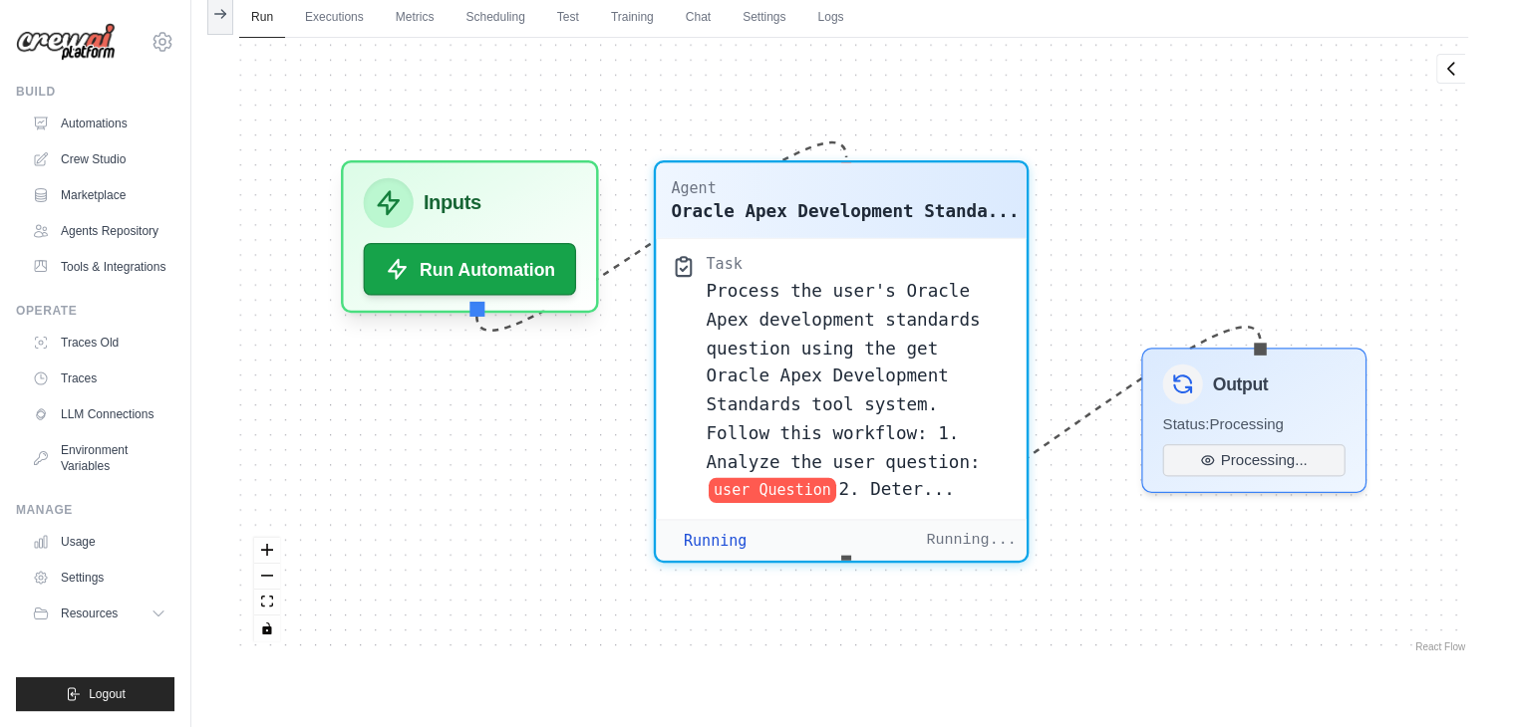
scroll to position [869, 0]
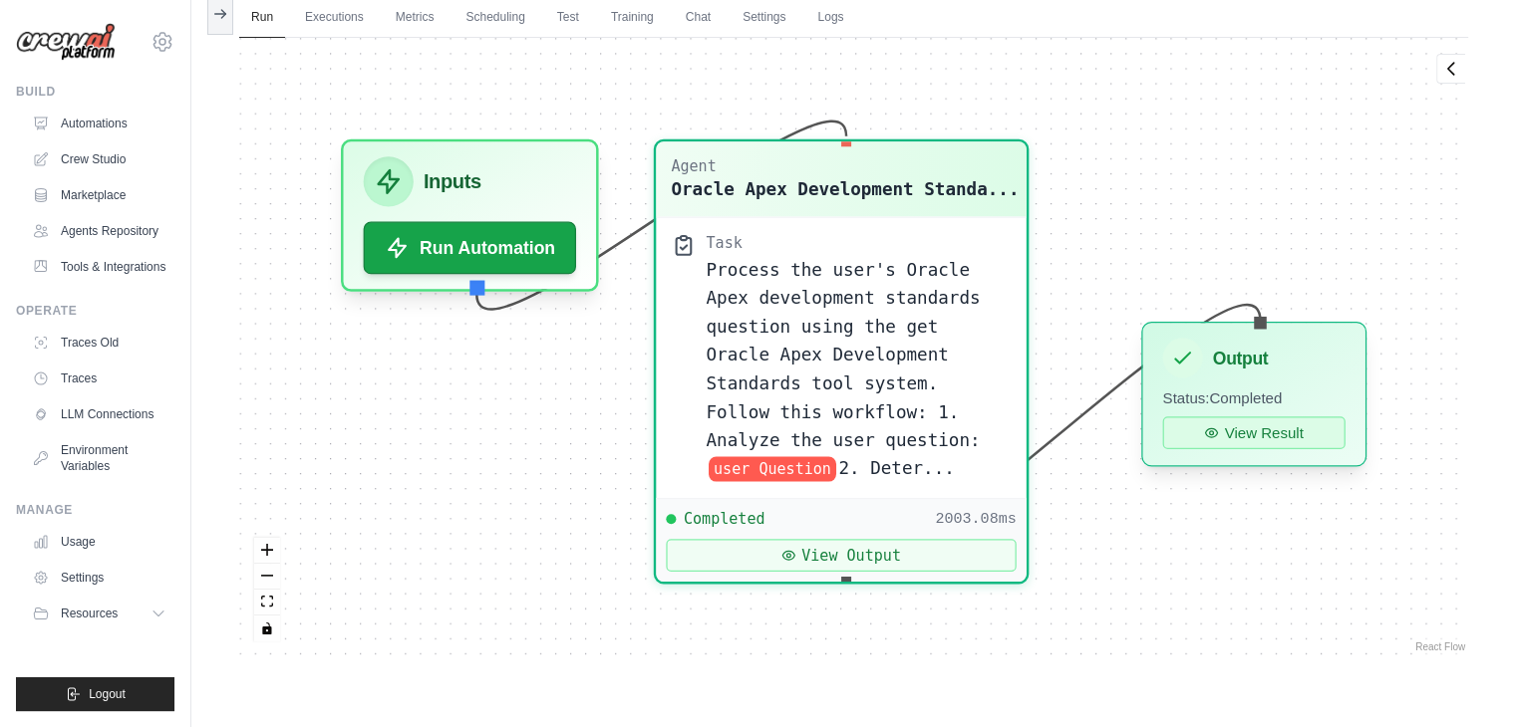
click at [1224, 432] on button "View Result" at bounding box center [1253, 433] width 182 height 33
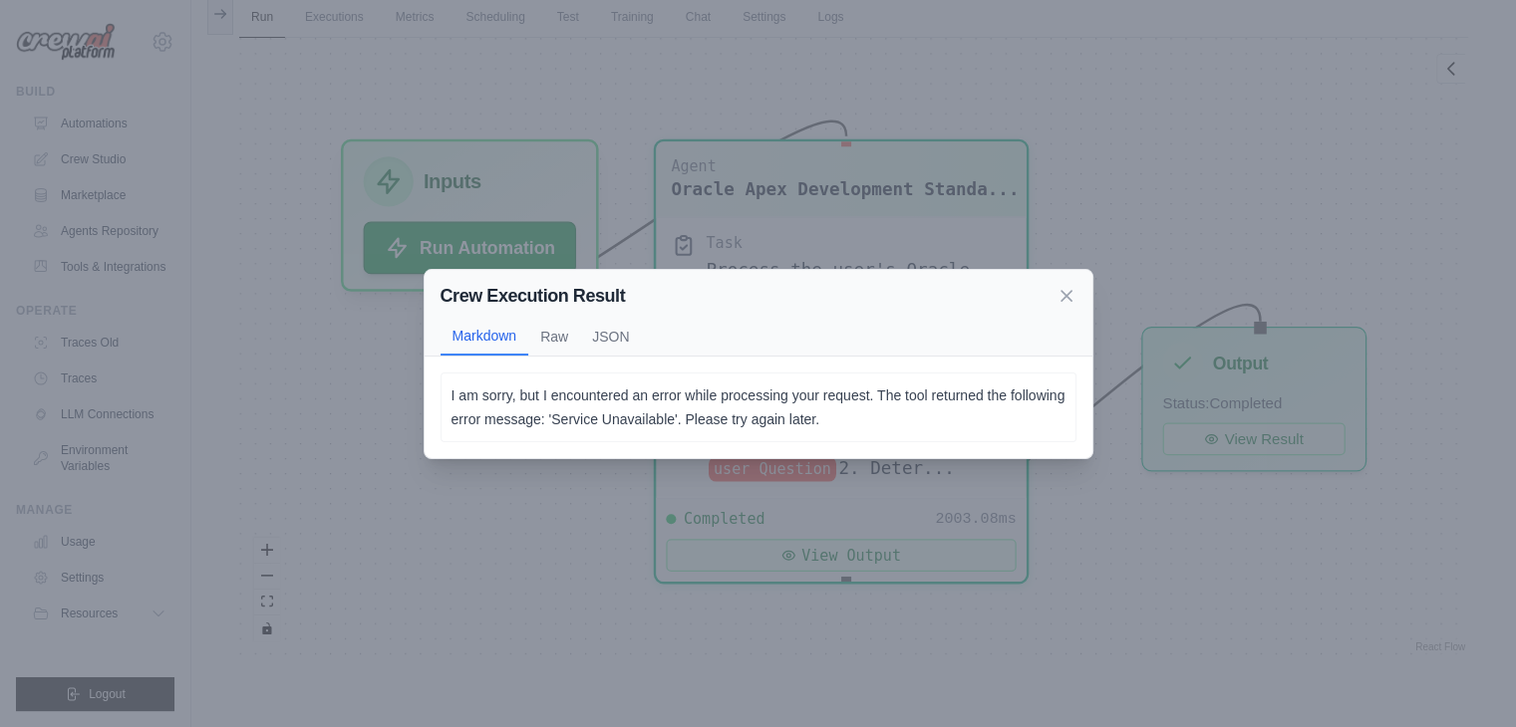
click at [590, 415] on p "I am sorry, but I encountered an error while processing your request. The tool …" at bounding box center [758, 408] width 614 height 48
click at [1067, 292] on icon at bounding box center [1066, 295] width 10 height 10
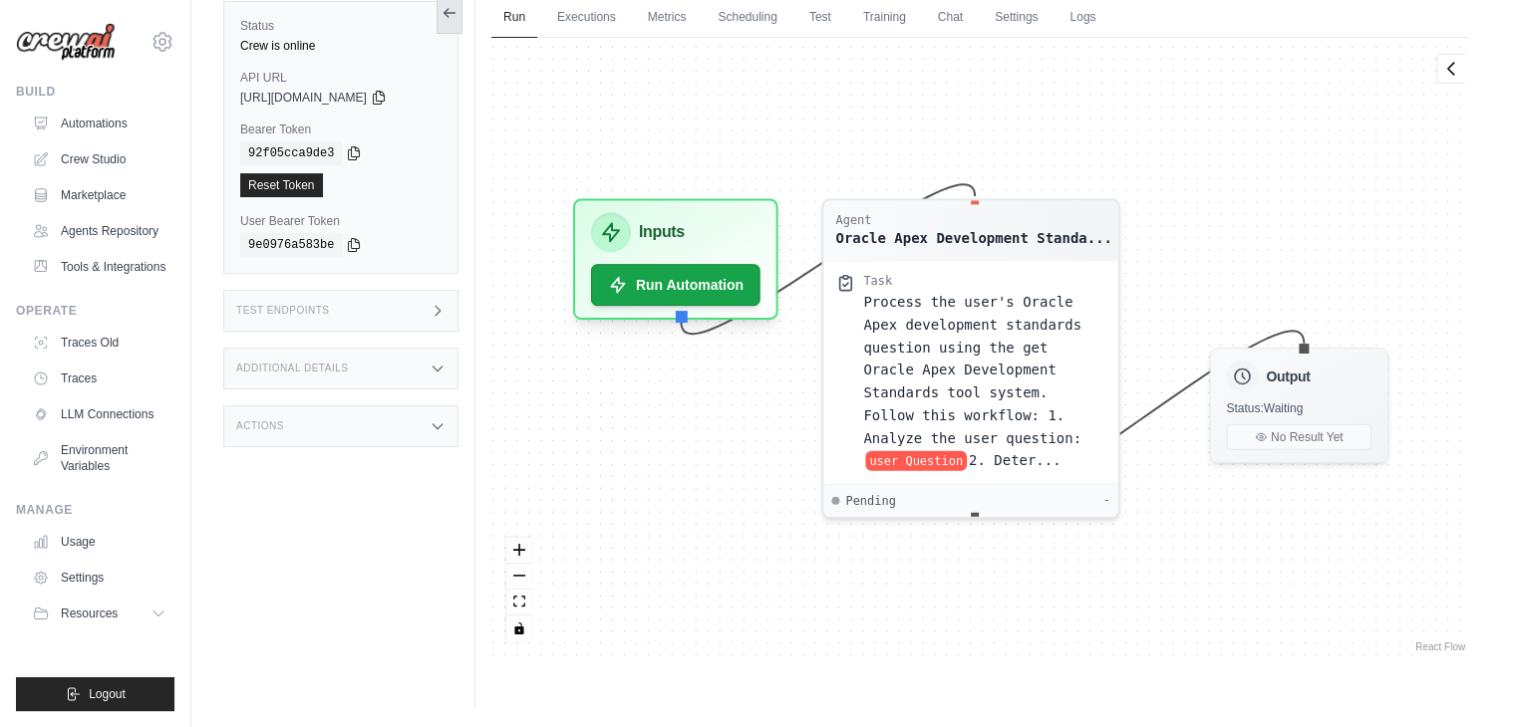
click at [447, 13] on icon at bounding box center [449, 13] width 16 height 16
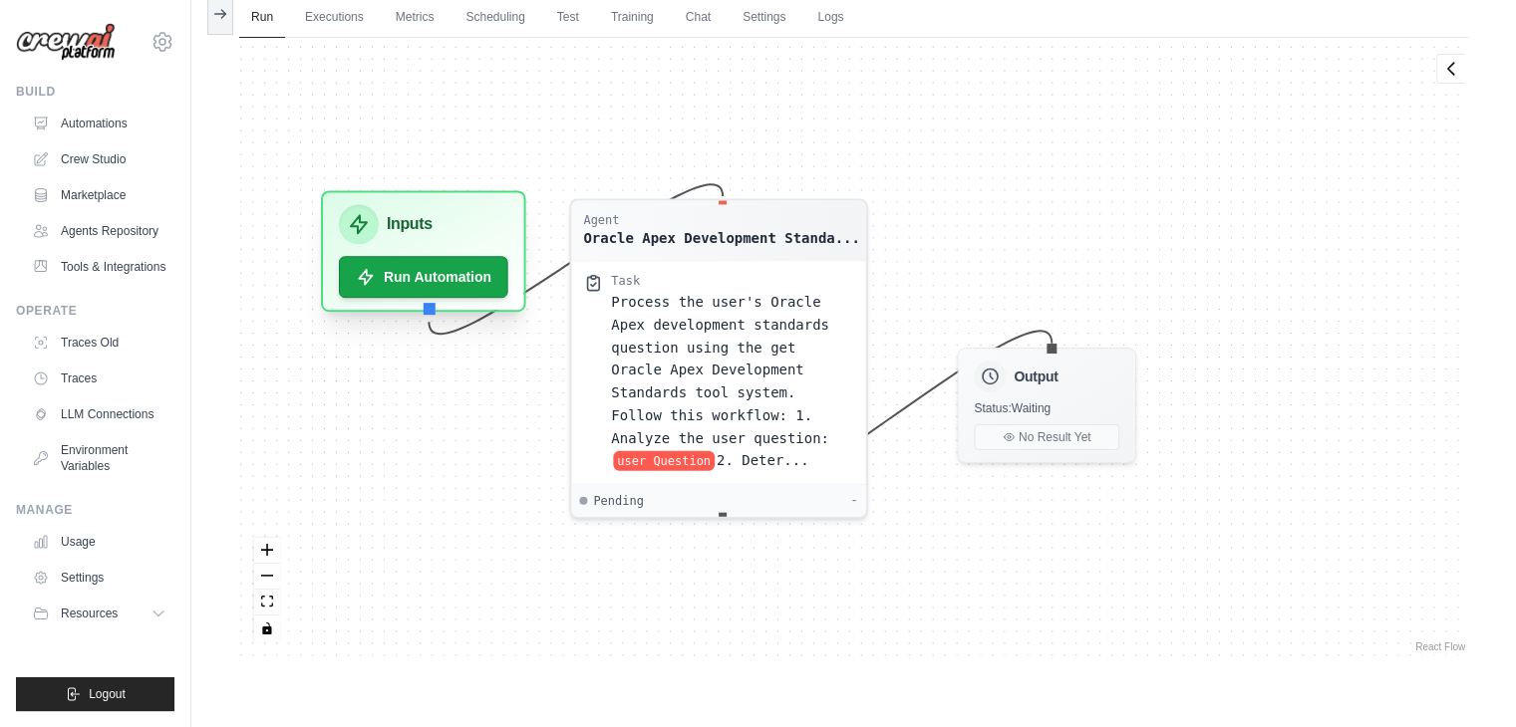
click at [428, 299] on div "Inputs Run Automation" at bounding box center [423, 251] width 205 height 122
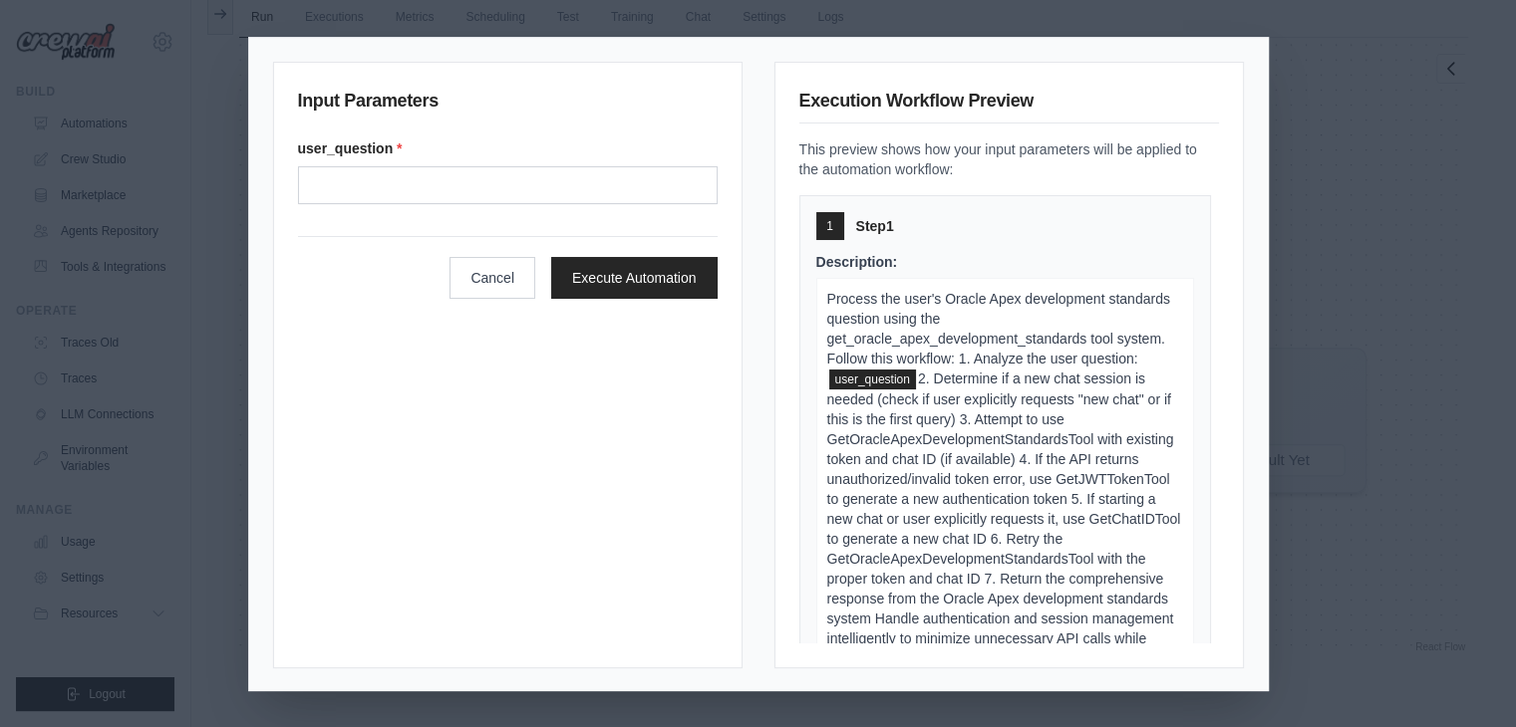
click at [1387, 203] on div "Input Parameters user_question * Cancel Execute Automation Execution Workflow P…" at bounding box center [758, 363] width 1516 height 727
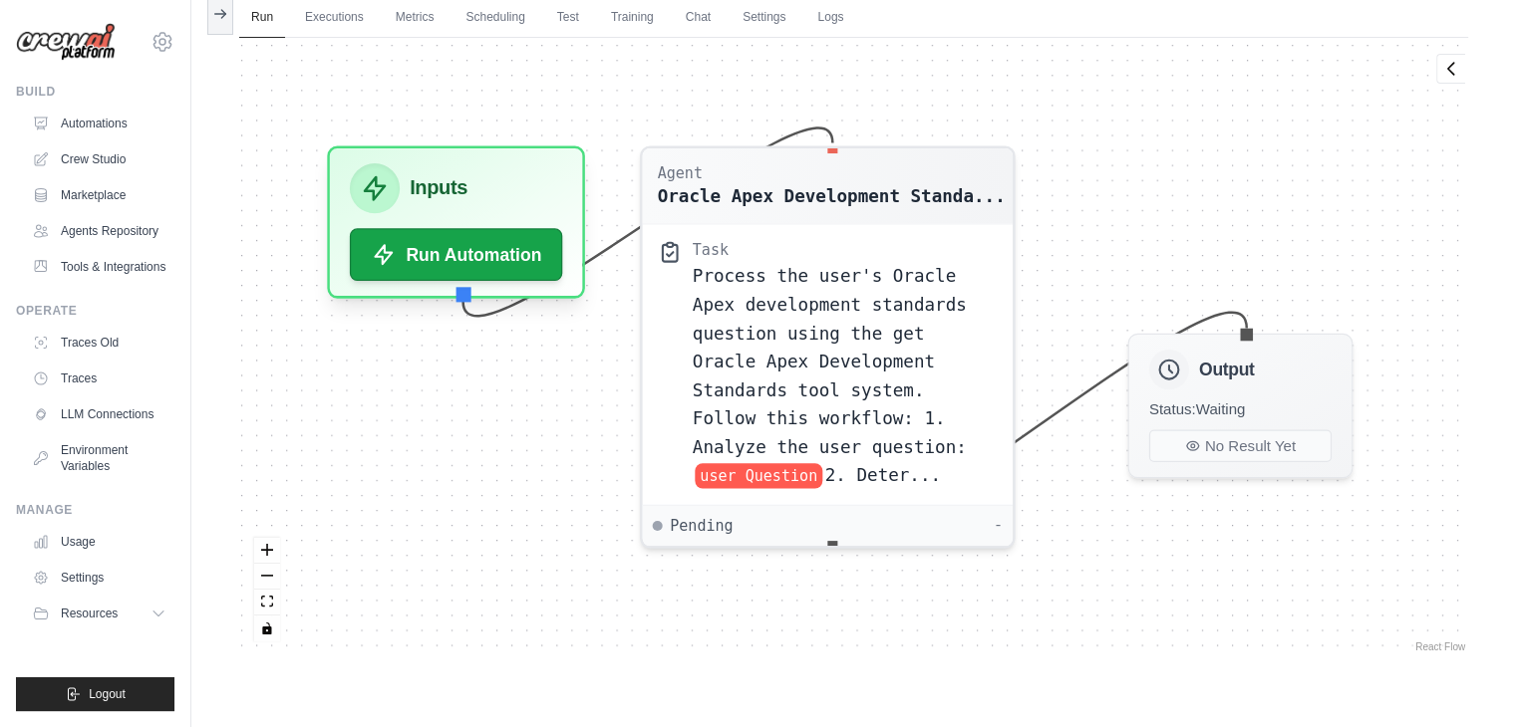
drag, startPoint x: 460, startPoint y: 375, endPoint x: 518, endPoint y: 369, distance: 58.1
click at [518, 369] on div "Agent Oracle Apex Development Standa... Task Process the user's Oracle Apex dev…" at bounding box center [853, 347] width 1229 height 619
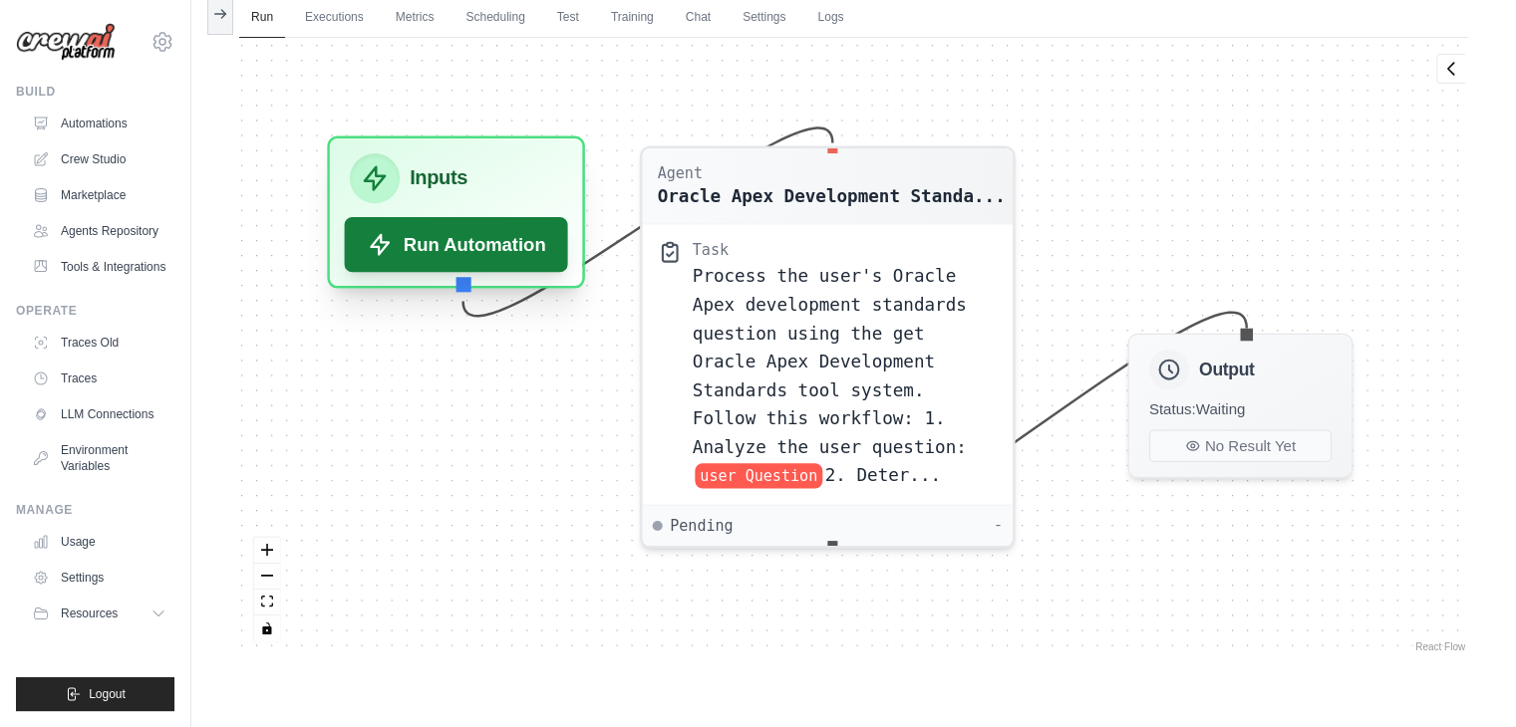
click at [456, 244] on button "Run Automation" at bounding box center [456, 244] width 223 height 55
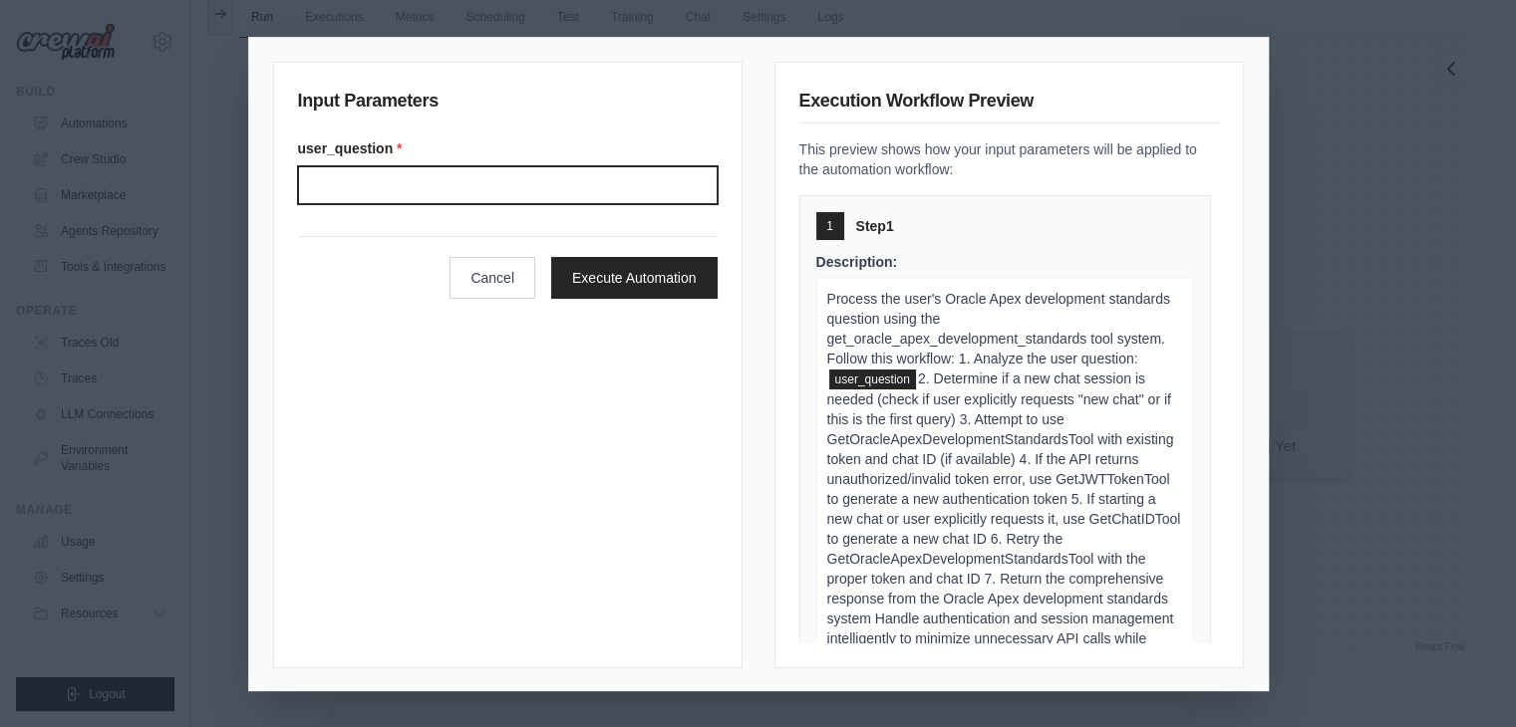
click at [470, 180] on input "User question" at bounding box center [508, 185] width 420 height 38
paste input "**********"
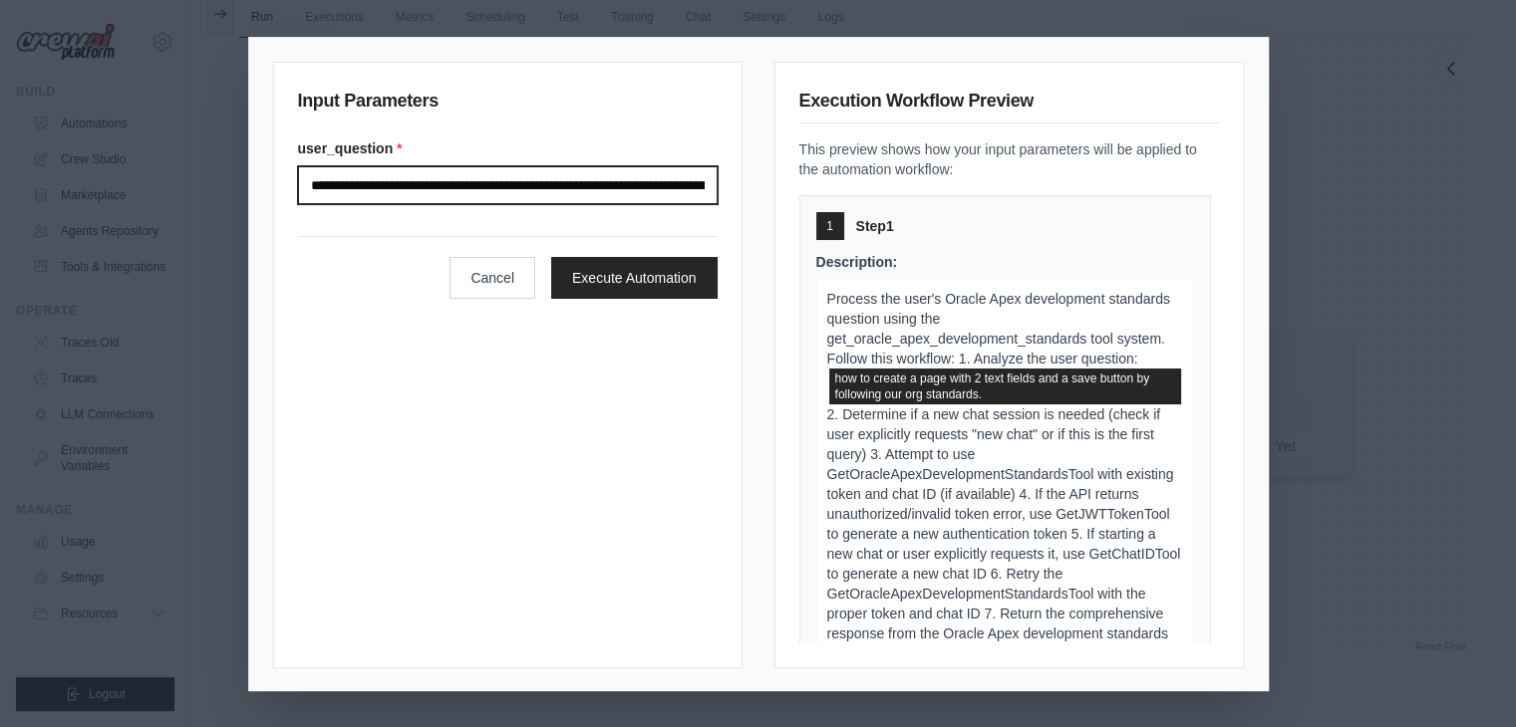
scroll to position [0, 154]
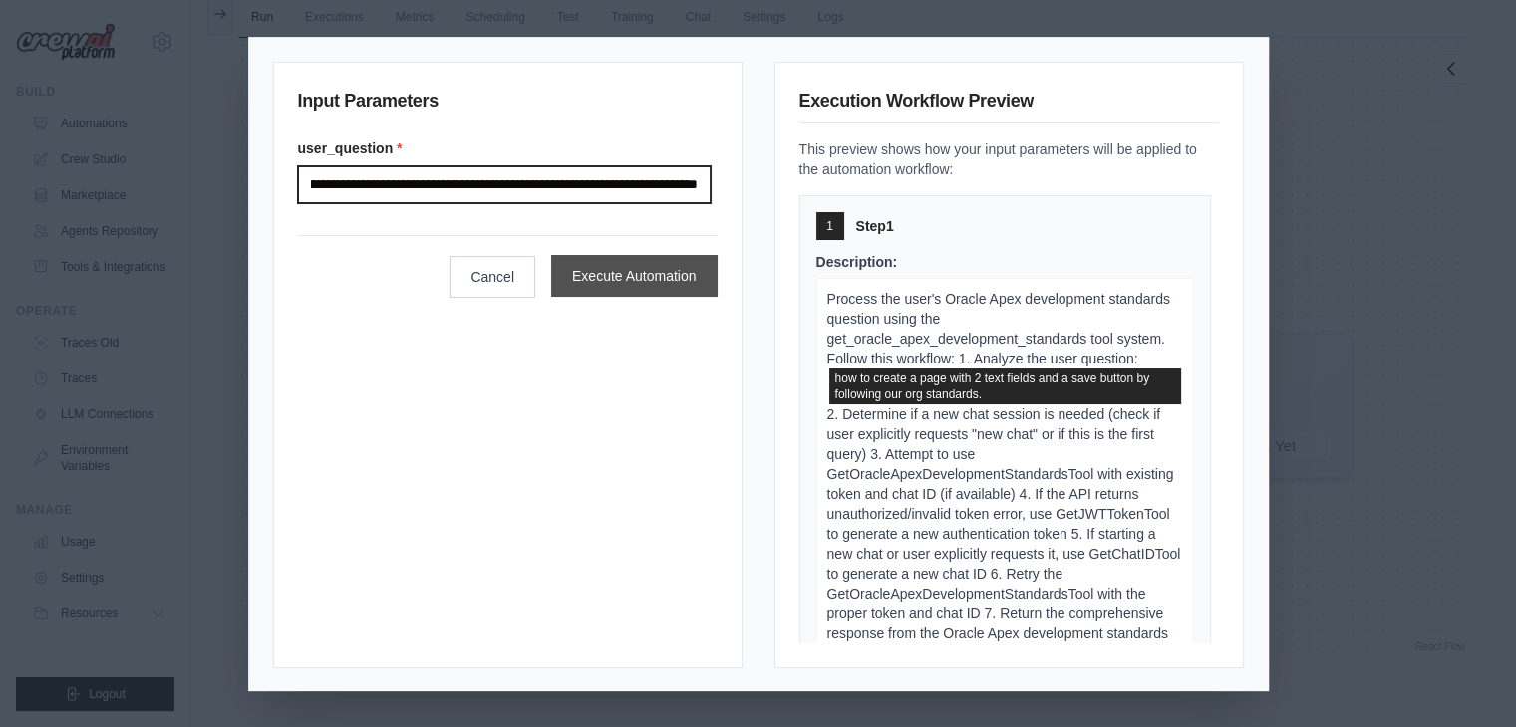
type input "**********"
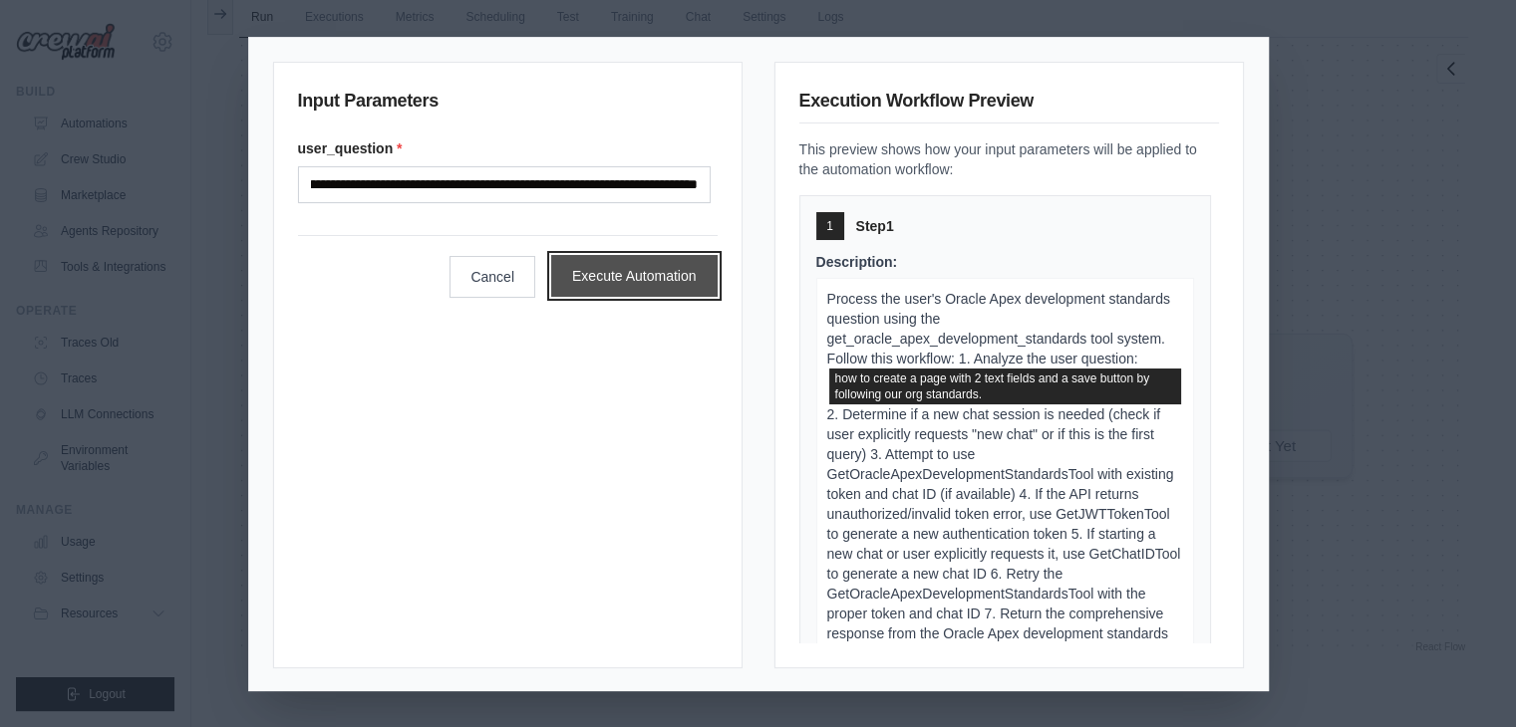
scroll to position [0, 0]
click at [610, 272] on button "Execute Automation" at bounding box center [634, 276] width 166 height 42
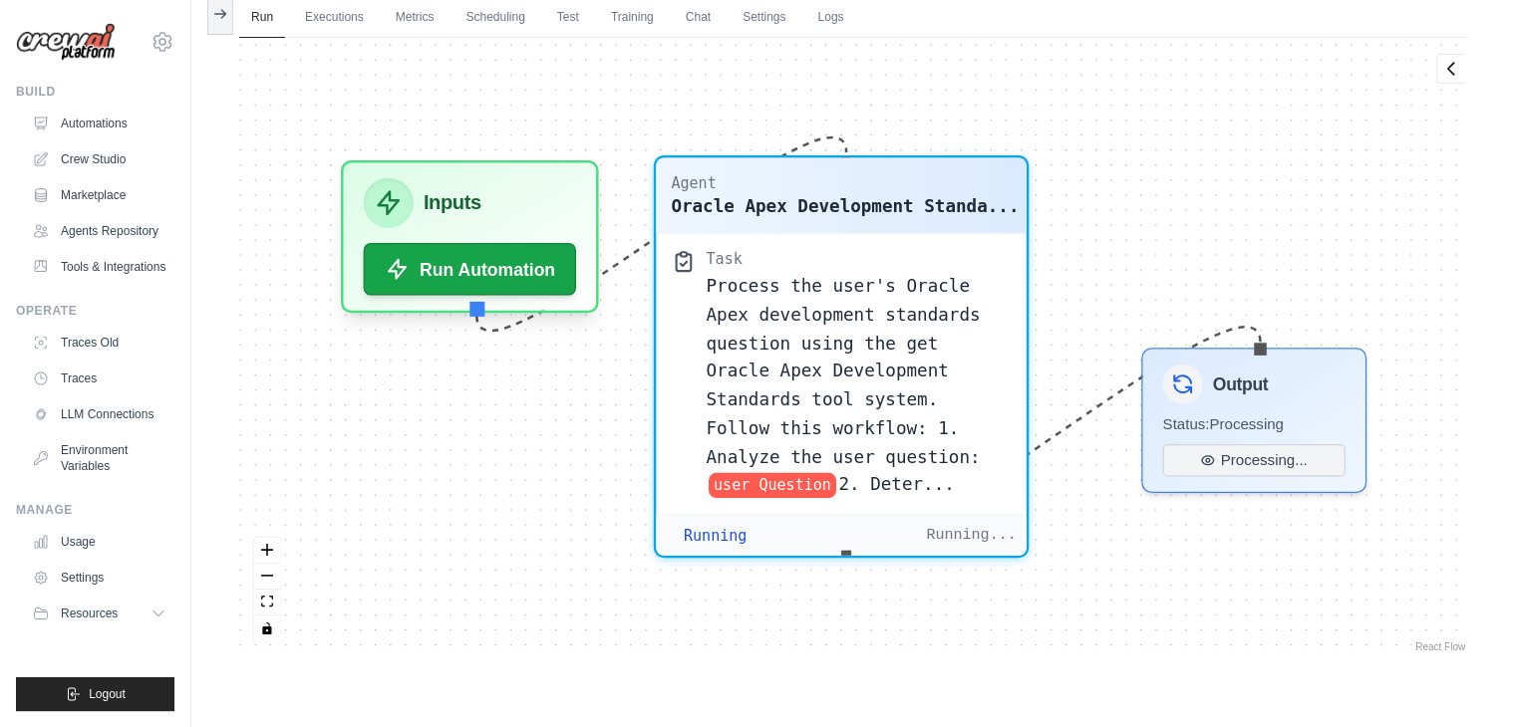
scroll to position [19456, 0]
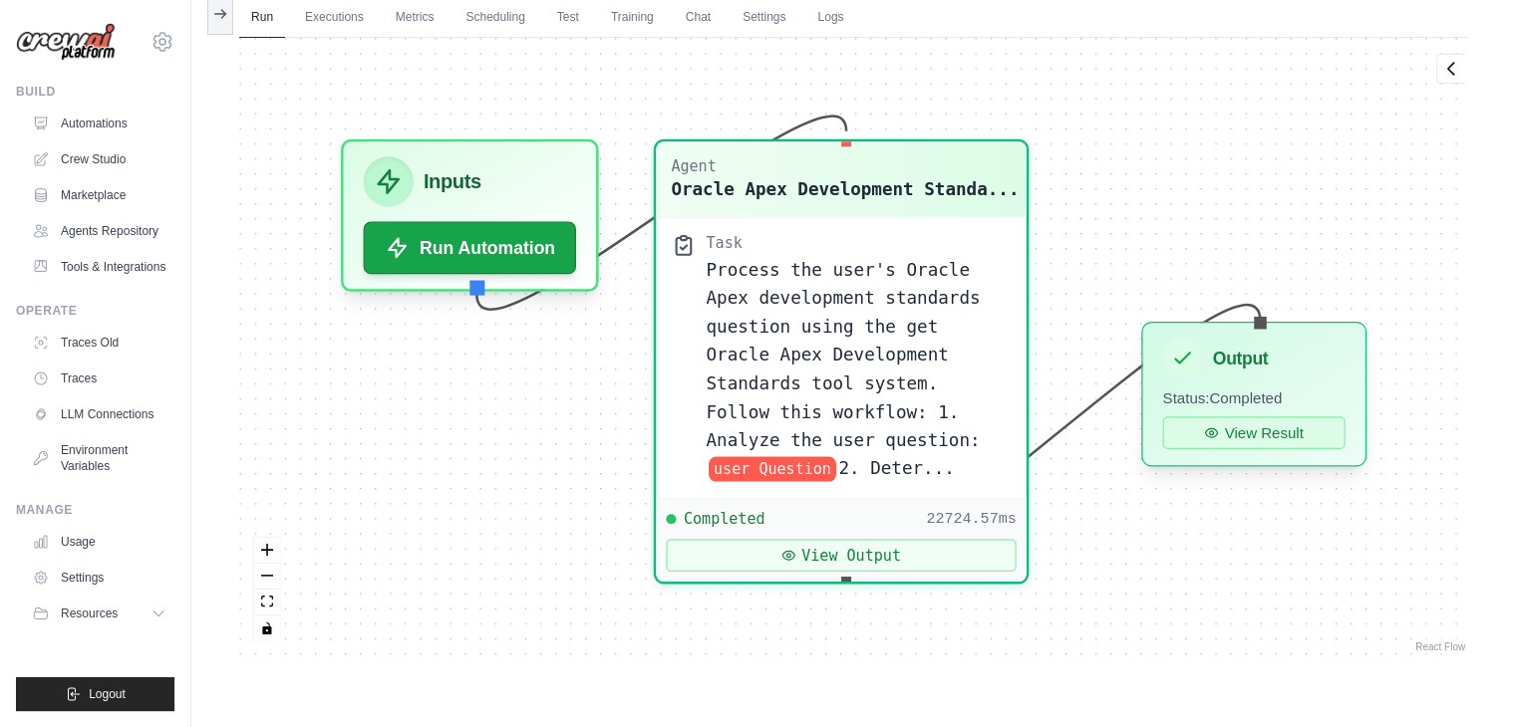
click at [1230, 428] on button "View Result" at bounding box center [1253, 433] width 182 height 33
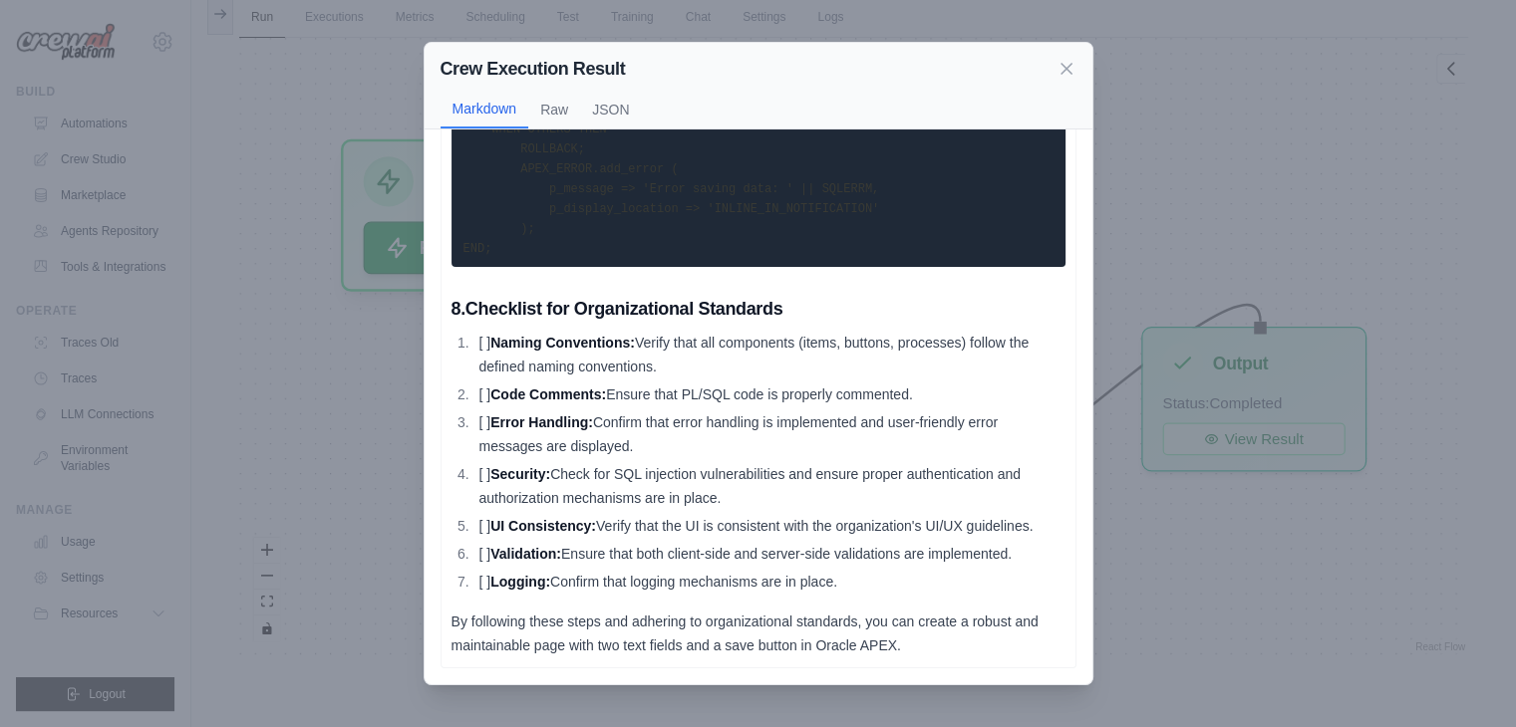
scroll to position [3257, 0]
click at [1338, 408] on div "Crew Execution Result Markdown Raw JSON Creating a page with two text fields an…" at bounding box center [758, 363] width 1516 height 727
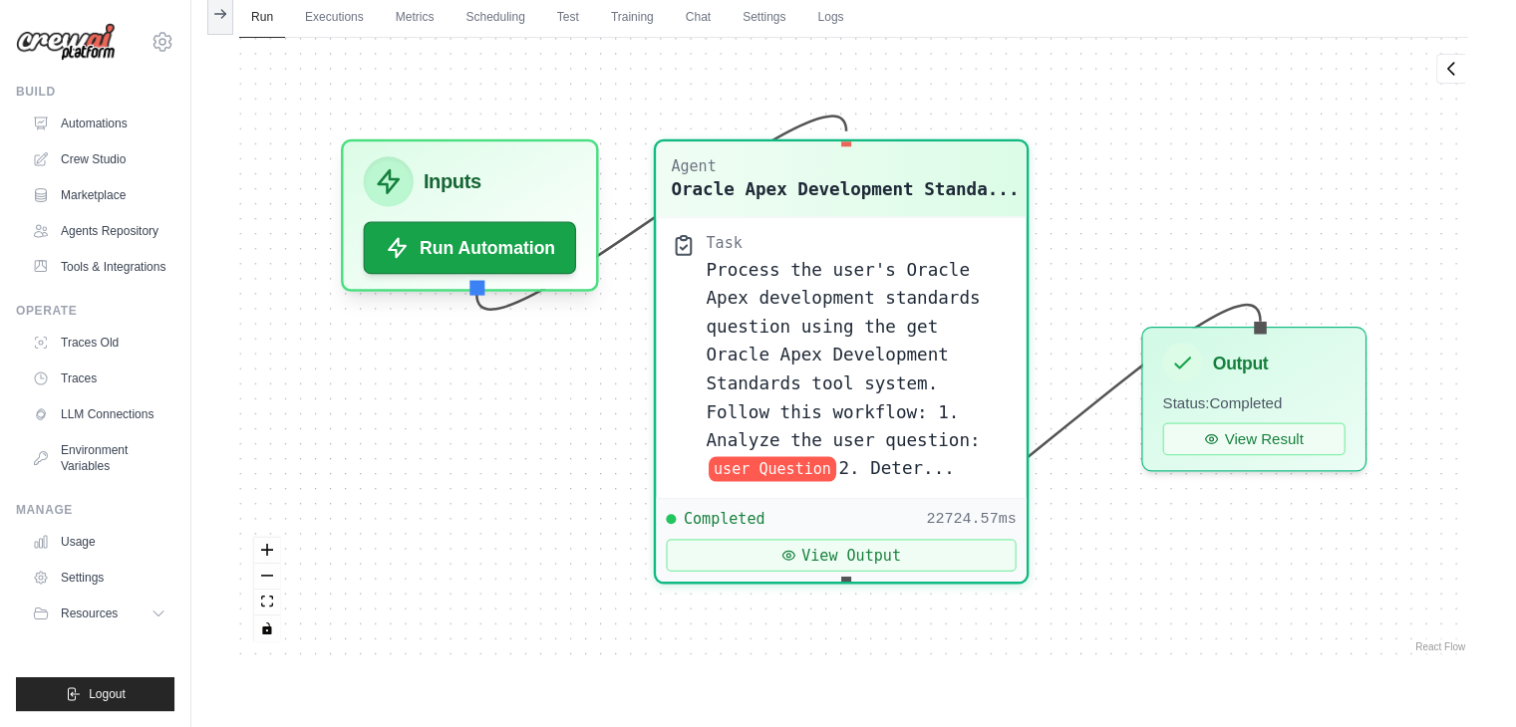
click at [1235, 579] on div "Agent Oracle Apex Development Standa... Task Process the user's Oracle Apex dev…" at bounding box center [853, 347] width 1229 height 619
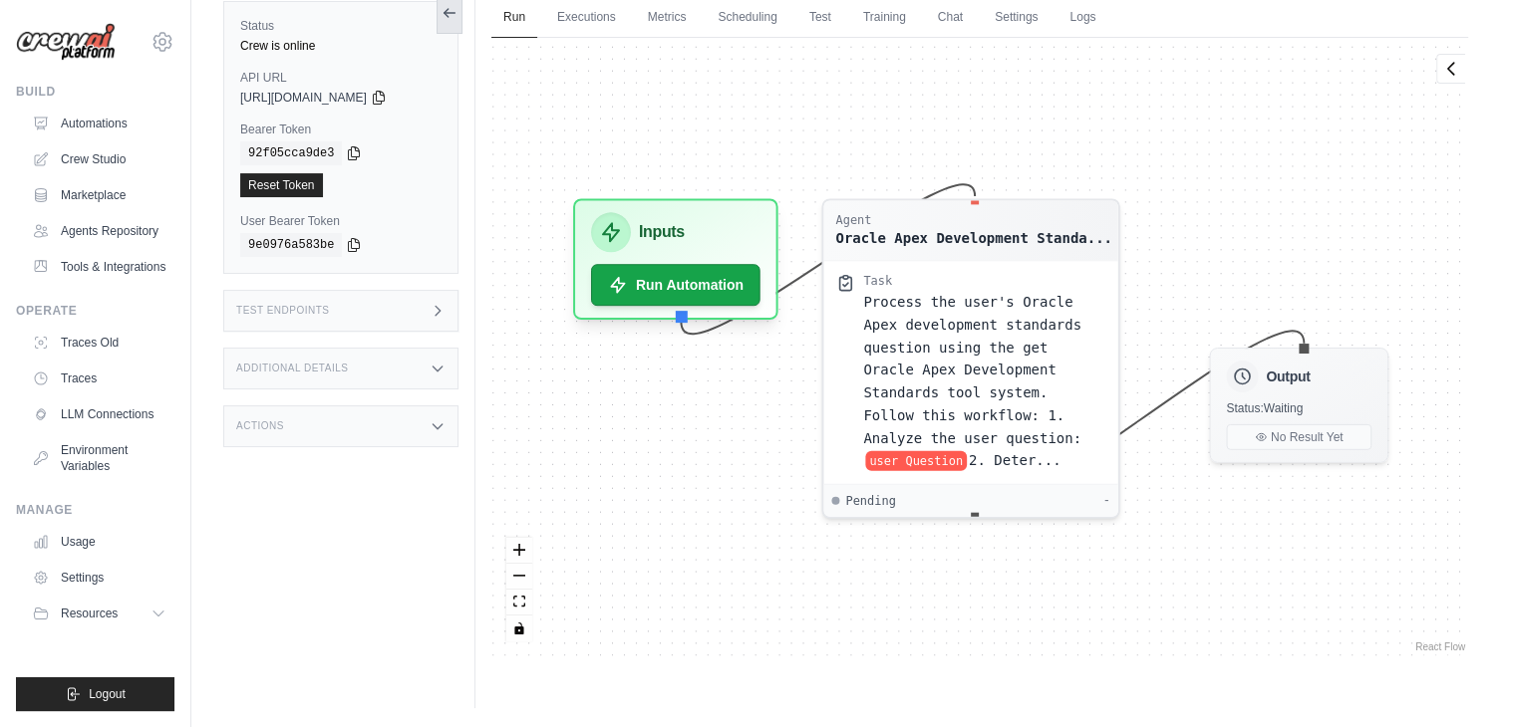
click at [448, 20] on button at bounding box center [449, 13] width 26 height 42
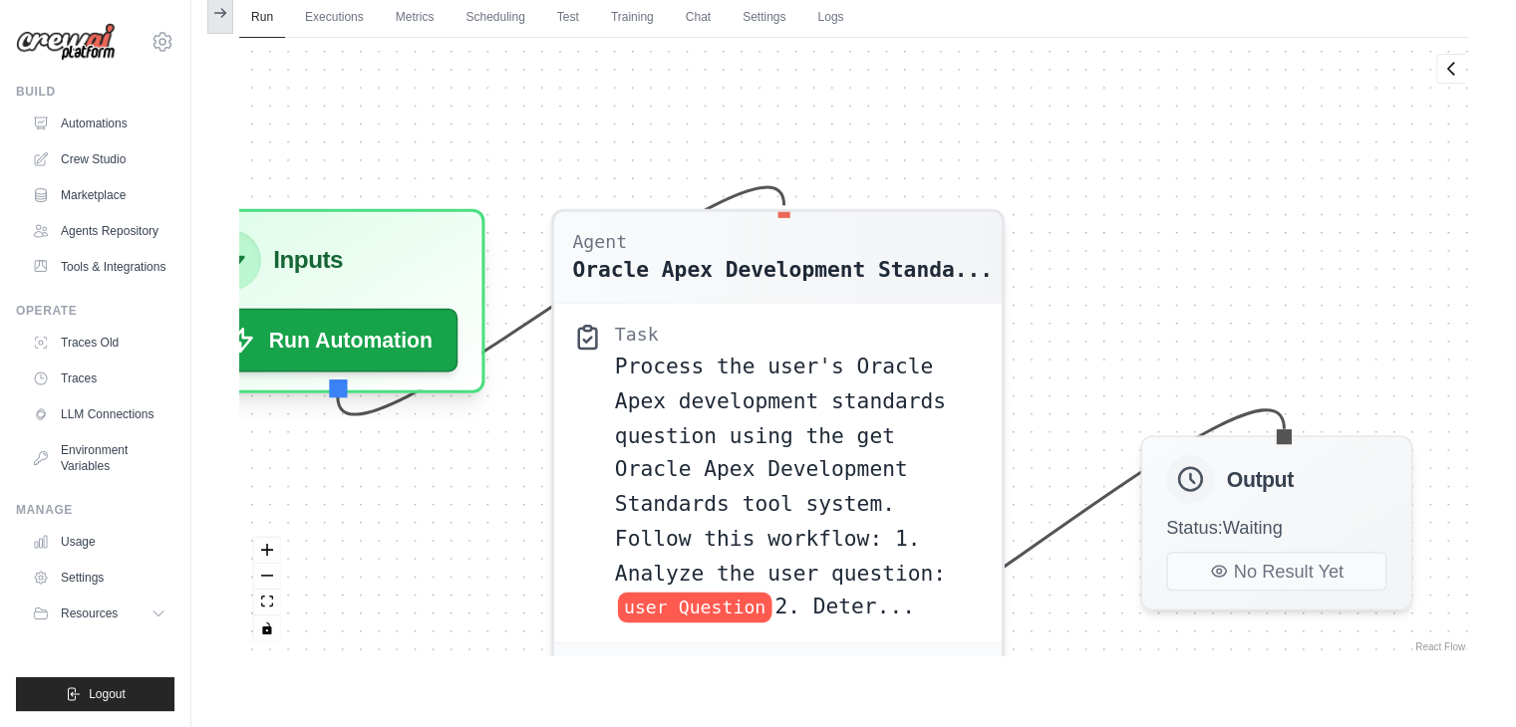
click at [218, 20] on button at bounding box center [220, 13] width 26 height 42
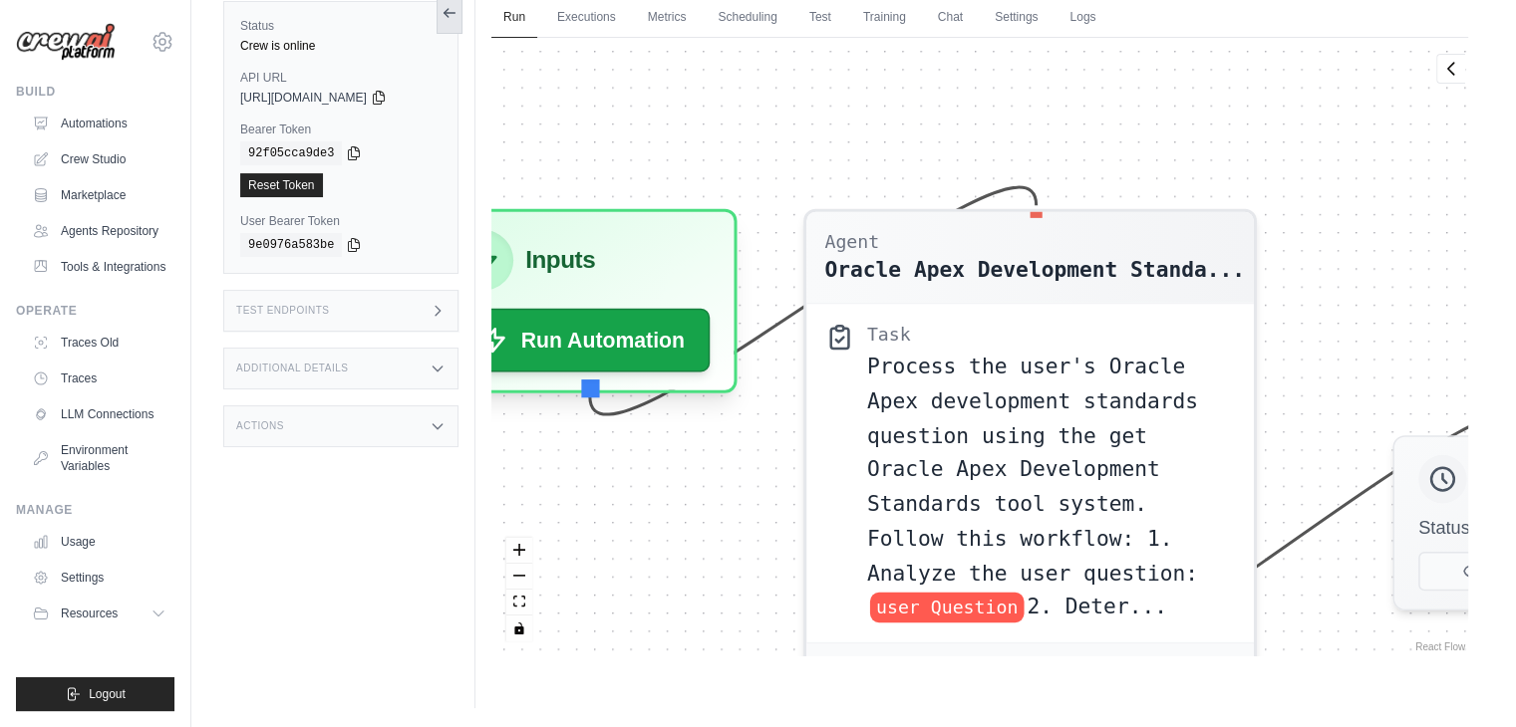
click at [446, 16] on icon at bounding box center [449, 13] width 16 height 16
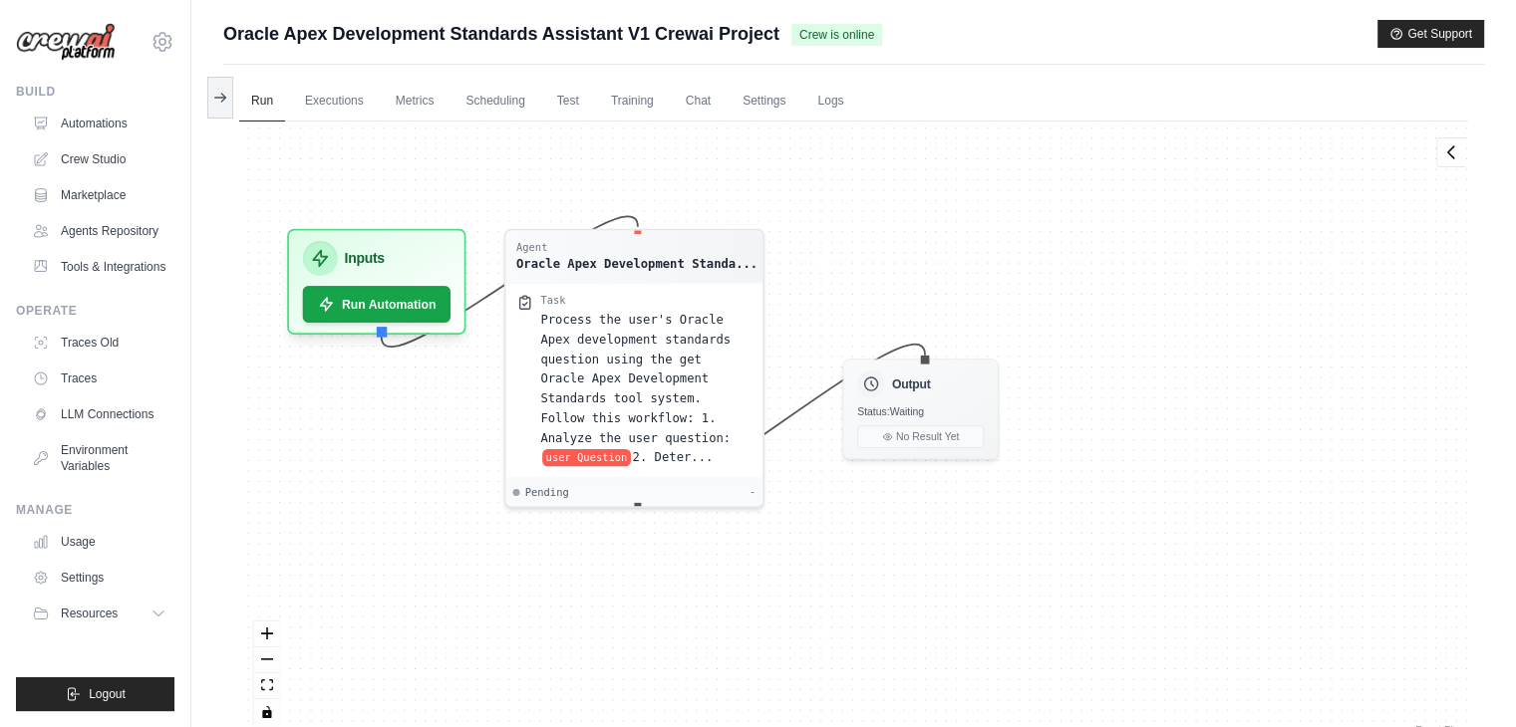
click at [425, 35] on span "Oracle Apex Development Standards Assistant V1 Crewai Project" at bounding box center [501, 34] width 556 height 28
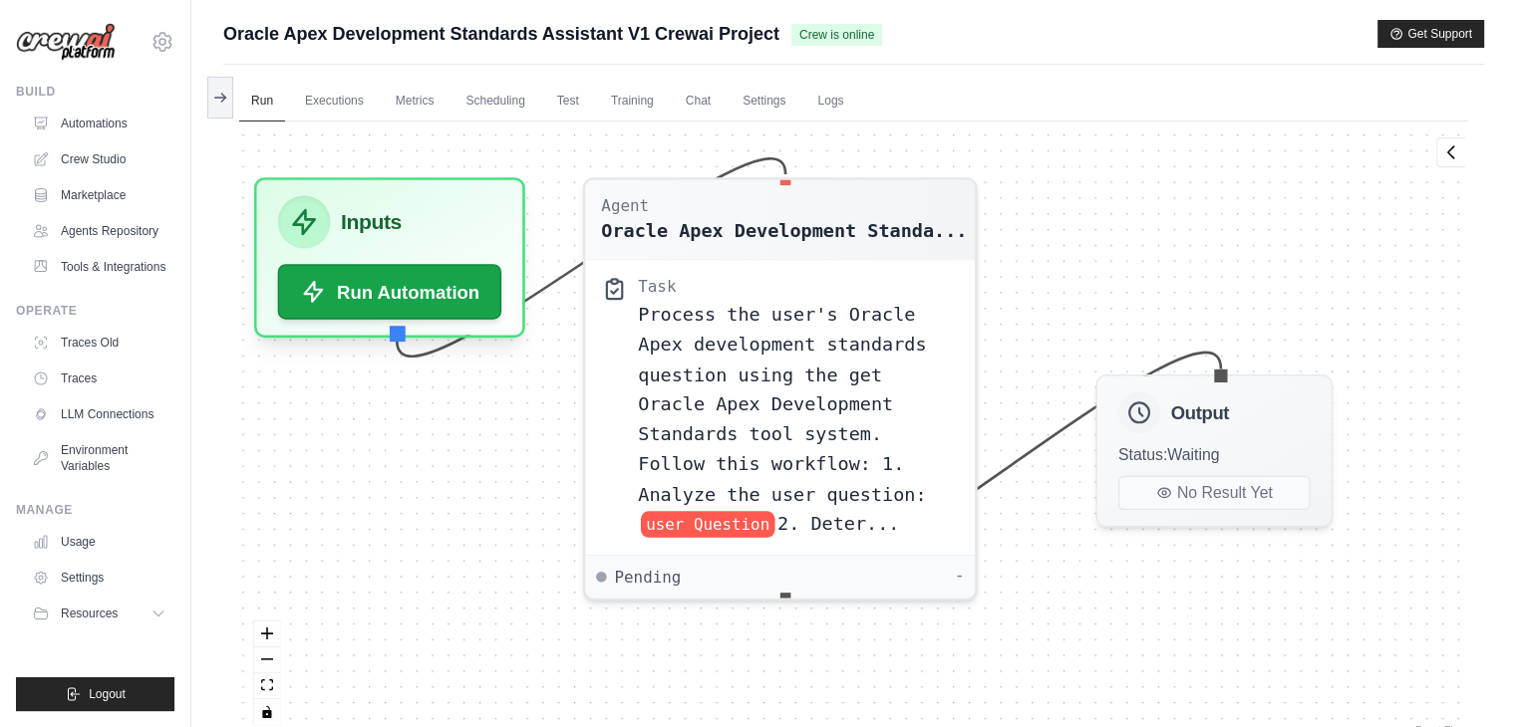
drag, startPoint x: 652, startPoint y: 24, endPoint x: 753, endPoint y: 20, distance: 101.7
click at [753, 20] on span "Oracle Apex Development Standards Assistant V1 Crewai Project" at bounding box center [501, 34] width 556 height 28
click at [574, 29] on span "Oracle Apex Development Standards Assistant V1 Crewai Project" at bounding box center [501, 34] width 556 height 28
drag, startPoint x: 629, startPoint y: 29, endPoint x: 771, endPoint y: 22, distance: 142.7
click at [771, 22] on span "Oracle Apex Development Standards Assistant V1 Crewai Project" at bounding box center [501, 34] width 556 height 28
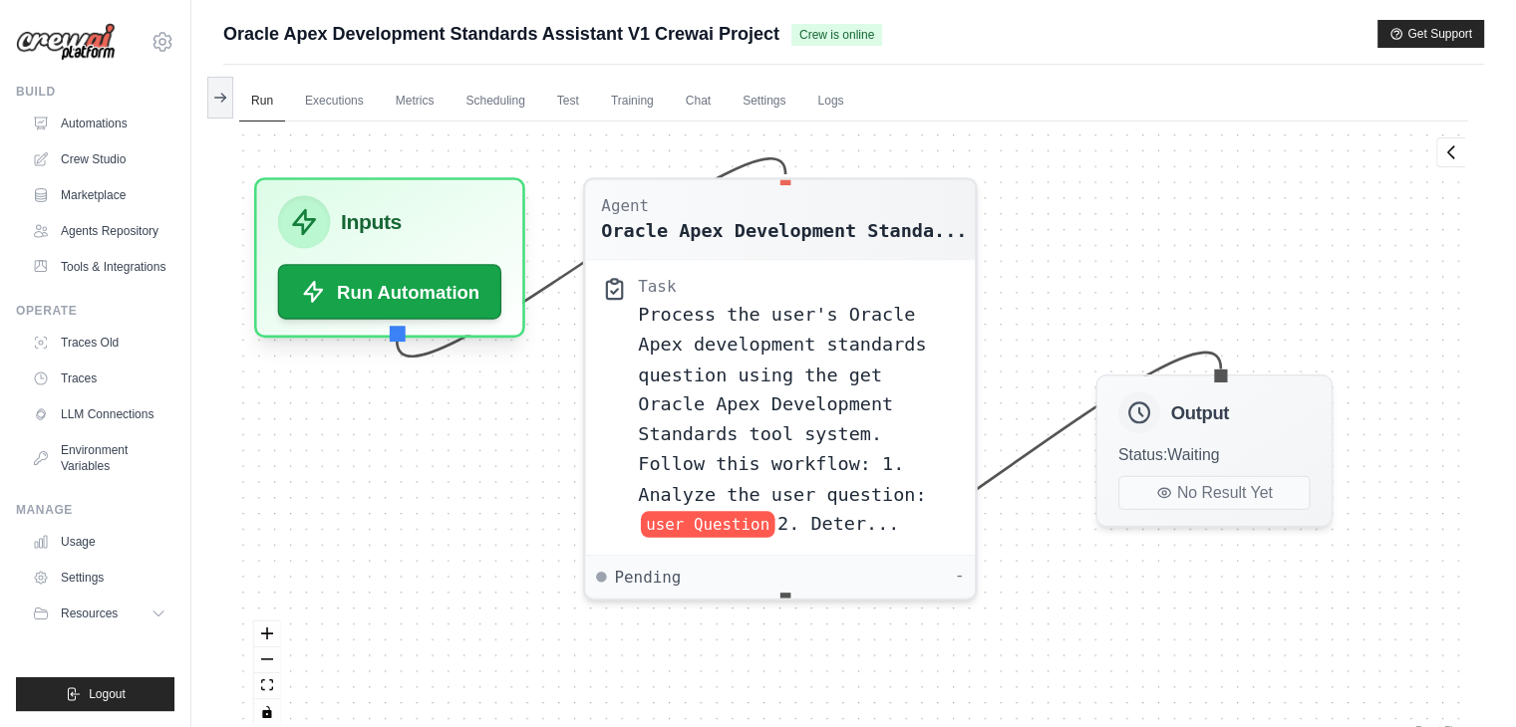
click at [922, 17] on main "Submit a support request Describe your issue or question * Please be specific a…" at bounding box center [853, 406] width 1324 height 812
